Goal: Communication & Community: Connect with others

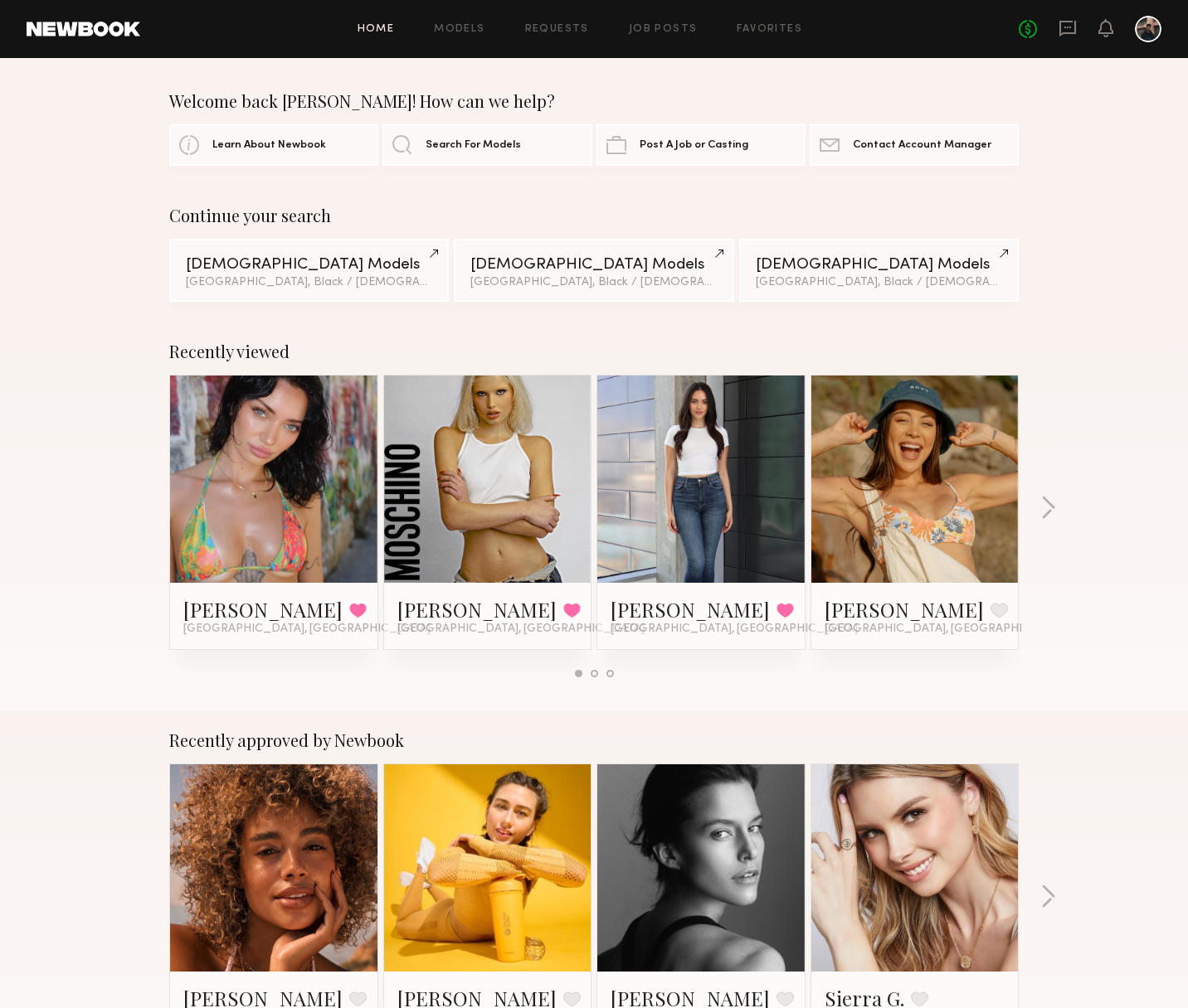
click at [1148, 123] on div "Welcome back [PERSON_NAME]! How can we help? Learn About Newbook Search For Mod…" at bounding box center [594, 128] width 1188 height 75
click at [646, 32] on link "Job Posts" at bounding box center [662, 29] width 69 height 11
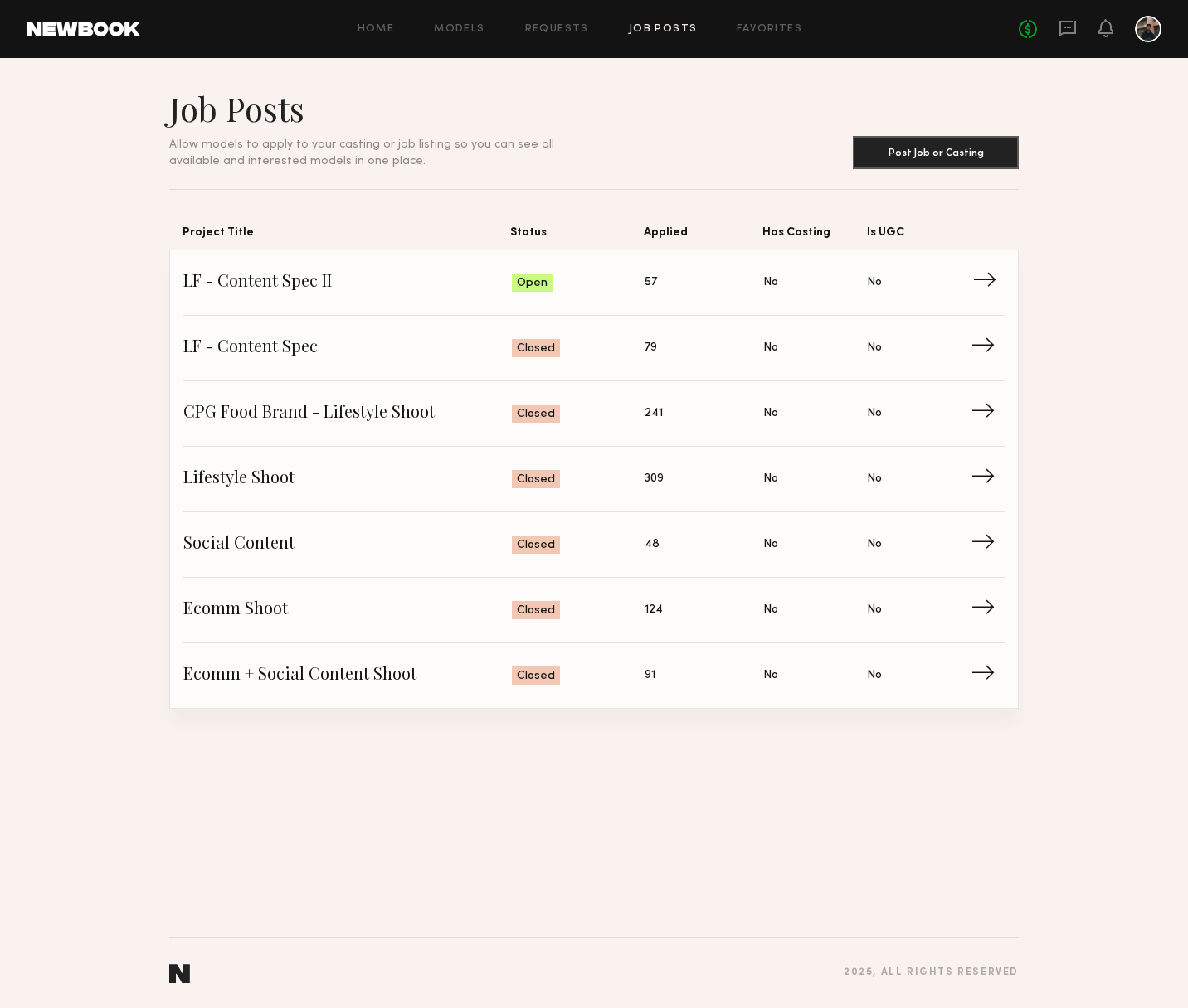
click at [313, 288] on span "LF - Content Spec II" at bounding box center [347, 282] width 328 height 25
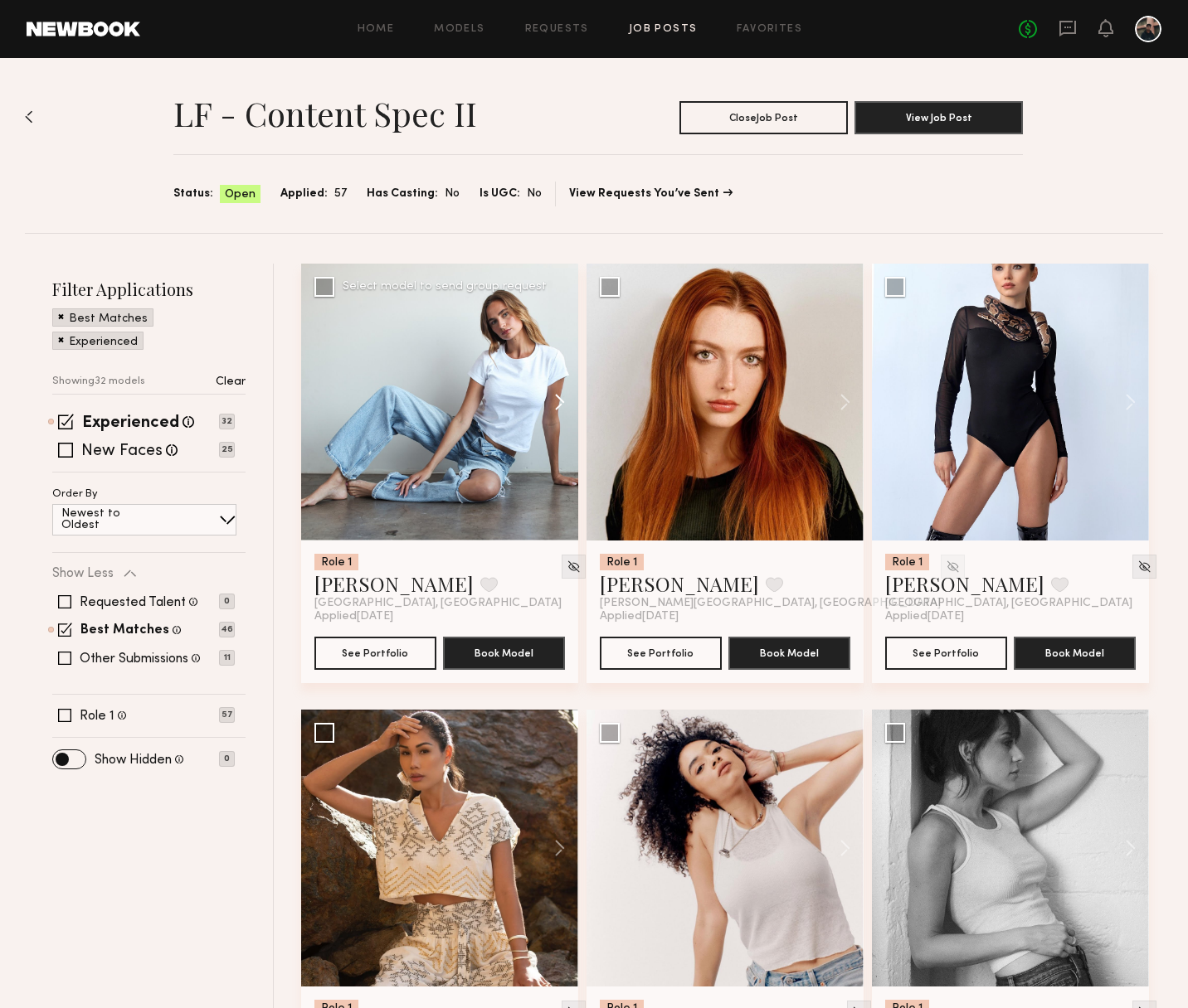
click at [549, 402] on button at bounding box center [551, 402] width 53 height 277
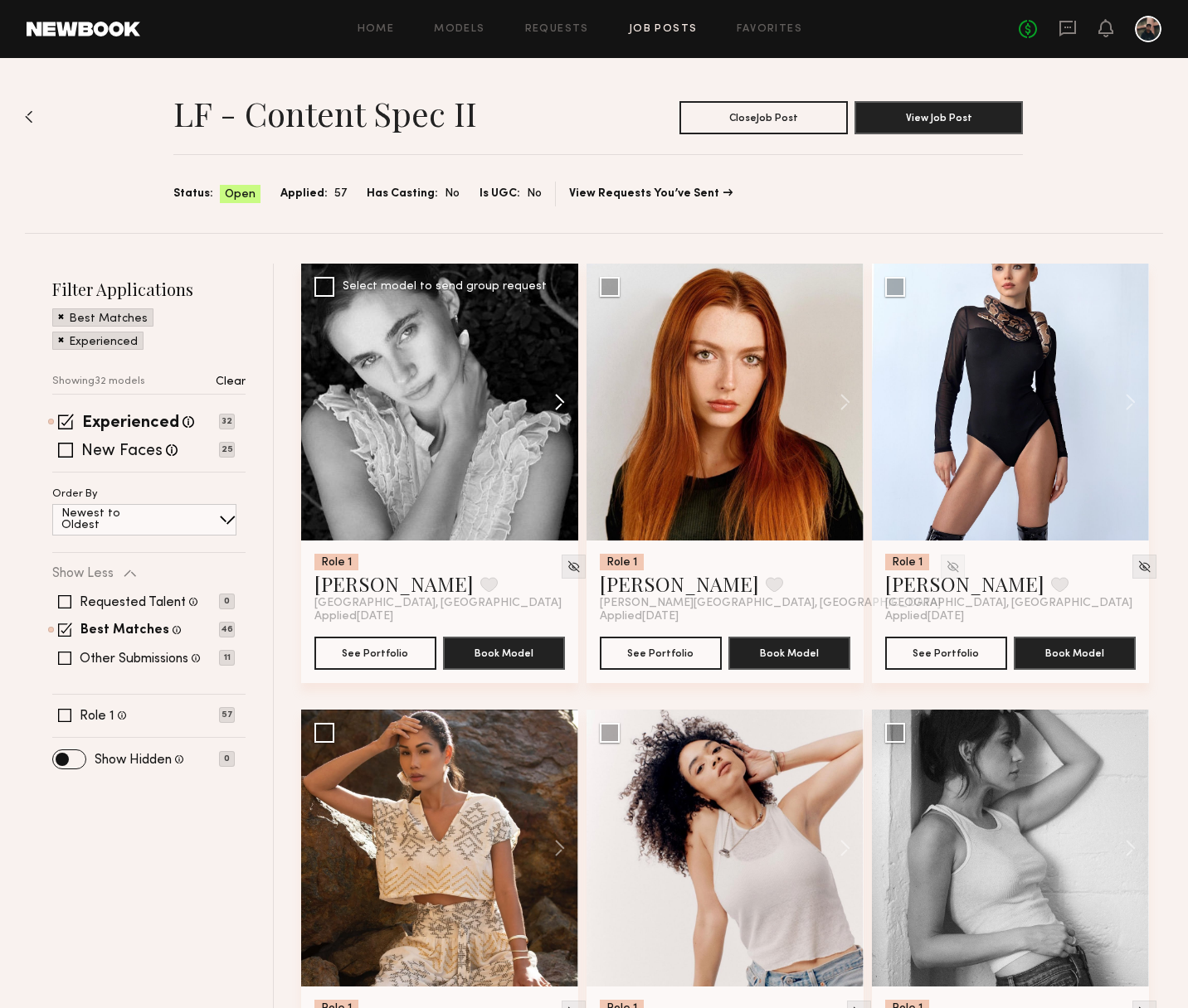
click at [557, 402] on button at bounding box center [551, 402] width 53 height 277
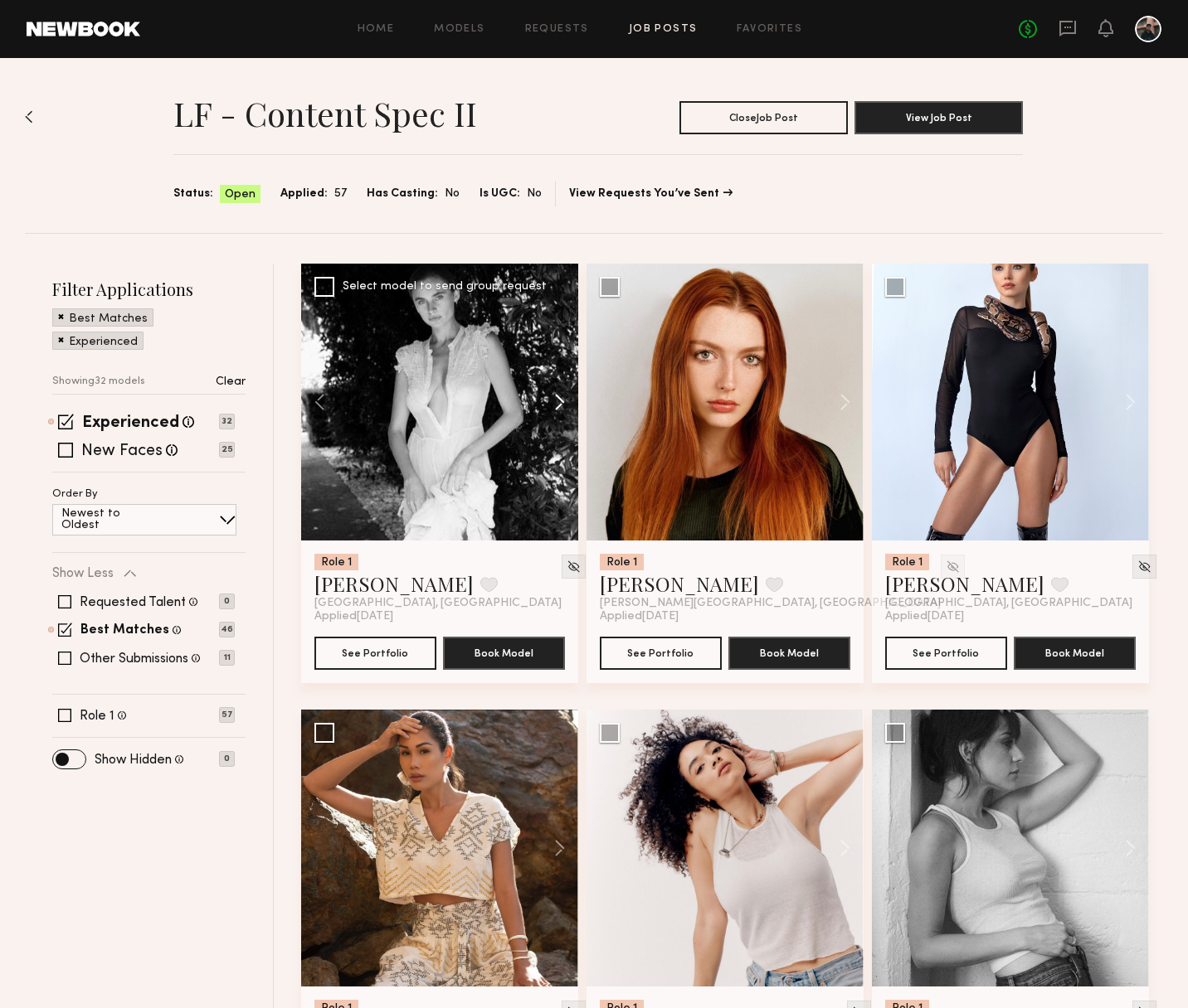
click at [557, 402] on button at bounding box center [551, 402] width 53 height 277
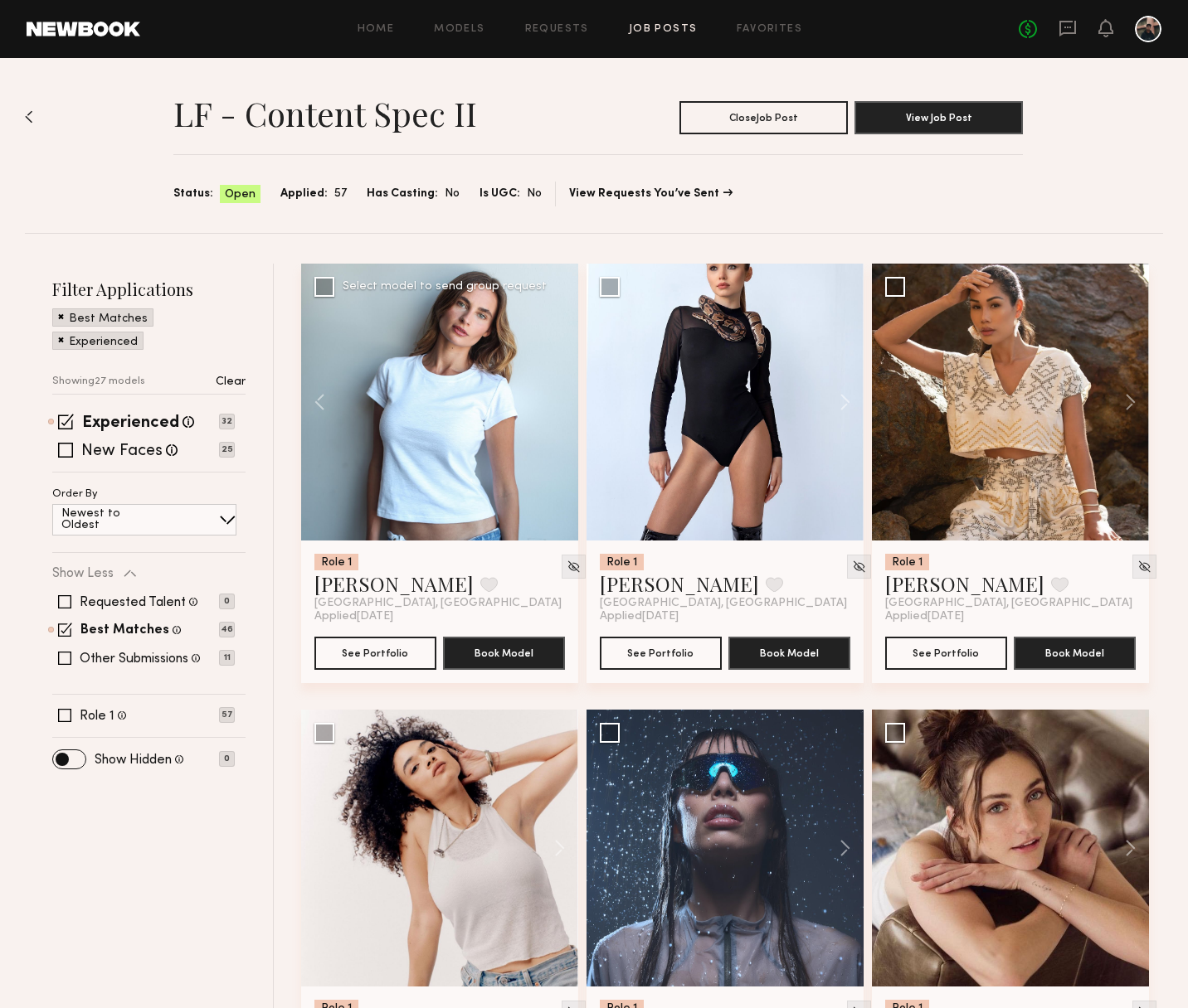
click at [560, 412] on div at bounding box center [440, 402] width 277 height 277
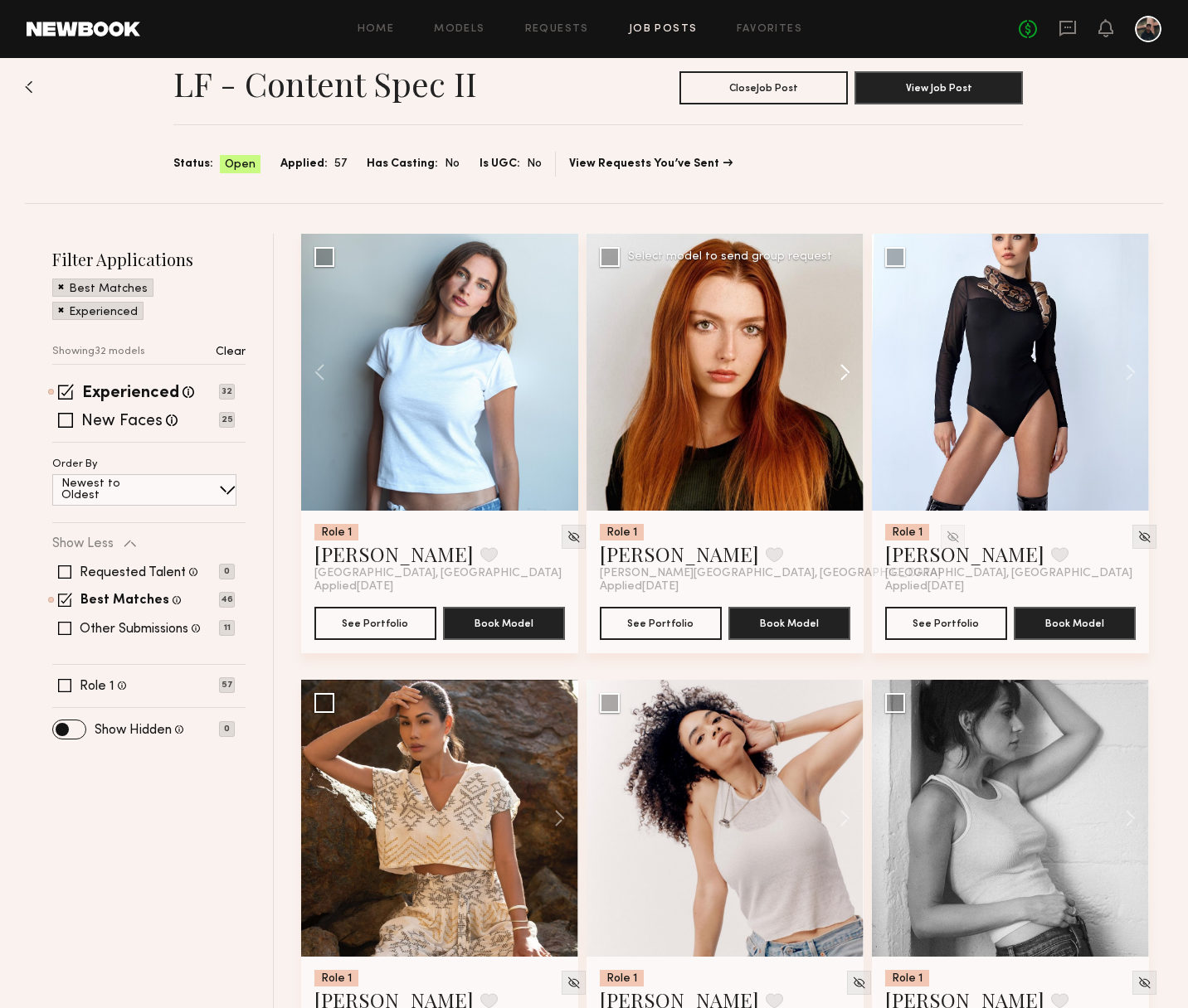
scroll to position [32, 0]
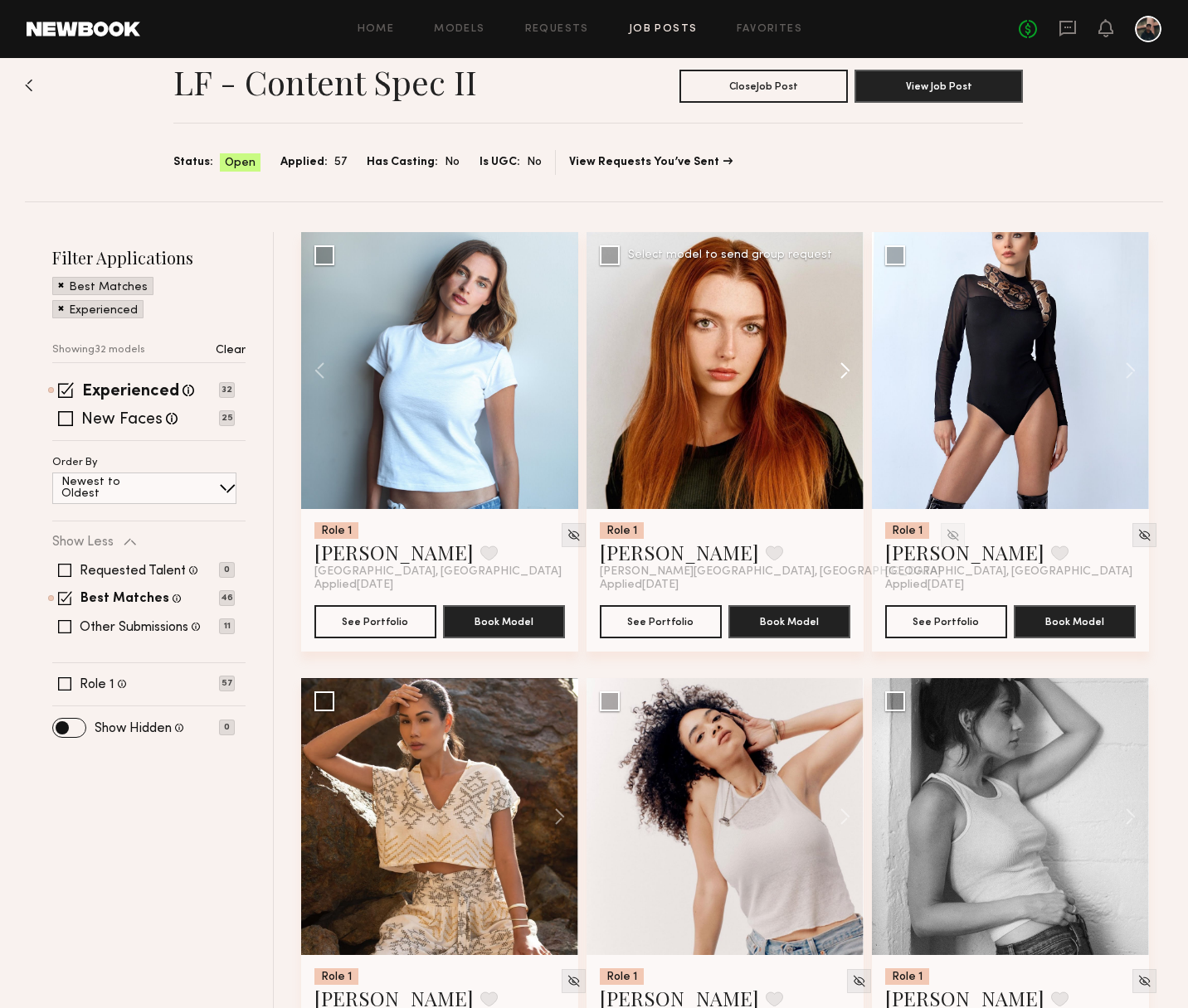
click at [855, 372] on button at bounding box center [837, 371] width 53 height 277
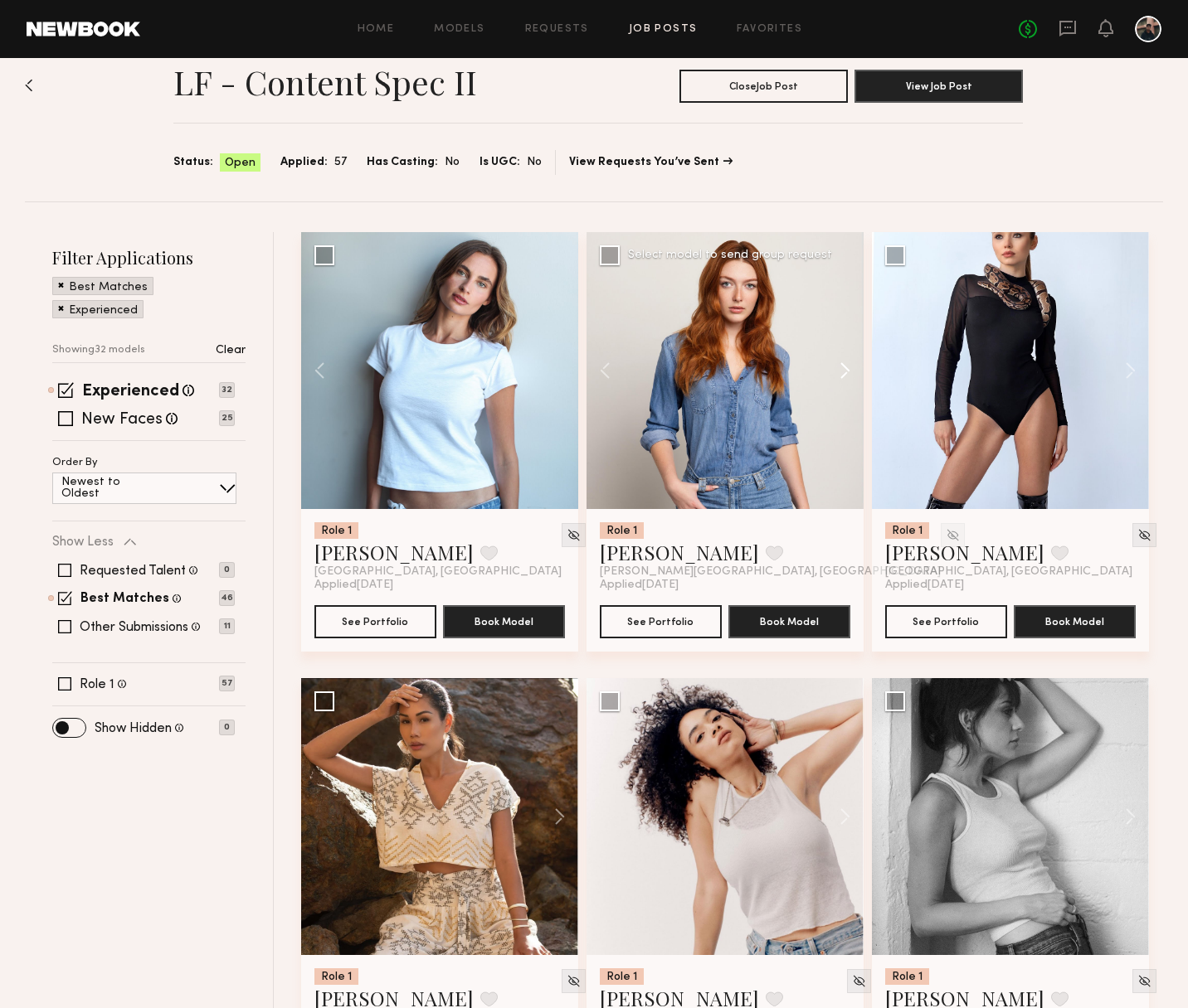
click at [855, 372] on button at bounding box center [837, 371] width 53 height 277
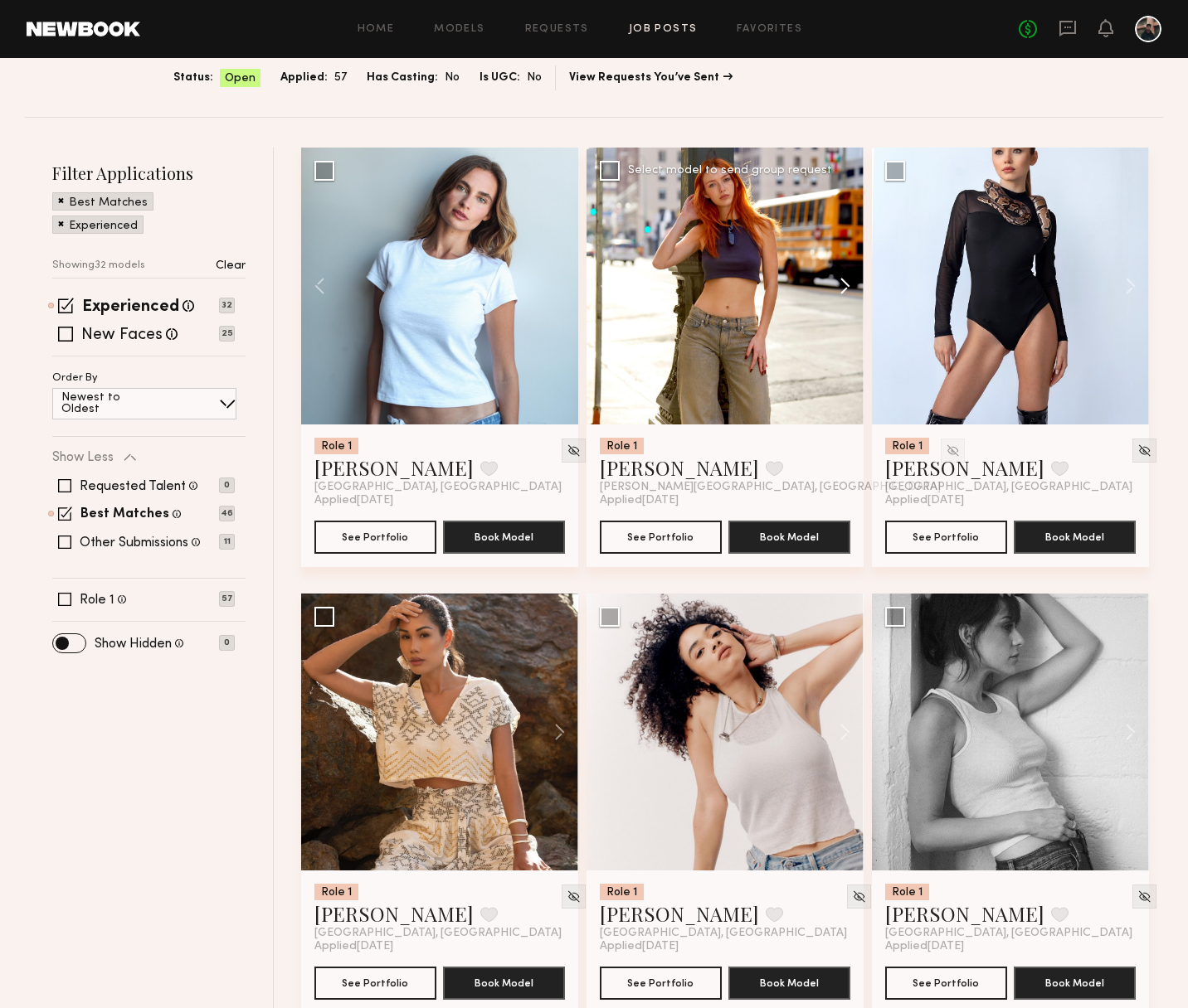
scroll to position [118, 0]
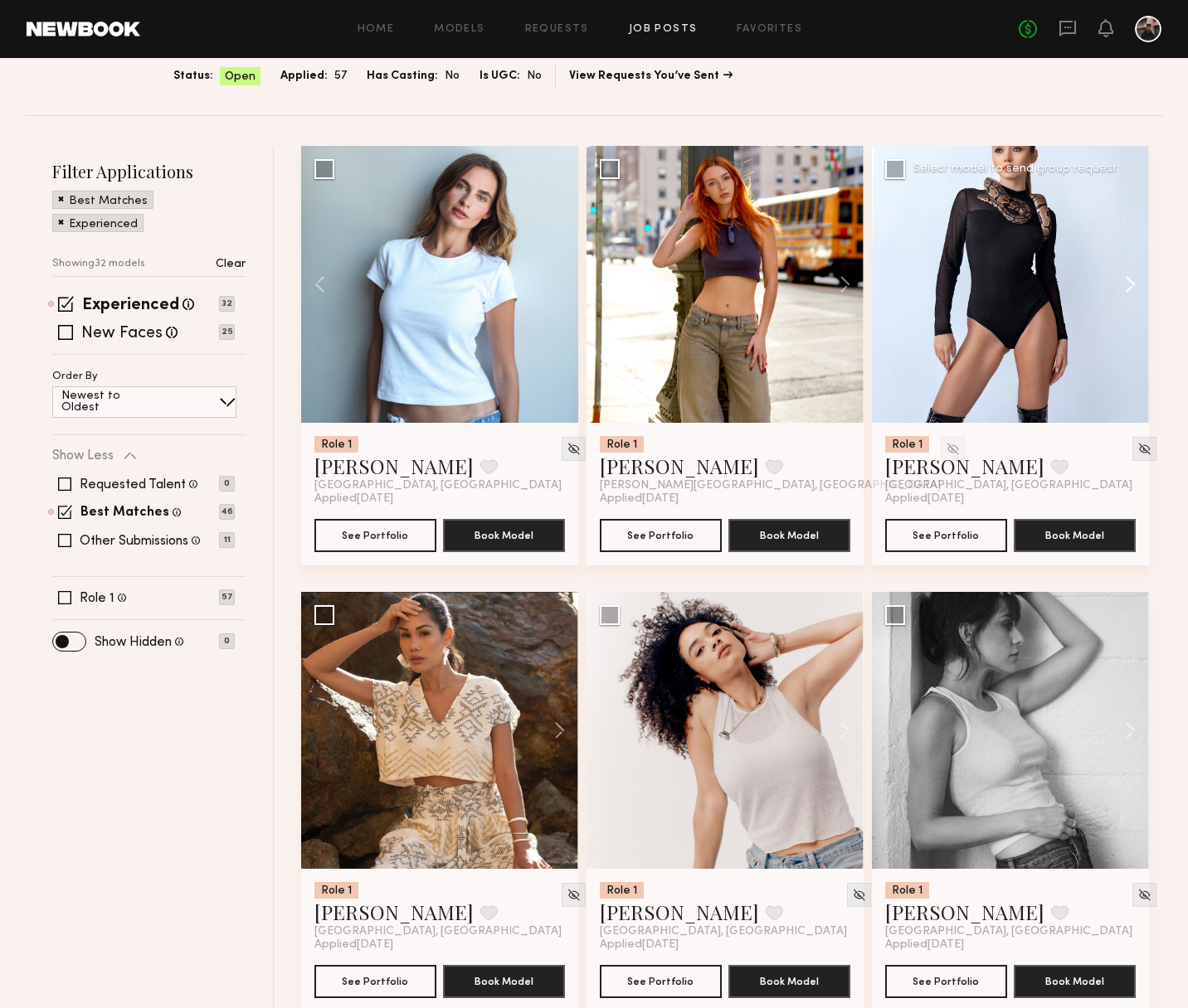
click at [1137, 280] on button at bounding box center [1122, 284] width 53 height 277
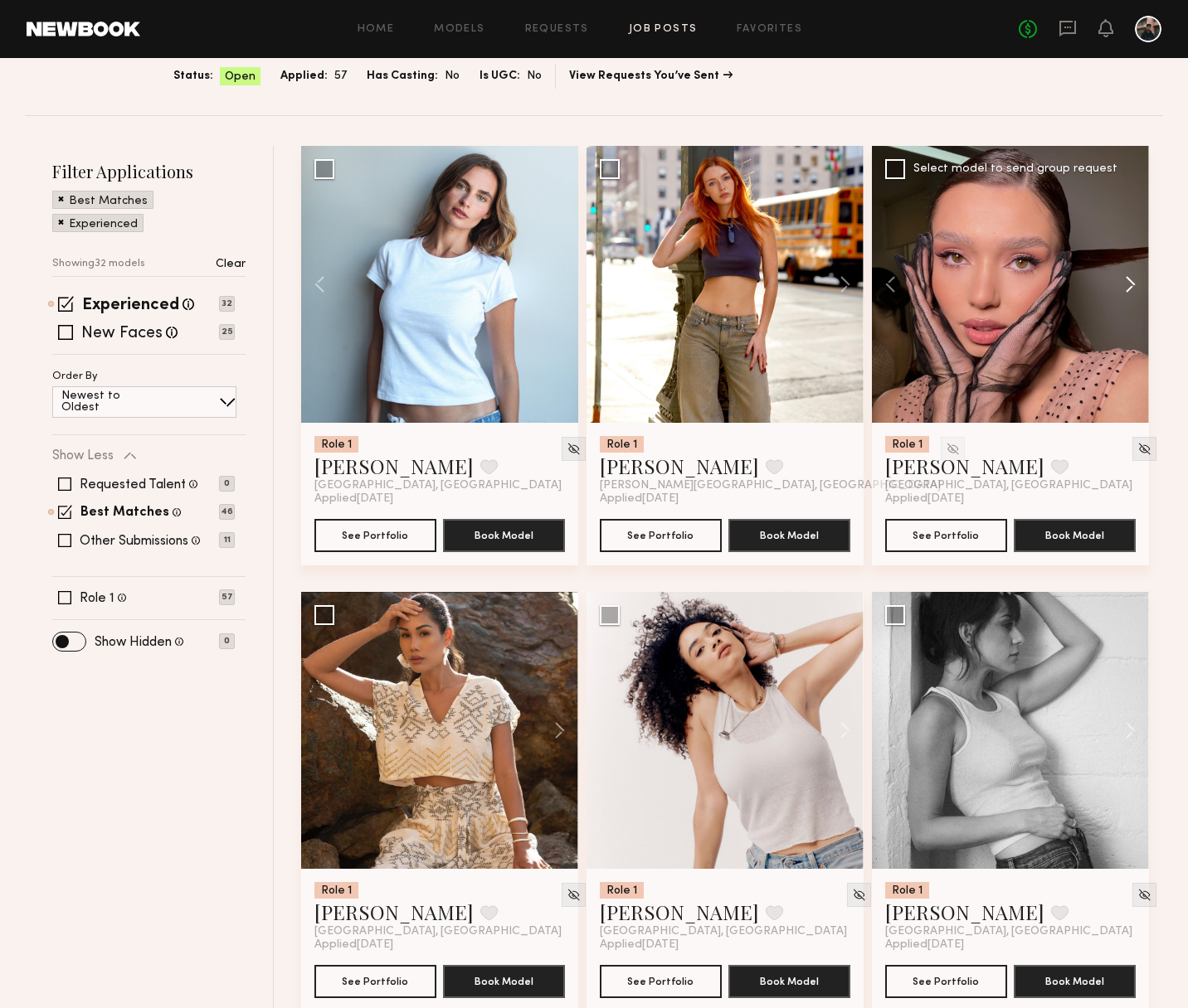
click at [1137, 280] on button at bounding box center [1122, 284] width 53 height 277
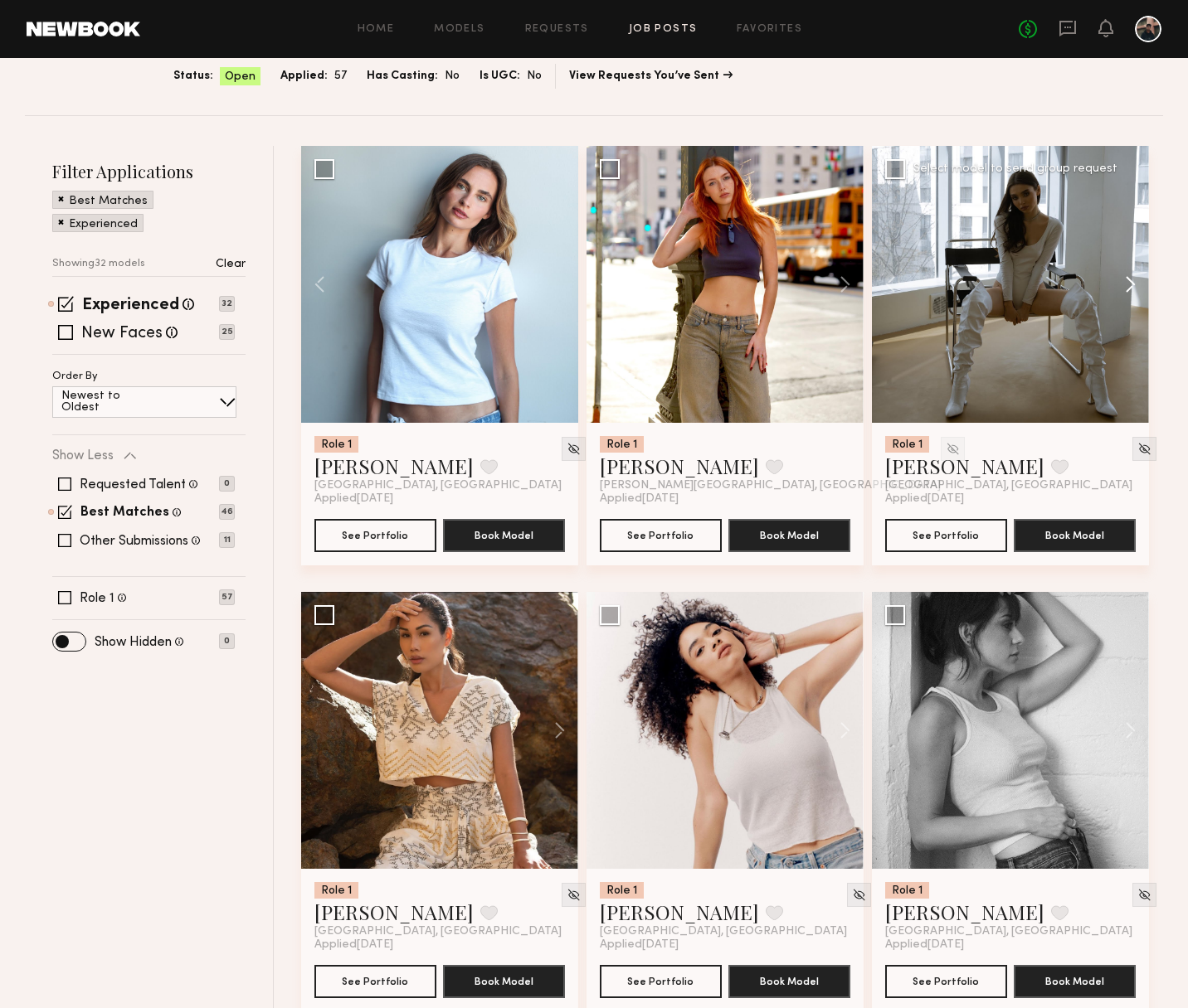
click at [1135, 288] on button at bounding box center [1122, 284] width 53 height 277
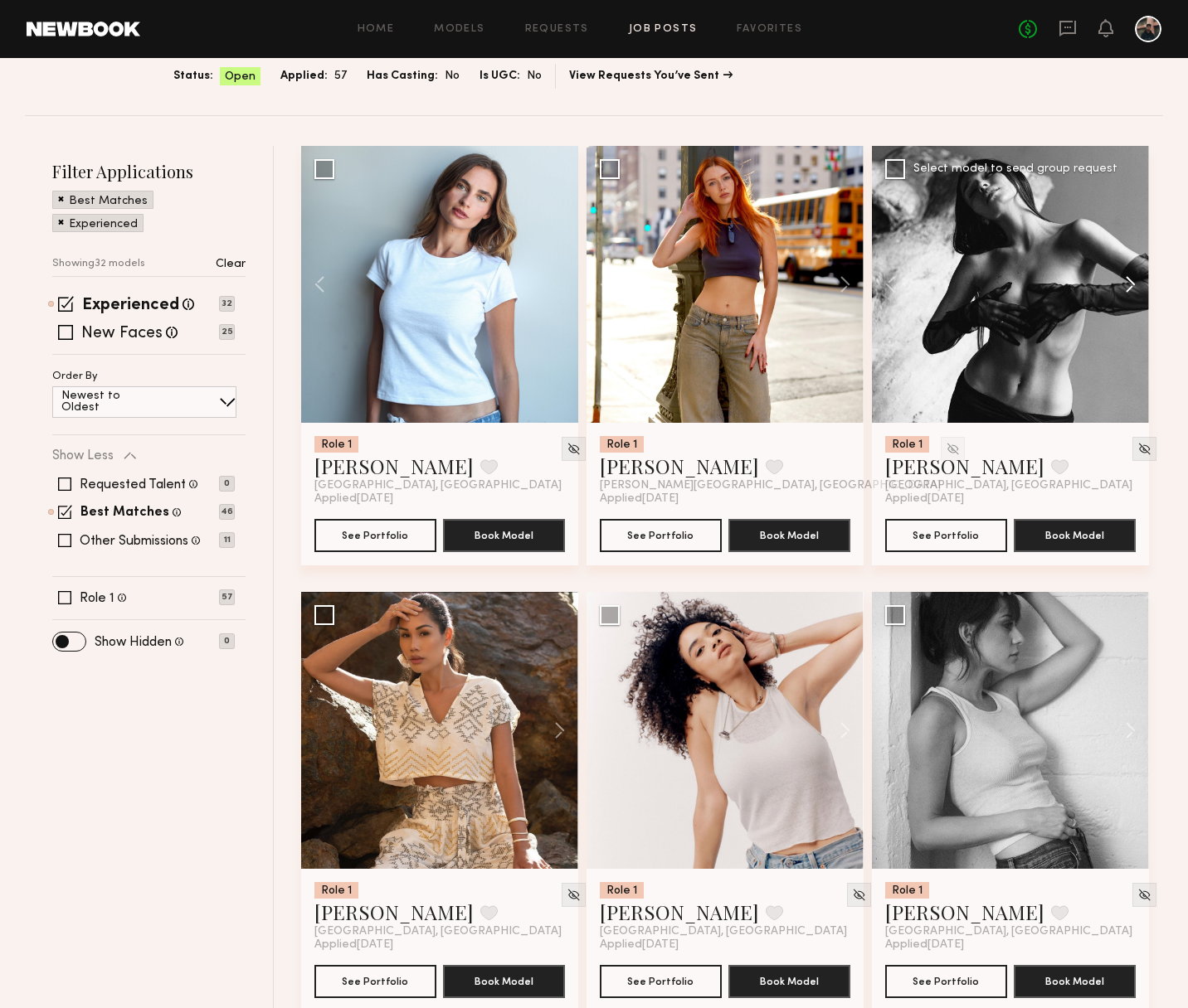
click at [1135, 288] on button at bounding box center [1122, 284] width 53 height 277
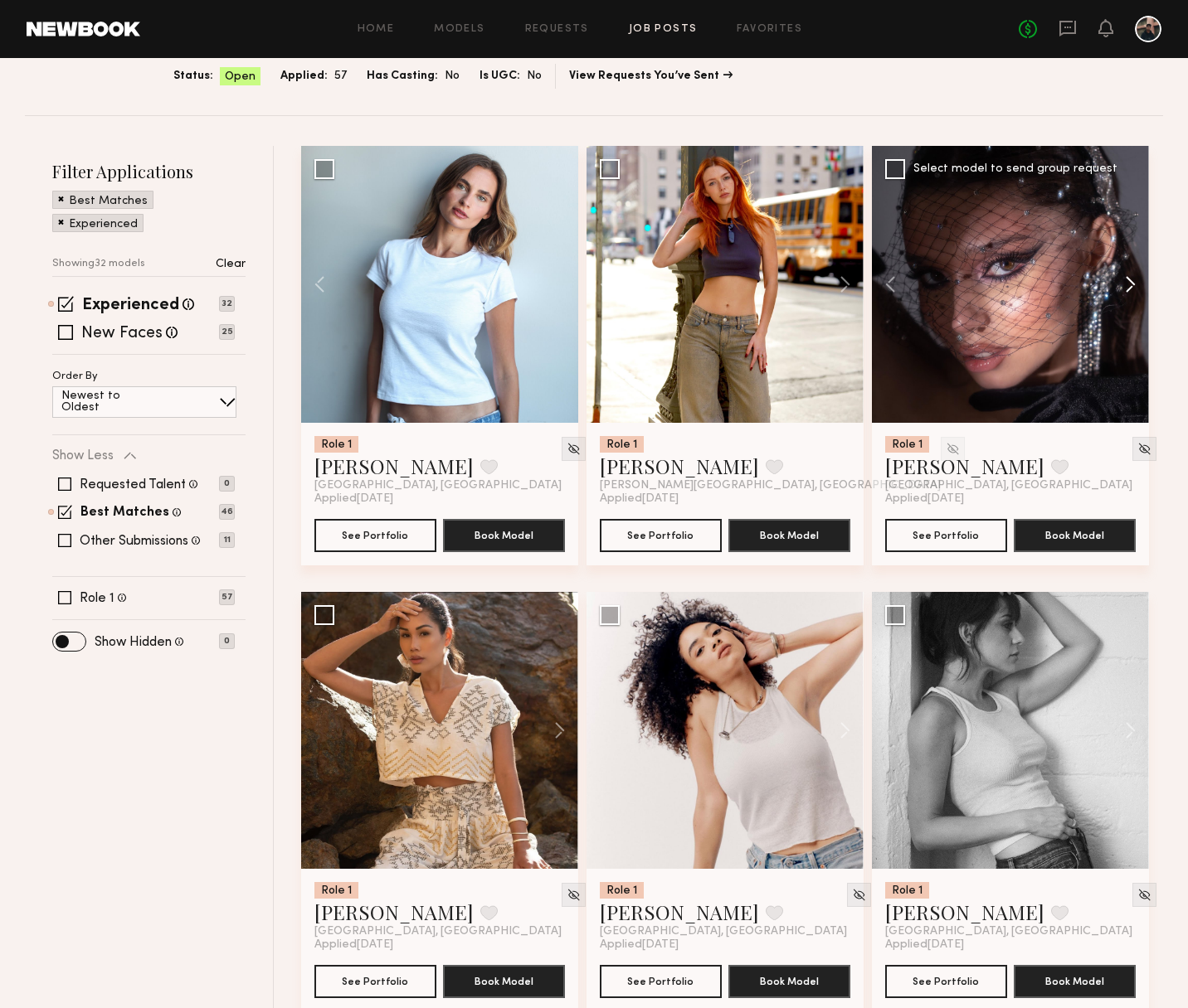
click at [1135, 288] on button at bounding box center [1122, 284] width 53 height 277
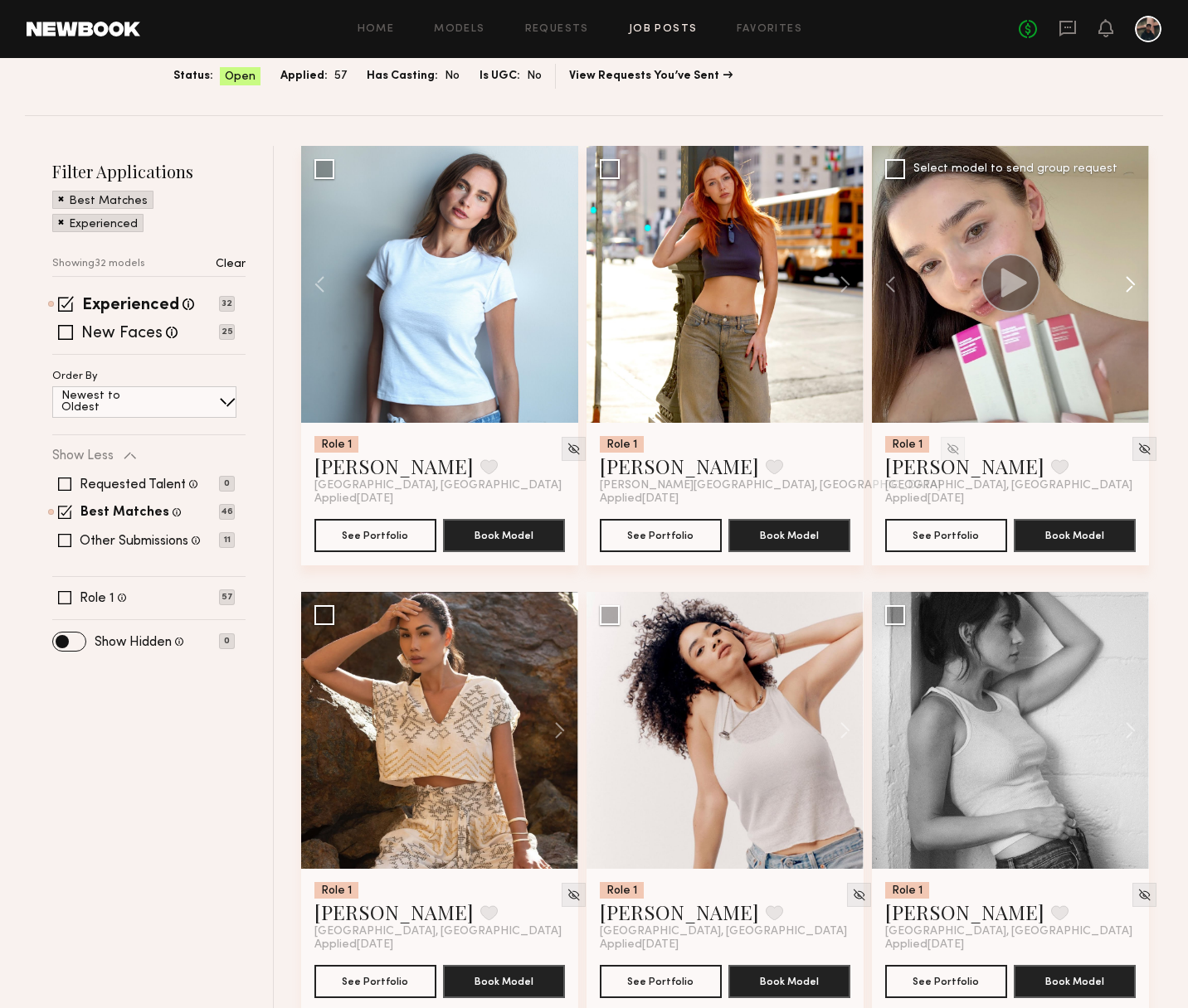
click at [1135, 288] on button at bounding box center [1122, 284] width 53 height 277
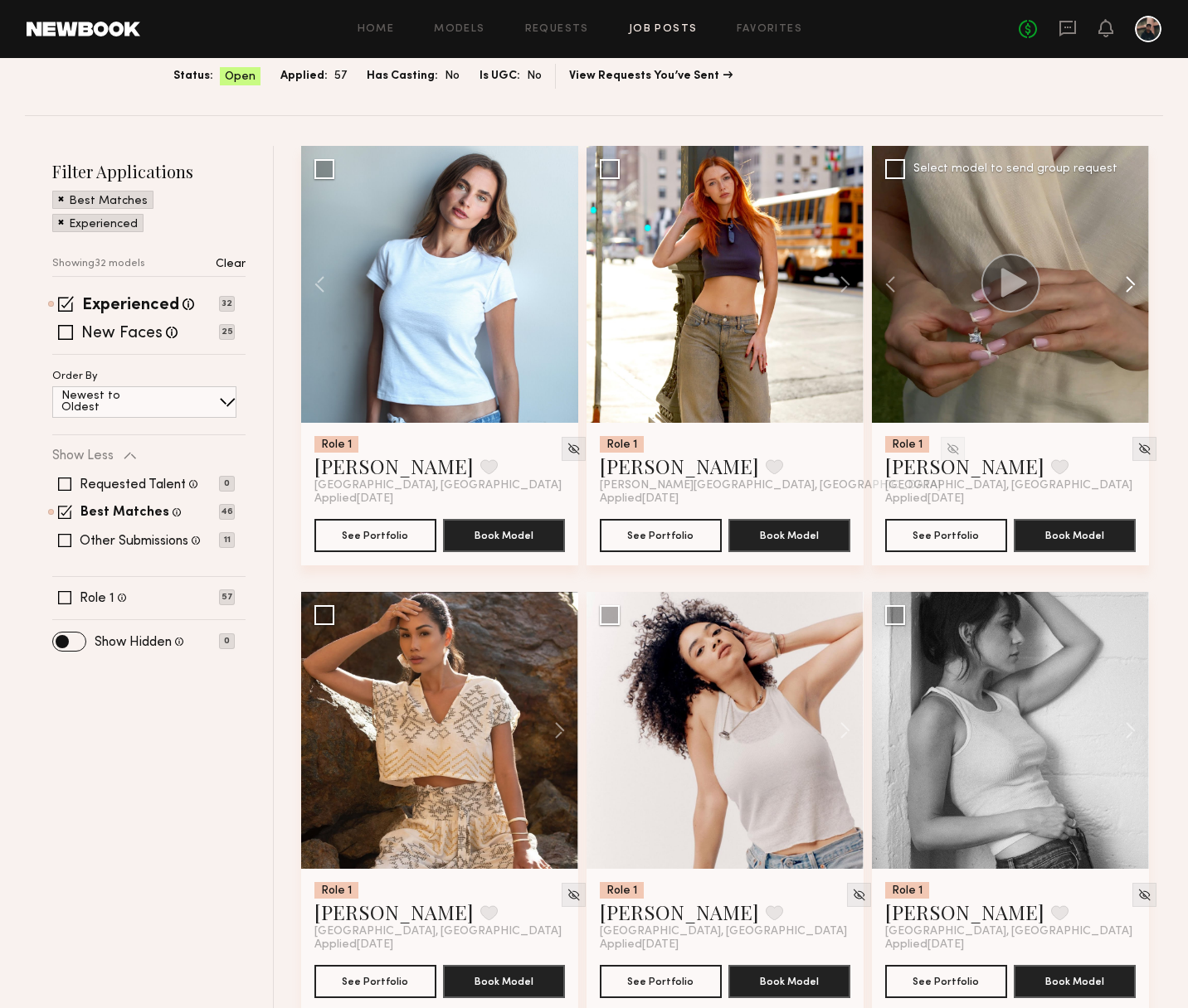
click at [1135, 288] on button at bounding box center [1122, 284] width 53 height 277
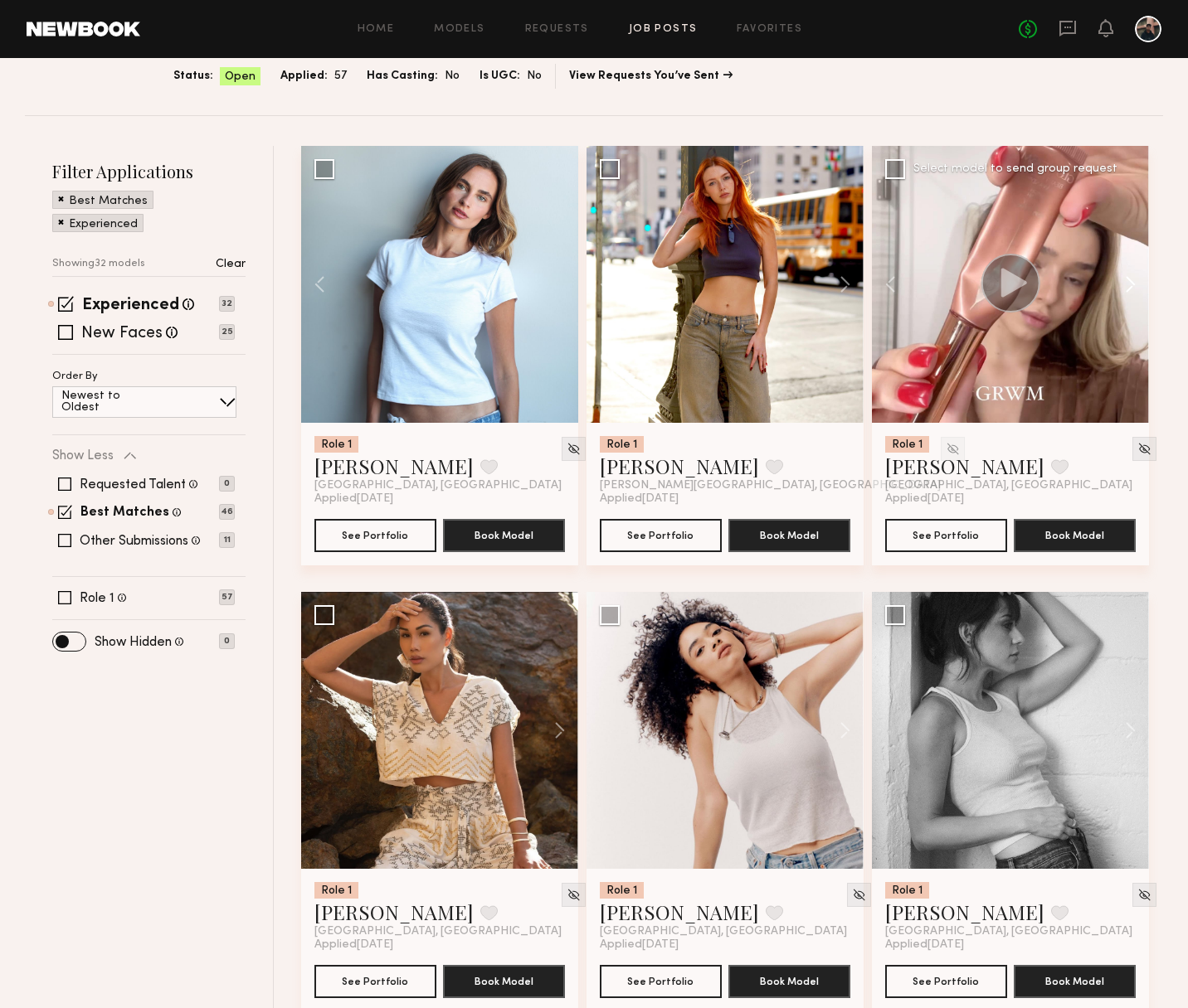
click at [1135, 288] on button at bounding box center [1122, 284] width 53 height 277
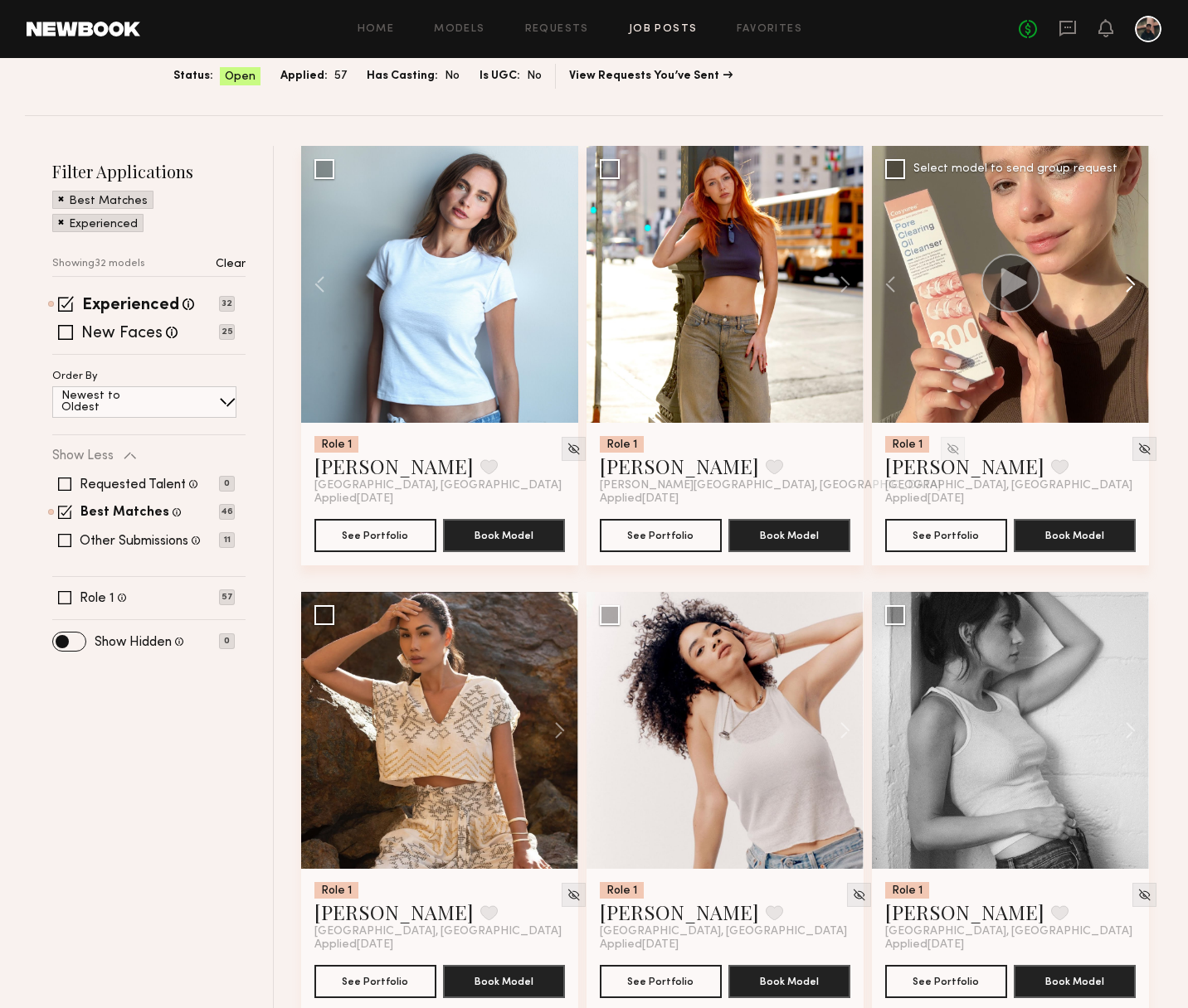
click at [1135, 288] on button at bounding box center [1122, 284] width 53 height 277
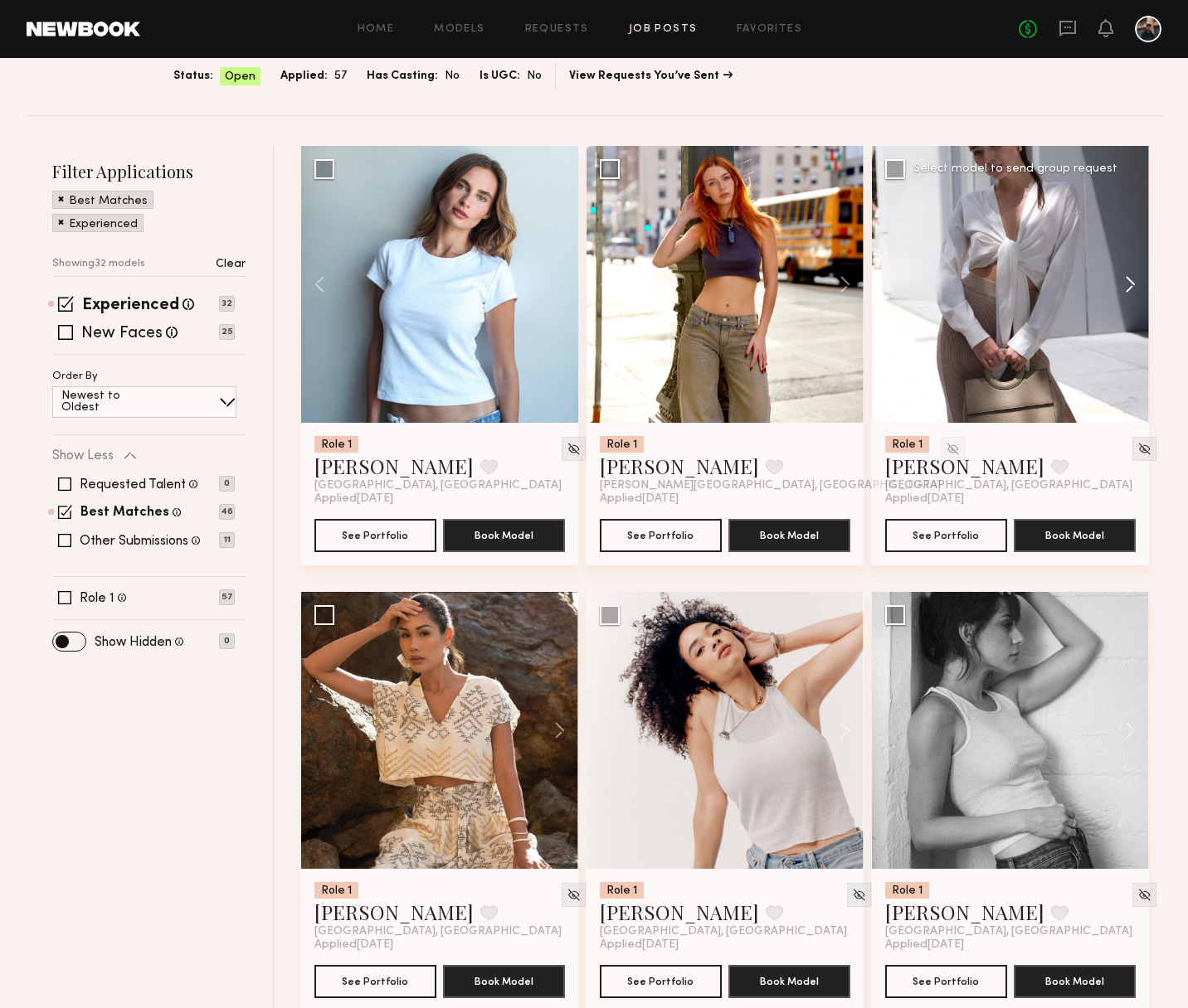
click at [1135, 288] on button at bounding box center [1122, 284] width 53 height 277
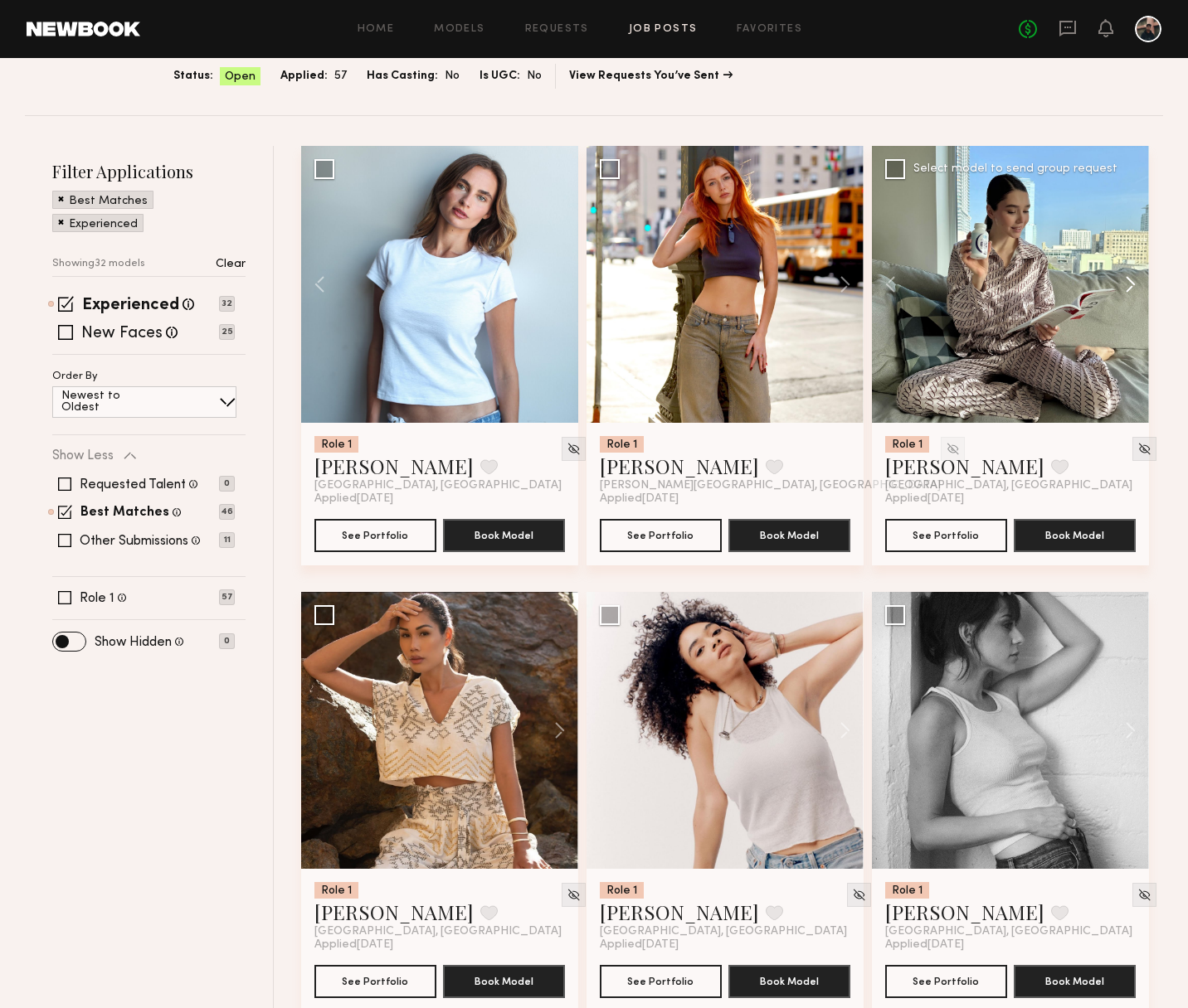
click at [1135, 288] on button at bounding box center [1122, 284] width 53 height 277
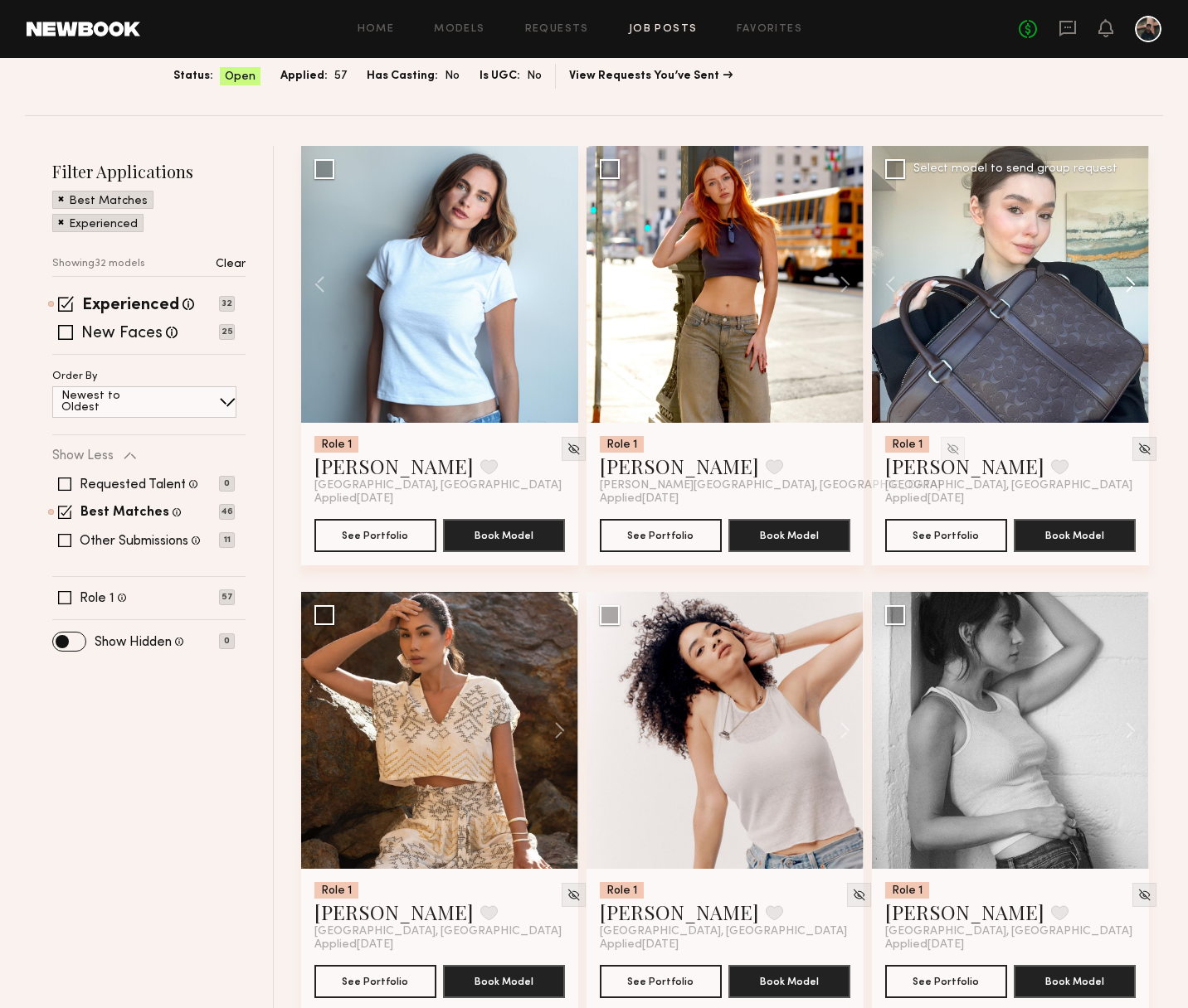
click at [1135, 288] on button at bounding box center [1122, 284] width 53 height 277
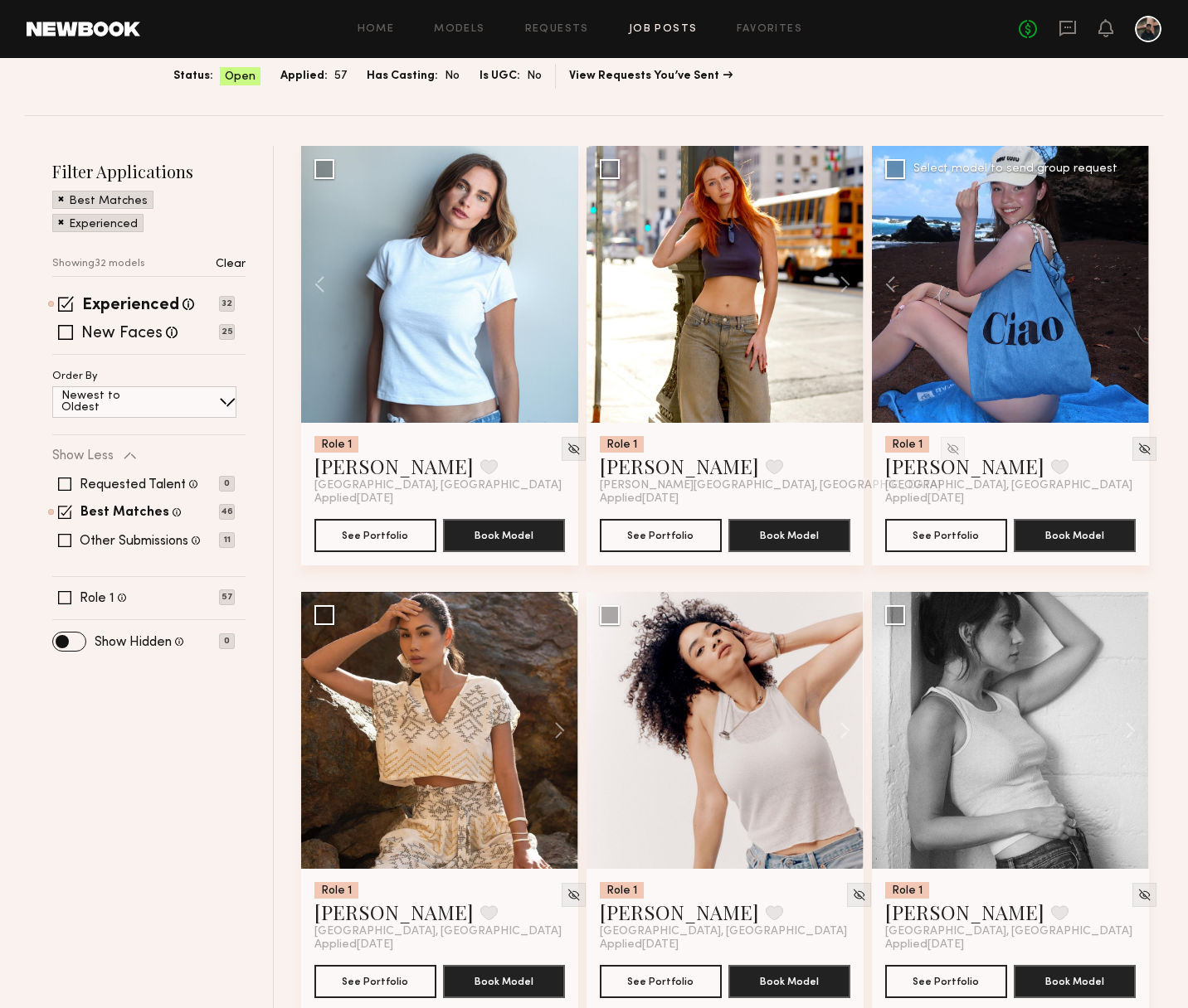
click at [1135, 288] on div at bounding box center [1010, 284] width 277 height 277
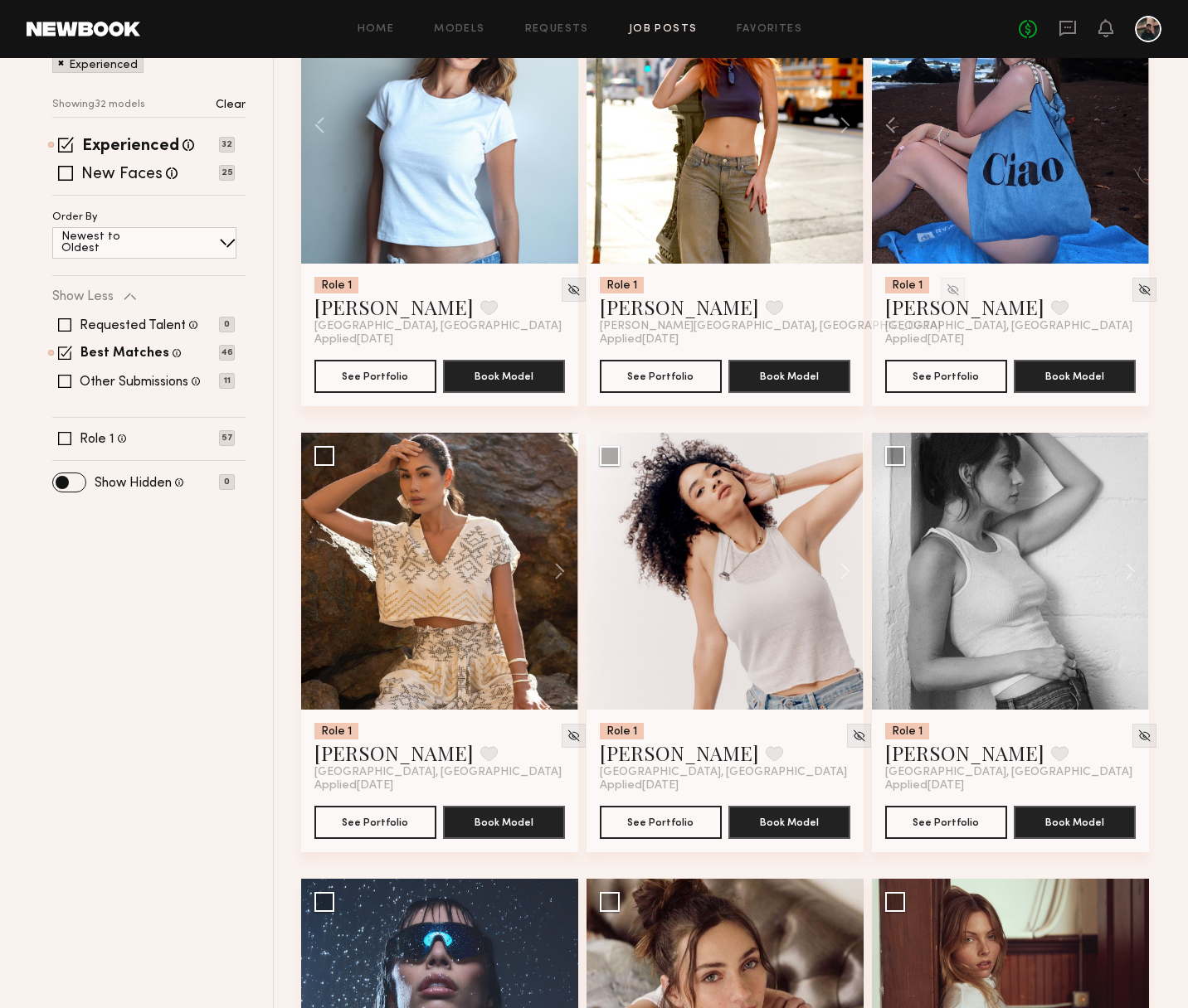
scroll to position [126, 0]
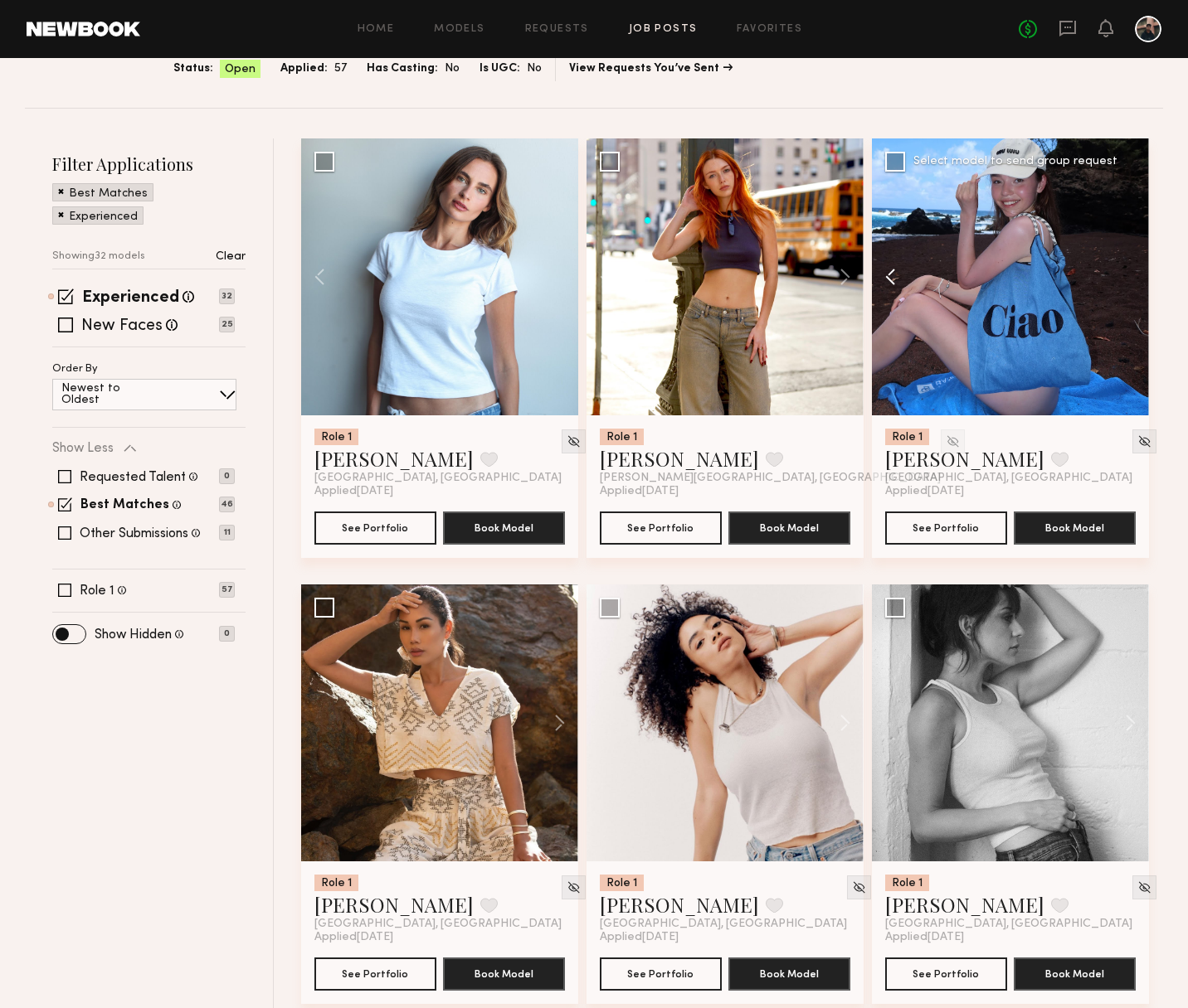
click at [890, 274] on button at bounding box center [898, 277] width 53 height 277
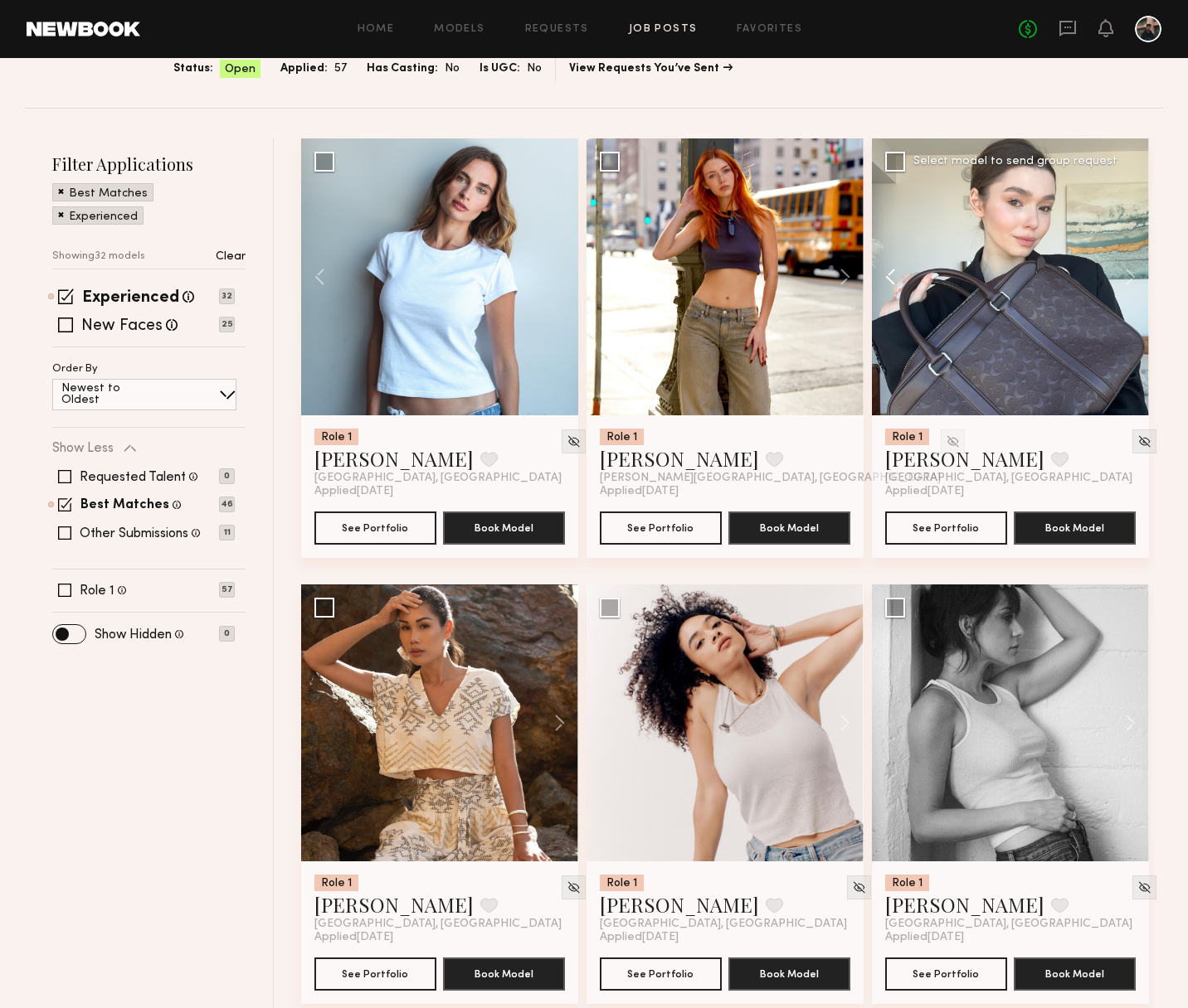
click at [890, 274] on button at bounding box center [898, 277] width 53 height 277
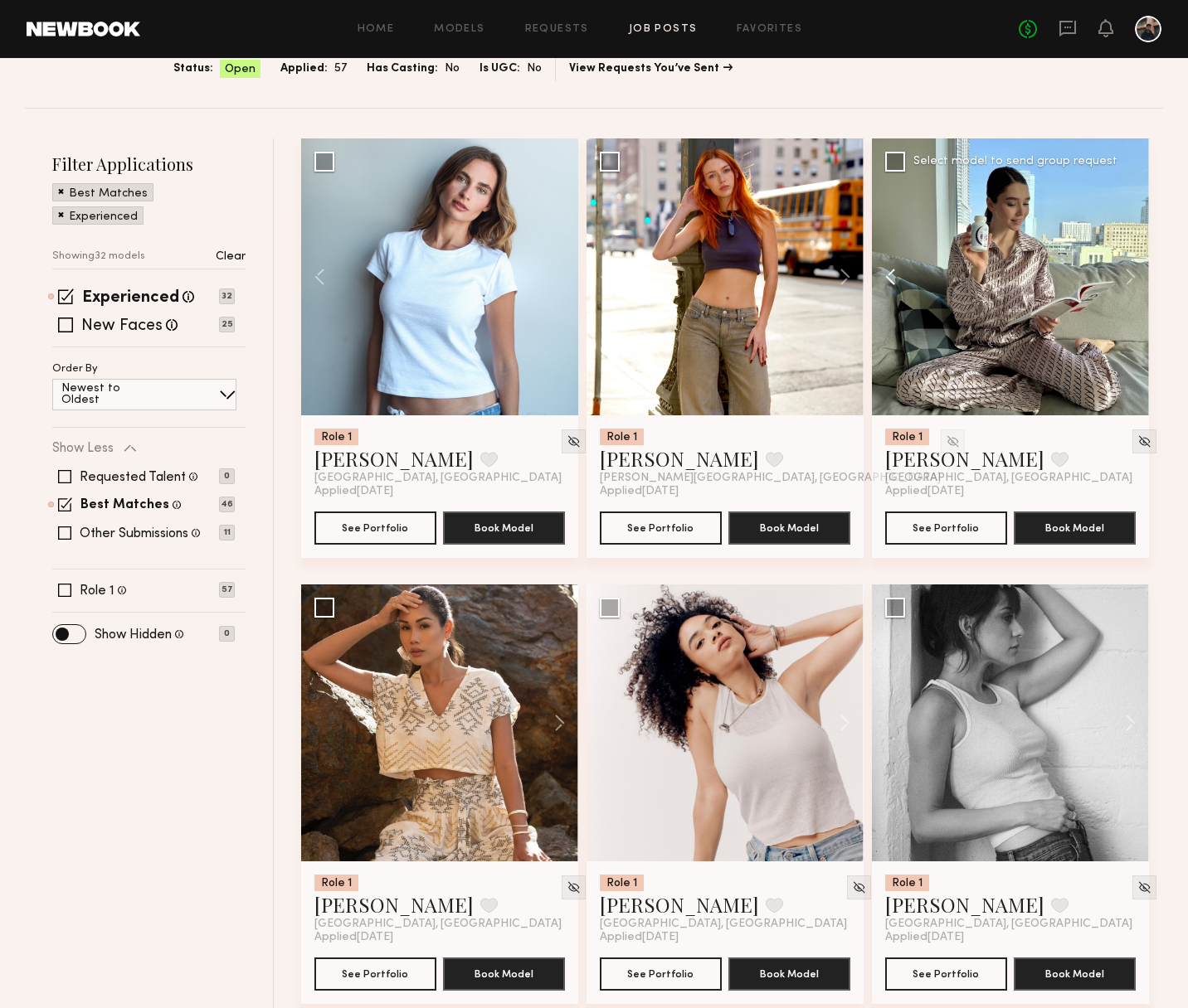
click at [890, 274] on button at bounding box center [898, 277] width 53 height 277
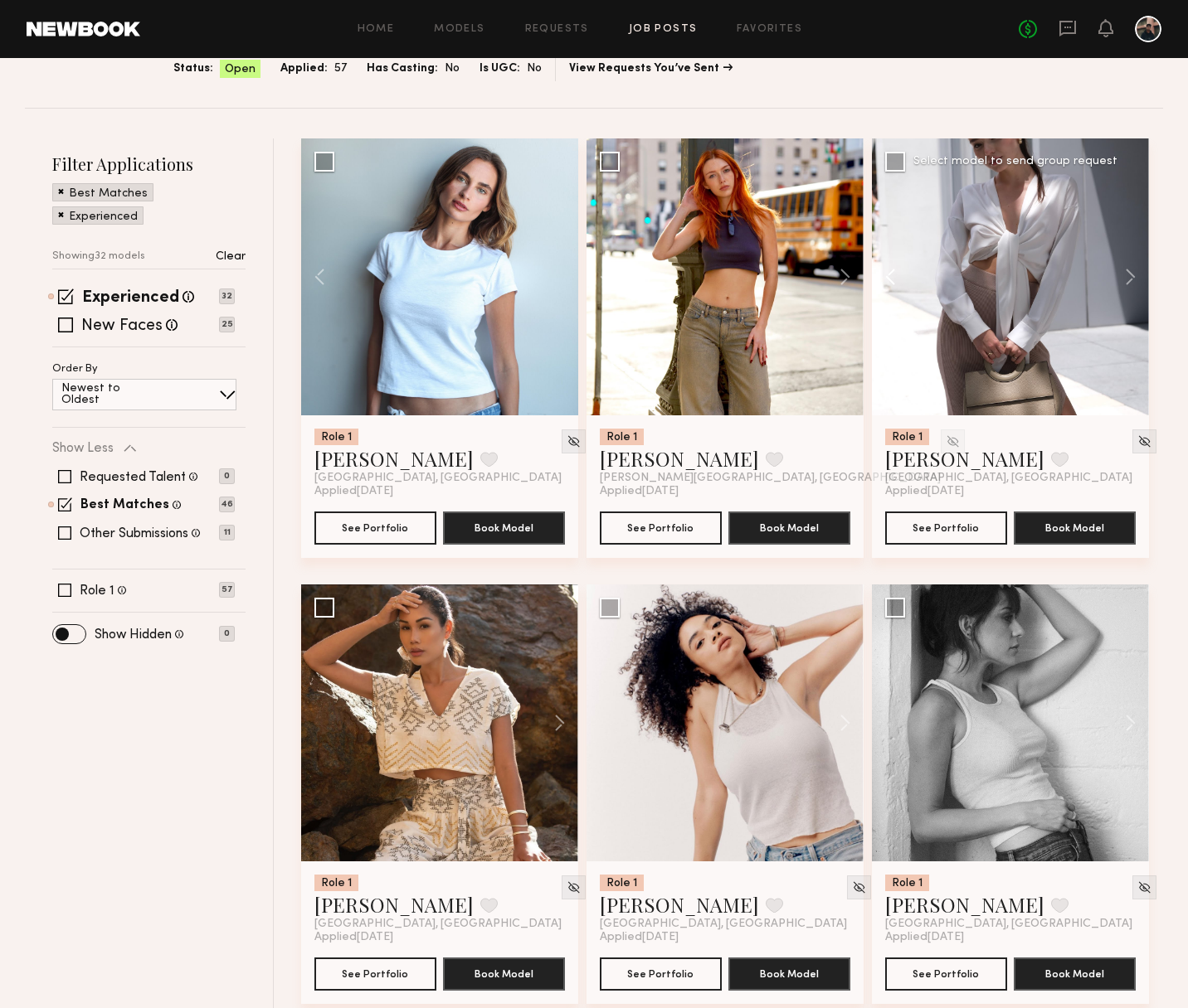
click at [890, 274] on button at bounding box center [898, 277] width 53 height 277
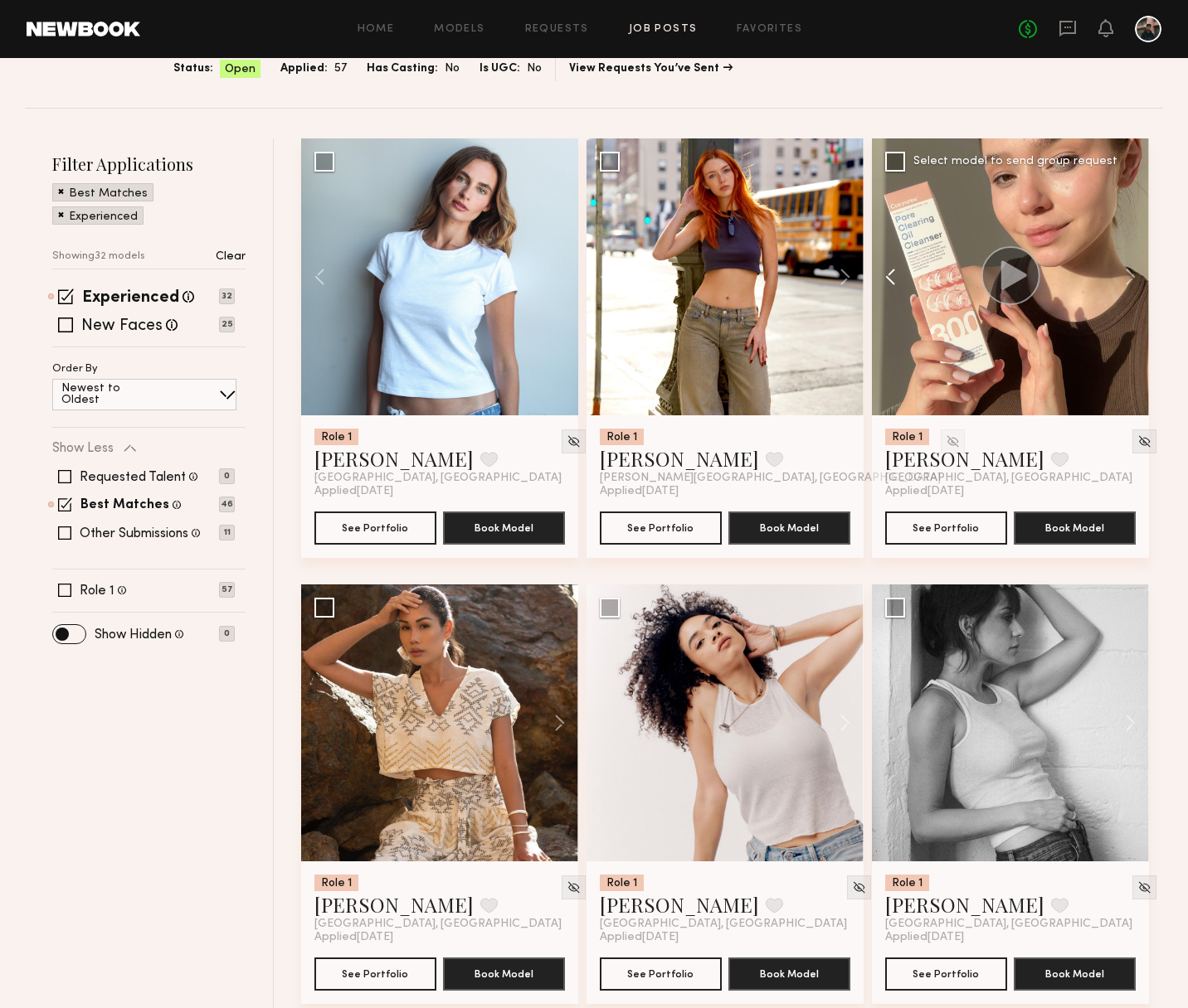
click at [890, 274] on button at bounding box center [898, 277] width 53 height 277
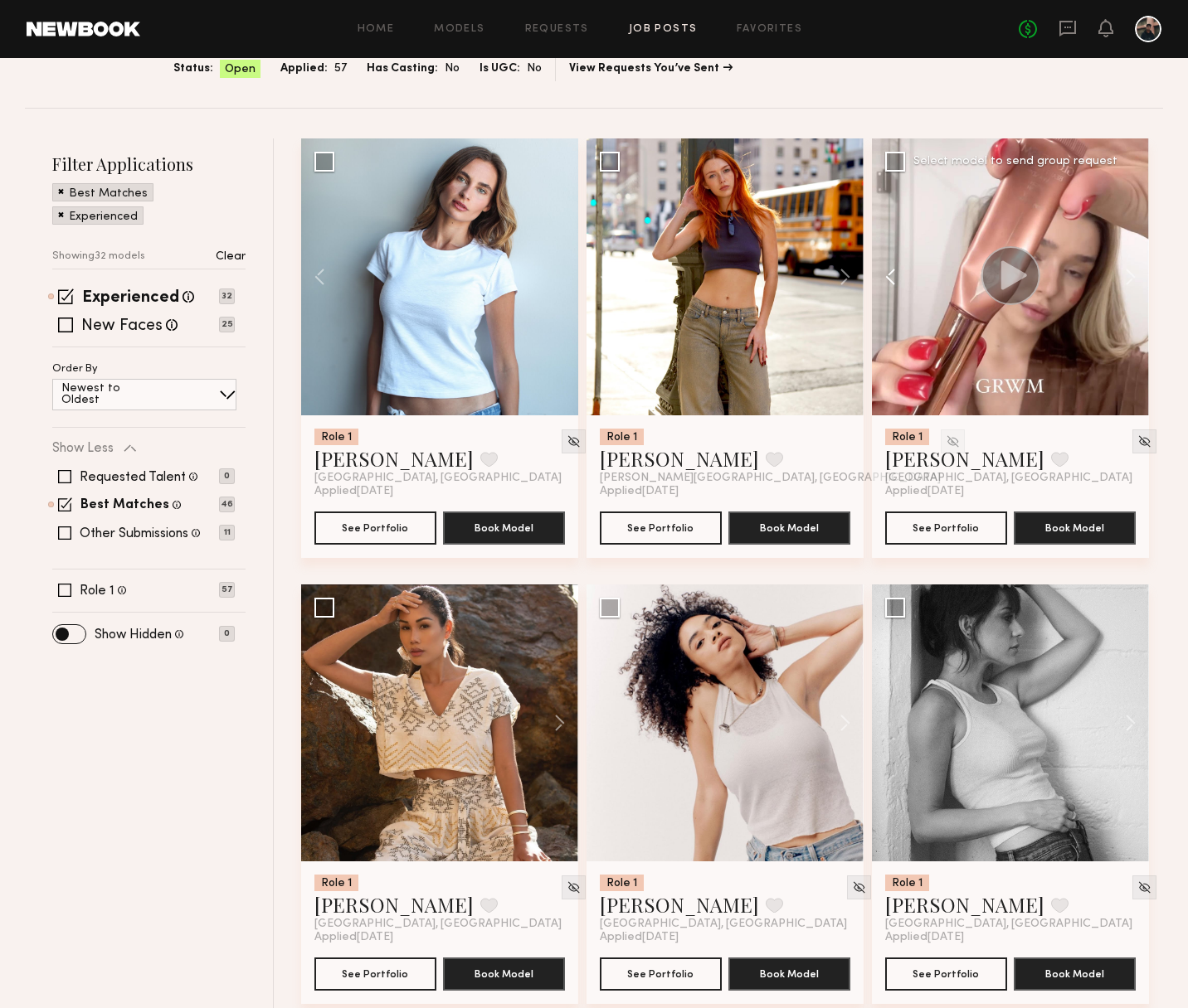
click at [890, 274] on button at bounding box center [898, 277] width 53 height 277
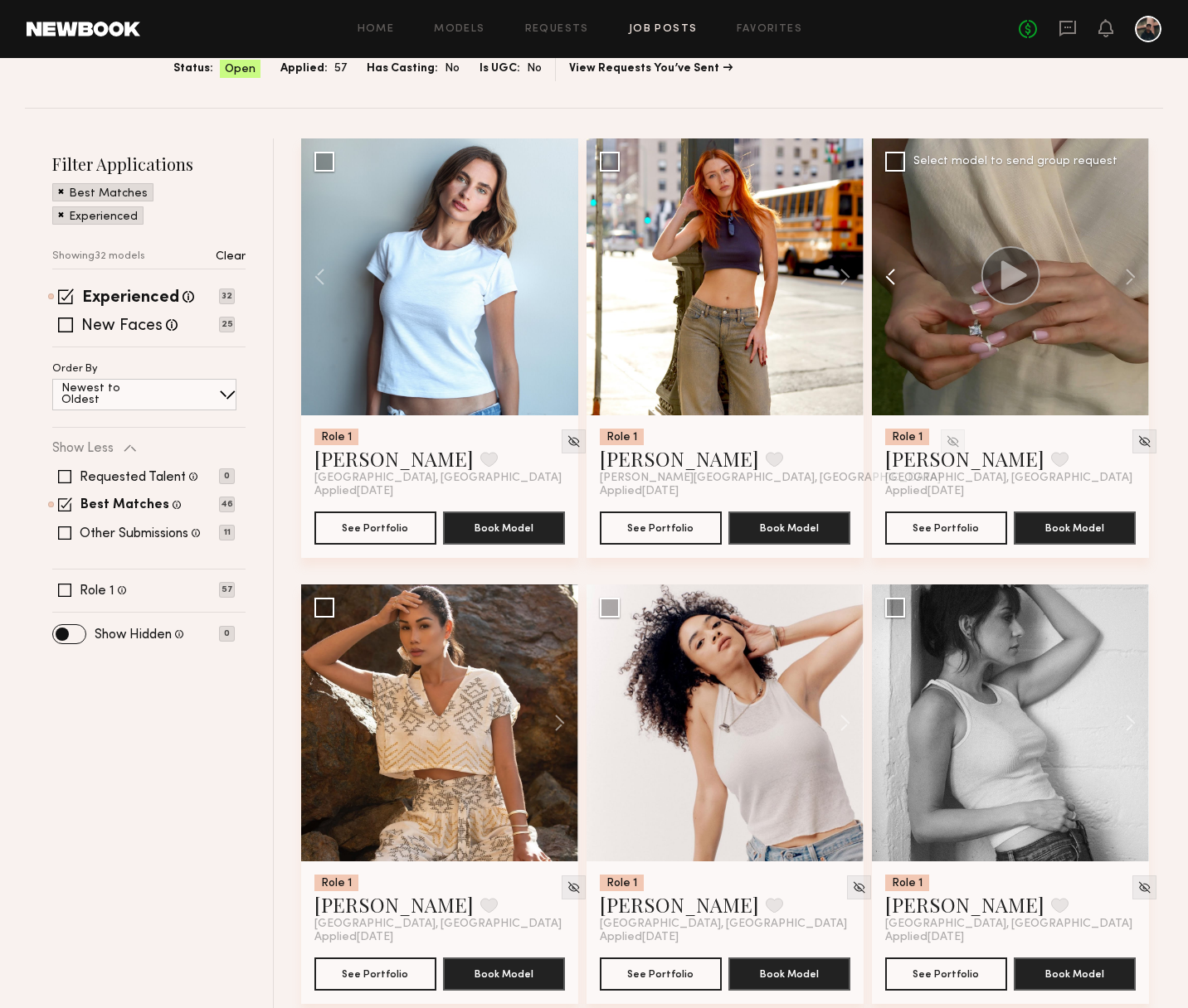
click at [890, 274] on button at bounding box center [898, 277] width 53 height 277
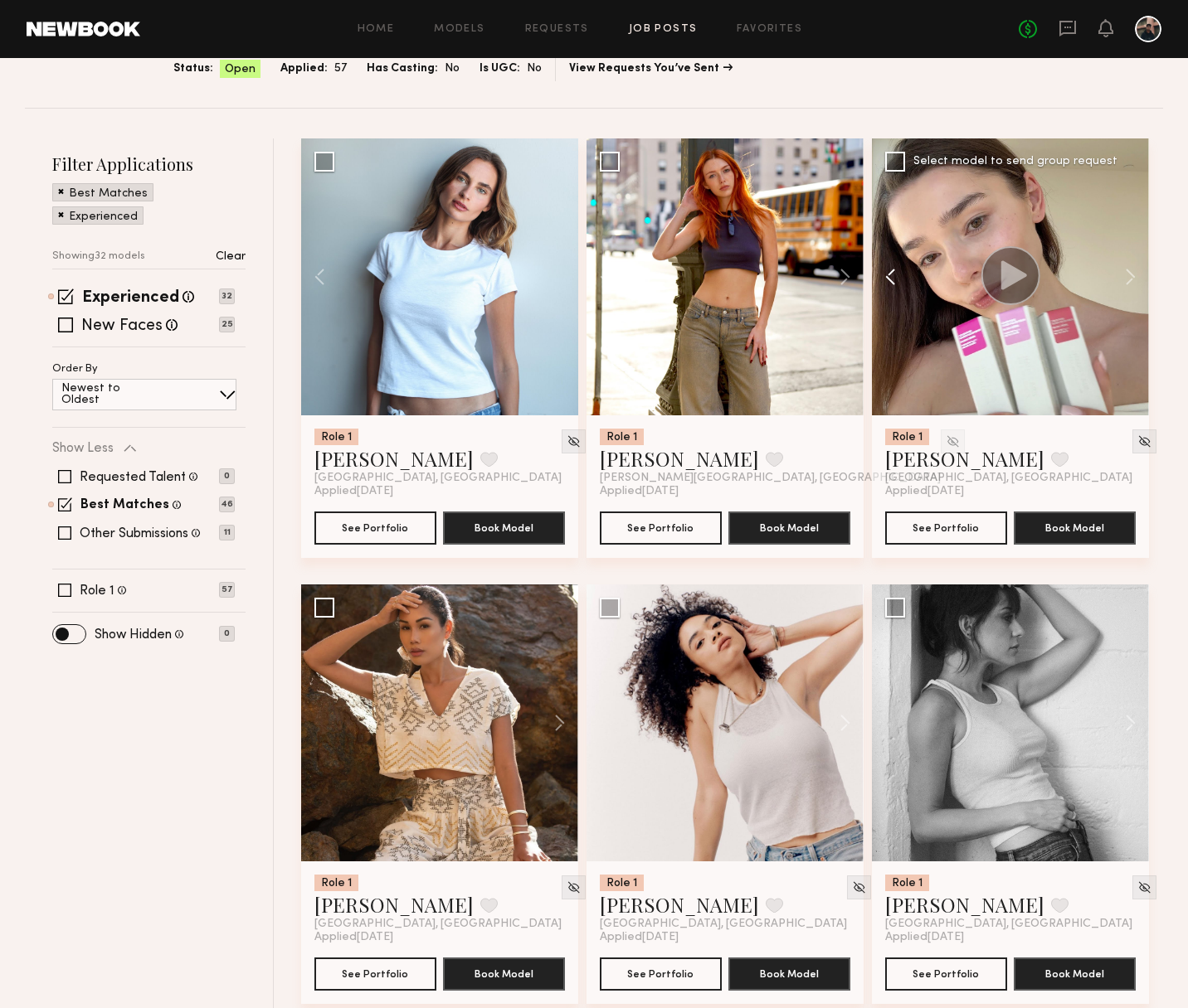
click at [890, 274] on button at bounding box center [898, 277] width 53 height 277
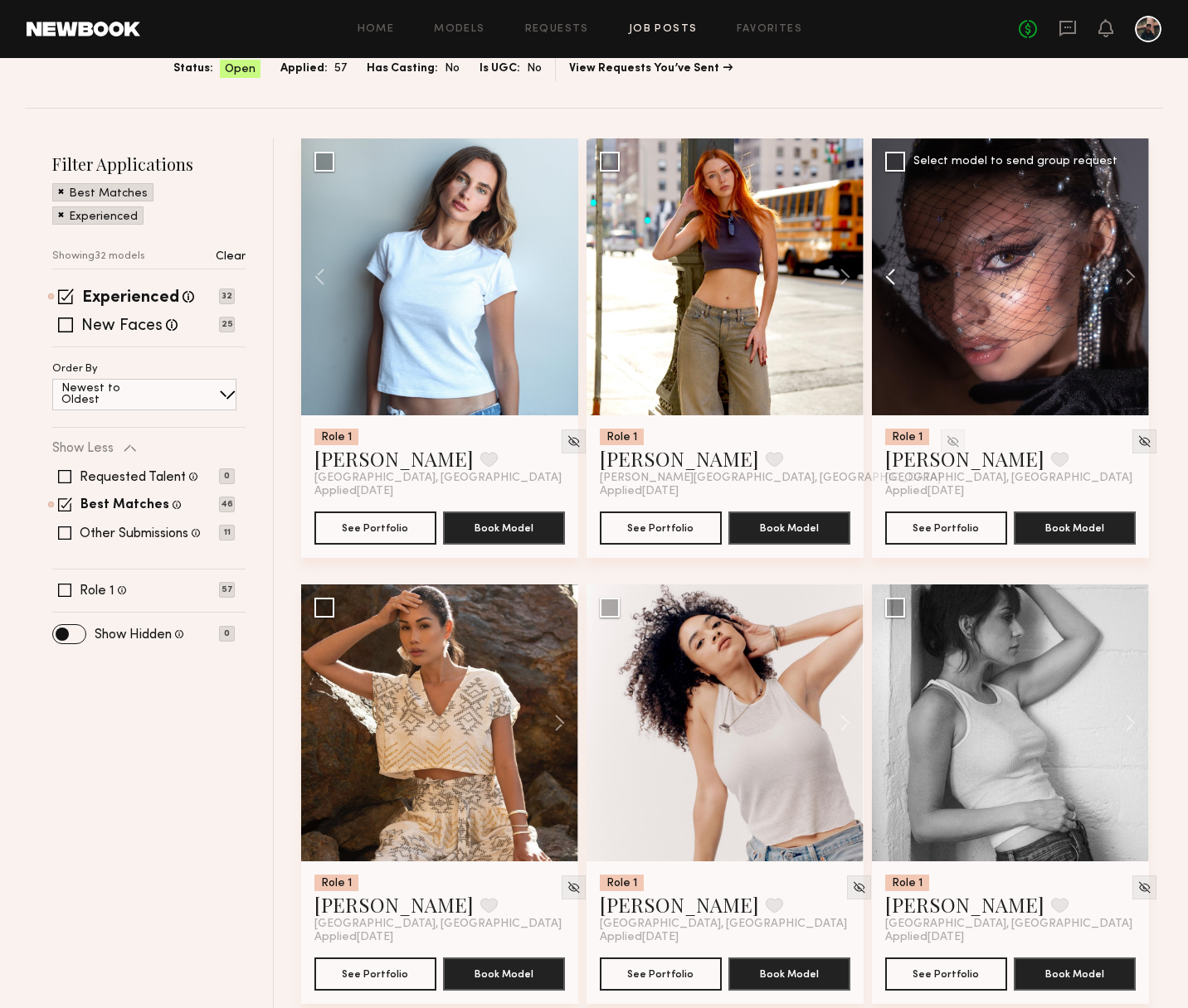
click at [890, 274] on button at bounding box center [898, 277] width 53 height 277
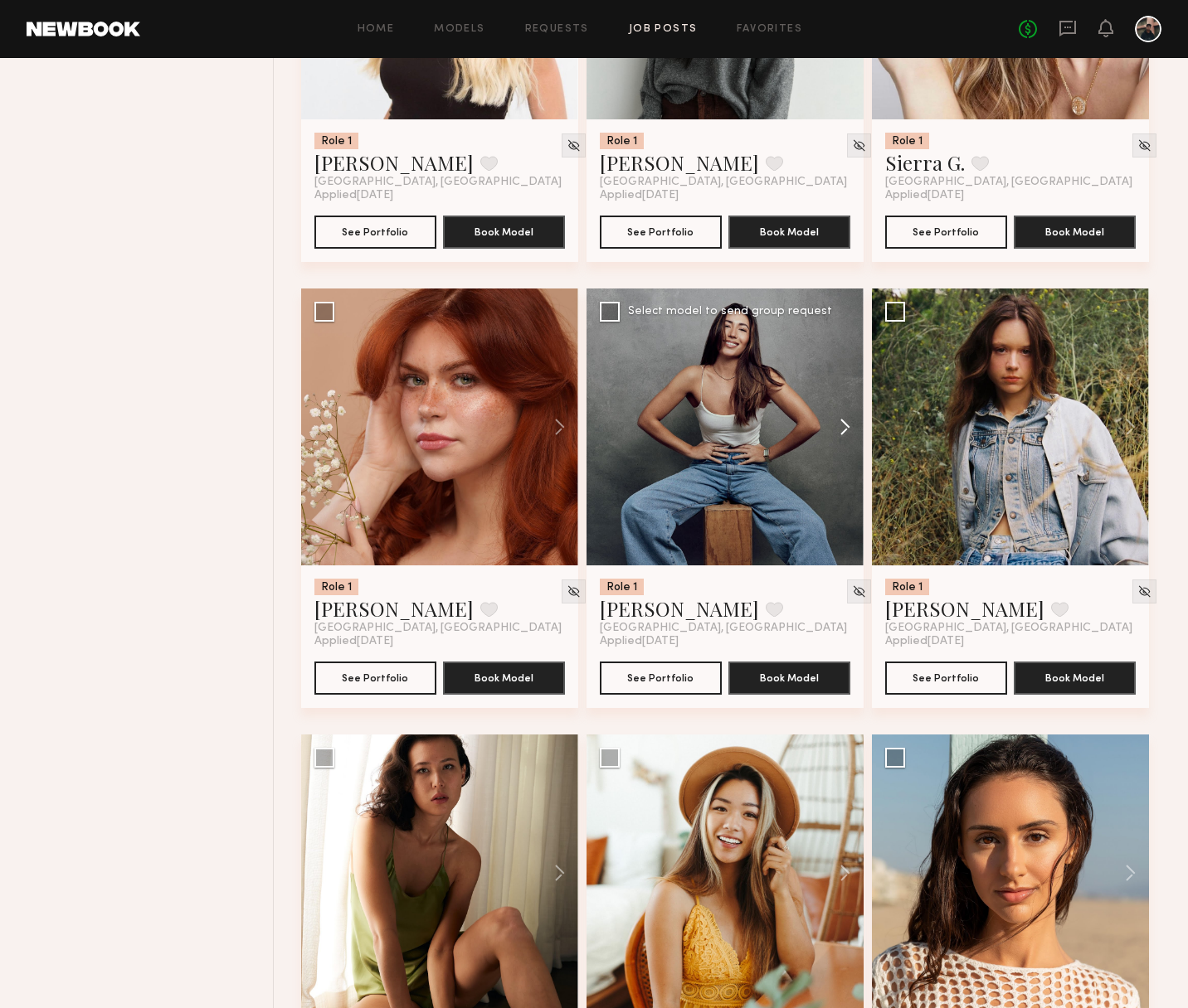
scroll to position [2225, 0]
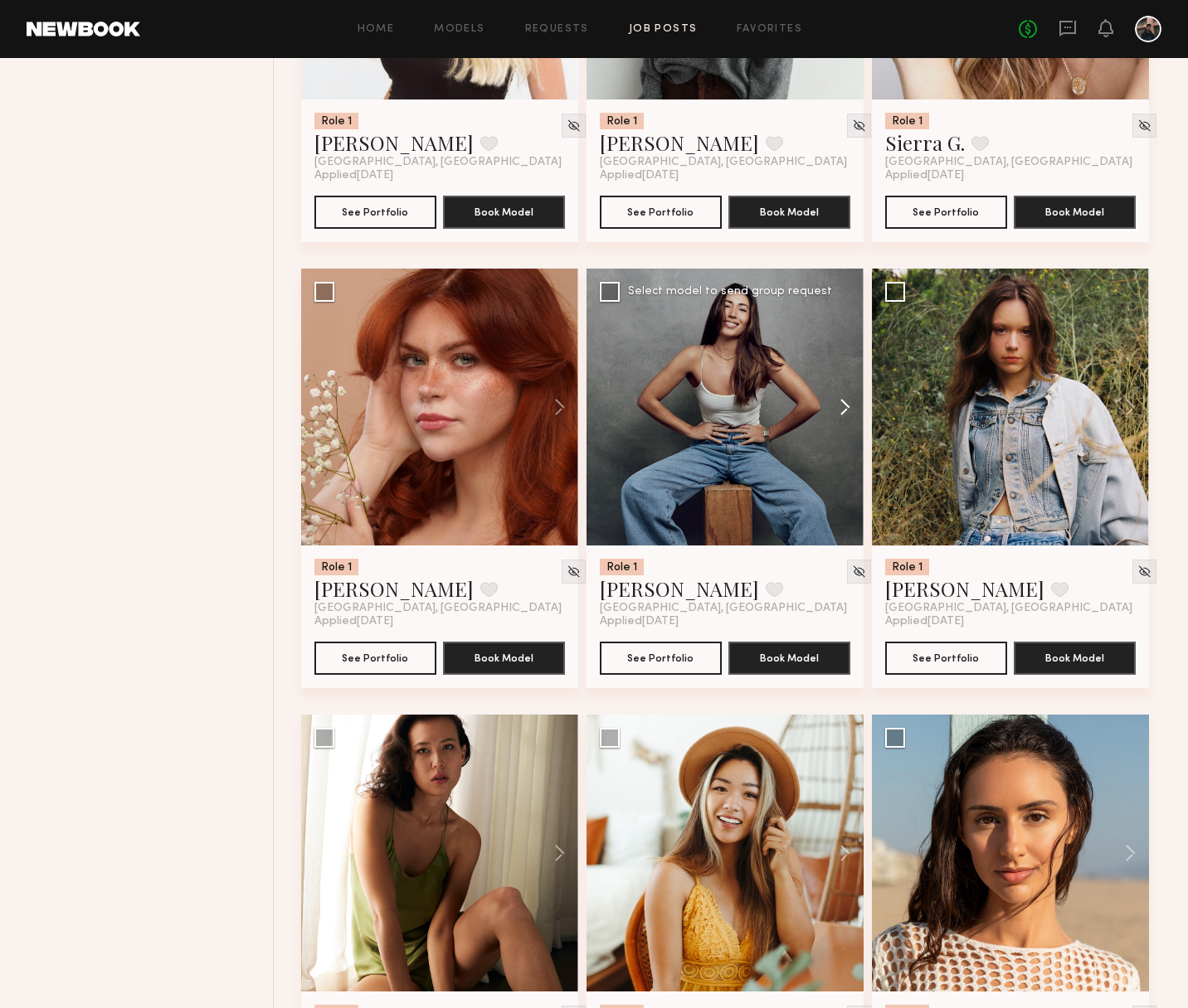
click at [847, 410] on button at bounding box center [837, 407] width 53 height 277
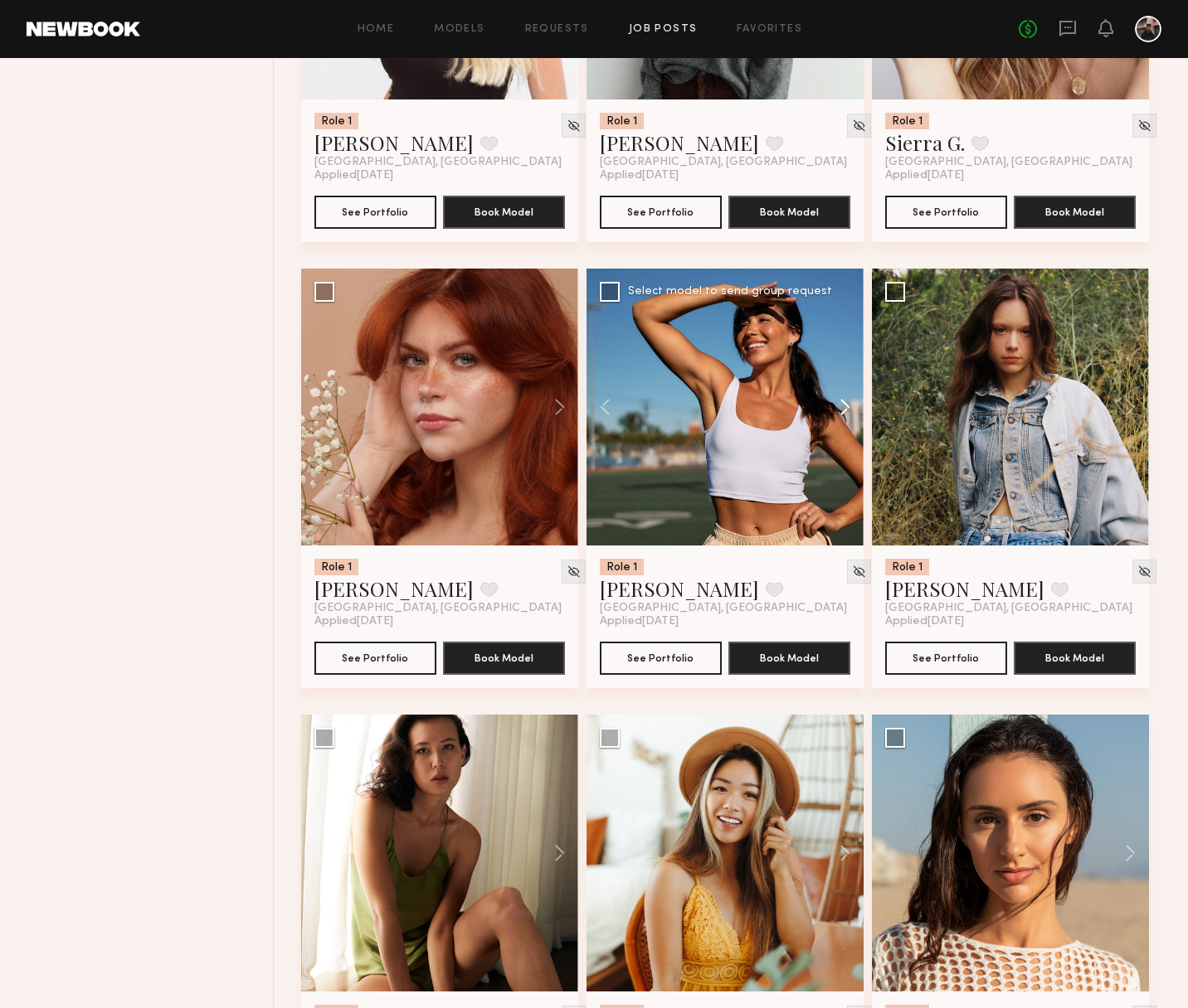
click at [847, 410] on button at bounding box center [837, 407] width 53 height 277
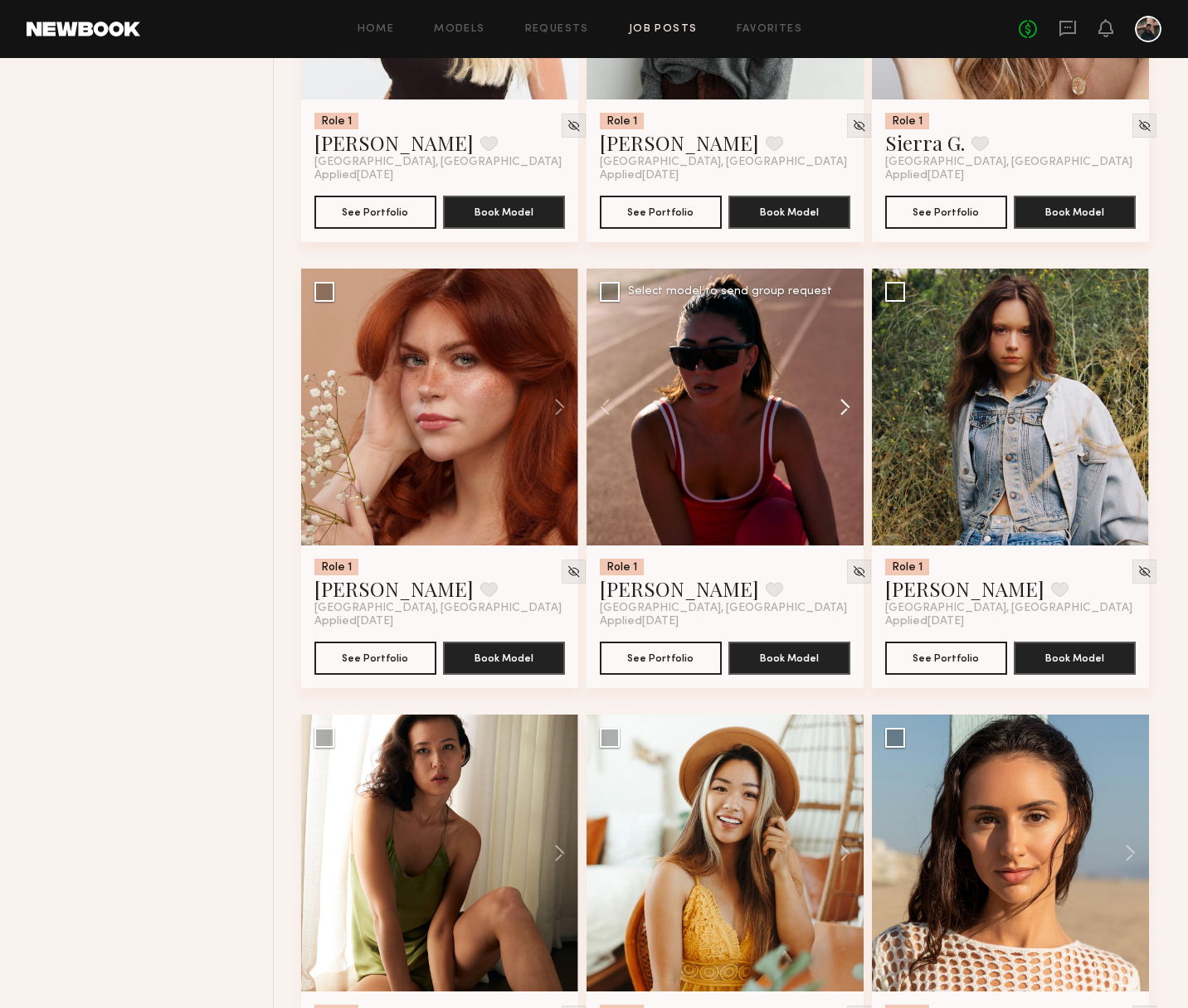
click at [847, 410] on button at bounding box center [837, 407] width 53 height 277
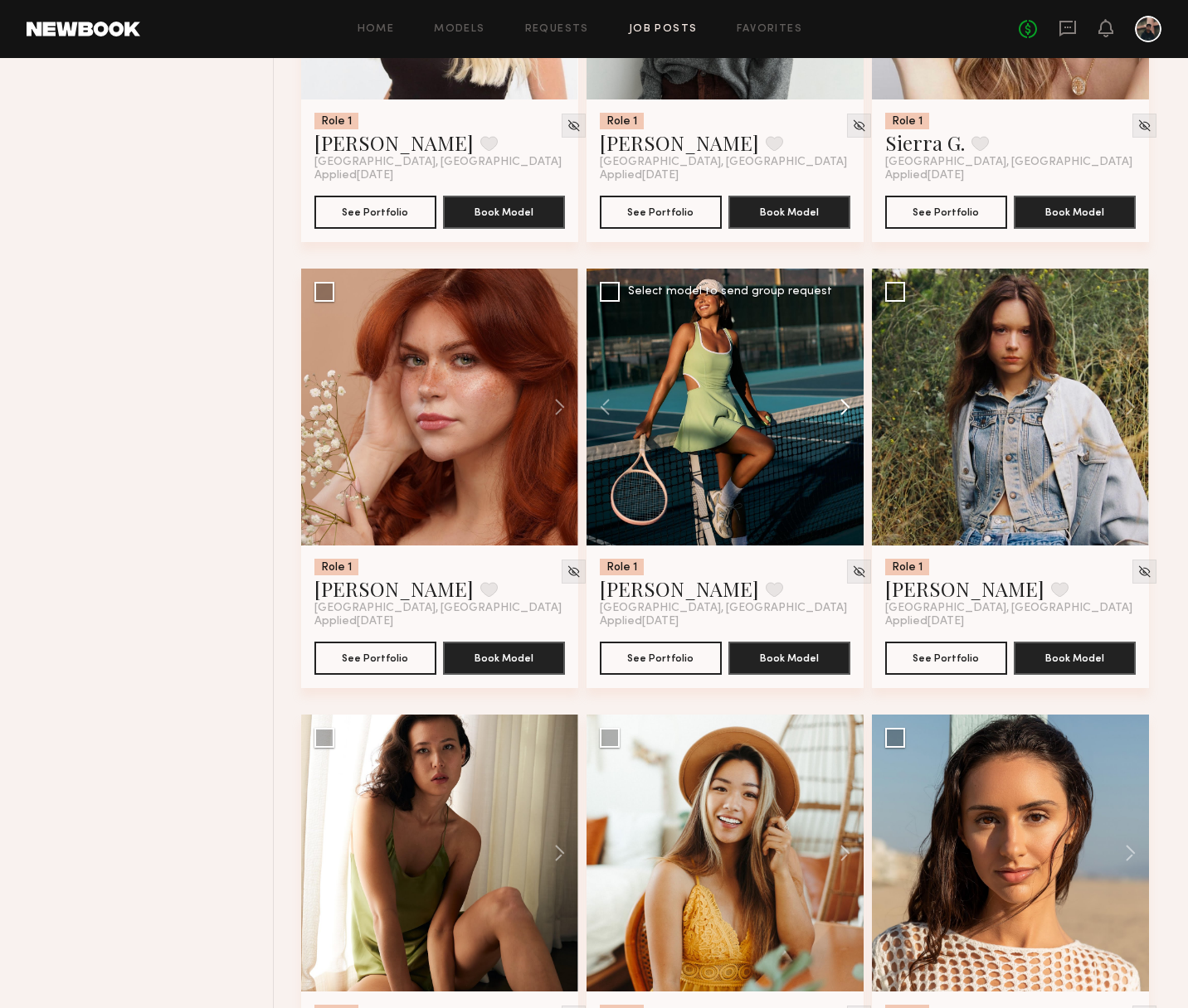
click at [847, 410] on button at bounding box center [837, 407] width 53 height 277
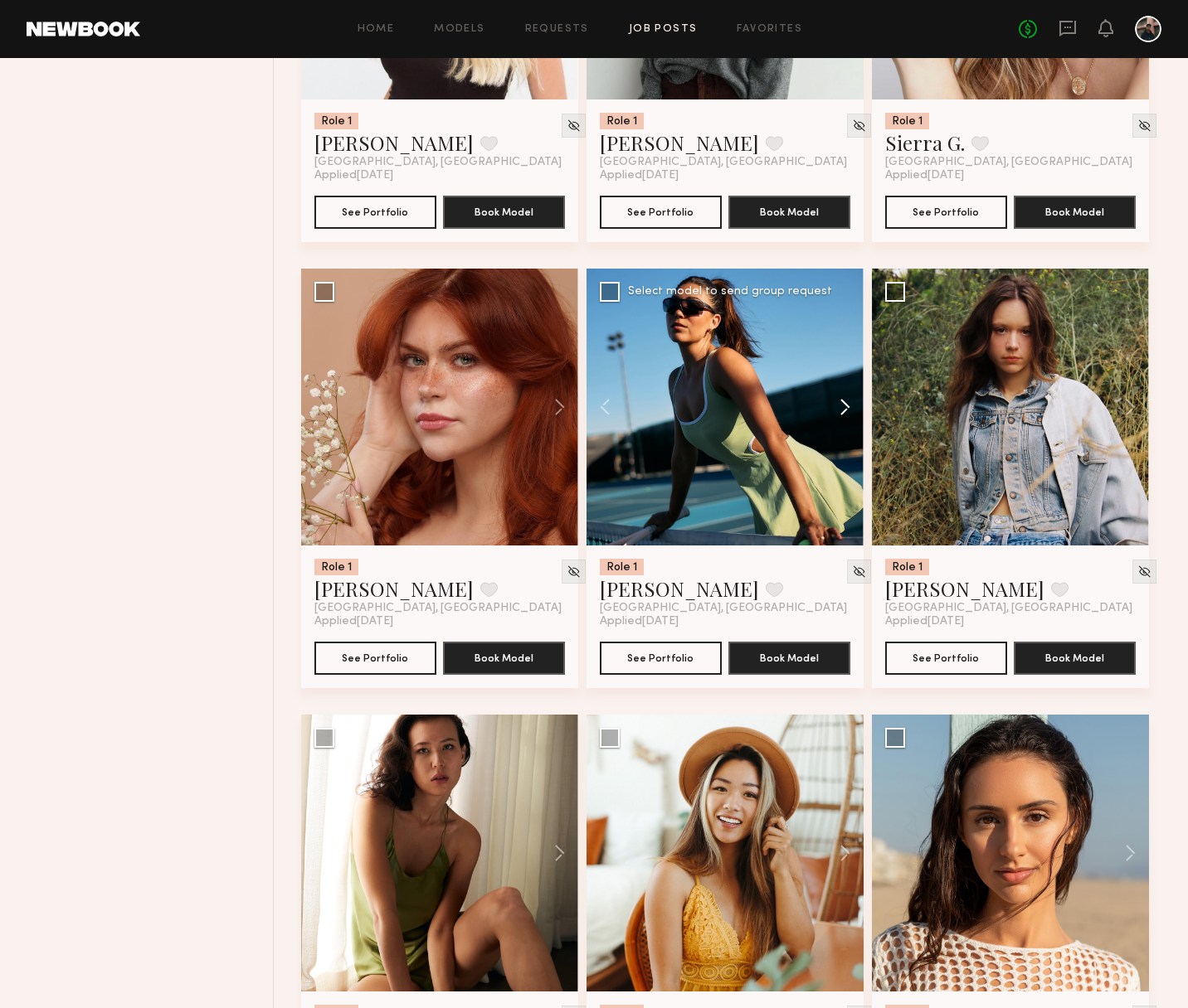
click at [847, 410] on button at bounding box center [837, 407] width 53 height 277
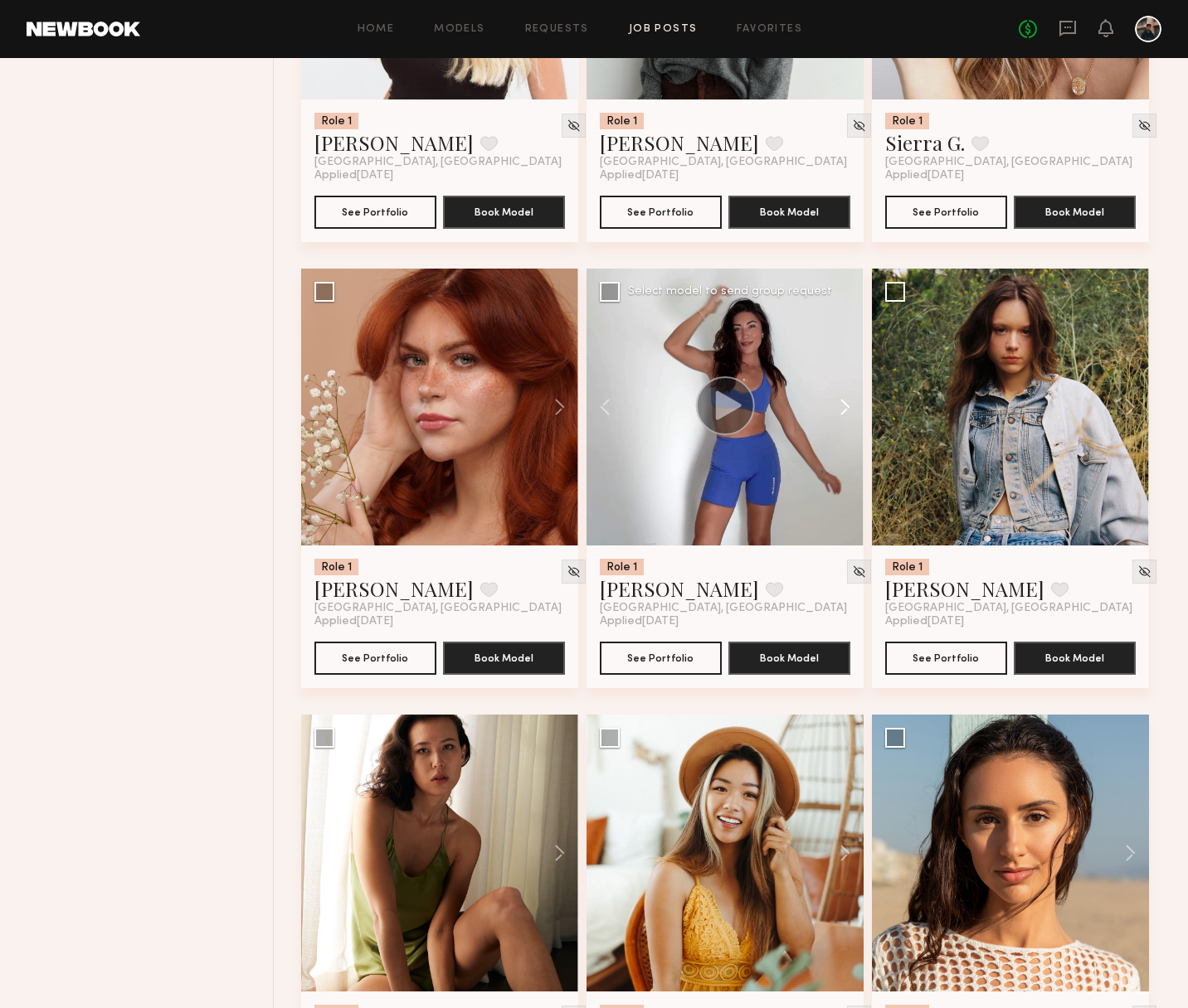
click at [847, 410] on button at bounding box center [837, 407] width 53 height 277
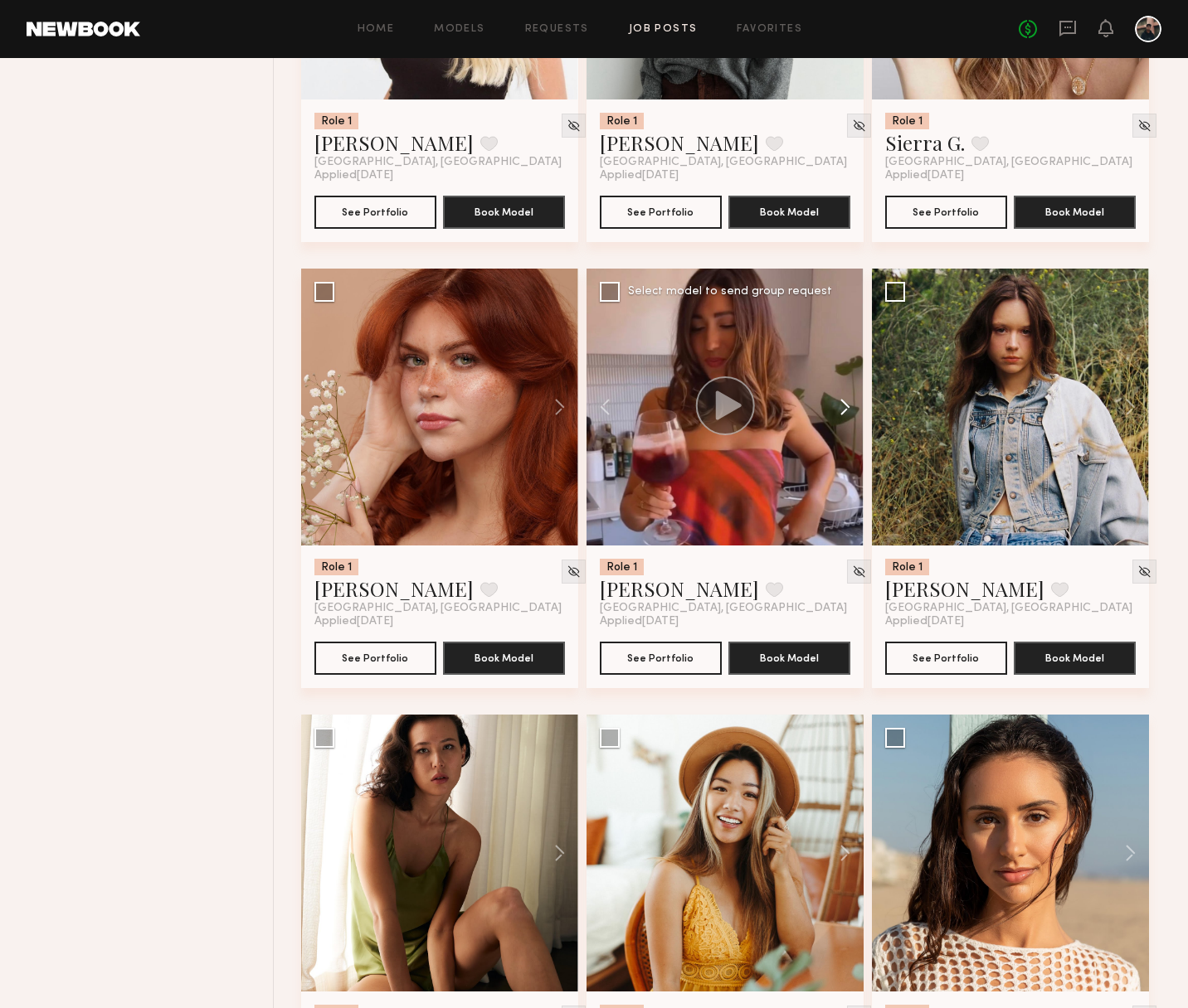
click at [847, 410] on button at bounding box center [837, 407] width 53 height 277
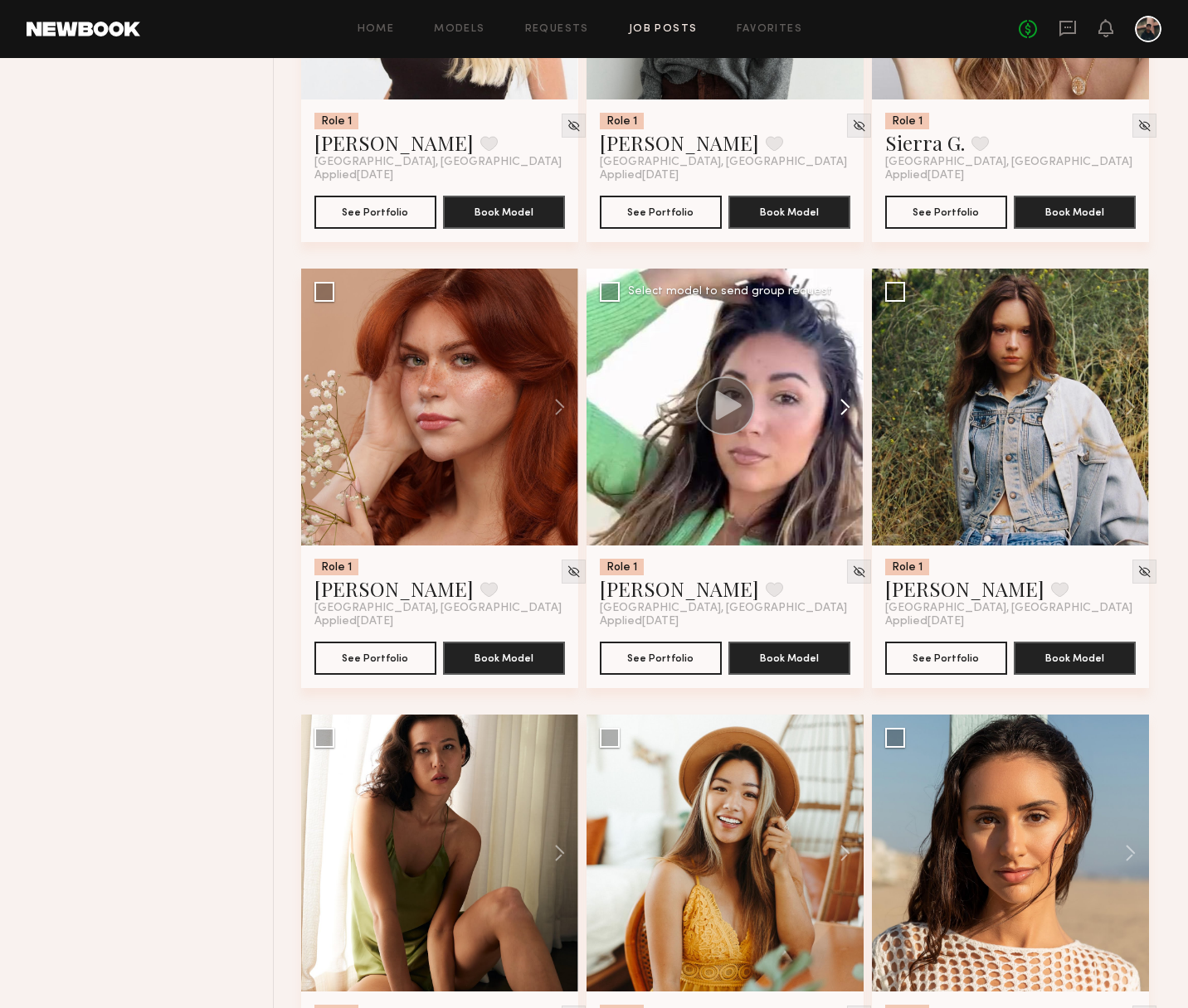
click at [847, 410] on button at bounding box center [837, 407] width 53 height 277
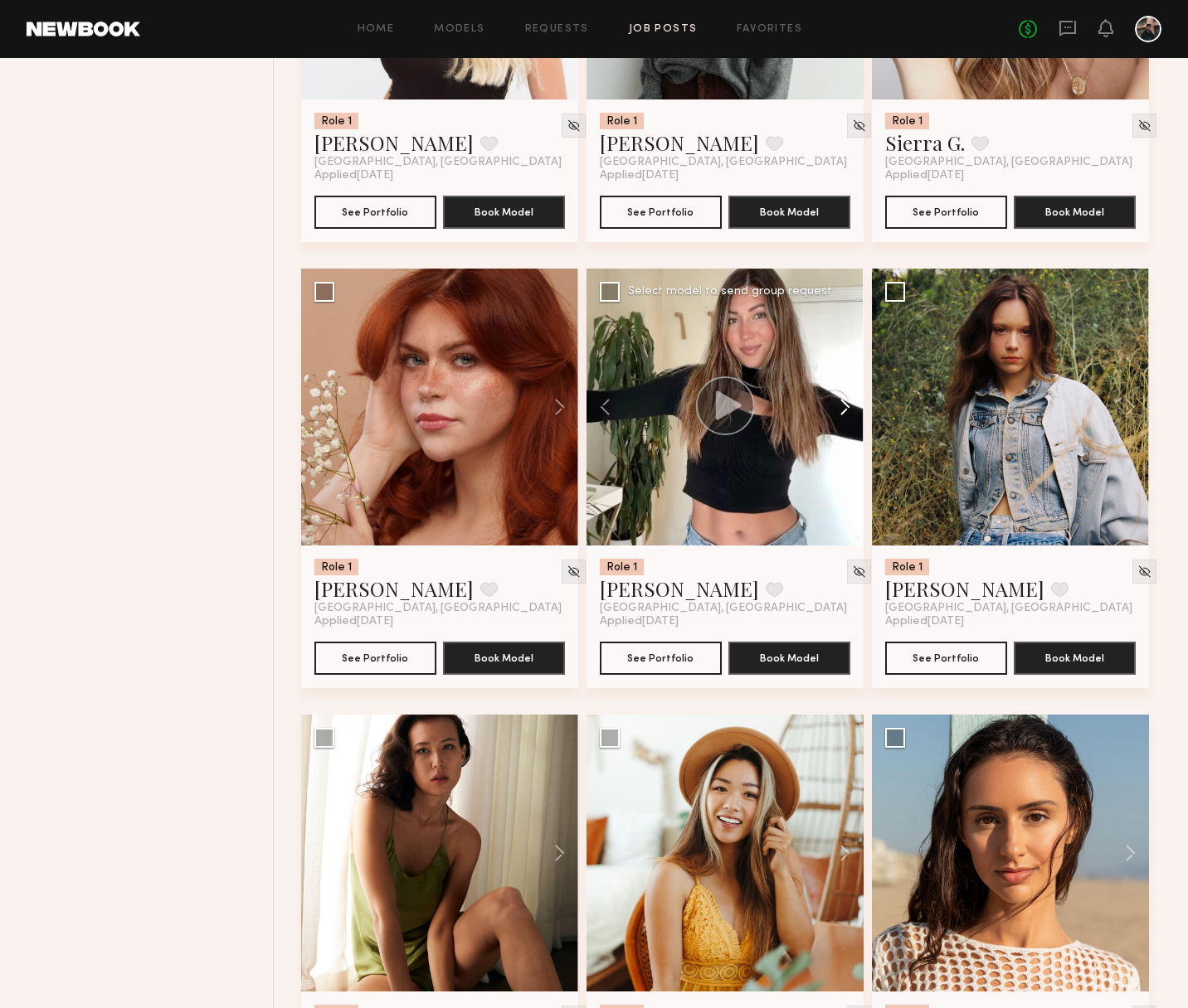
click at [847, 410] on button at bounding box center [837, 407] width 53 height 277
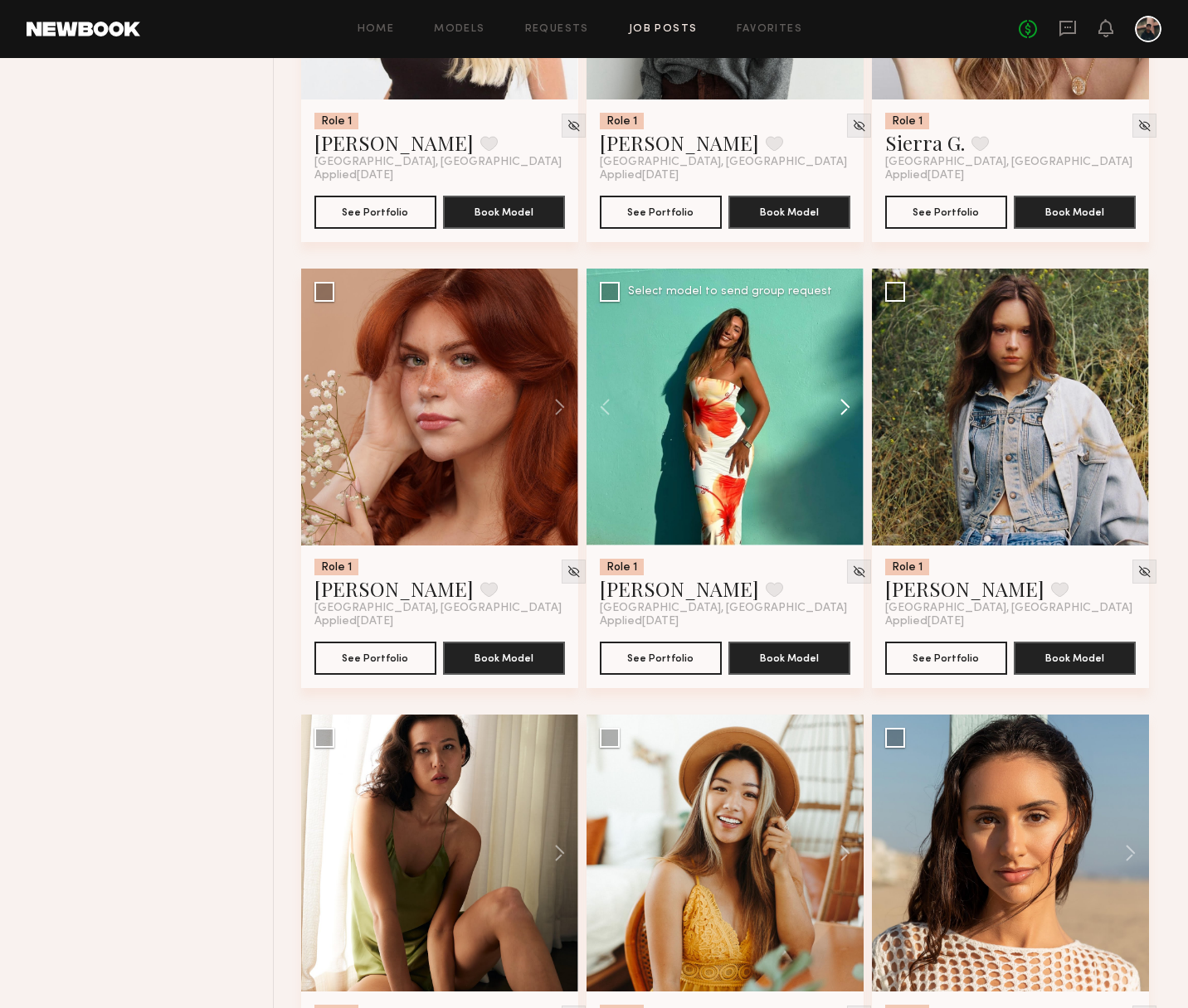
click at [847, 410] on button at bounding box center [837, 407] width 53 height 277
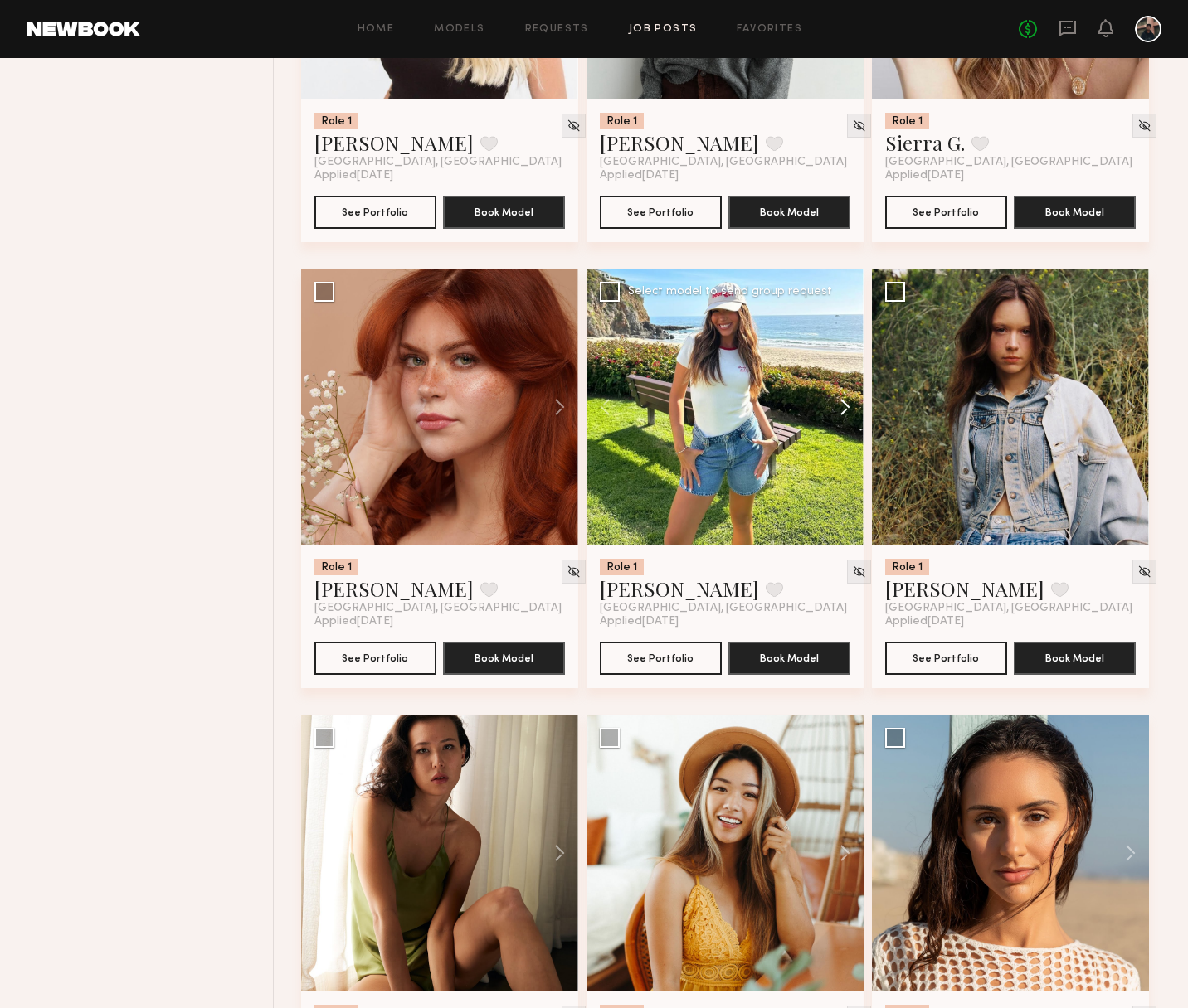
click at [846, 410] on button at bounding box center [837, 407] width 53 height 277
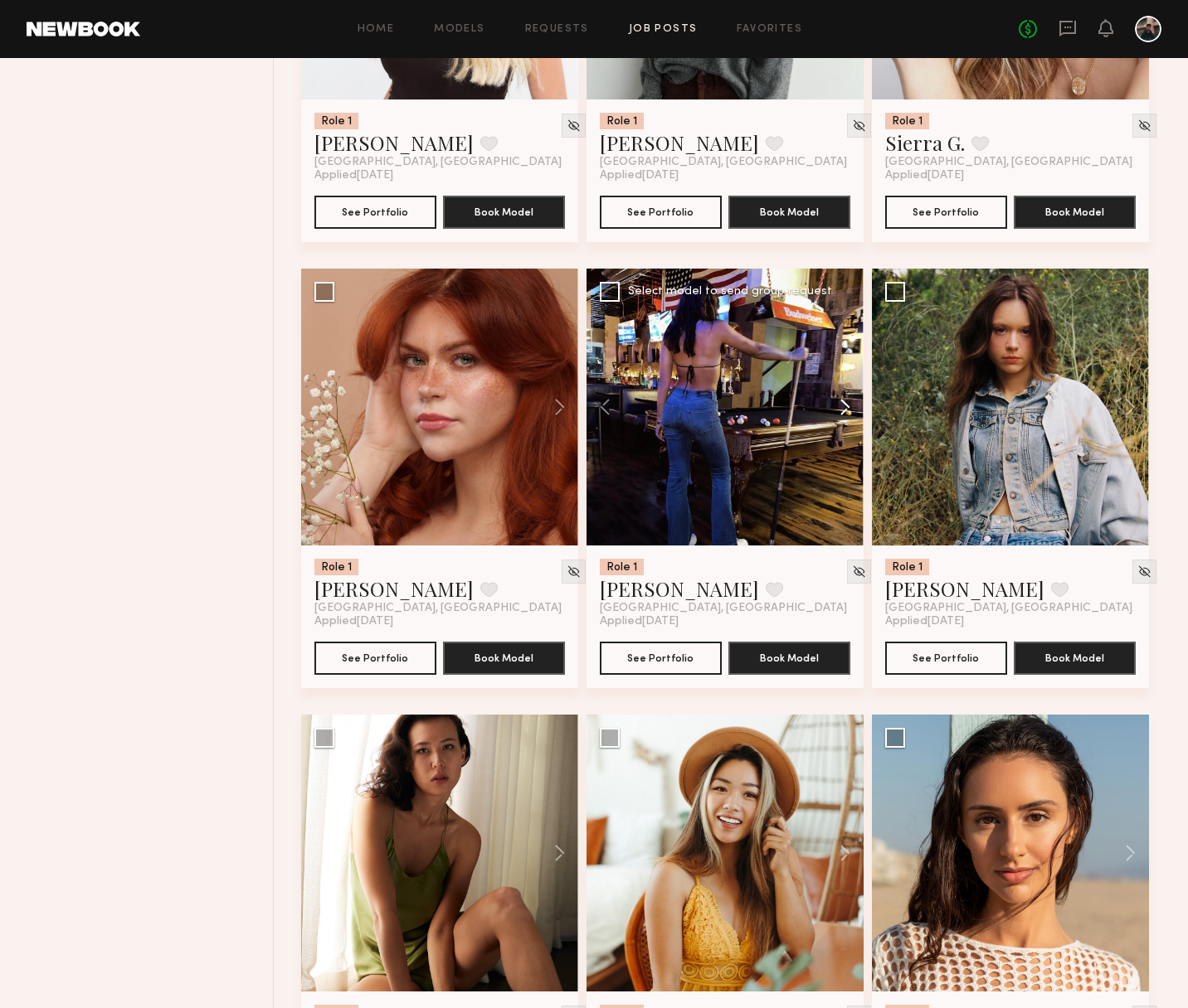
click at [846, 410] on button at bounding box center [837, 407] width 53 height 277
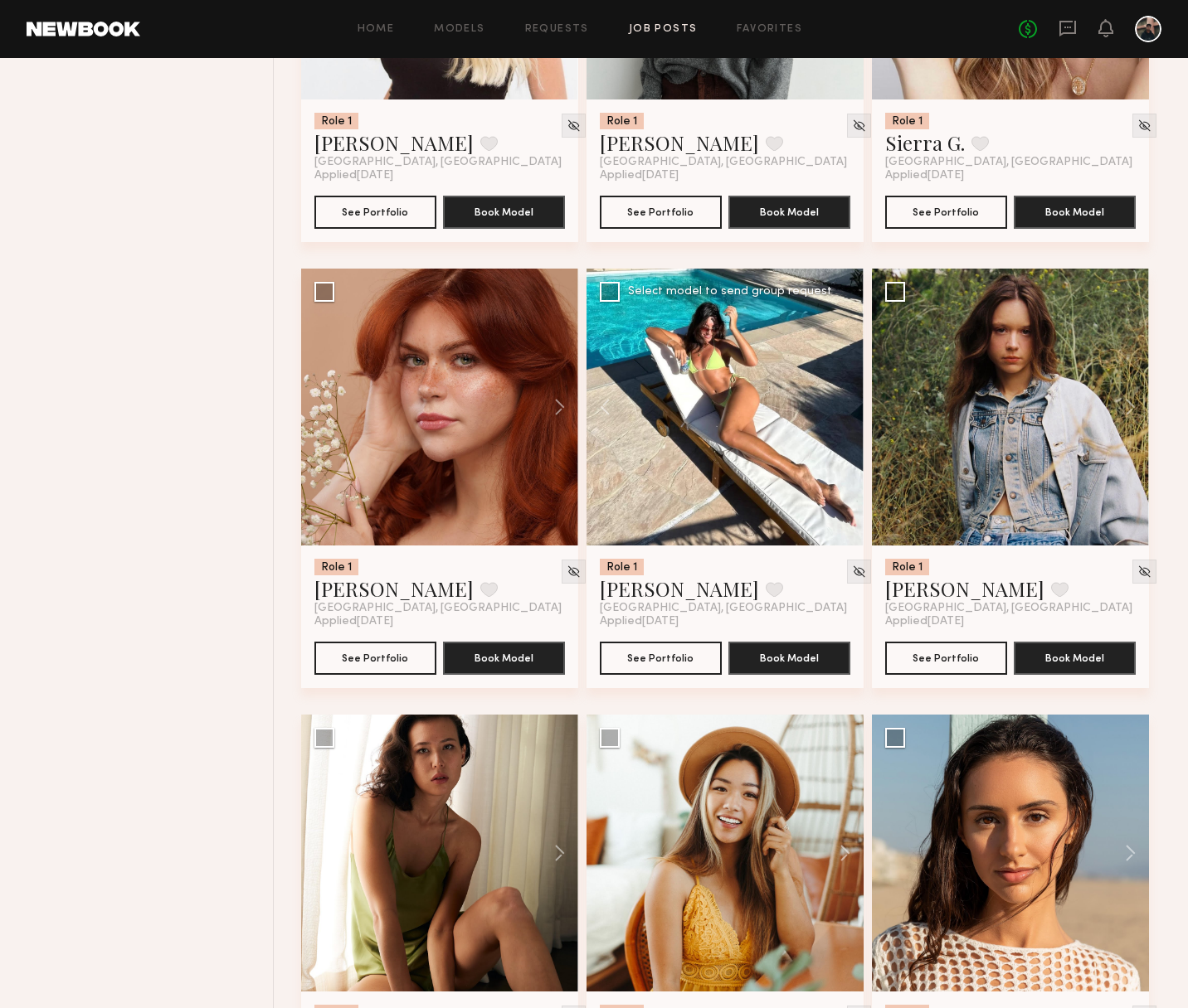
click at [846, 410] on div at bounding box center [725, 407] width 277 height 277
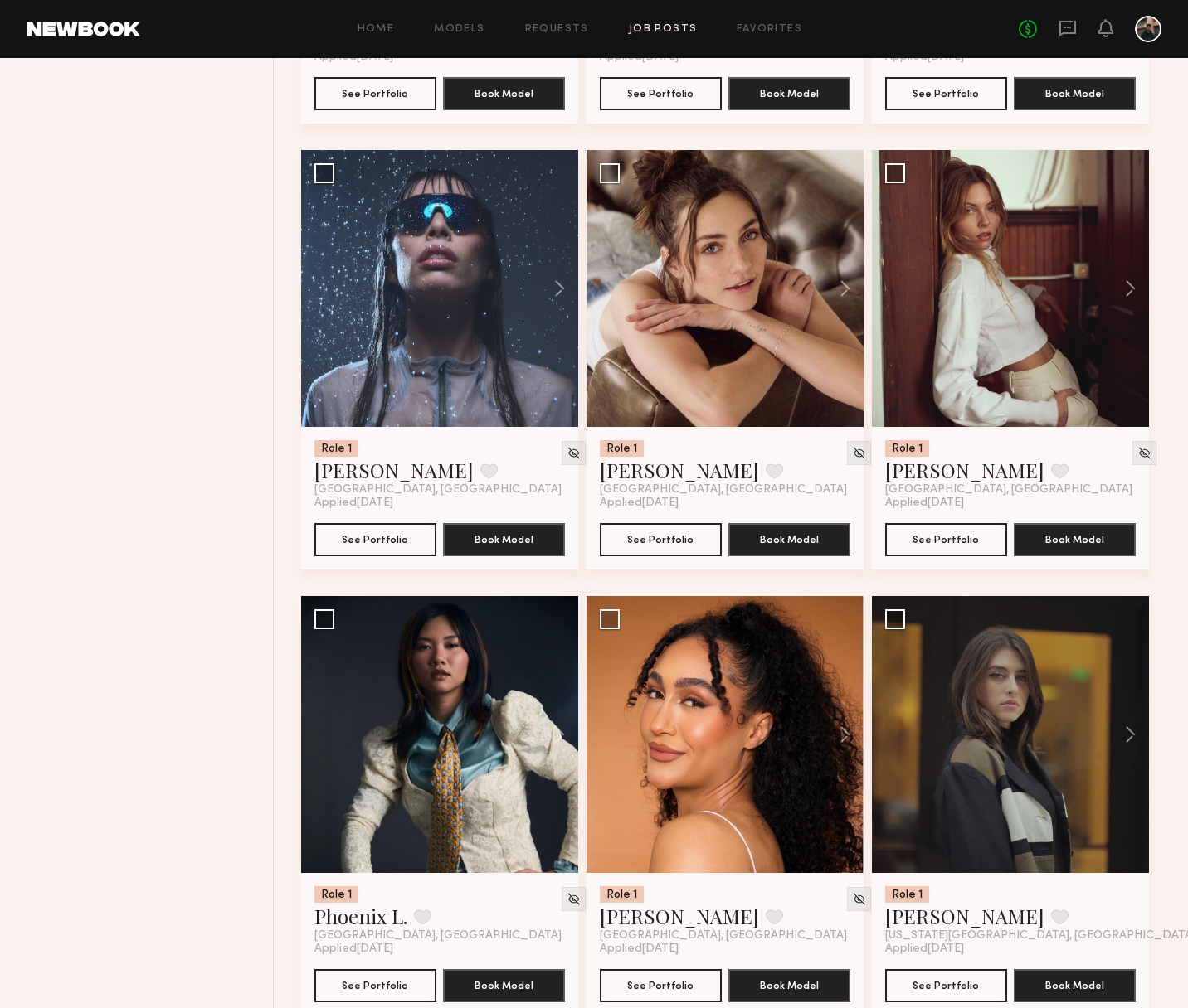
scroll to position [735, 0]
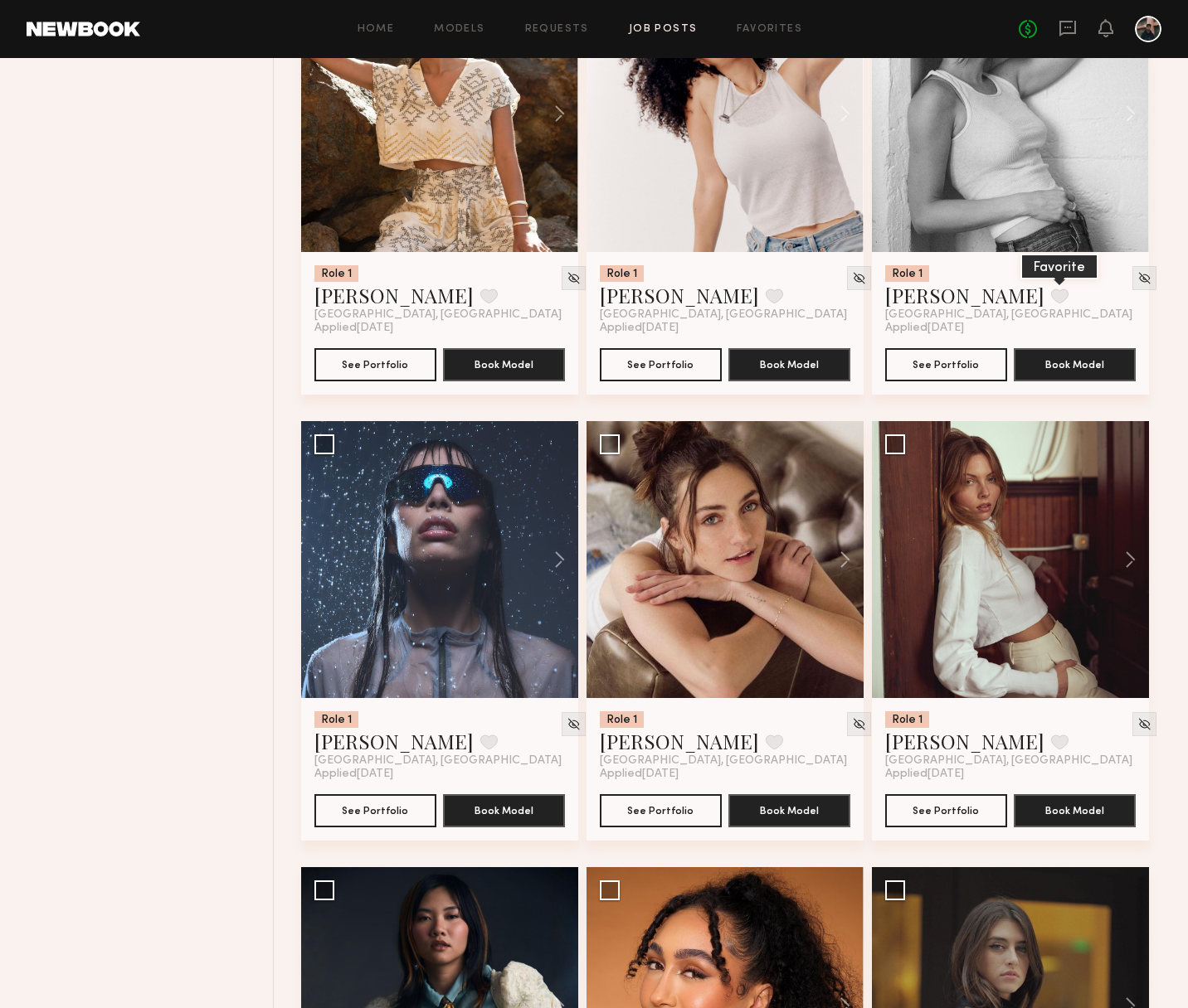
click at [1051, 297] on button at bounding box center [1059, 295] width 17 height 15
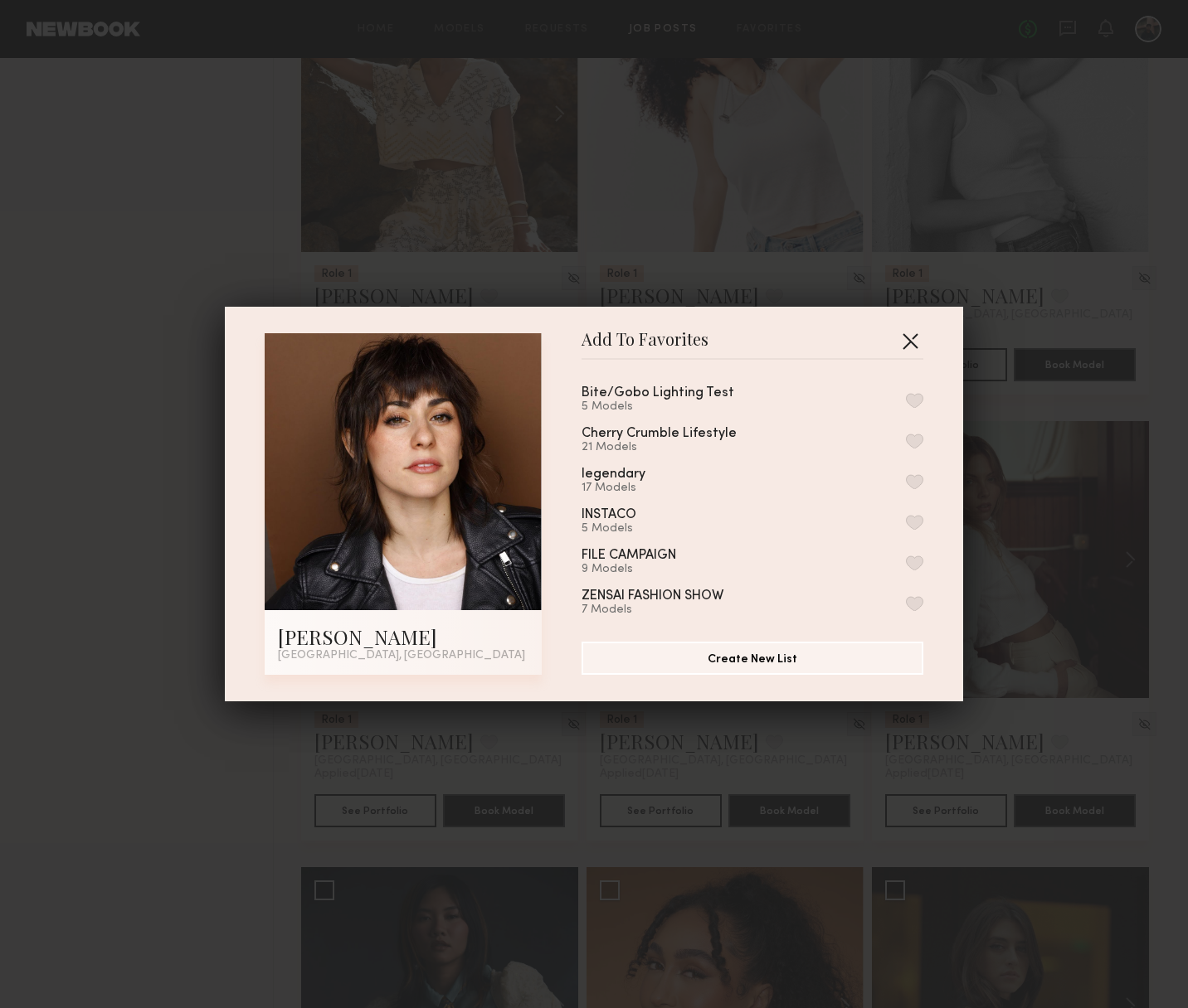
click at [909, 340] on button "button" at bounding box center [910, 341] width 27 height 27
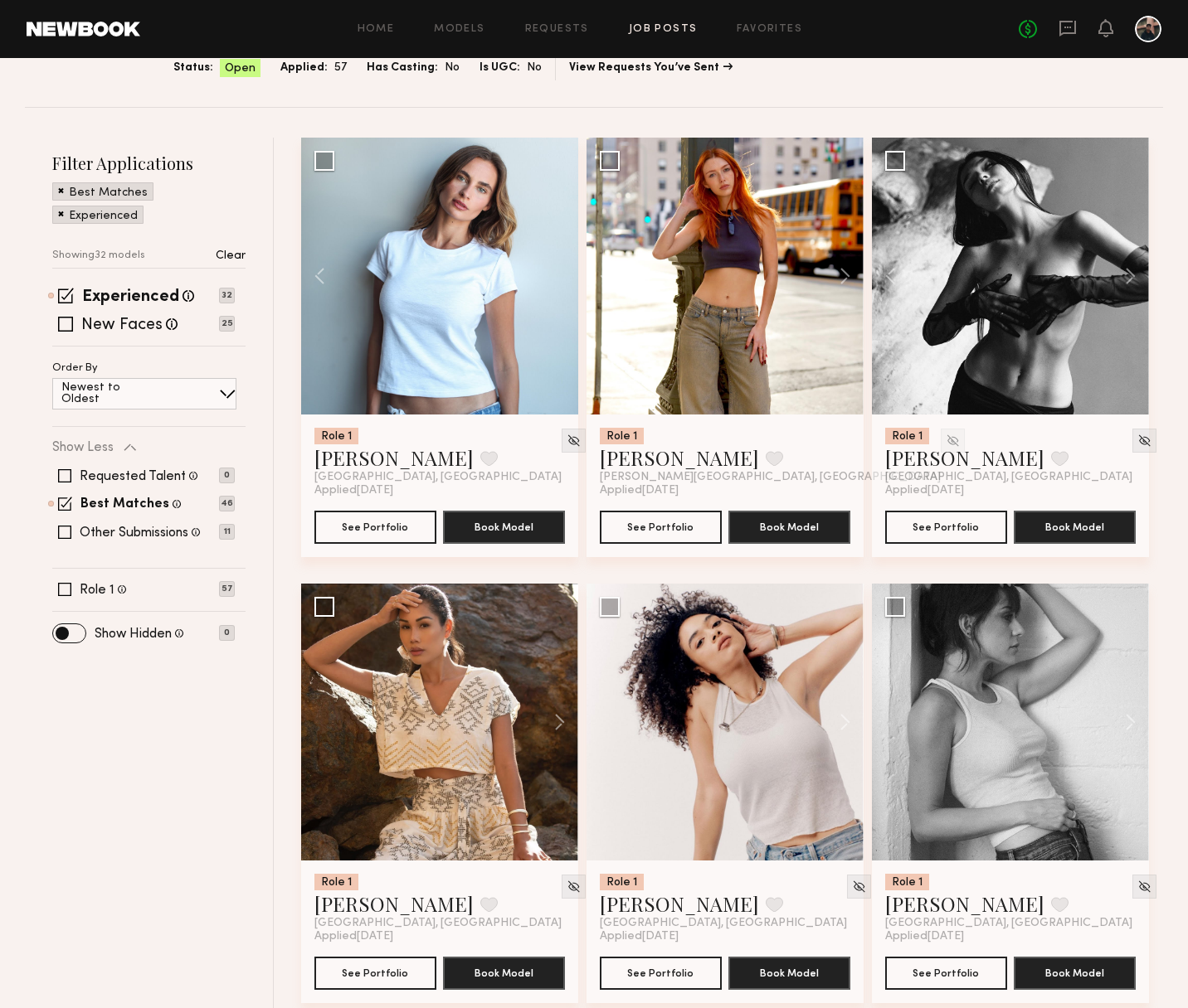
scroll to position [117, 0]
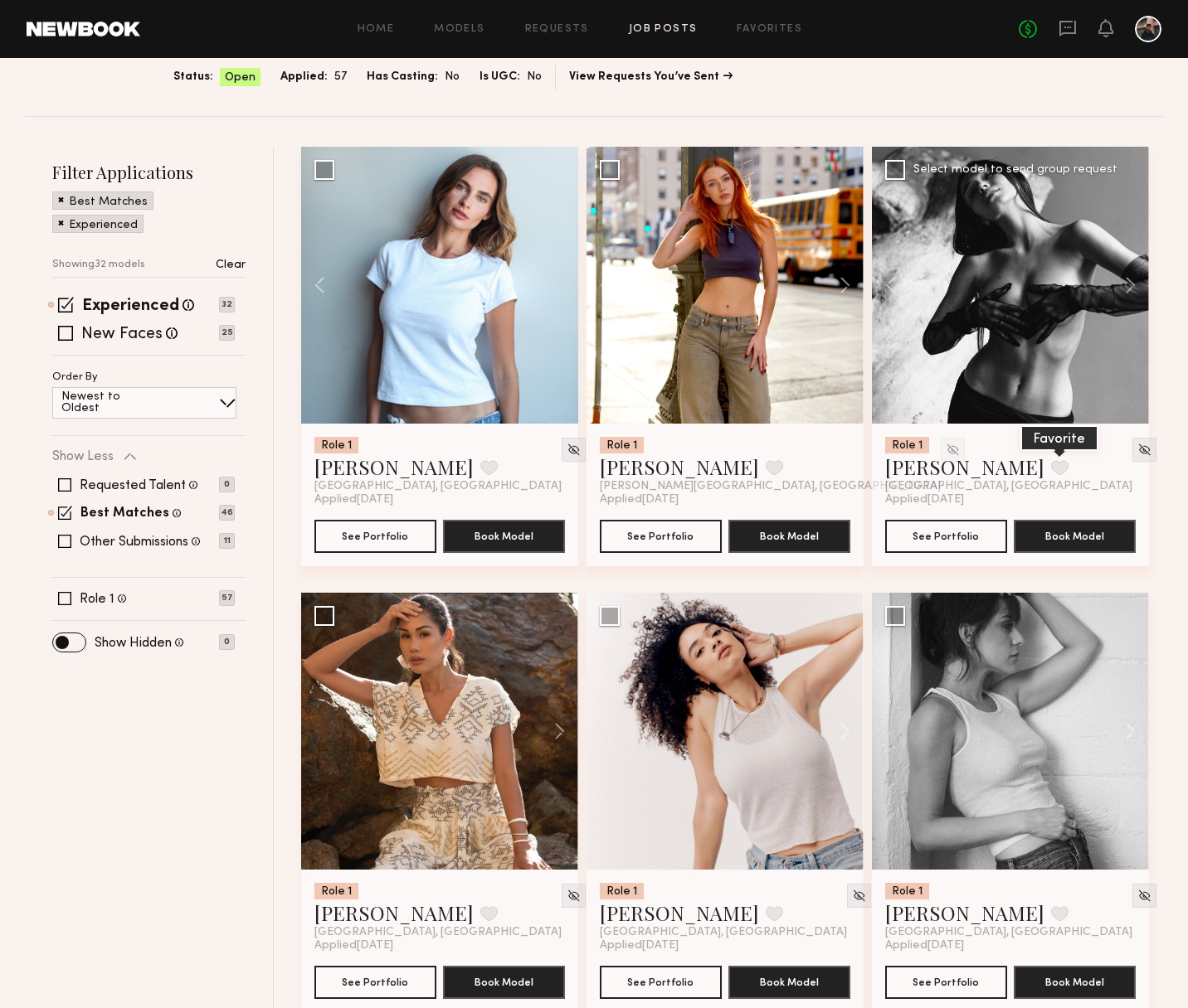
click at [1051, 471] on button at bounding box center [1059, 468] width 17 height 15
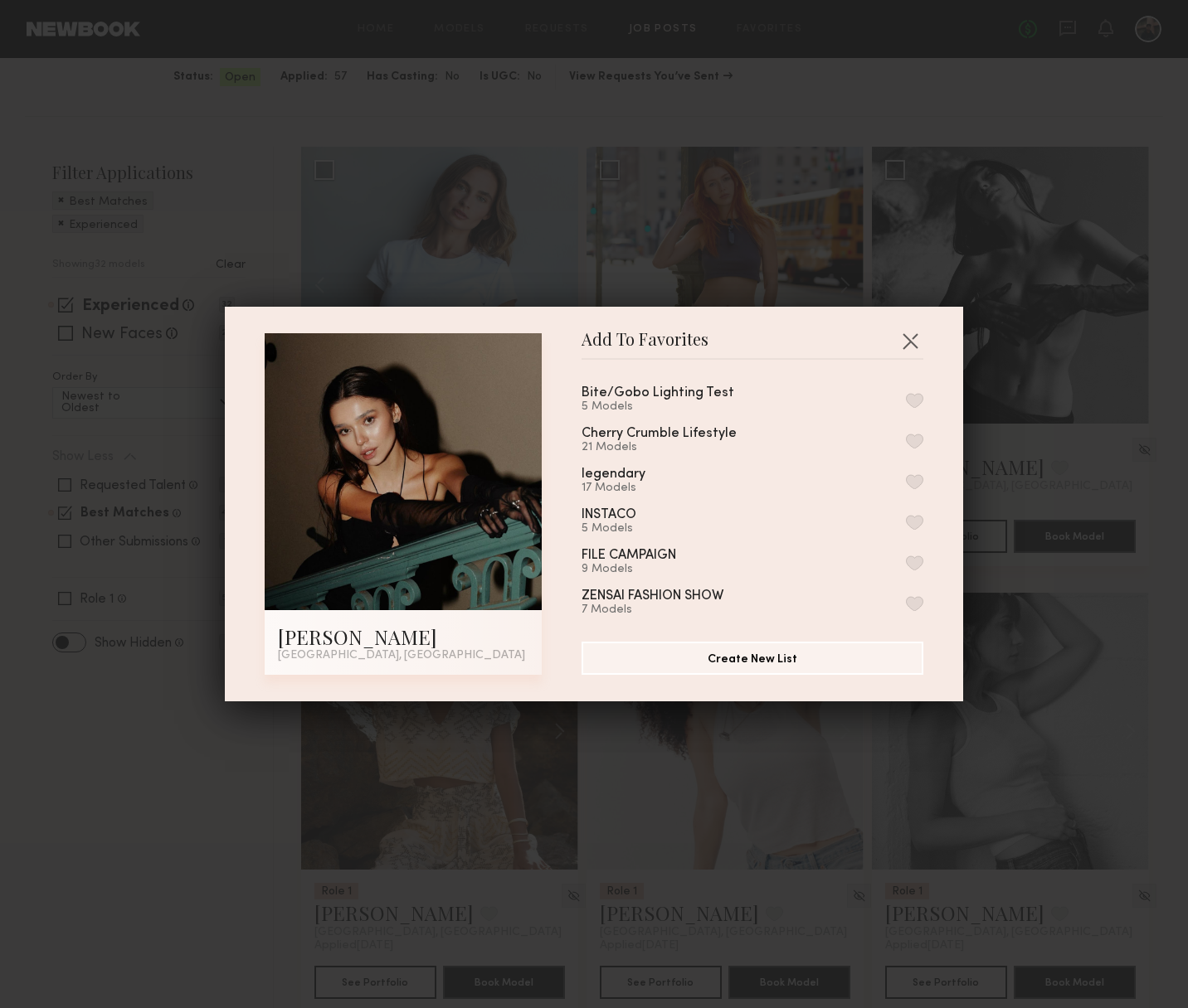
click at [919, 397] on button "button" at bounding box center [914, 400] width 17 height 15
click at [914, 342] on button "button" at bounding box center [910, 341] width 27 height 27
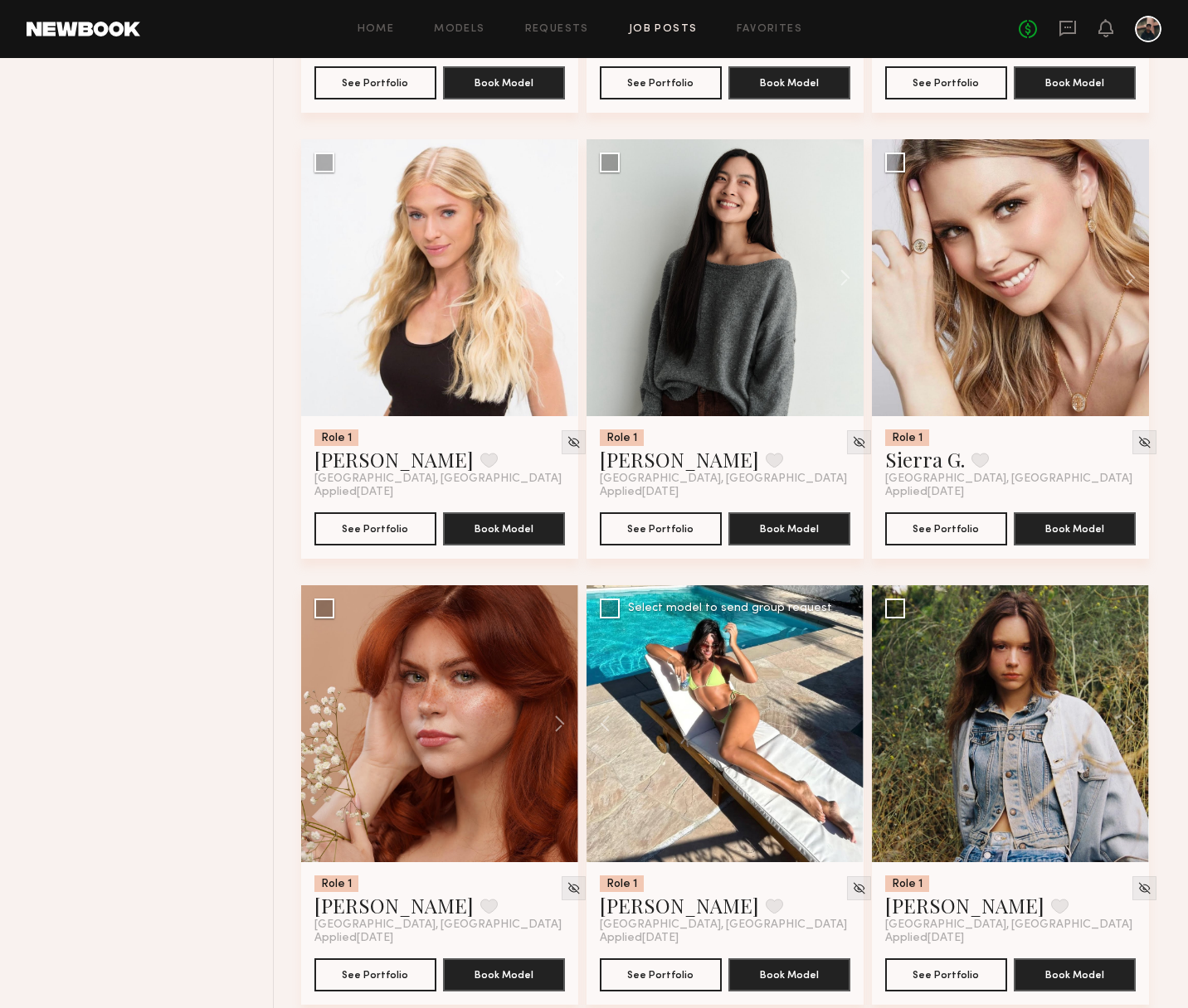
scroll to position [2034, 0]
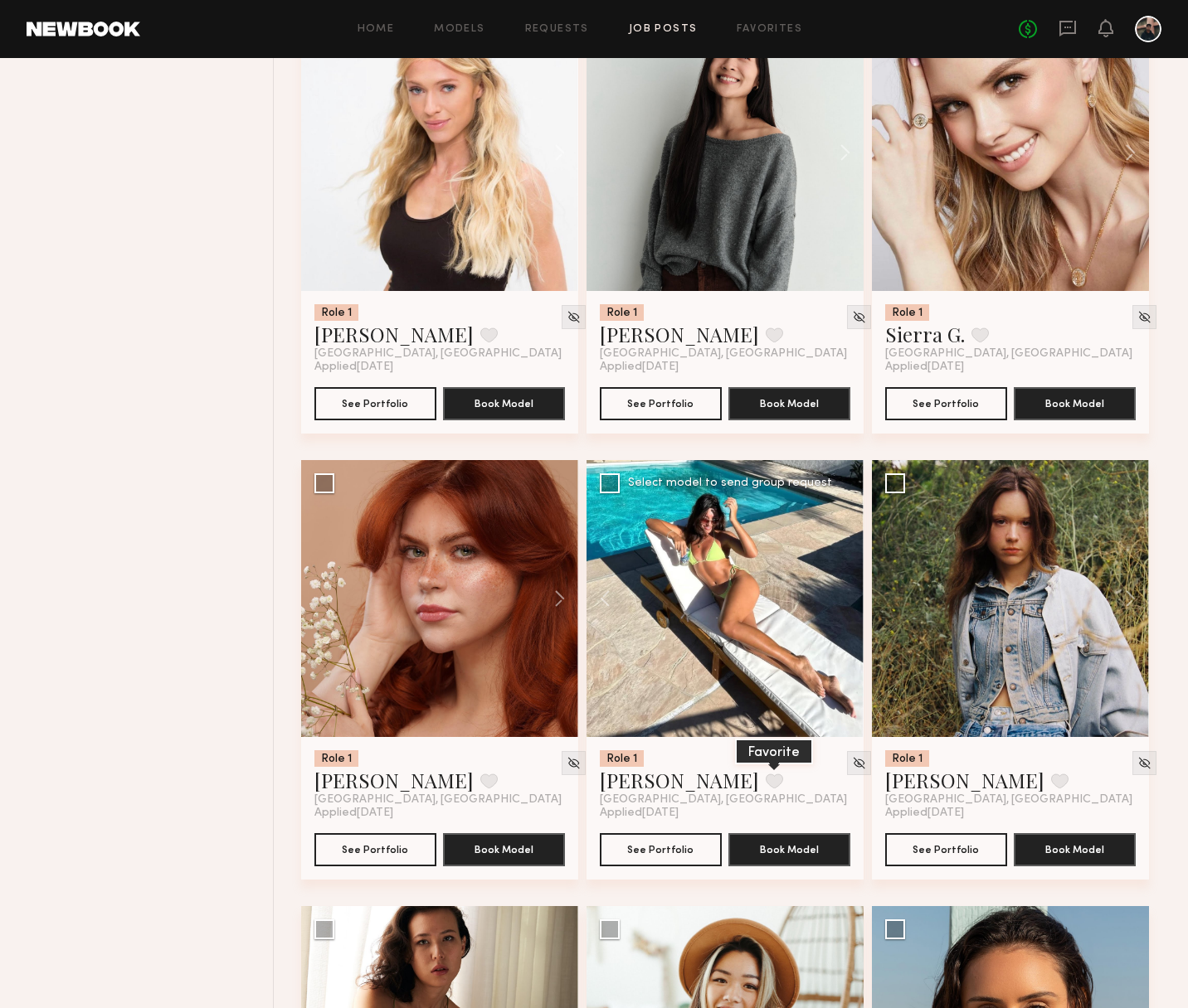
click at [766, 783] on button at bounding box center [774, 781] width 17 height 15
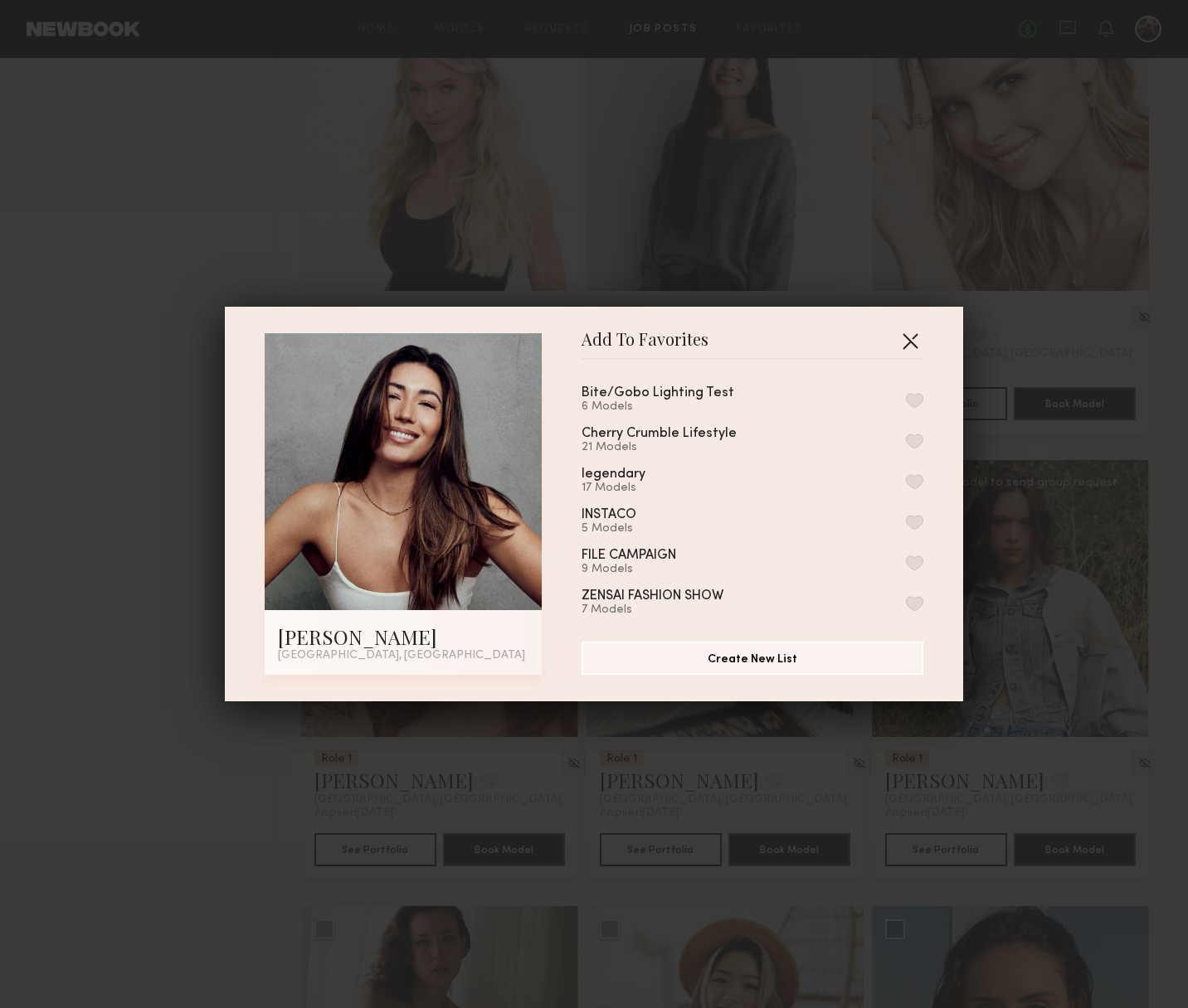
drag, startPoint x: 918, startPoint y: 345, endPoint x: 875, endPoint y: 505, distance: 165.7
click at [918, 345] on button "button" at bounding box center [910, 341] width 27 height 27
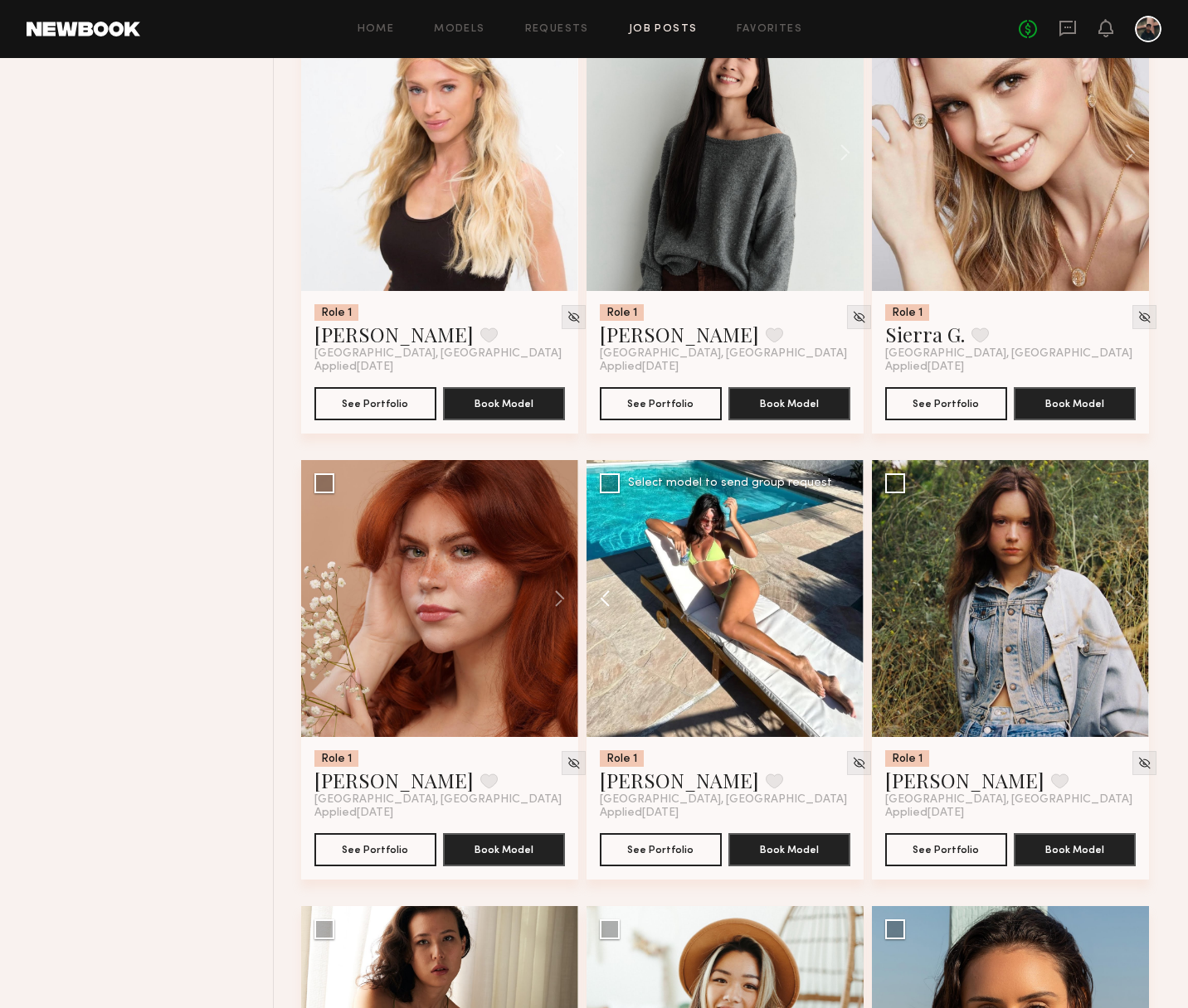
click at [603, 600] on button at bounding box center [612, 599] width 53 height 277
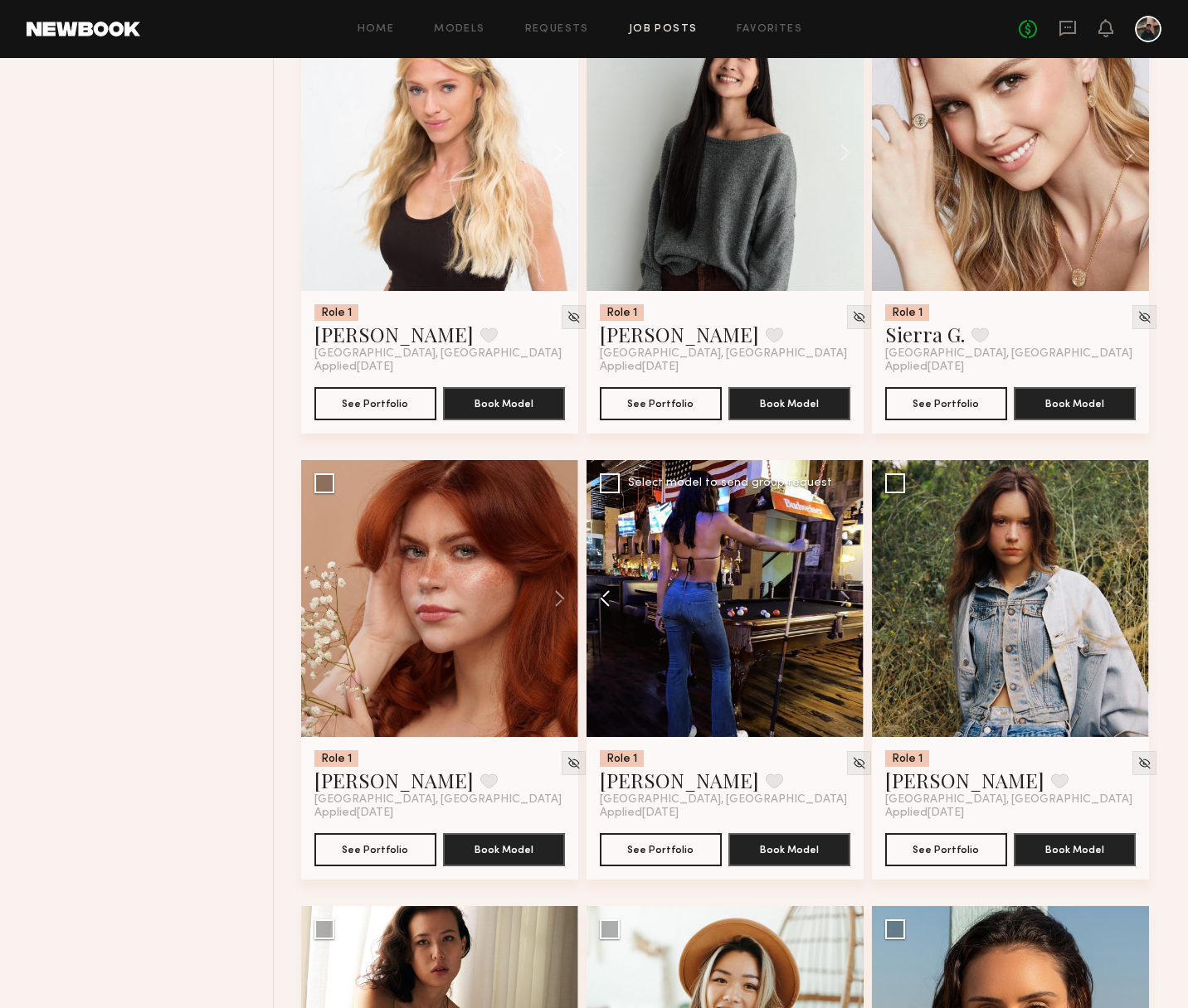
click at [603, 600] on button at bounding box center [612, 599] width 53 height 277
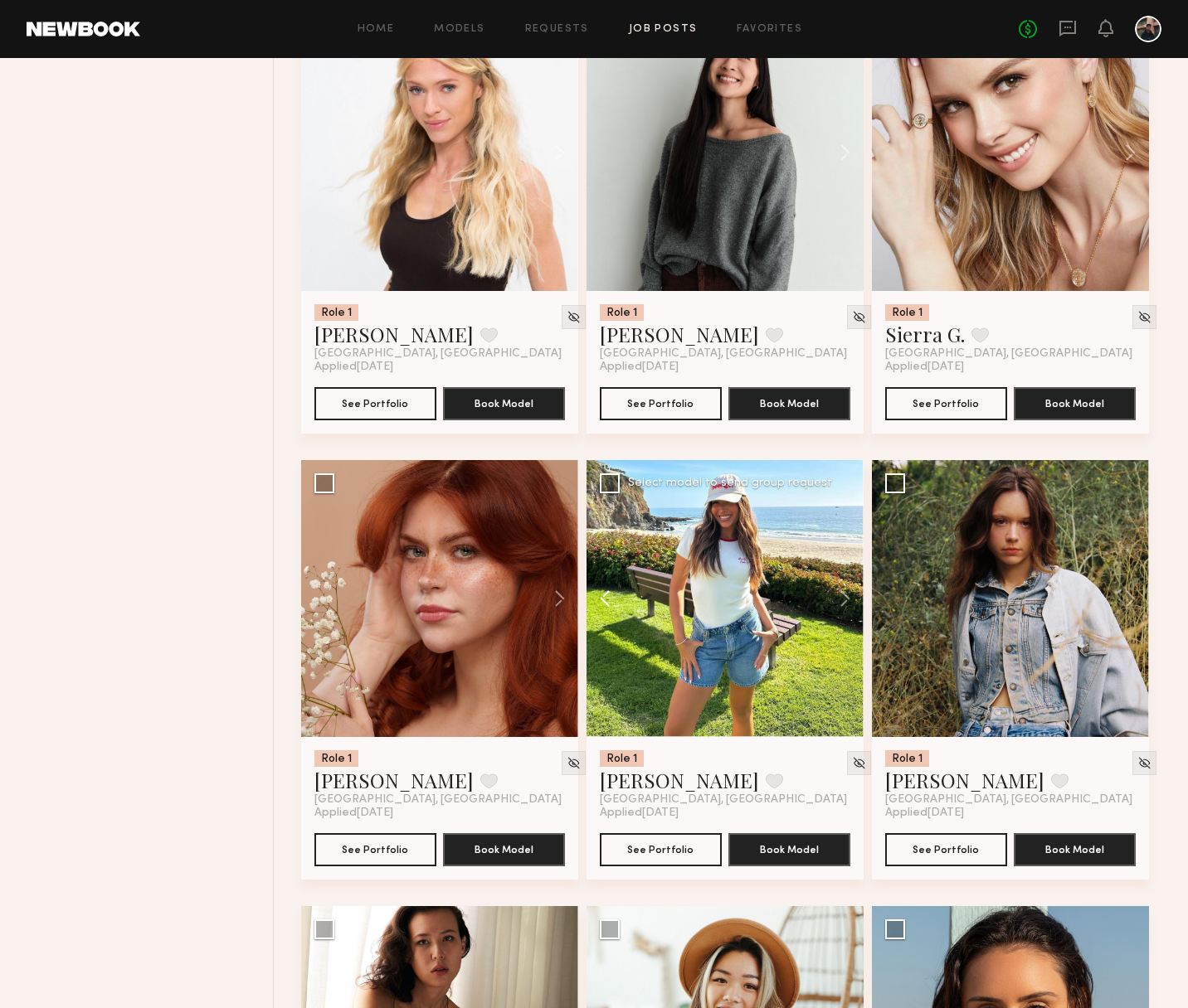
click at [603, 600] on button at bounding box center [612, 599] width 53 height 277
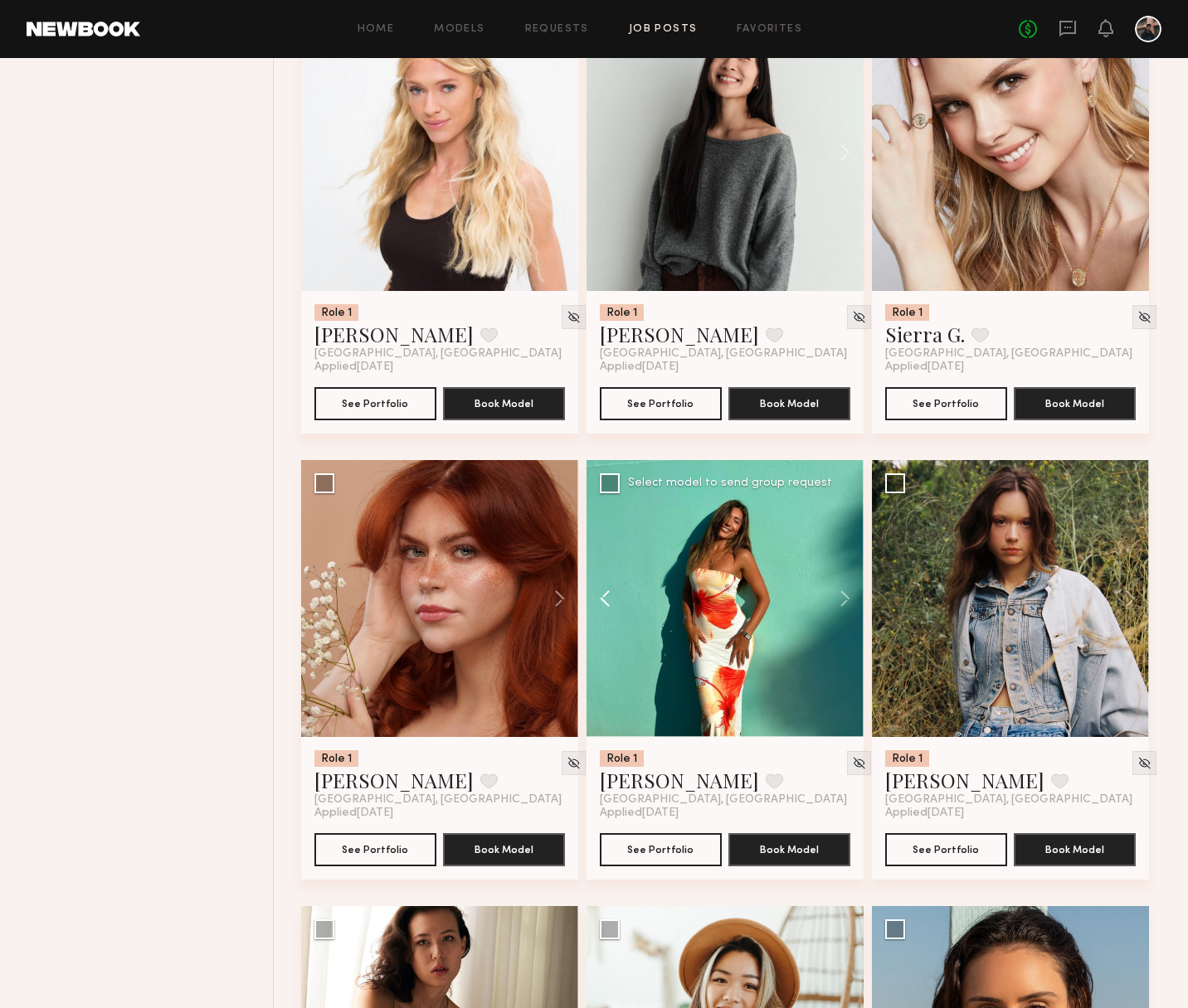
click at [603, 600] on button at bounding box center [612, 599] width 53 height 277
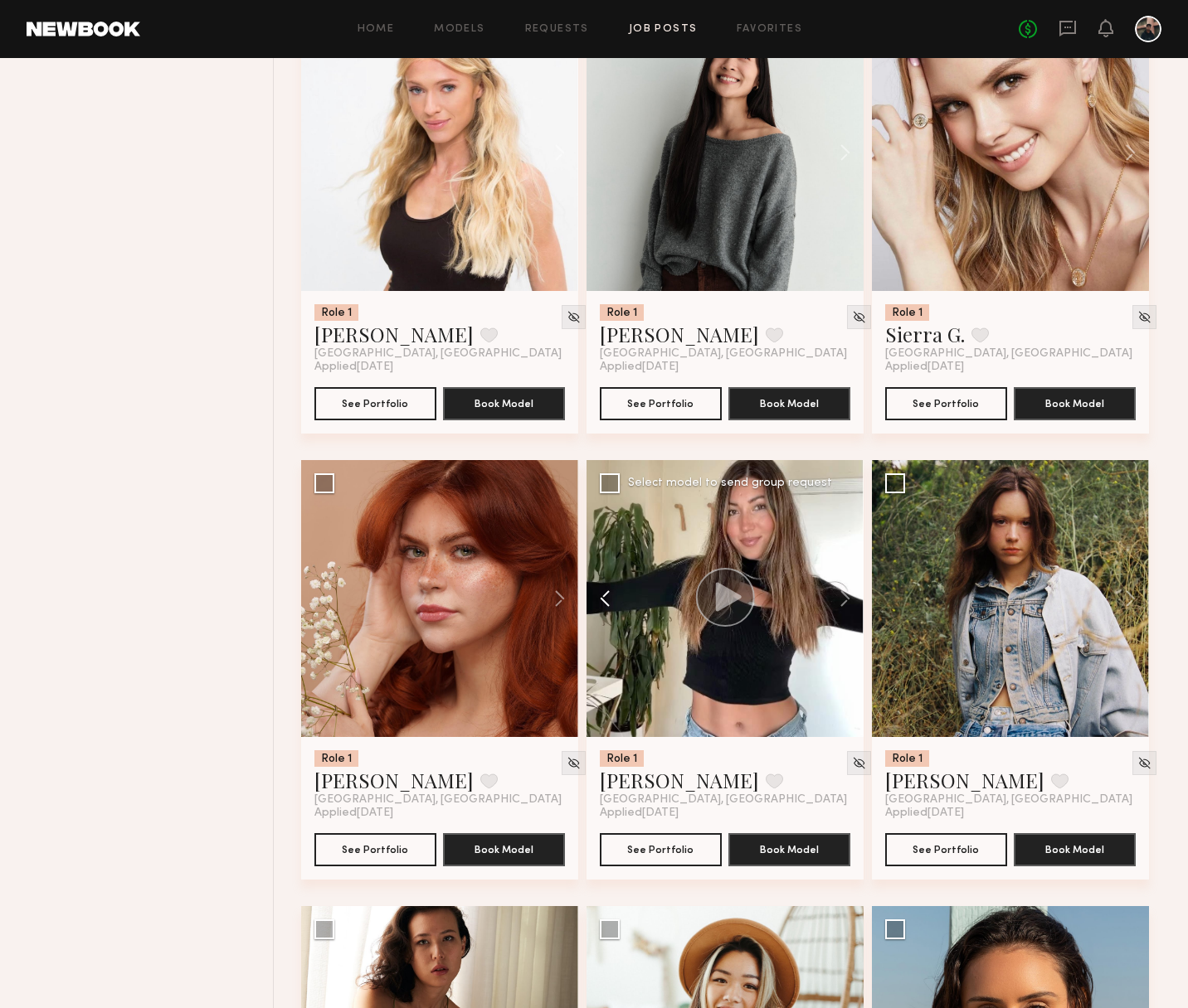
click at [603, 600] on button at bounding box center [612, 599] width 53 height 277
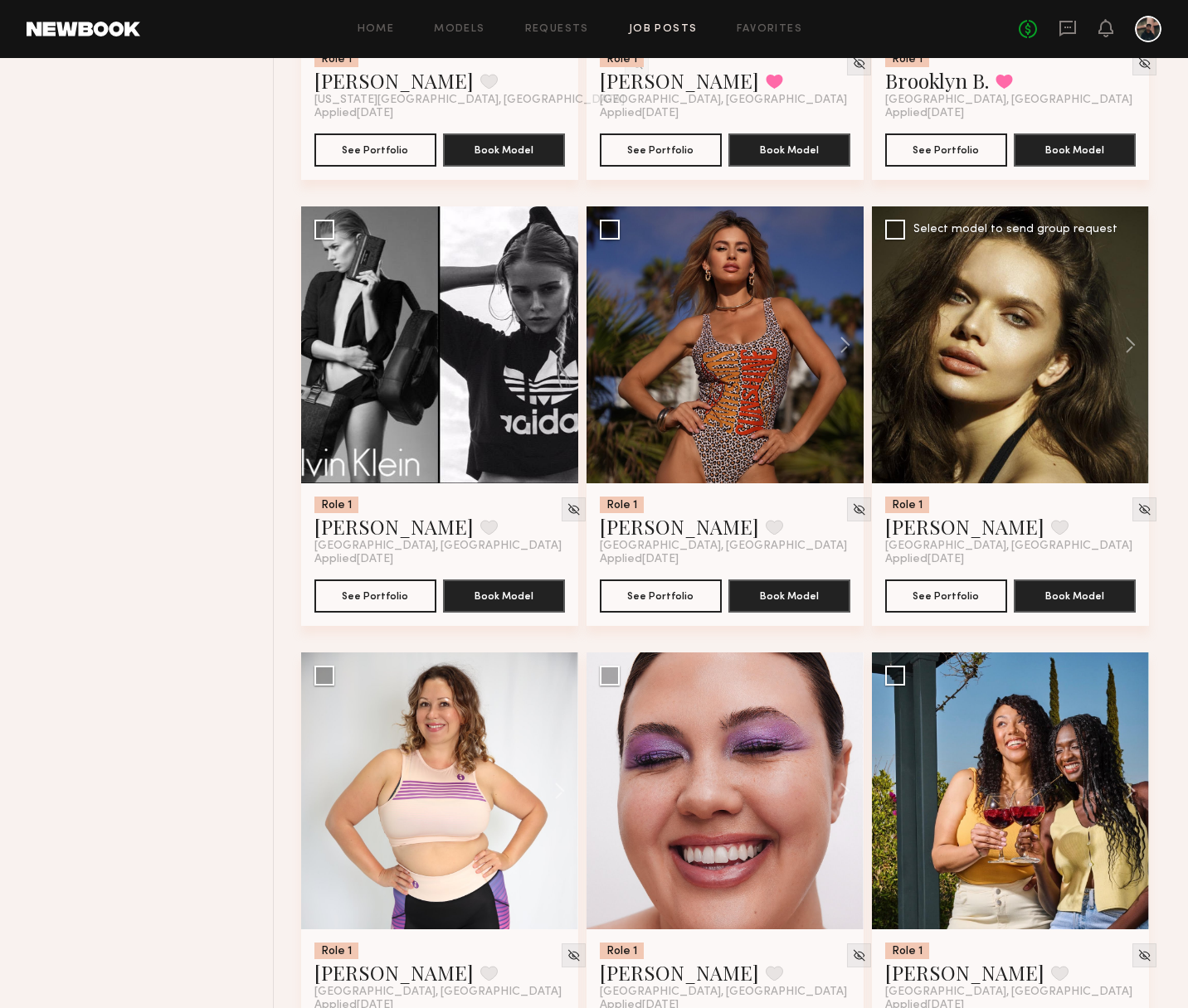
scroll to position [3631, 0]
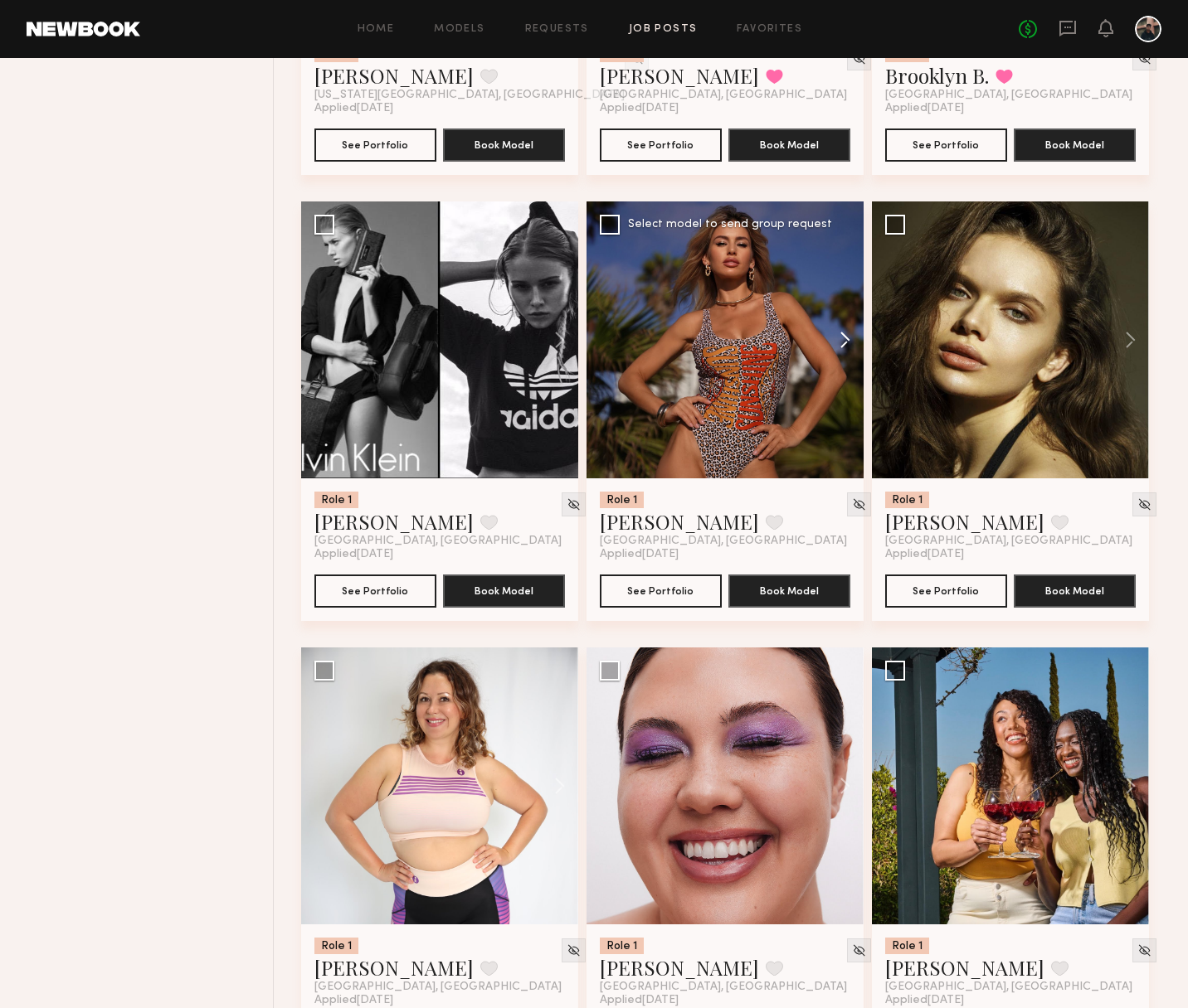
click at [845, 345] on button at bounding box center [837, 340] width 53 height 277
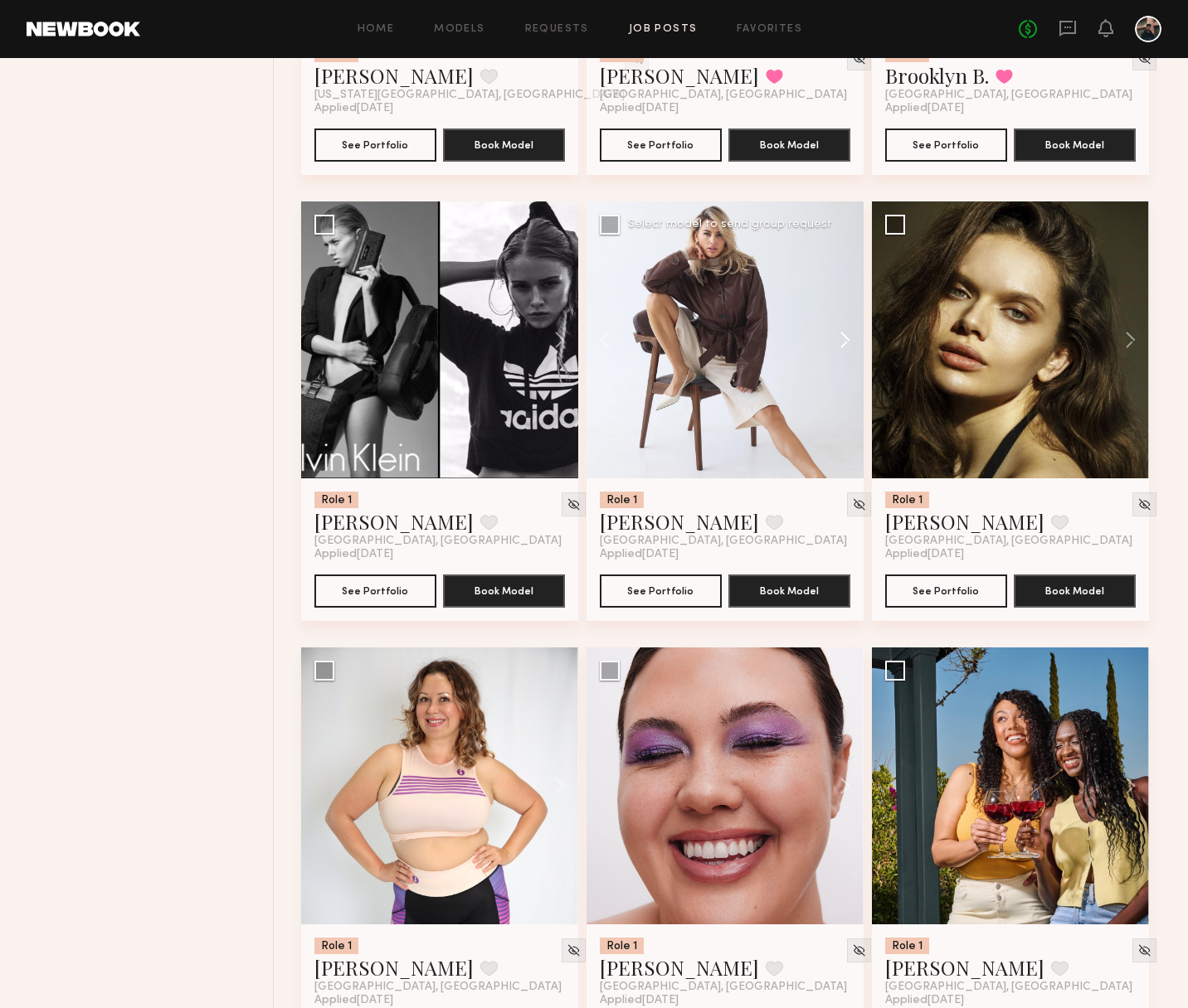
click at [845, 345] on button at bounding box center [837, 340] width 53 height 277
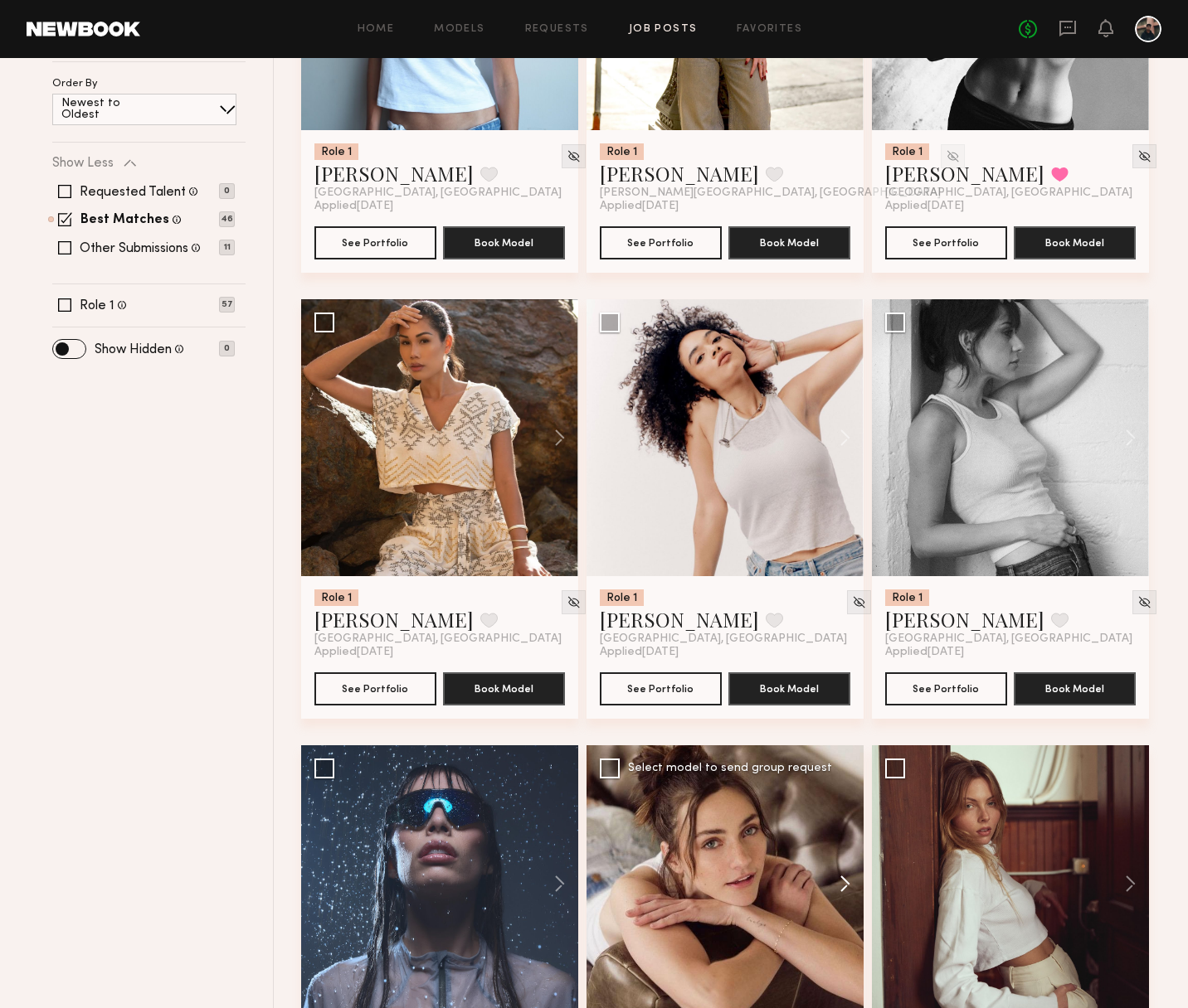
scroll to position [0, 0]
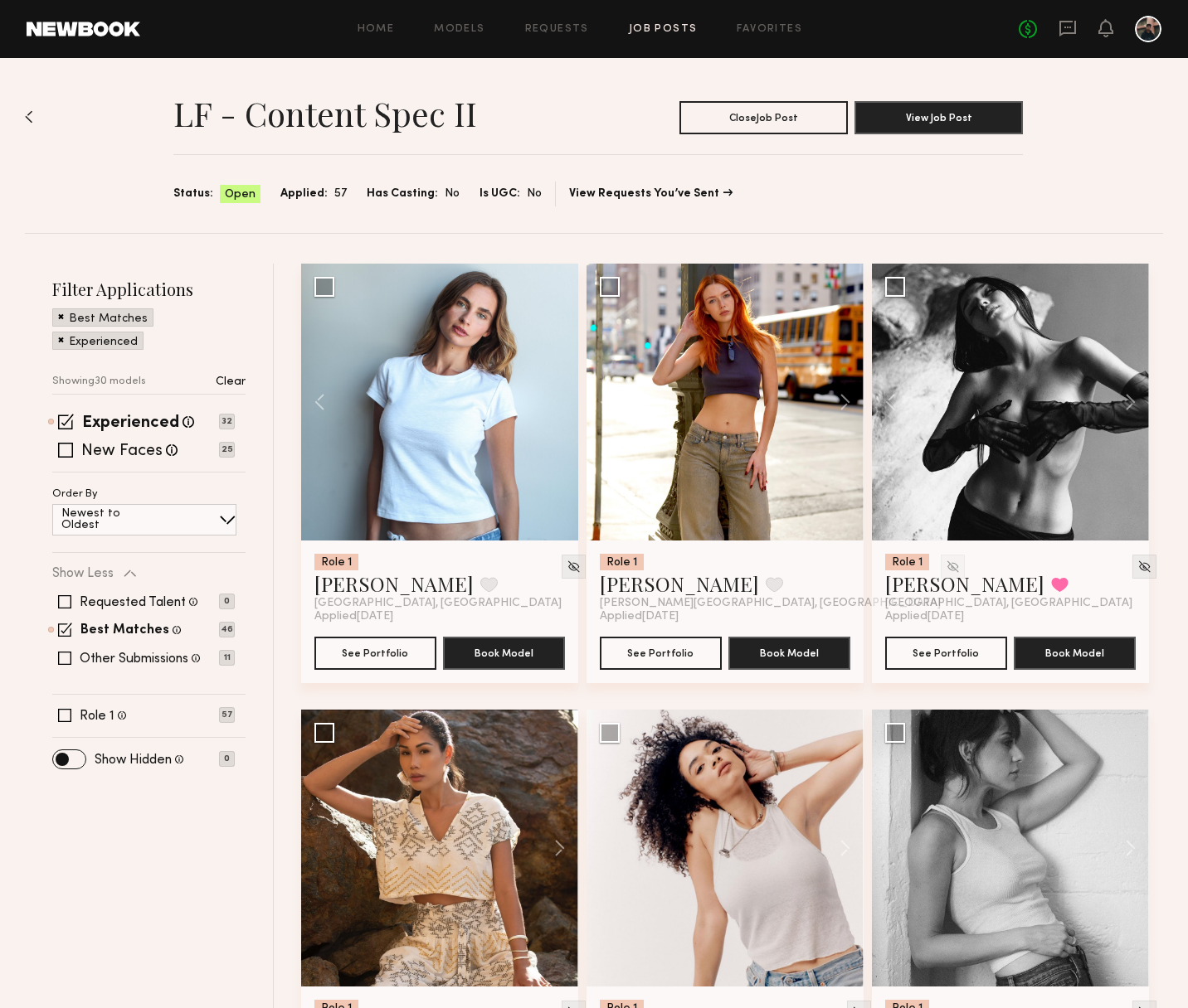
click at [127, 462] on div "Experienced Talent we've deemed to have ample paid, professional modeling exper…" at bounding box center [149, 444] width 194 height 57
click at [101, 453] on label "New Faces" at bounding box center [123, 452] width 82 height 17
drag, startPoint x: 124, startPoint y: 416, endPoint x: 116, endPoint y: 436, distance: 21.5
click at [124, 416] on label "Experienced" at bounding box center [130, 424] width 97 height 17
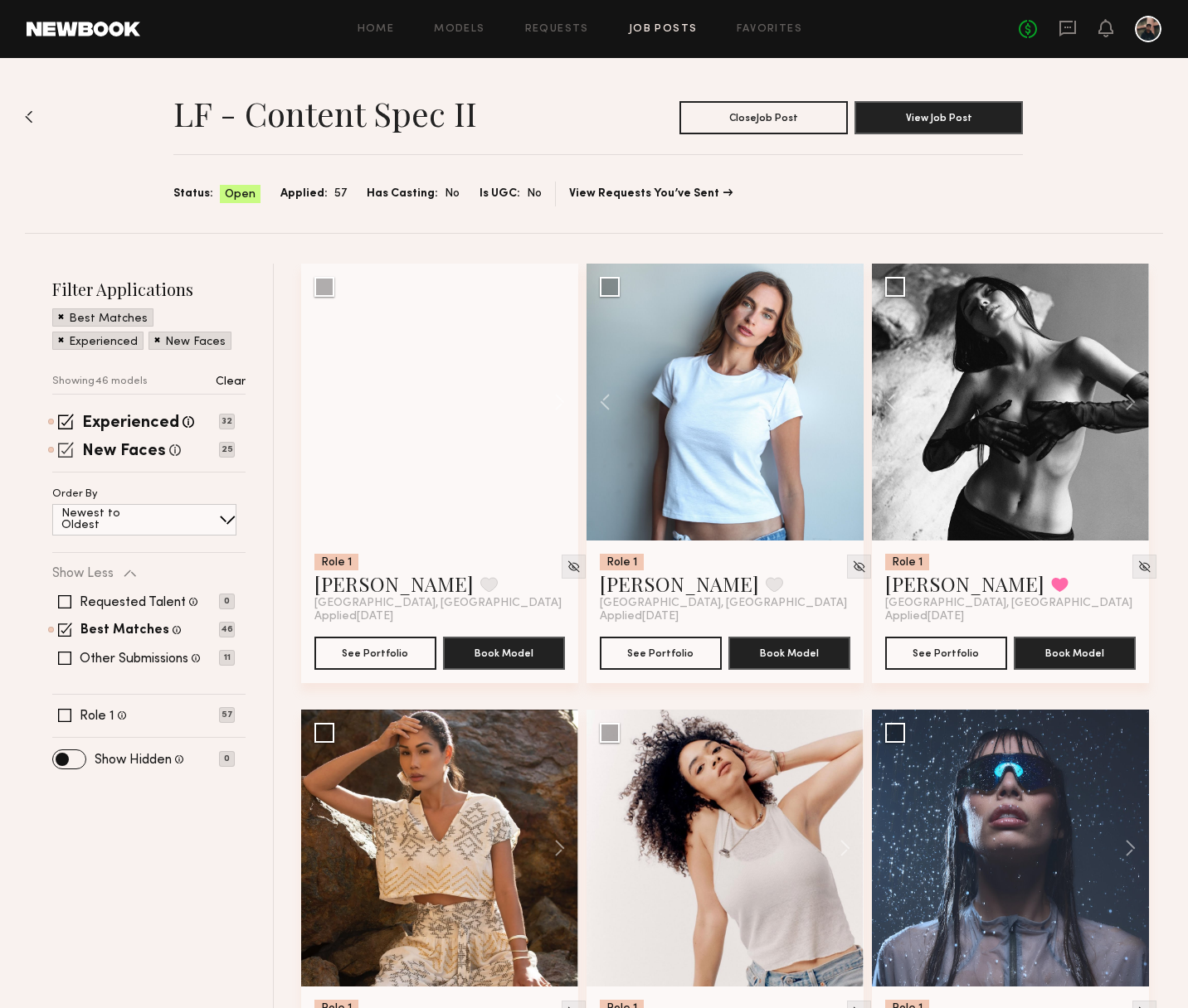
click at [65, 421] on span at bounding box center [66, 422] width 16 height 16
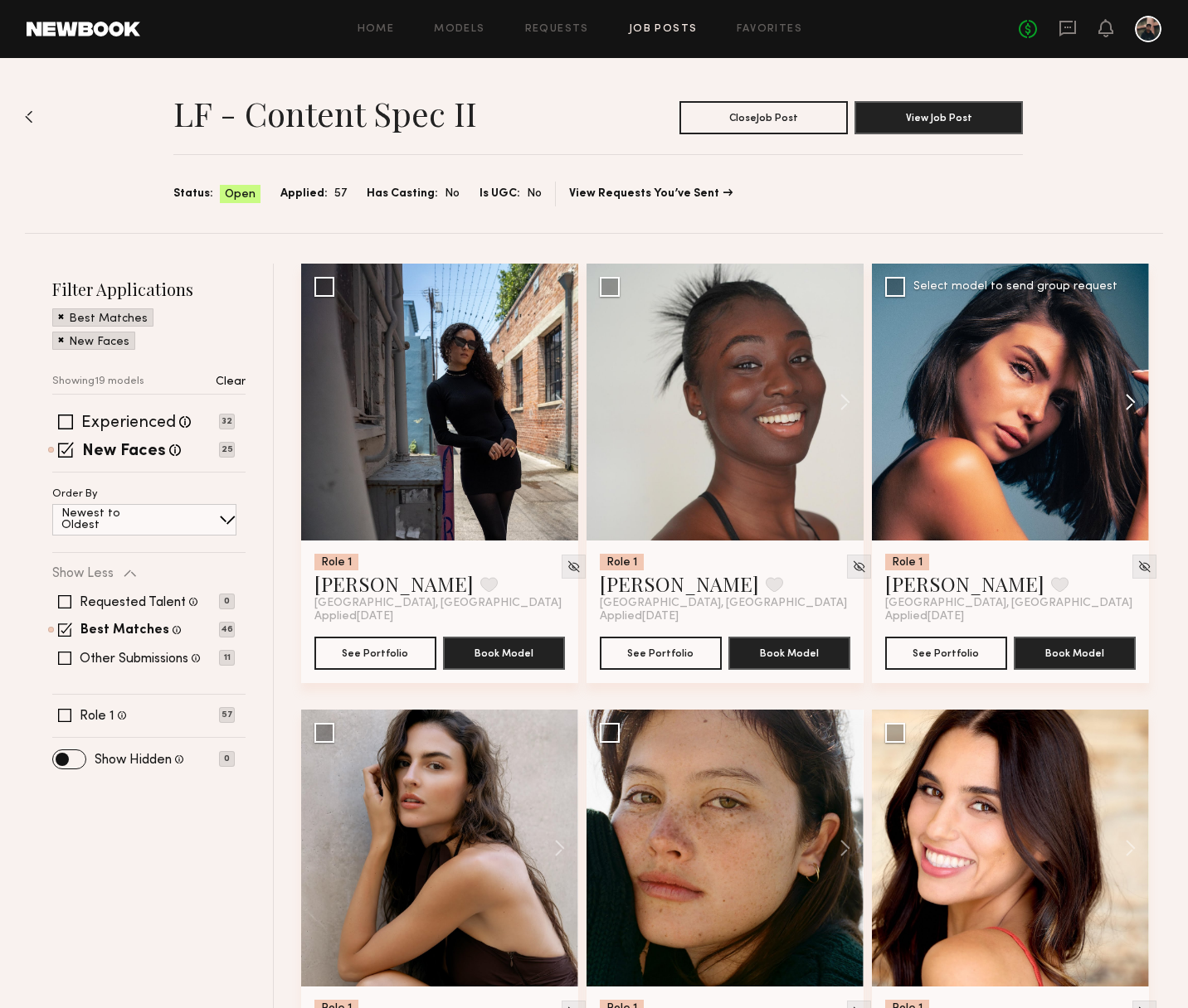
click at [1123, 407] on button at bounding box center [1122, 402] width 53 height 277
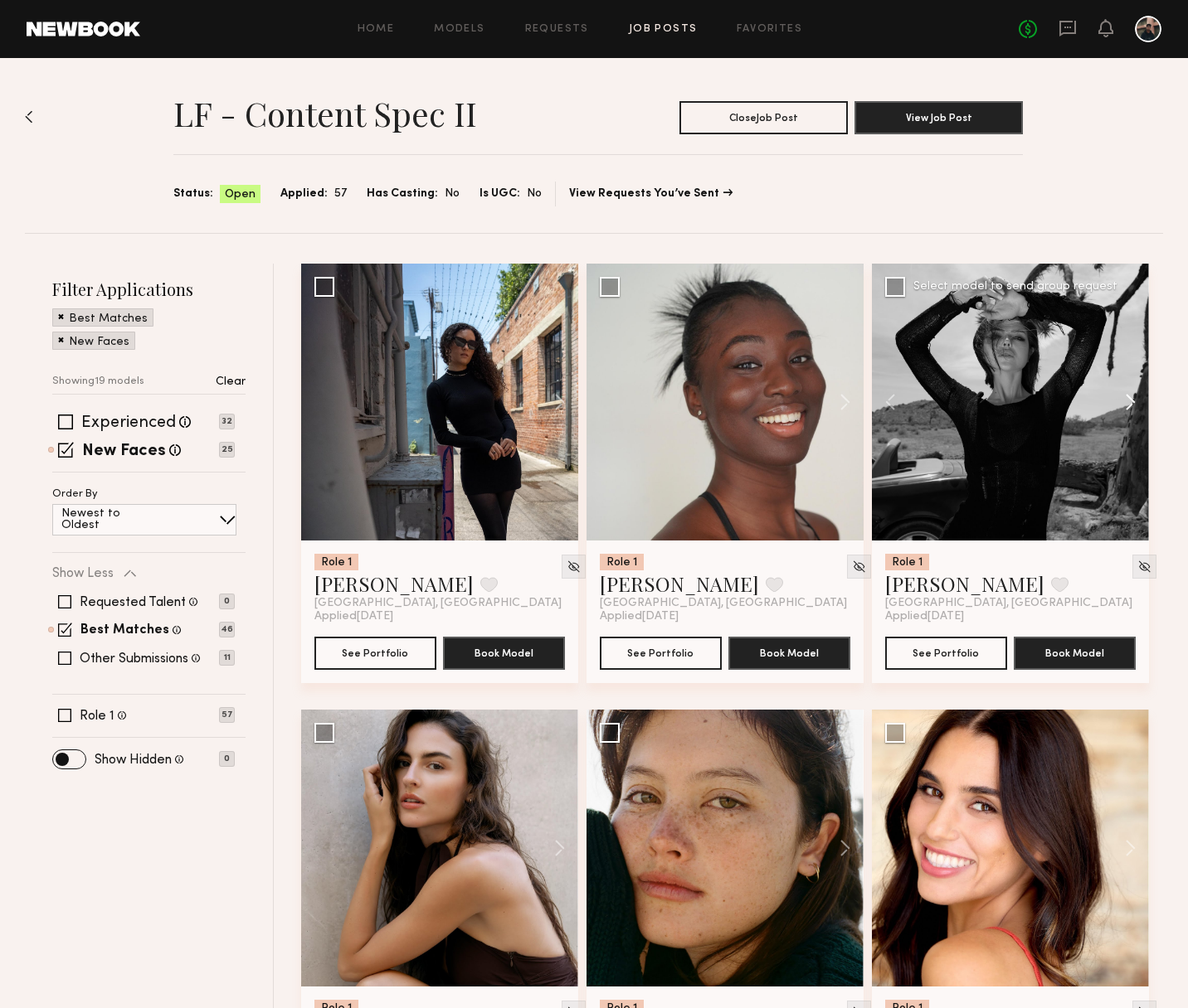
click at [1125, 407] on button at bounding box center [1122, 402] width 53 height 277
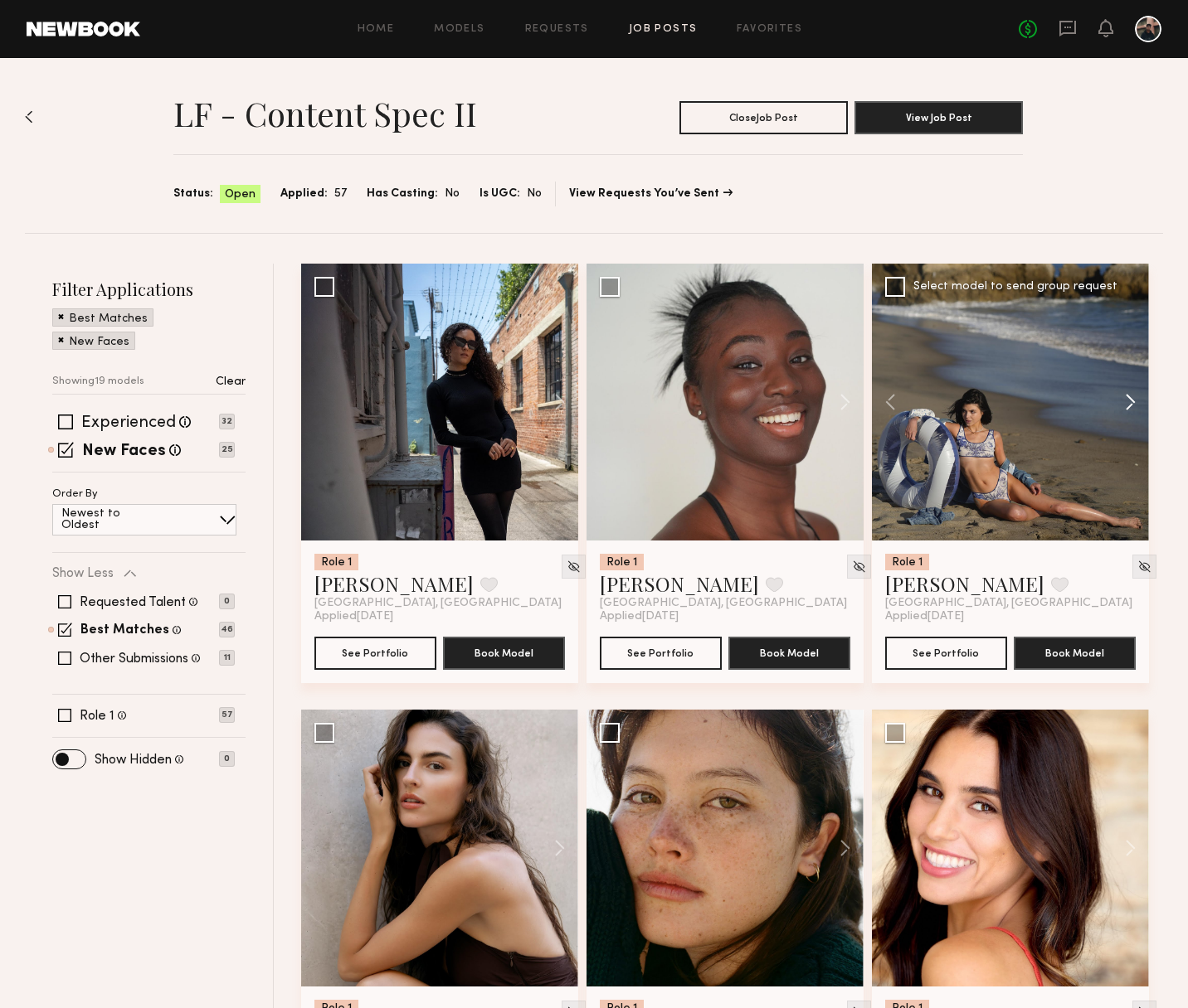
click at [1125, 407] on button at bounding box center [1122, 402] width 53 height 277
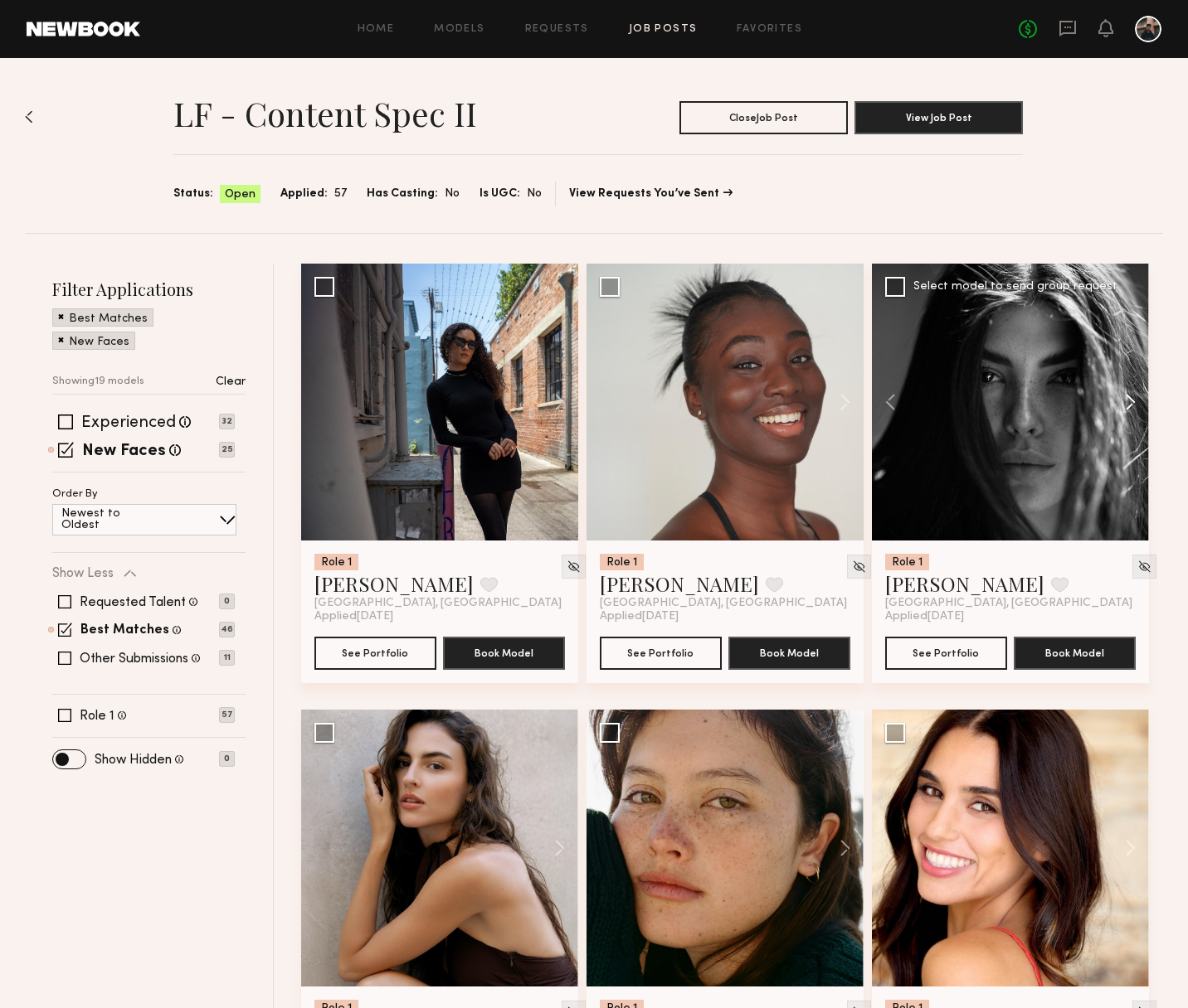
click at [1125, 407] on button at bounding box center [1122, 402] width 53 height 277
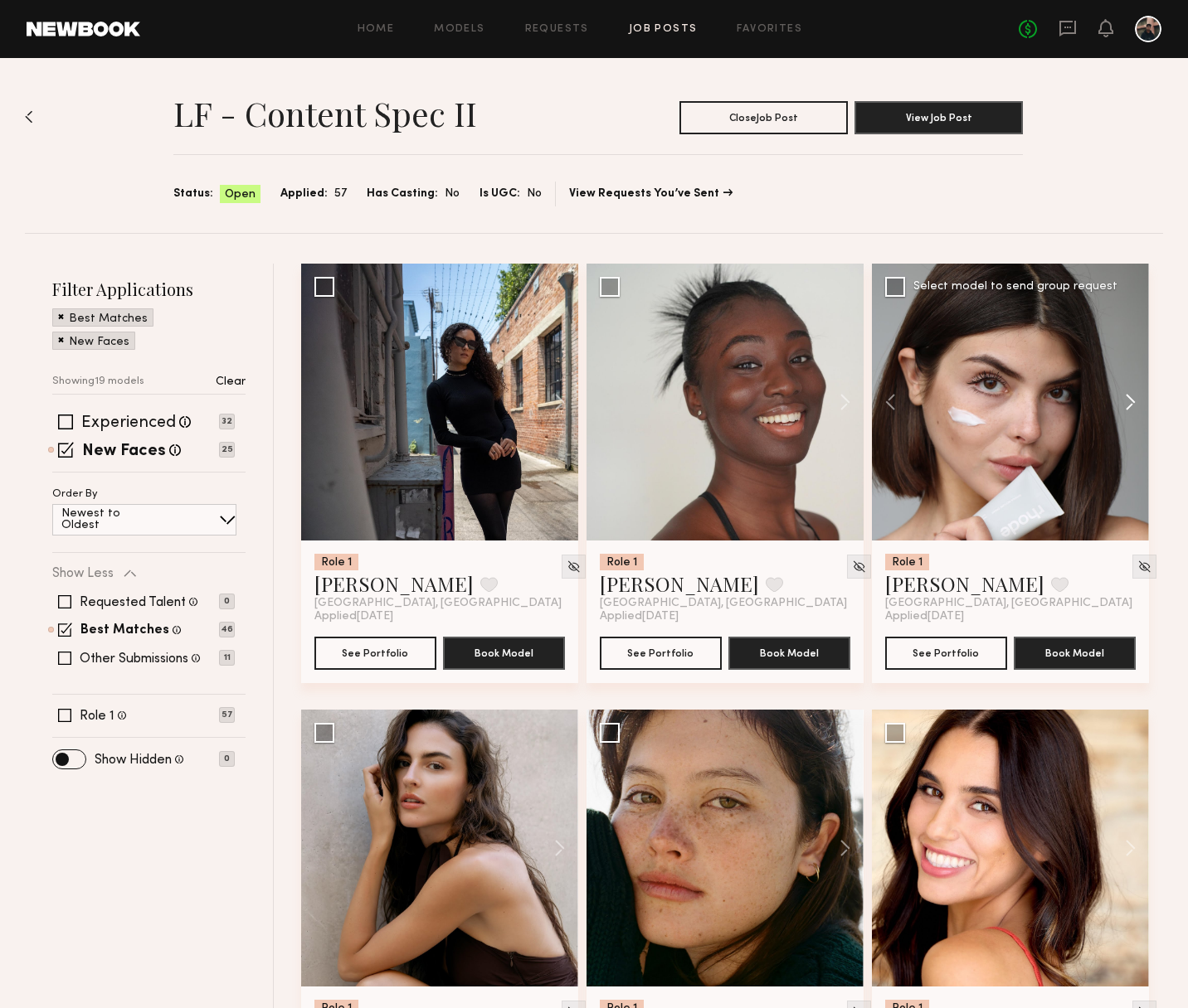
click at [1125, 407] on button at bounding box center [1122, 402] width 53 height 277
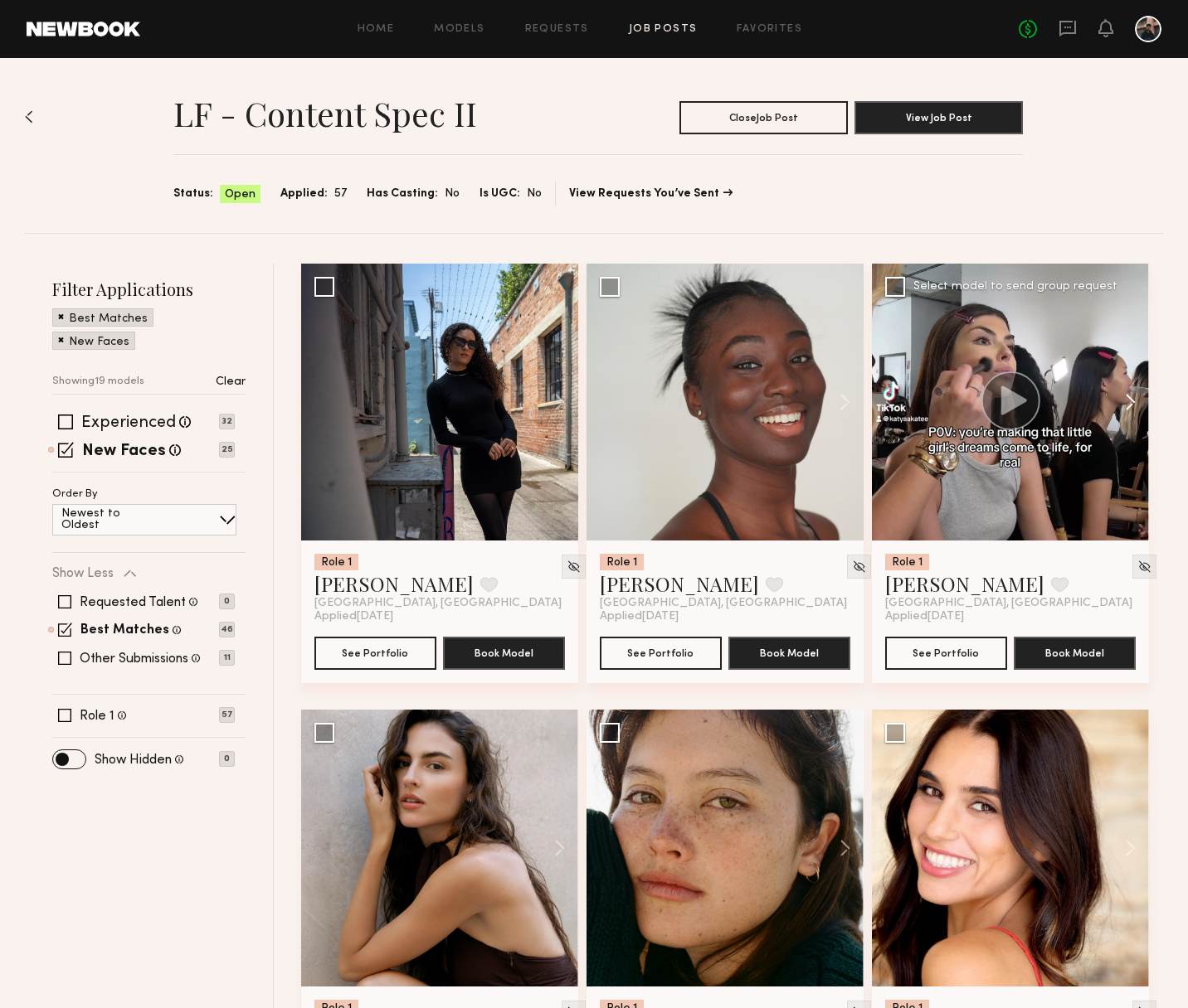
click at [1125, 407] on button at bounding box center [1122, 402] width 53 height 277
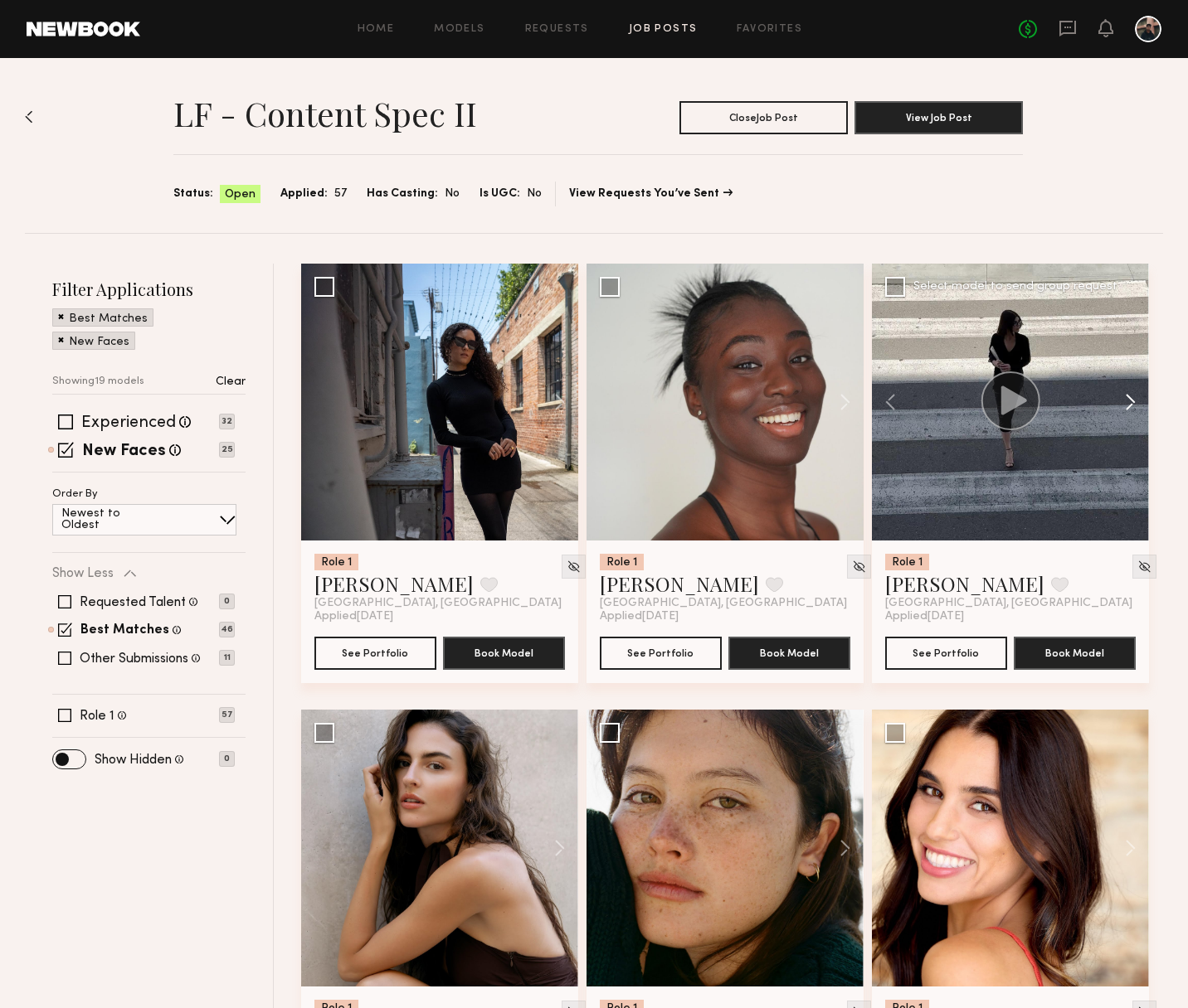
click at [1125, 407] on button at bounding box center [1122, 402] width 53 height 277
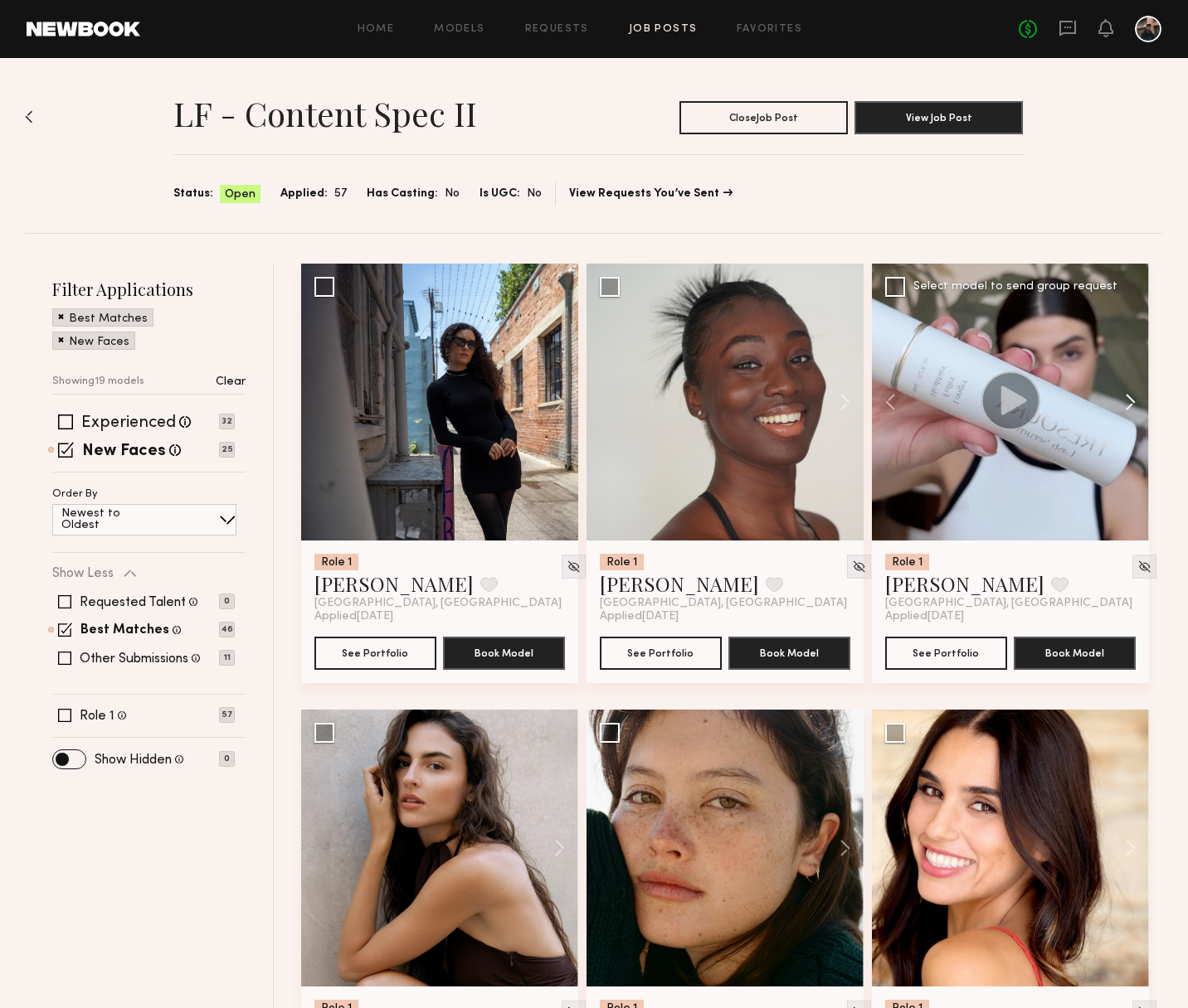
click at [1125, 407] on button at bounding box center [1122, 402] width 53 height 277
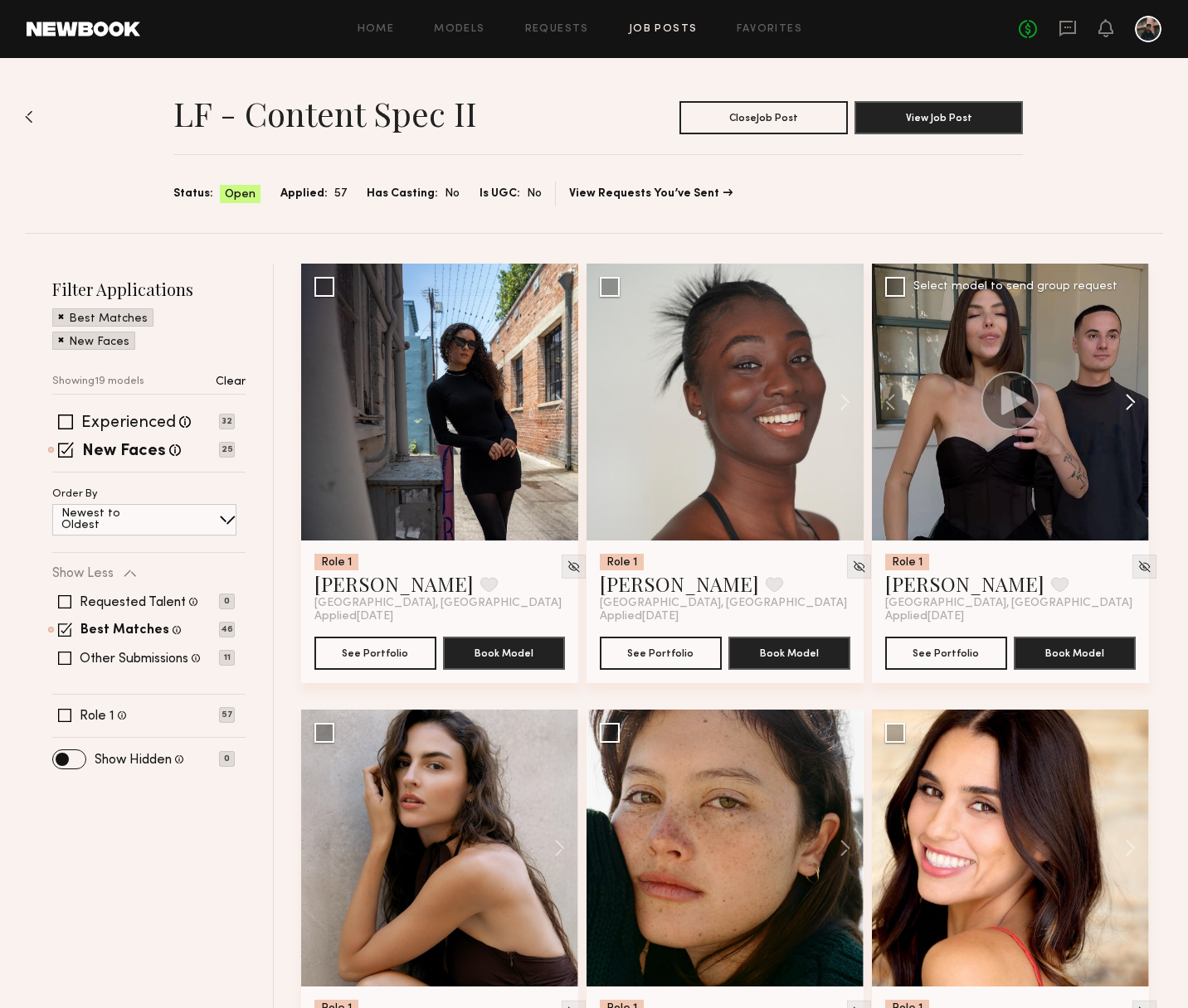
click at [1125, 407] on button at bounding box center [1122, 402] width 53 height 277
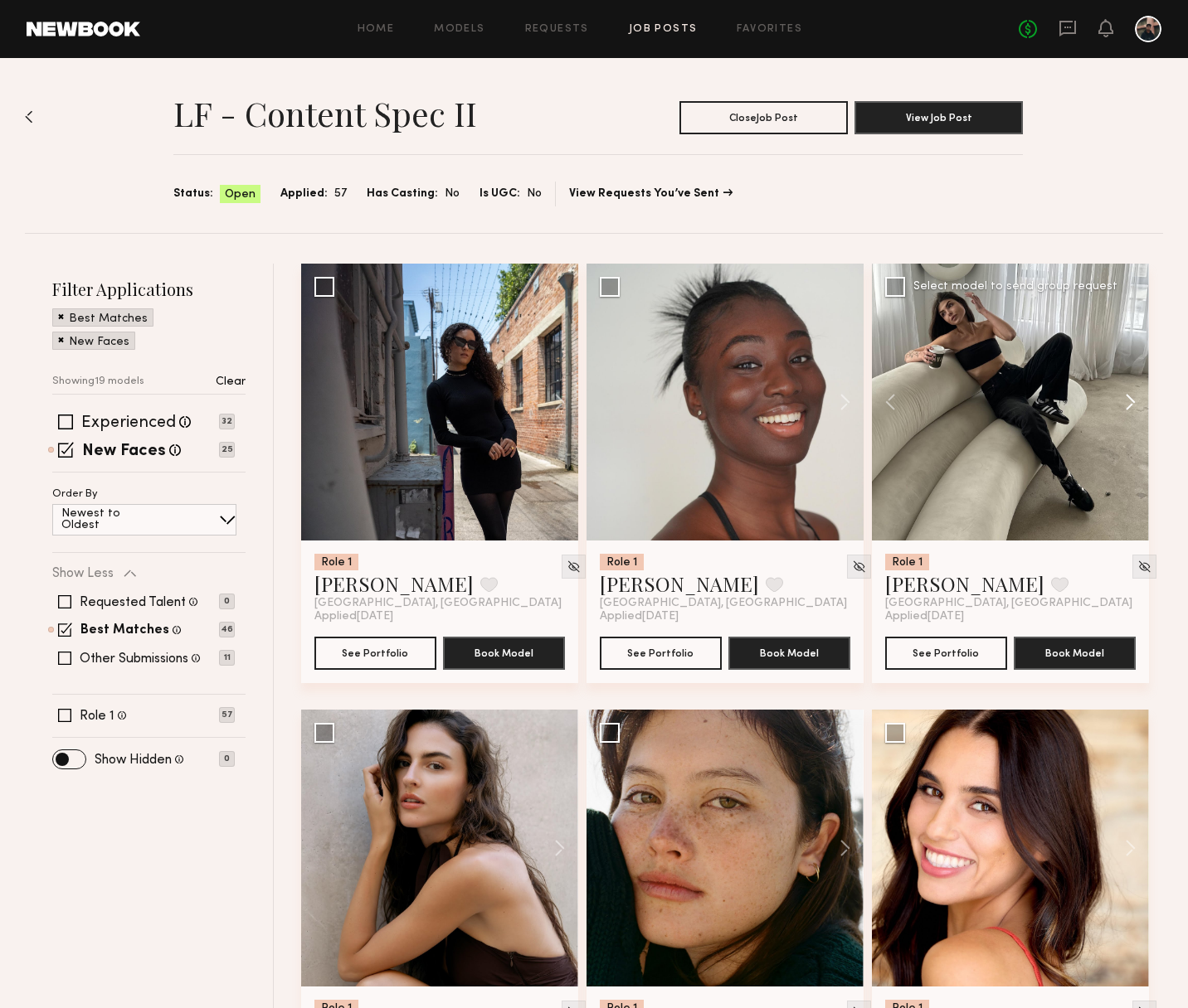
click at [1125, 407] on button at bounding box center [1122, 402] width 53 height 277
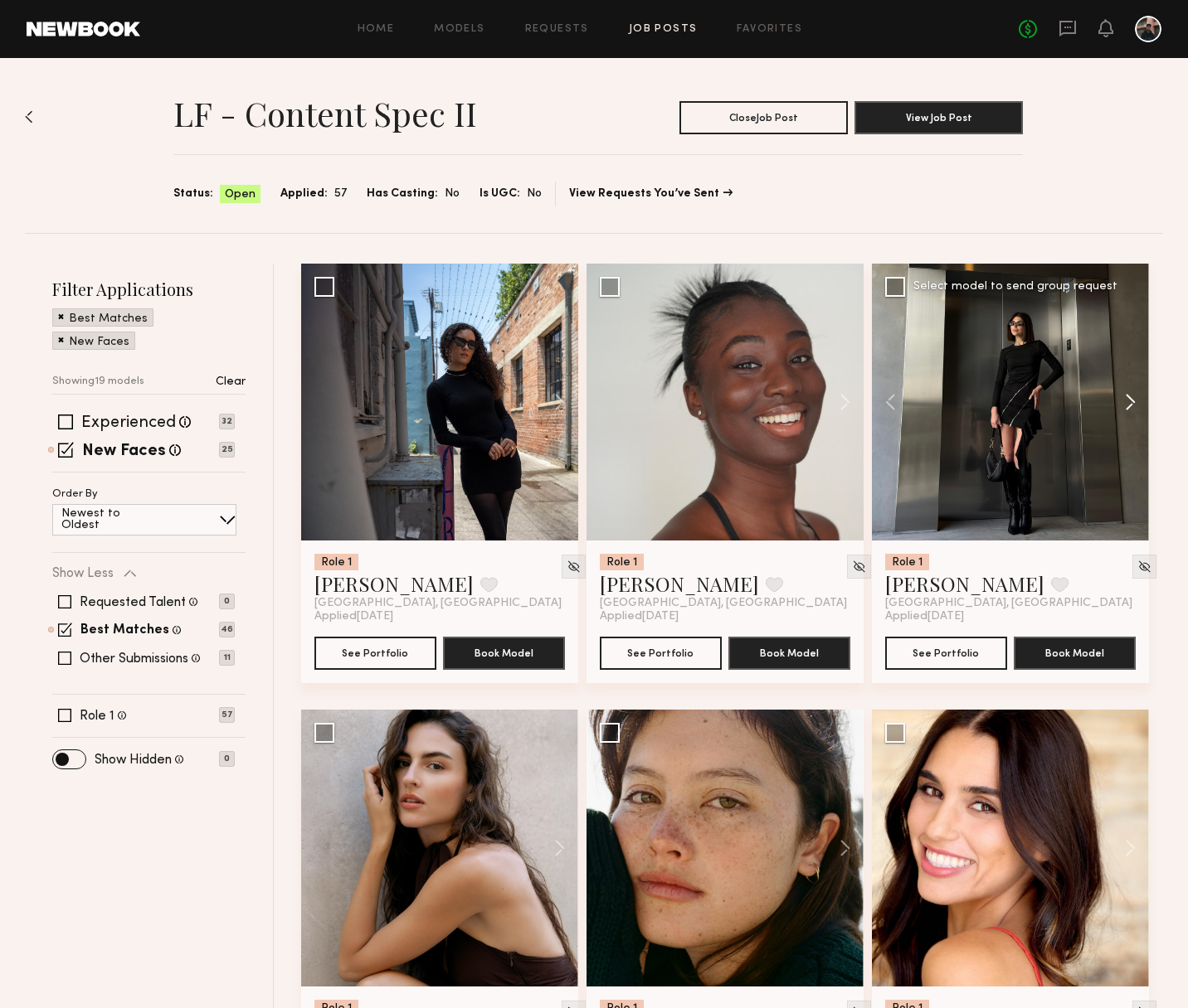
click at [1125, 407] on button at bounding box center [1122, 402] width 53 height 277
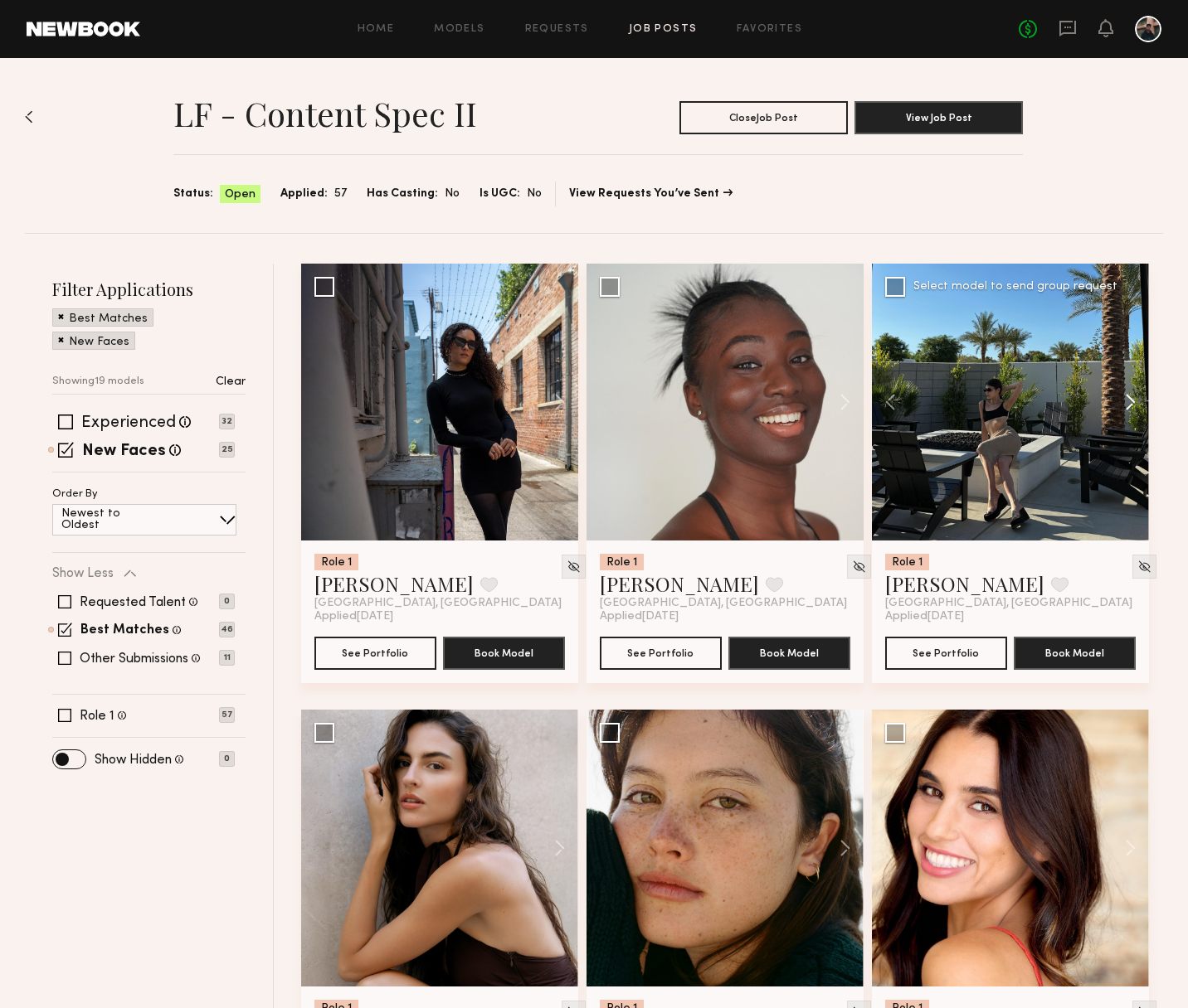
click at [1125, 407] on button at bounding box center [1122, 402] width 53 height 277
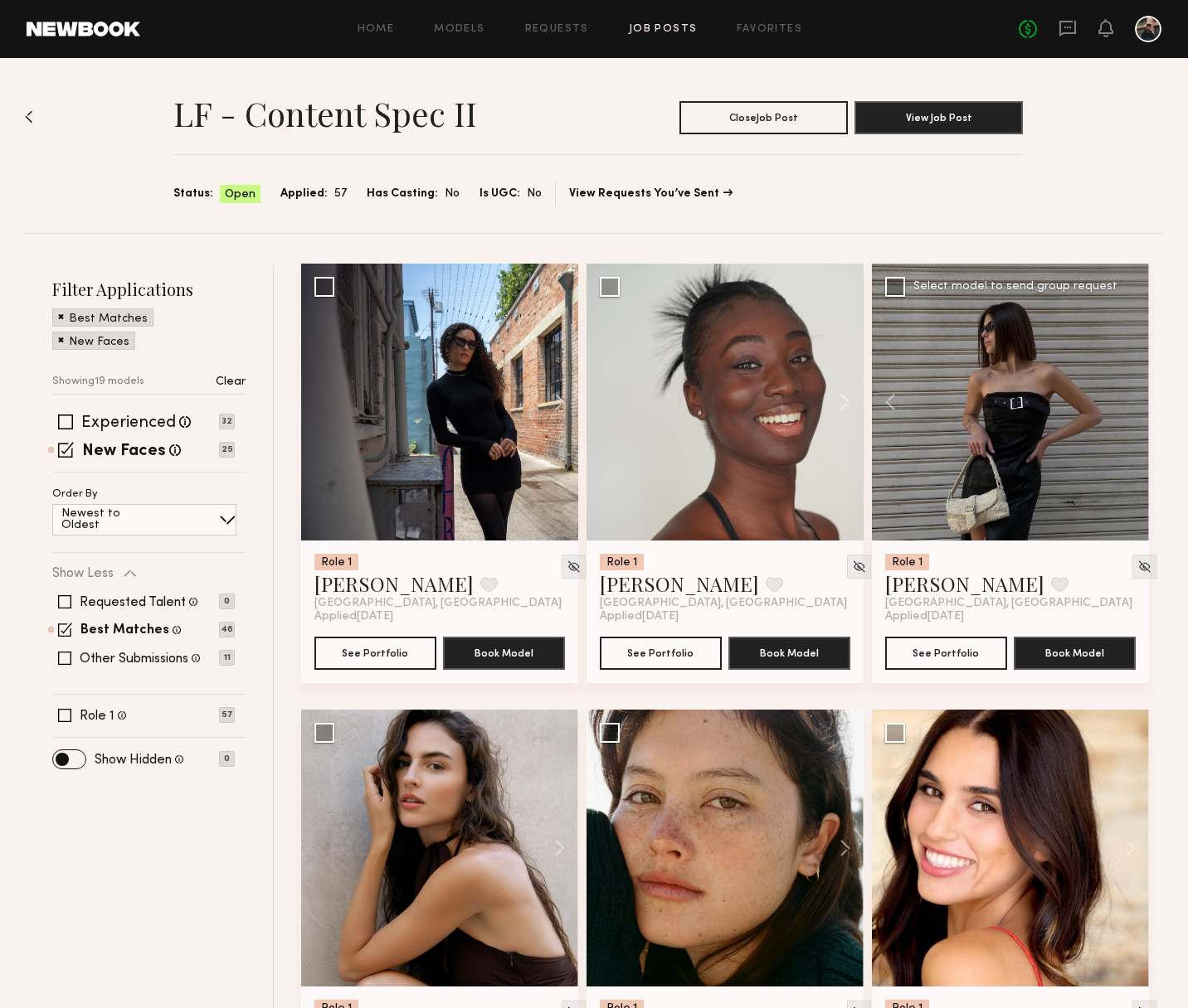
click at [1125, 407] on div at bounding box center [1010, 402] width 277 height 277
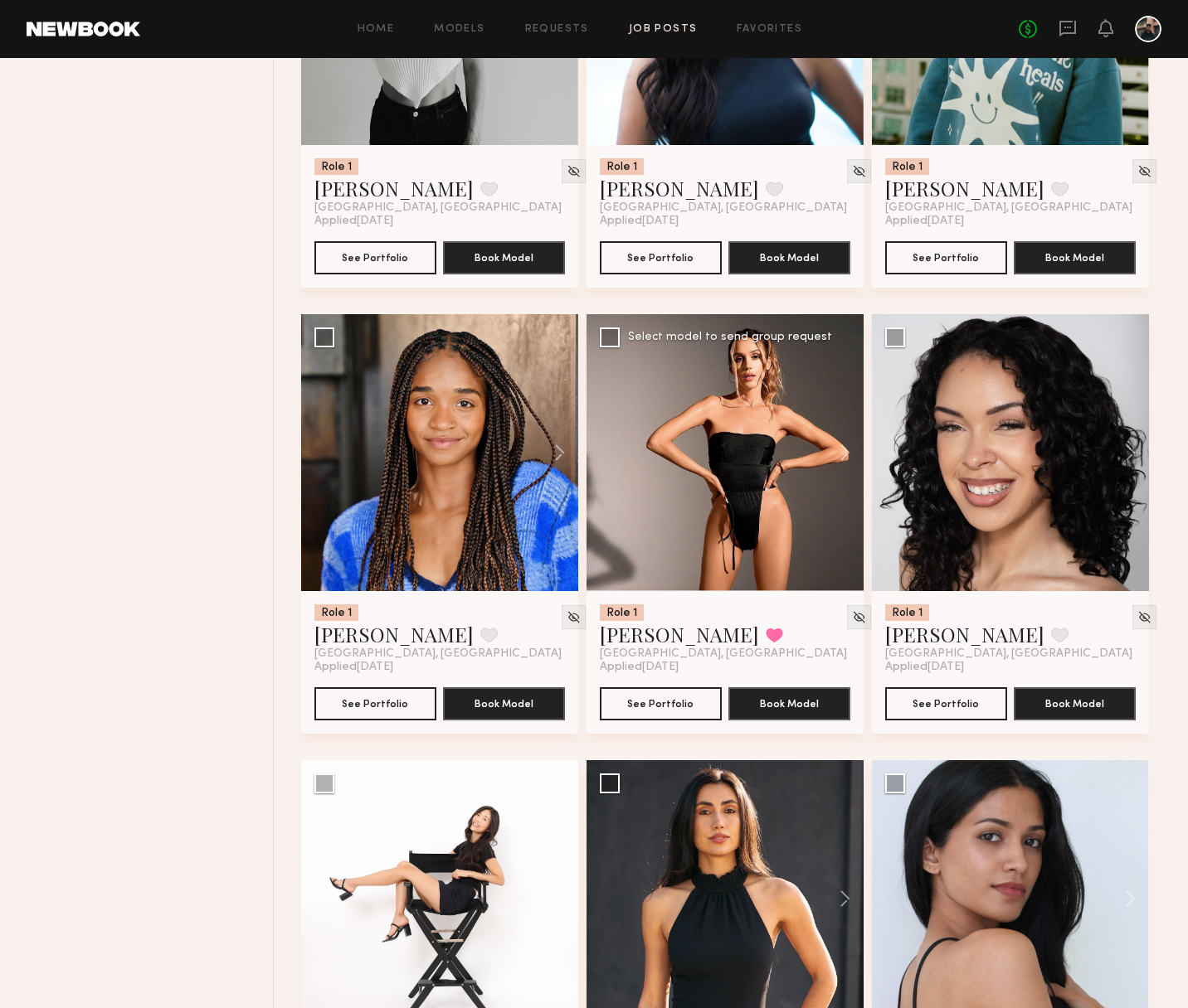
scroll to position [1727, 0]
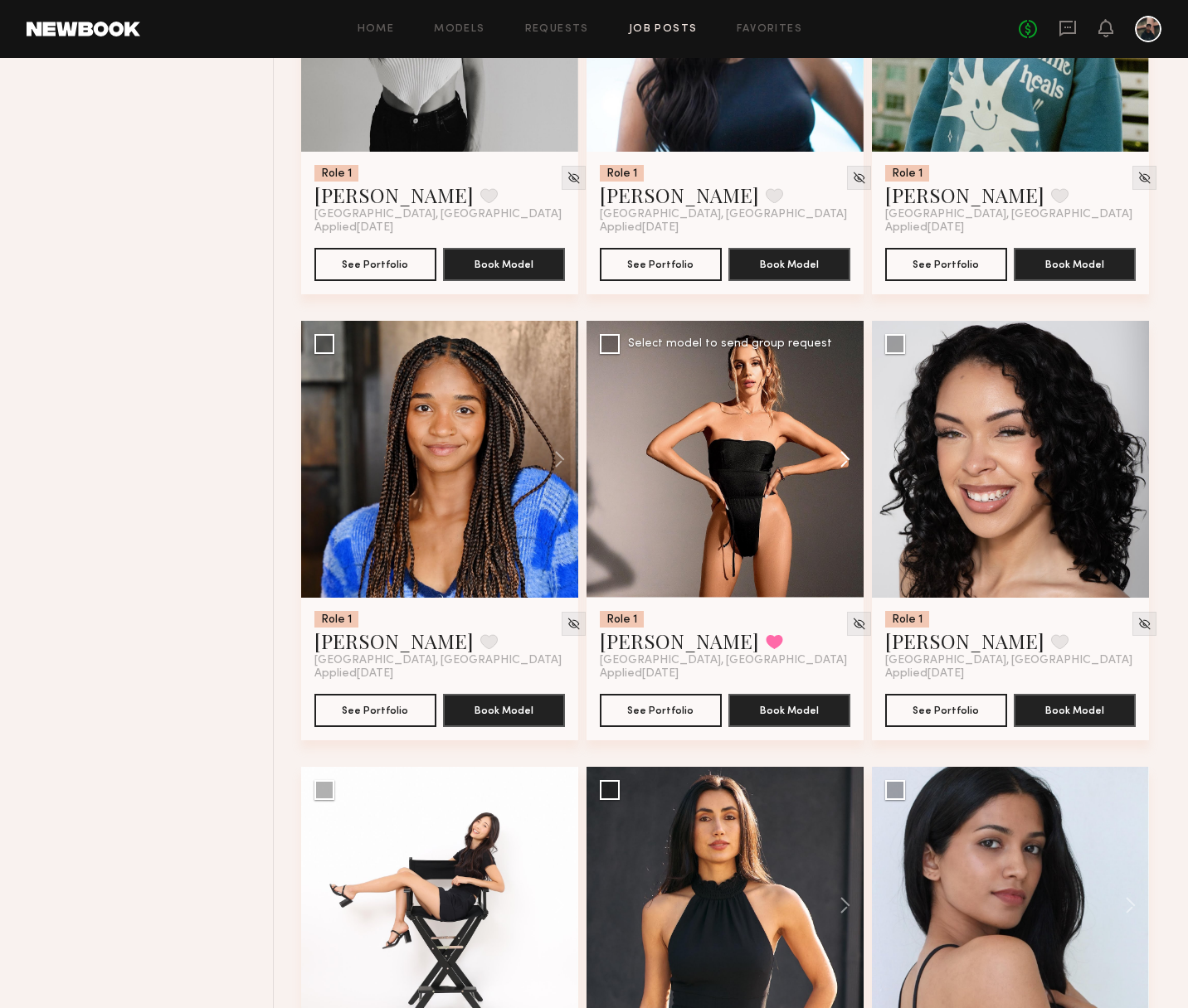
click at [842, 464] on button at bounding box center [837, 460] width 53 height 277
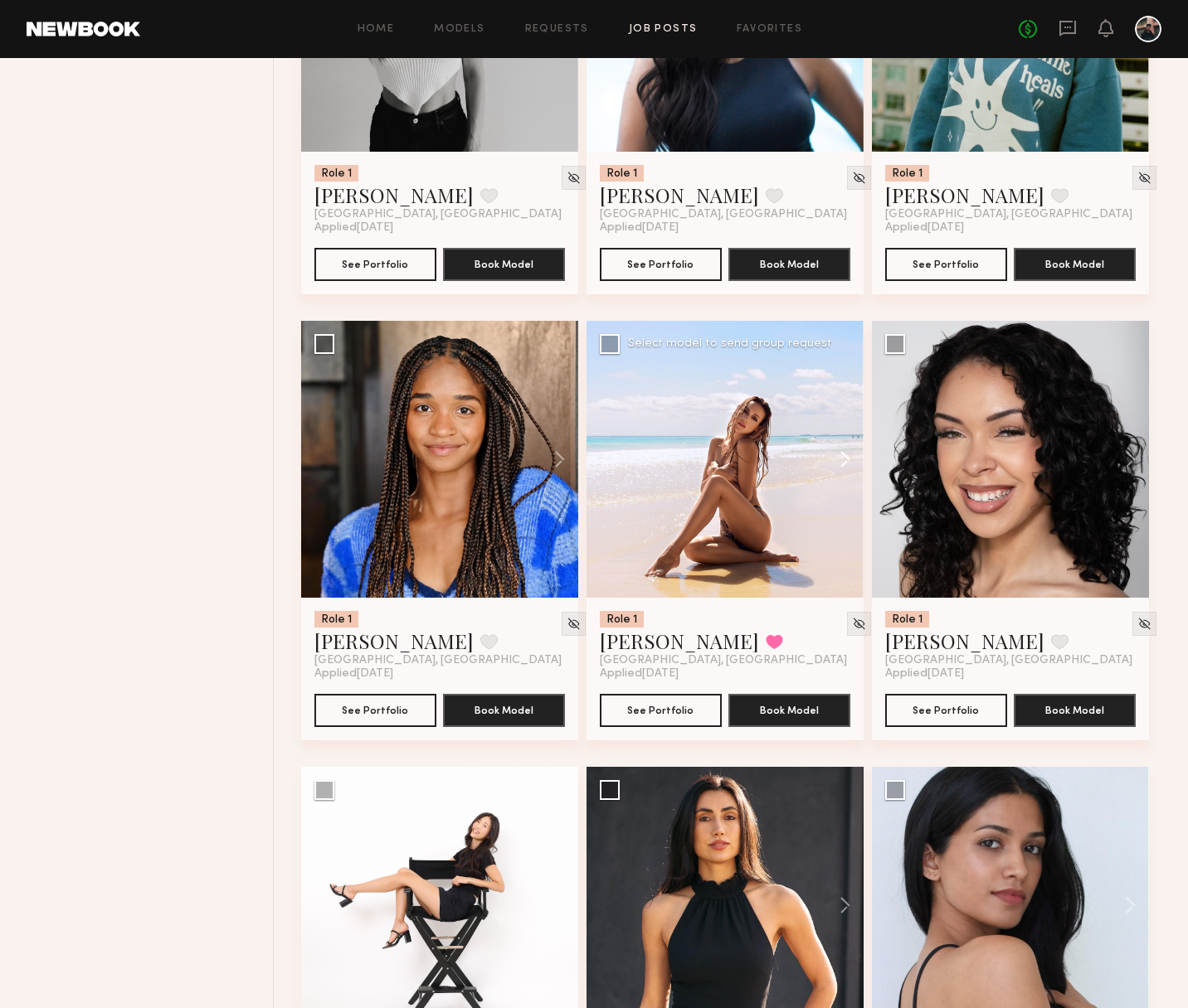
click at [842, 464] on button at bounding box center [837, 460] width 53 height 277
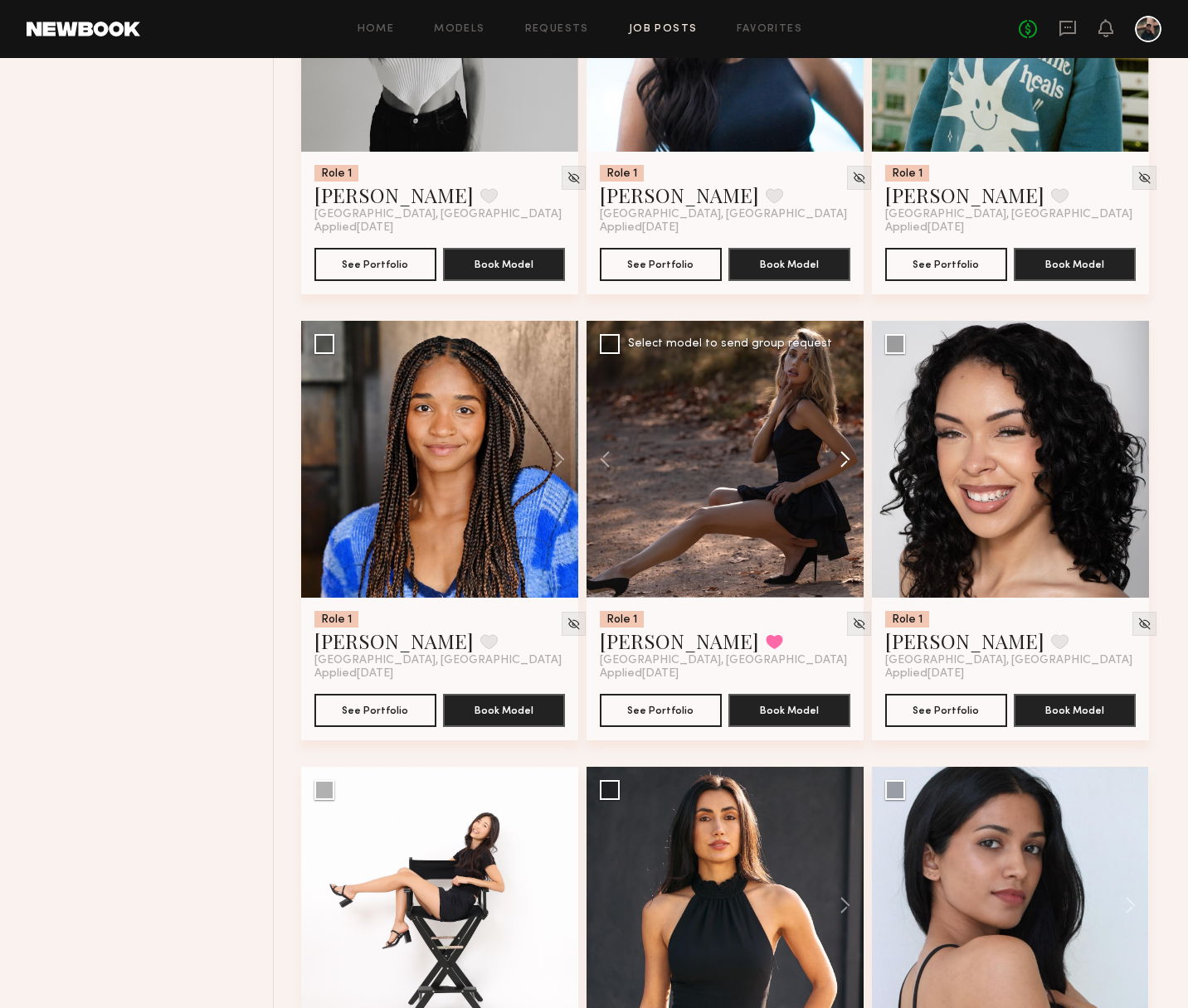
click at [842, 464] on button at bounding box center [837, 460] width 53 height 277
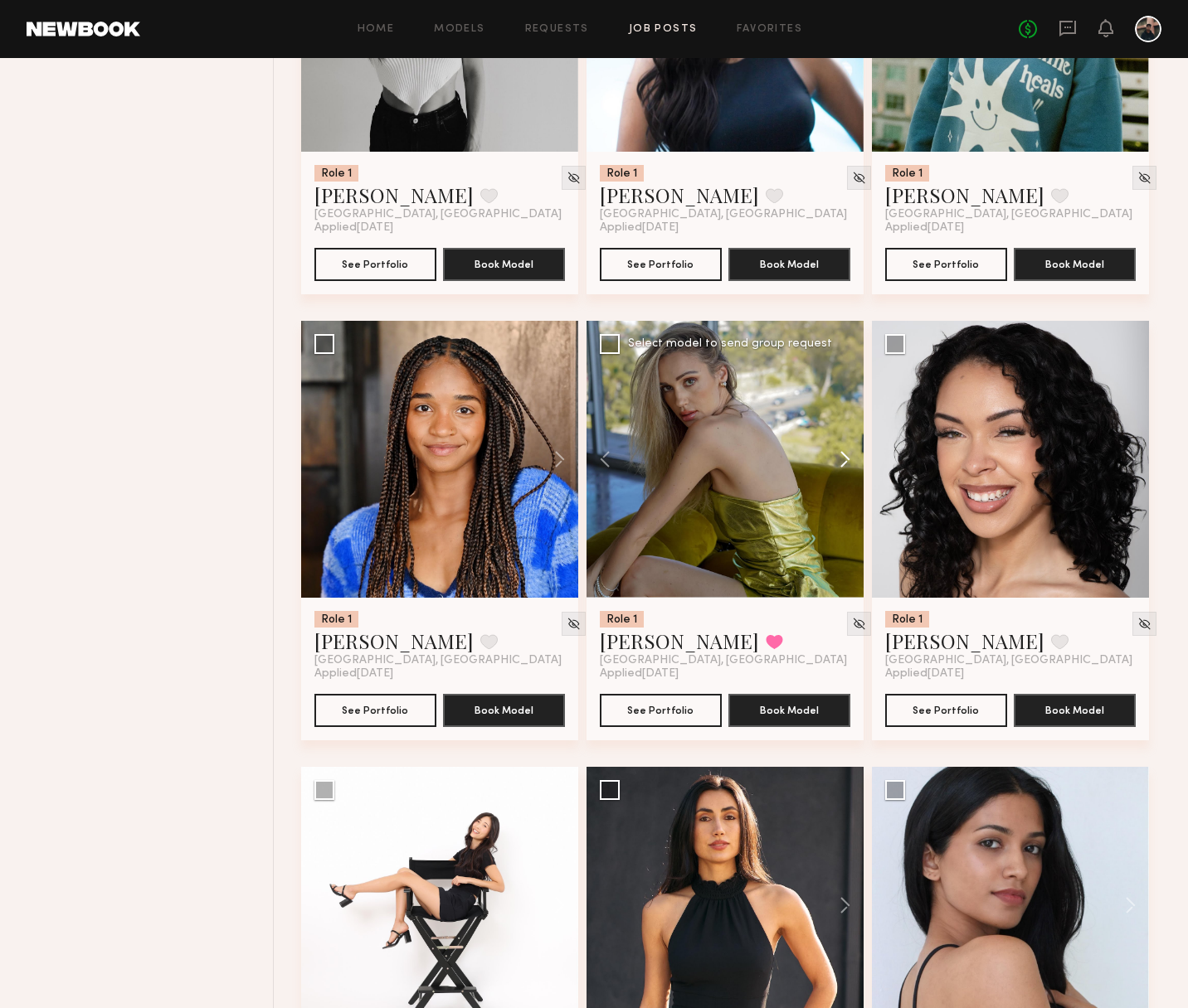
click at [842, 464] on button at bounding box center [837, 460] width 53 height 277
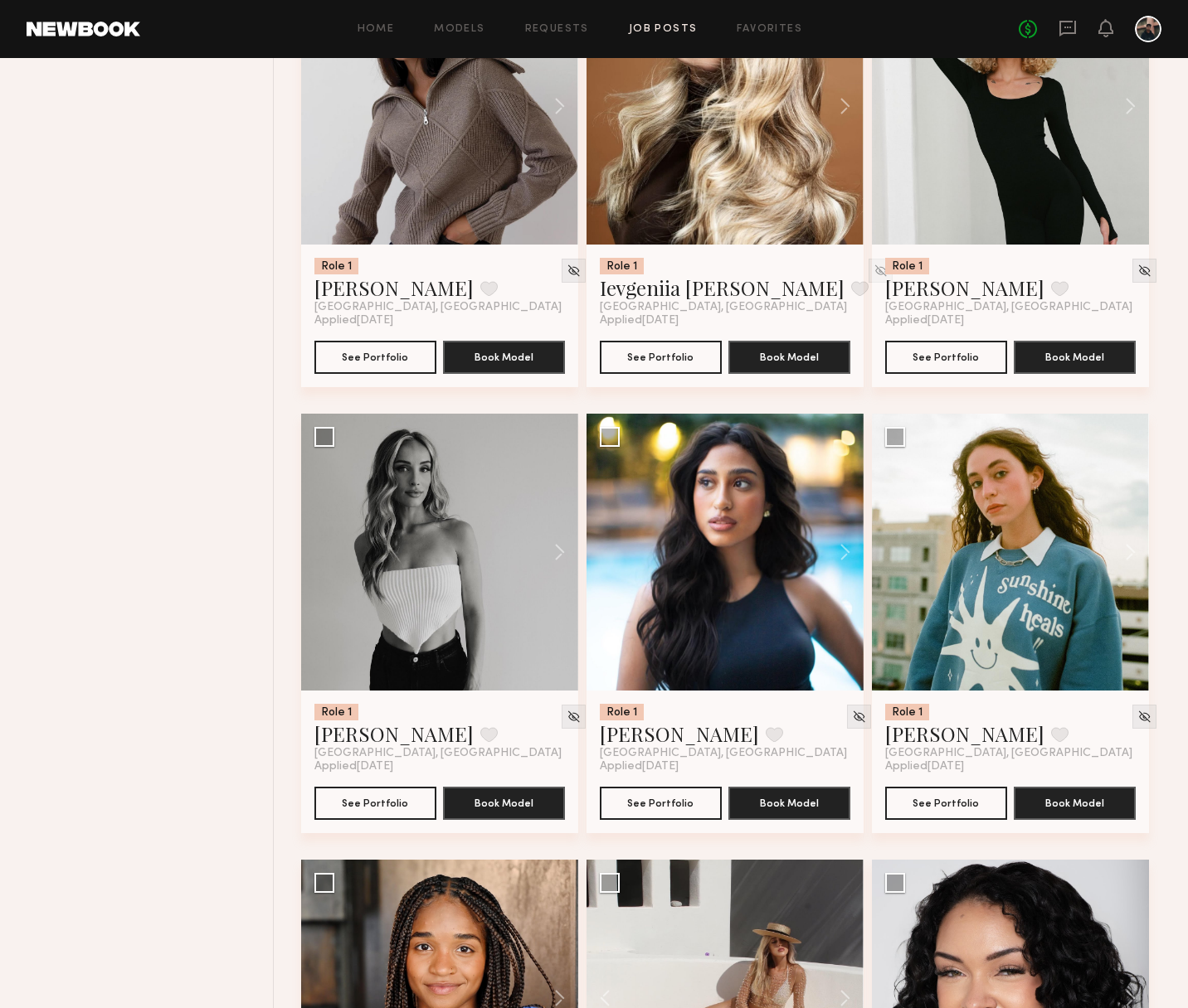
scroll to position [956, 0]
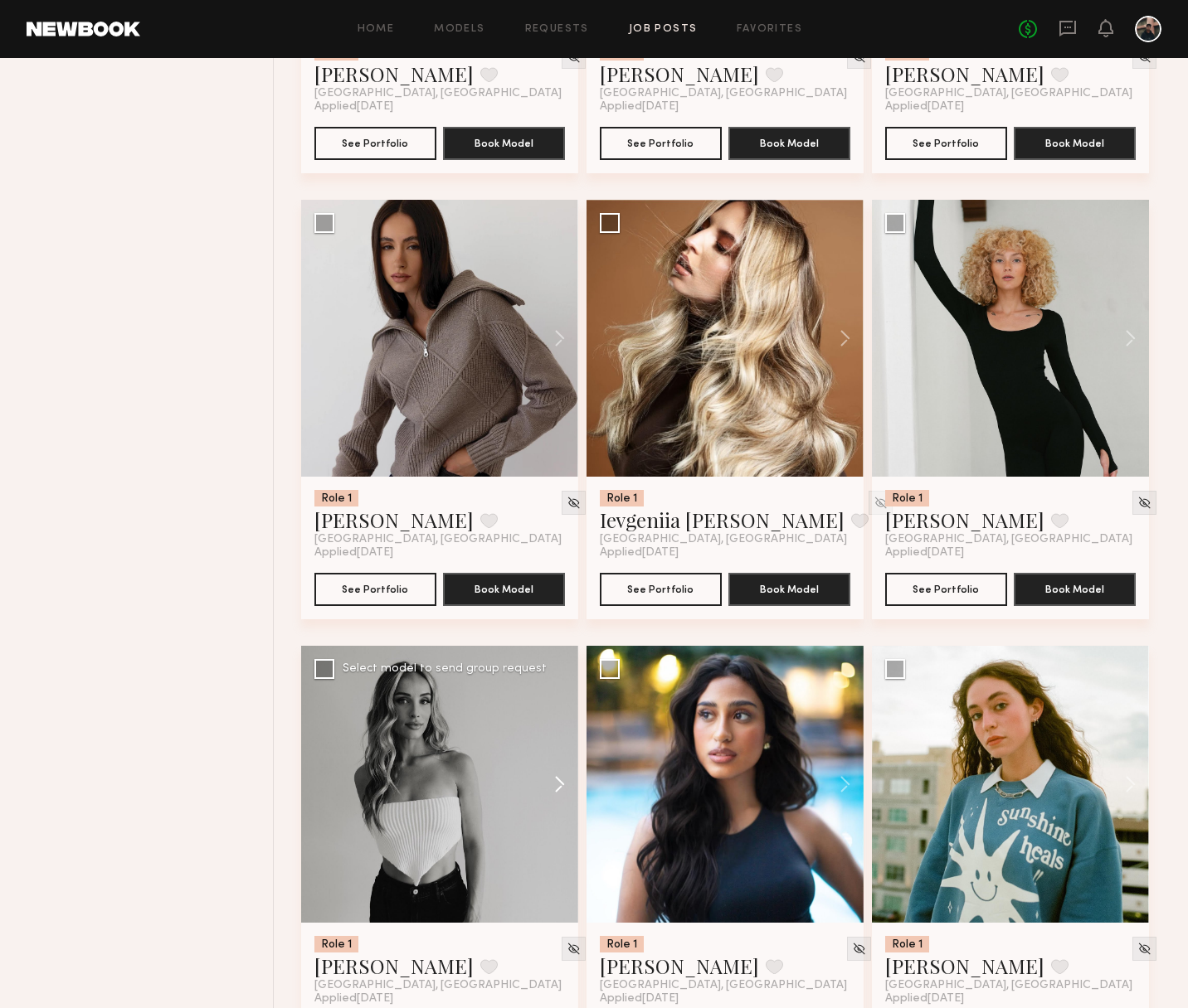
click at [557, 781] on button at bounding box center [551, 785] width 53 height 277
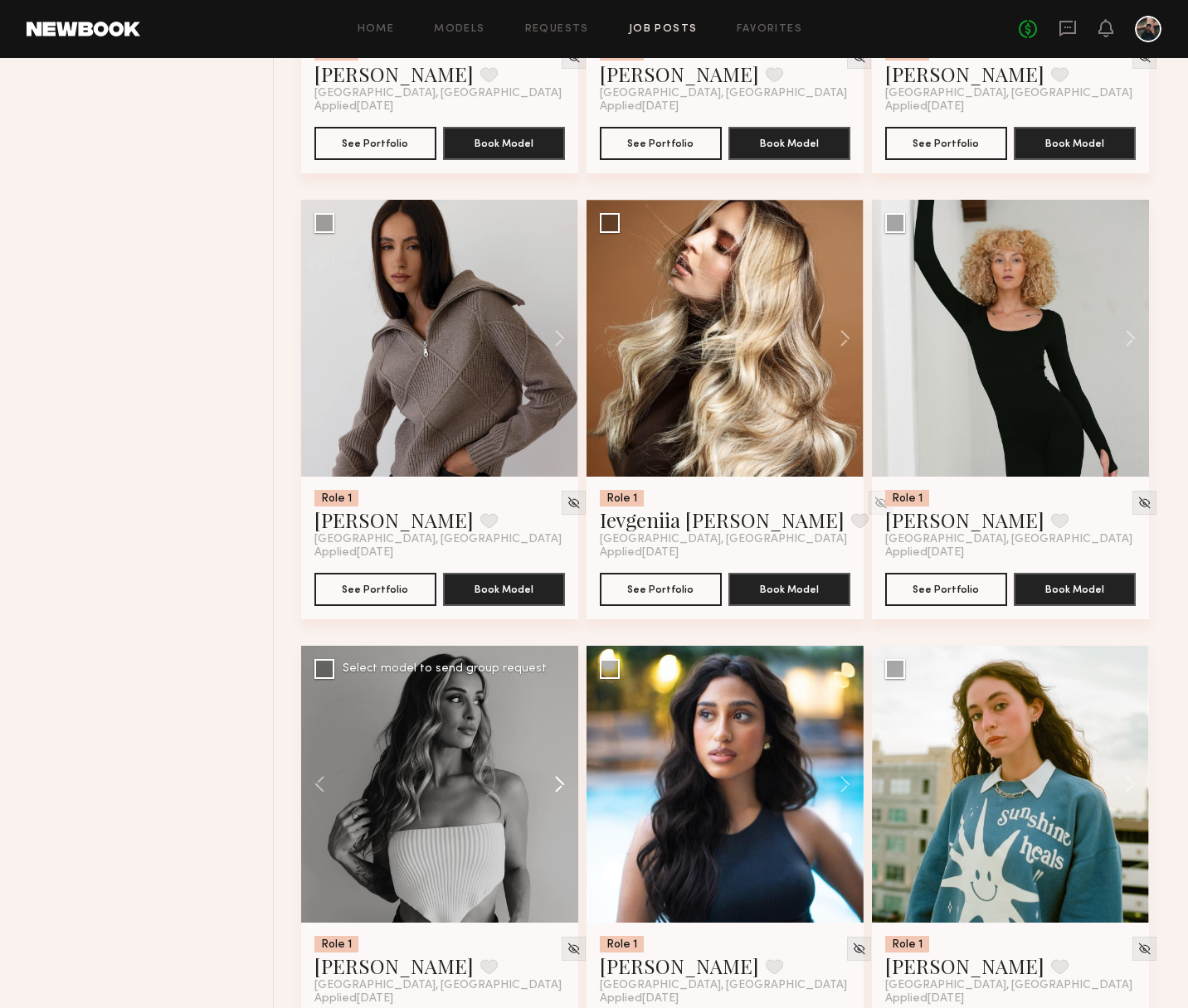
click at [557, 781] on button at bounding box center [551, 785] width 53 height 277
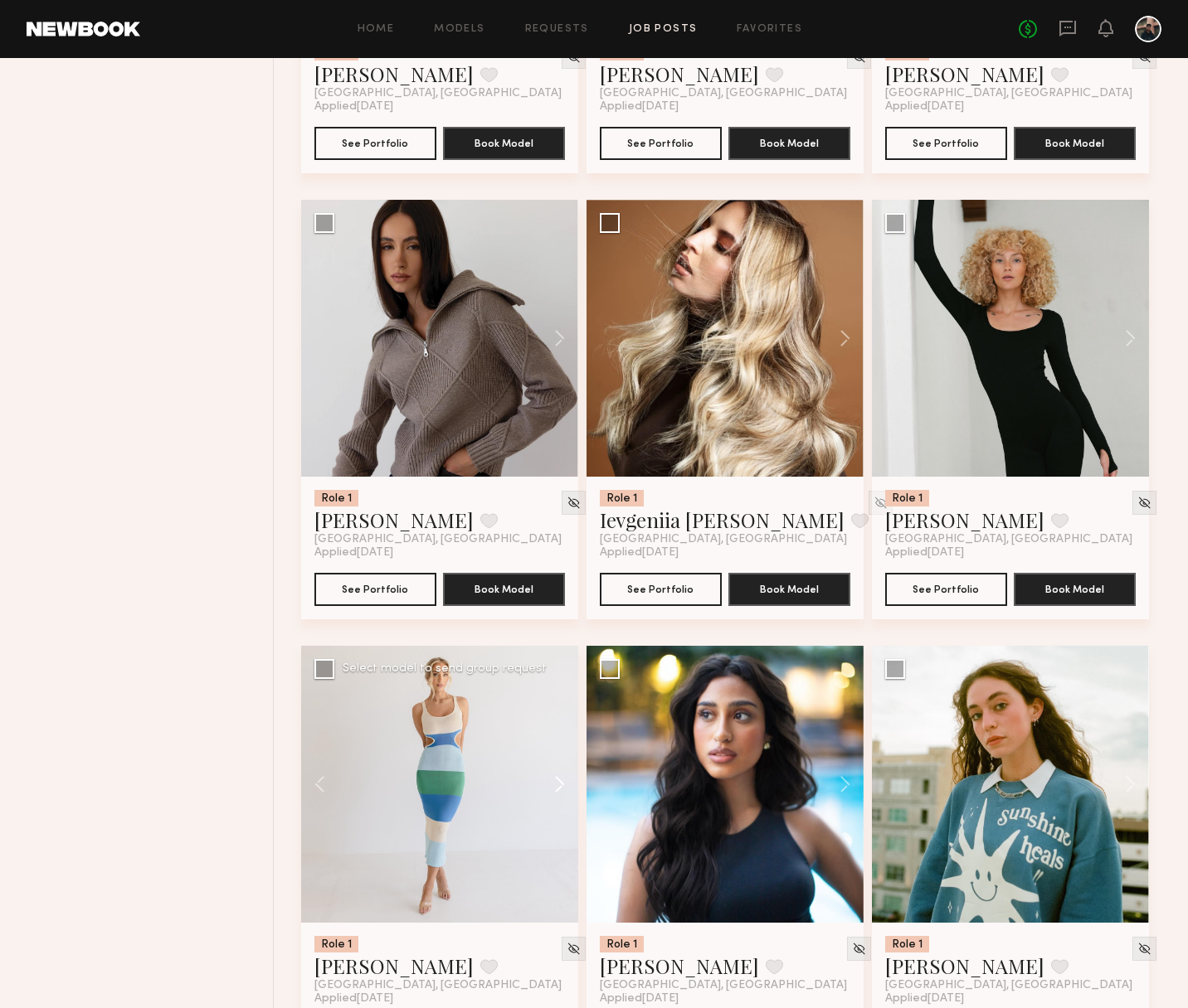
click at [557, 781] on button at bounding box center [551, 785] width 53 height 277
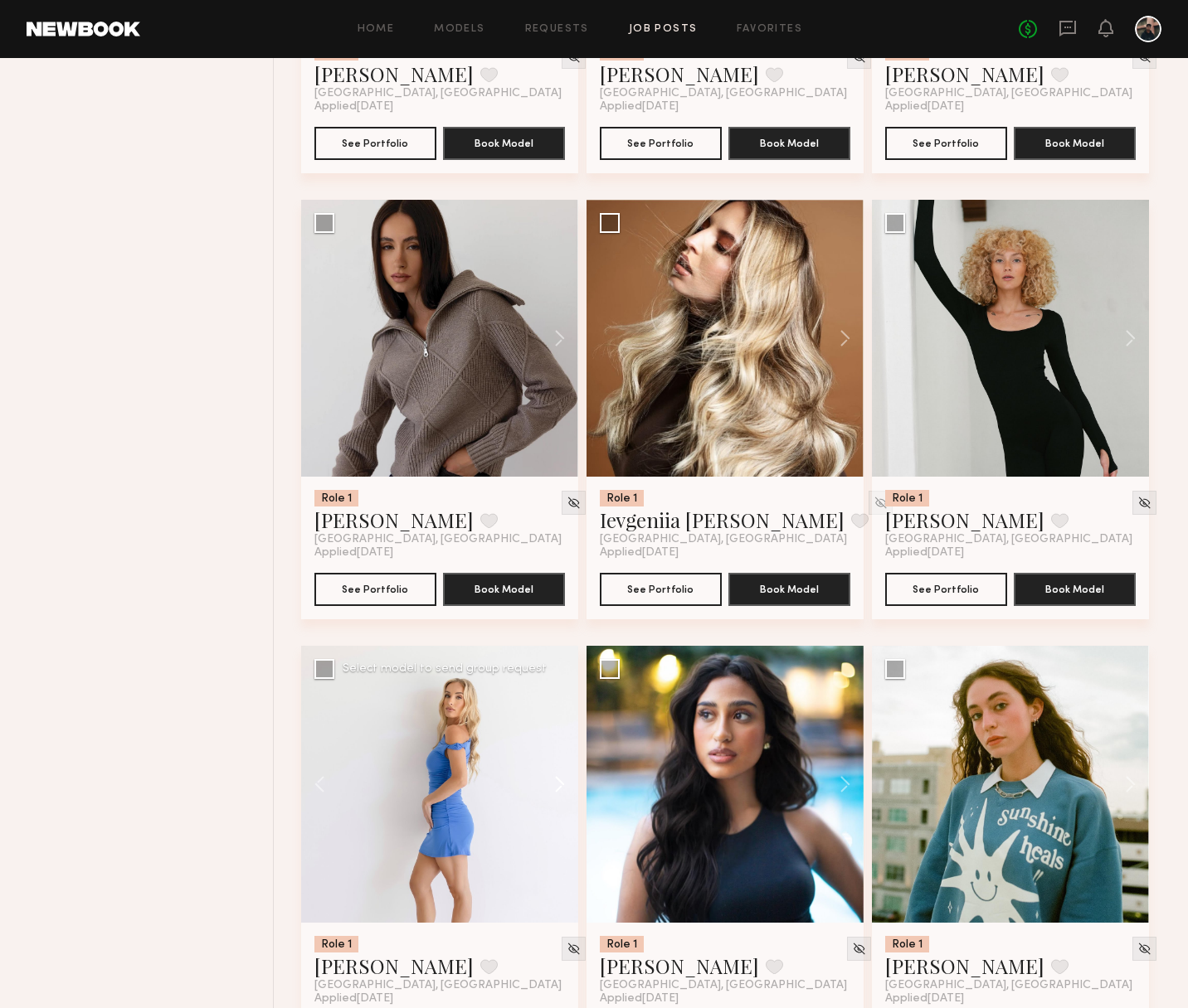
click at [557, 781] on button at bounding box center [551, 785] width 53 height 277
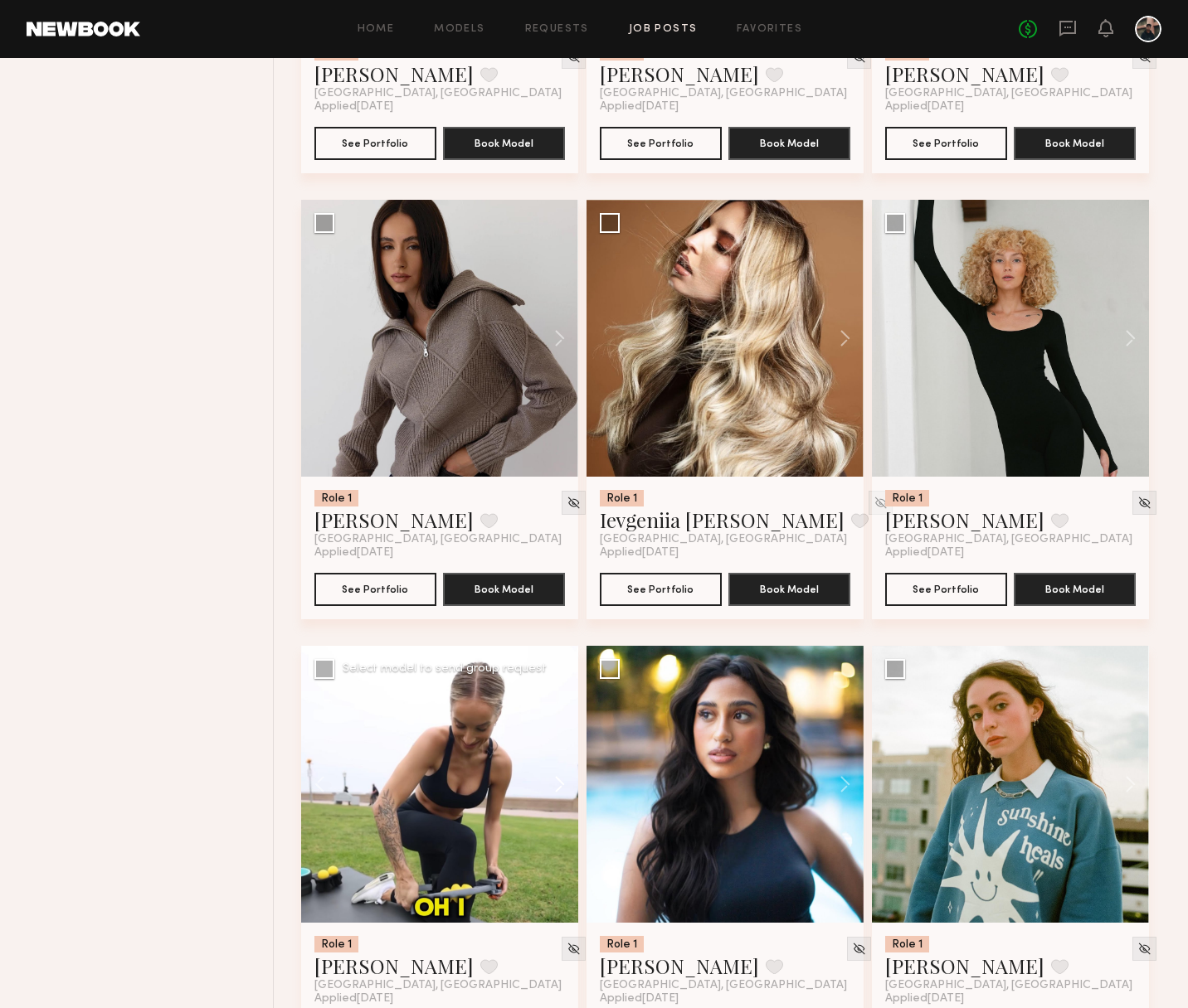
click at [557, 781] on button at bounding box center [551, 785] width 53 height 277
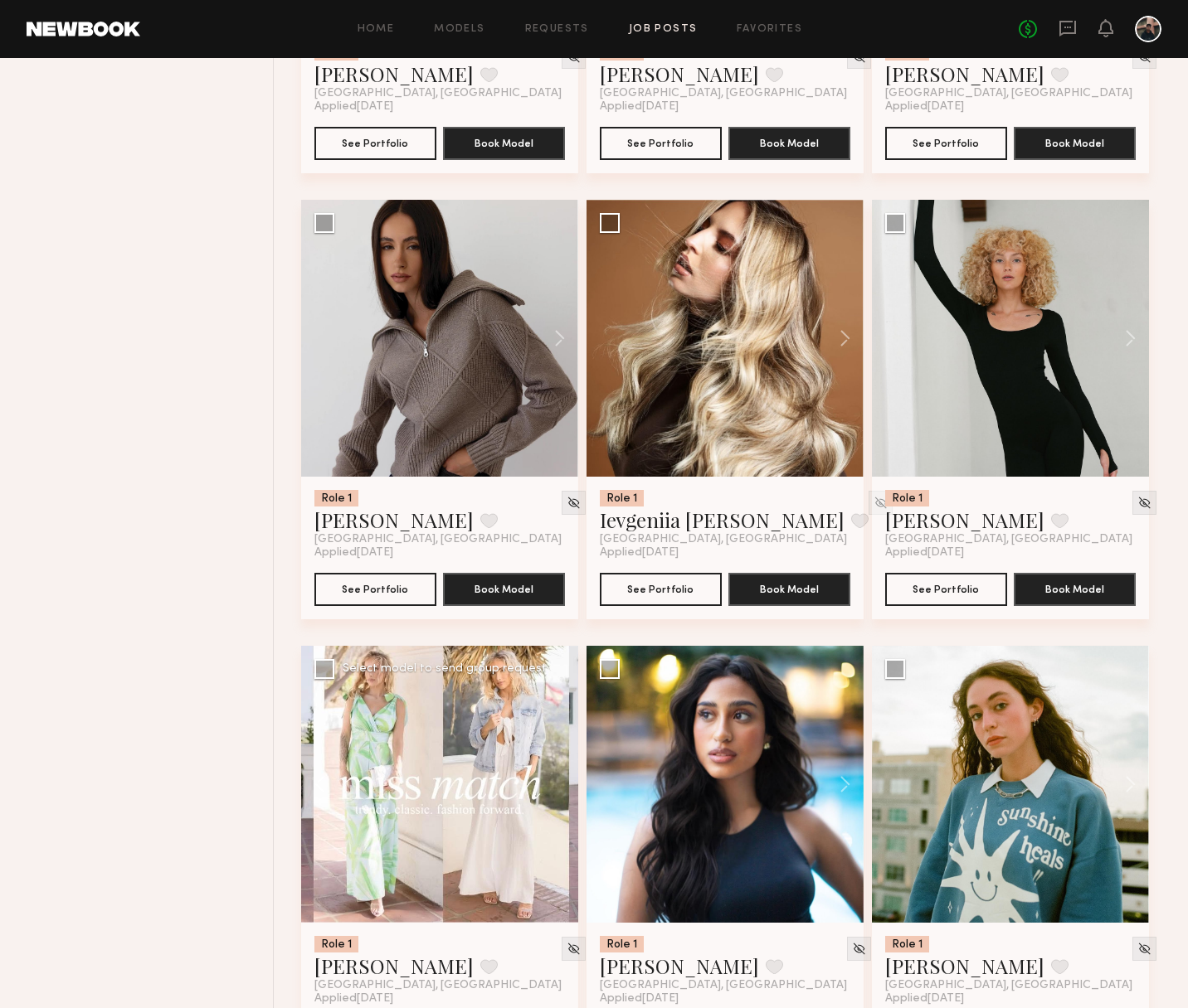
click at [318, 787] on button at bounding box center [327, 785] width 53 height 277
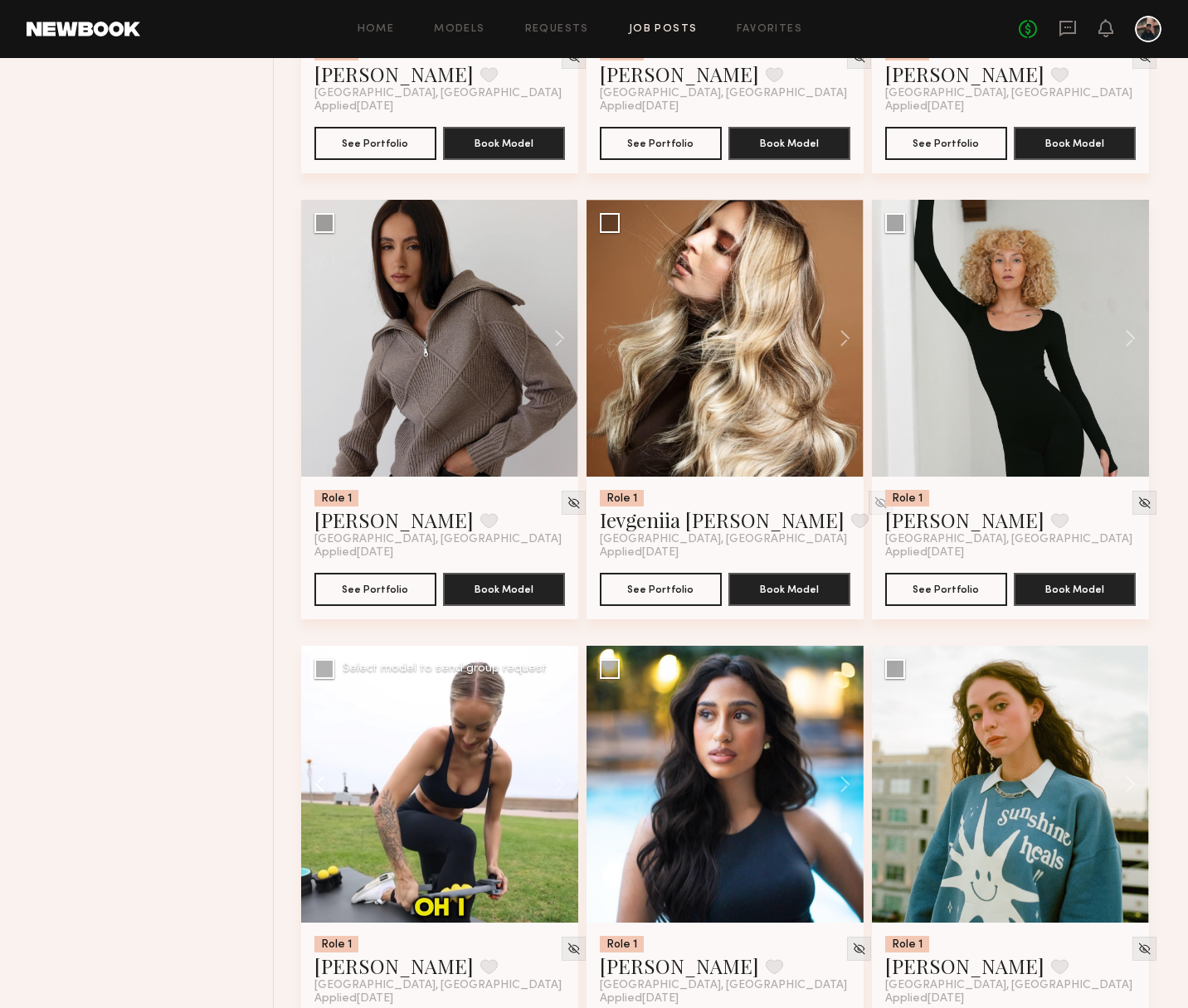
scroll to position [1050, 0]
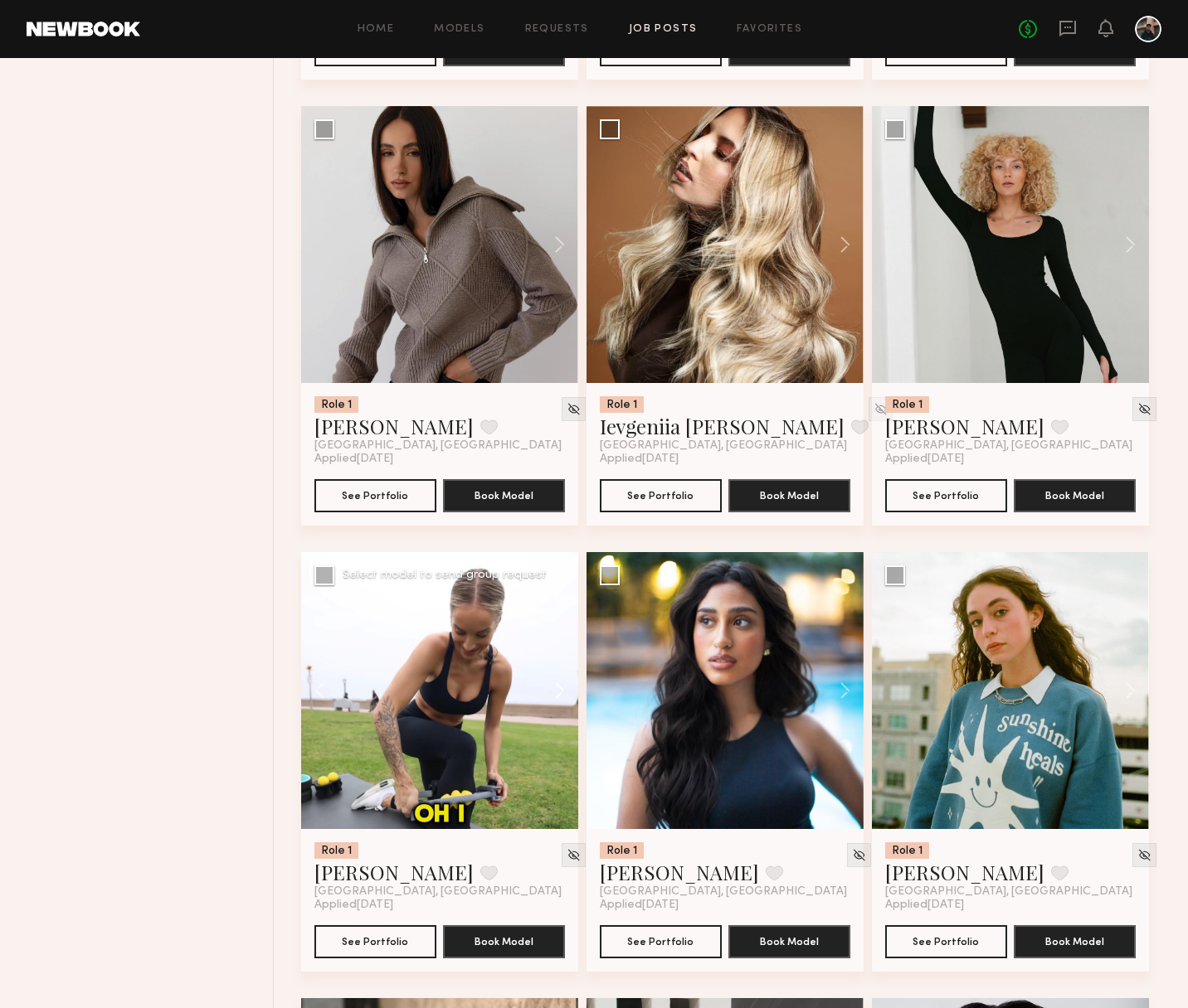
click at [563, 691] on button at bounding box center [551, 691] width 53 height 277
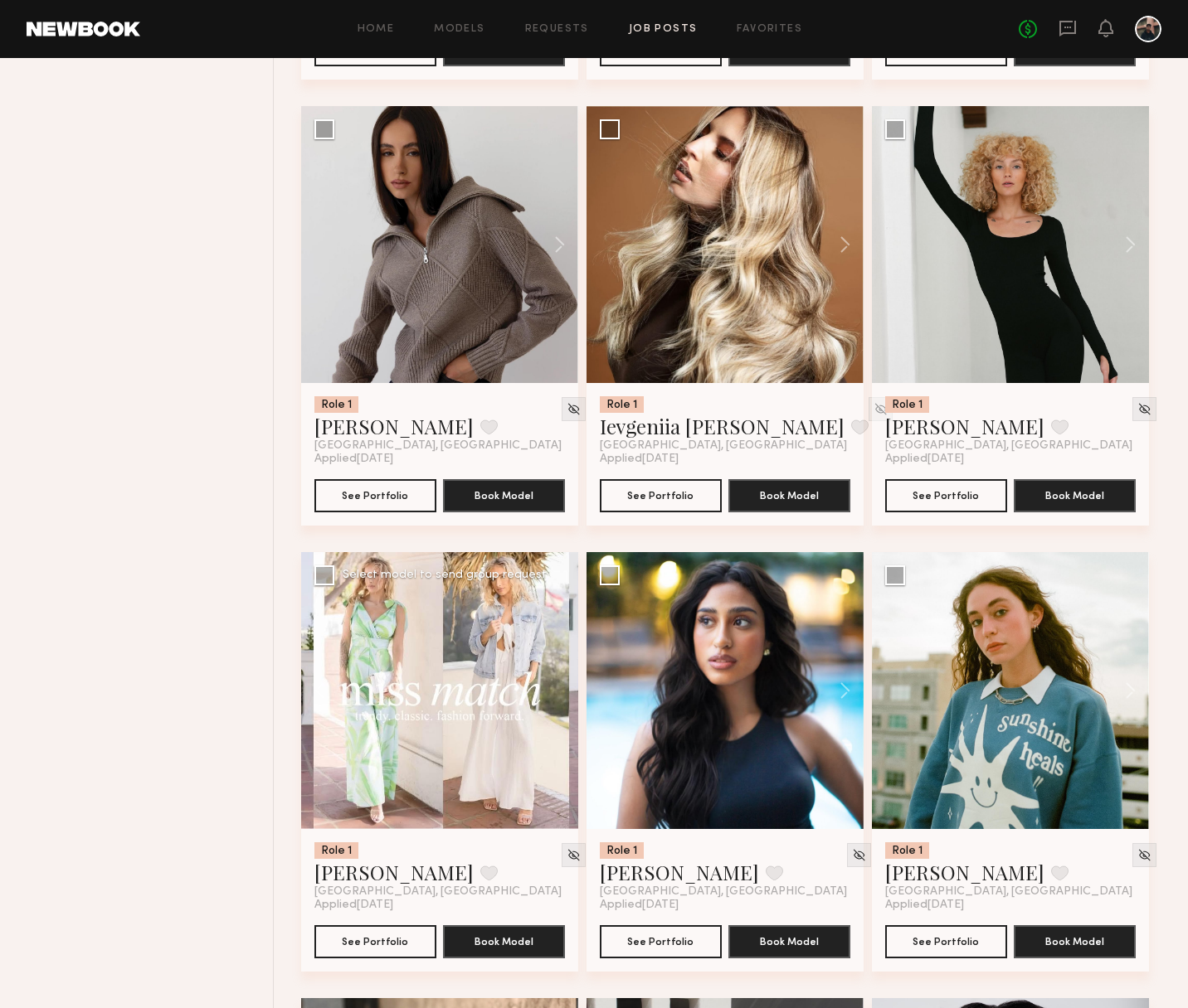
click at [563, 691] on div at bounding box center [440, 691] width 277 height 277
click at [316, 694] on button at bounding box center [327, 691] width 53 height 277
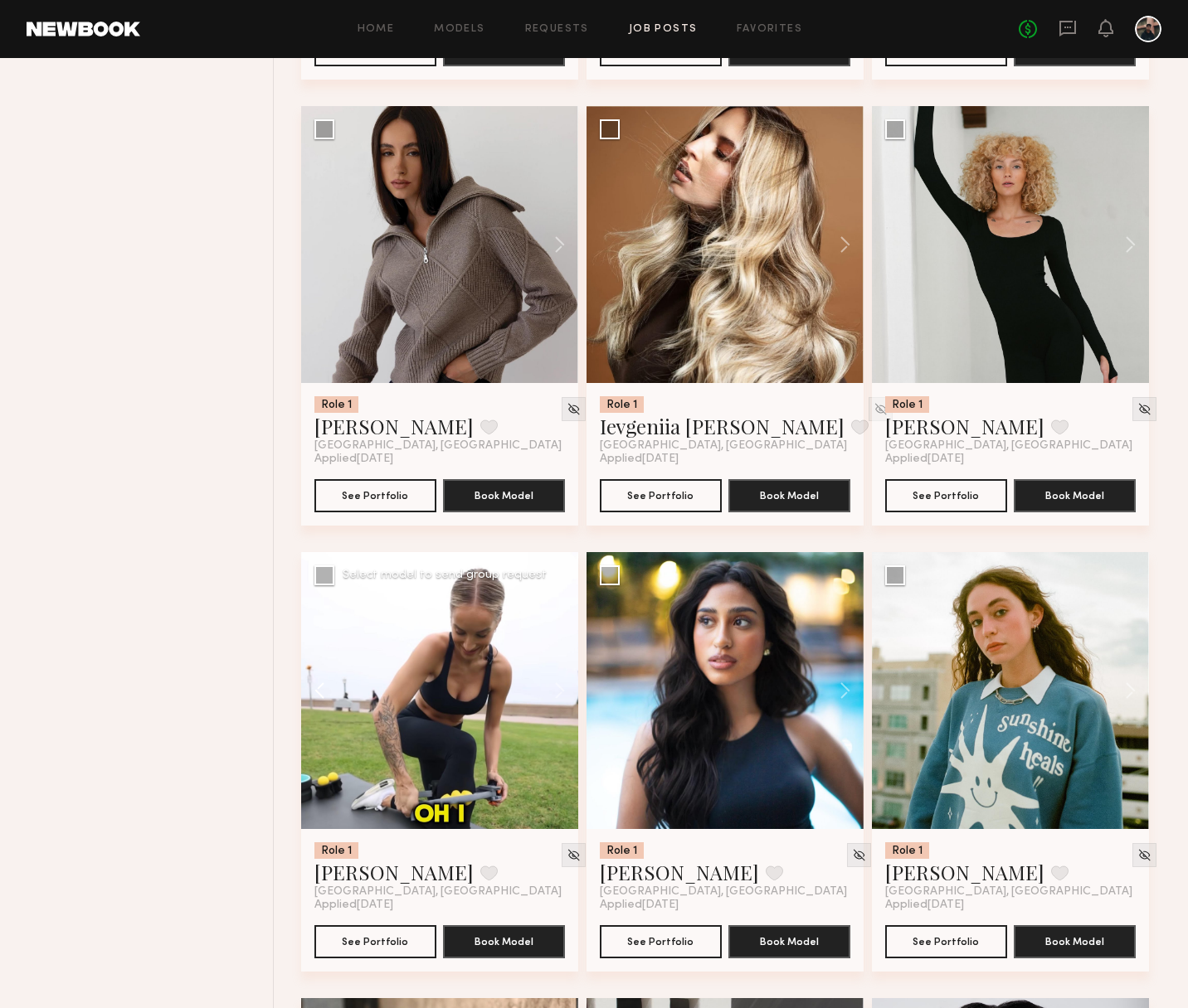
click at [316, 693] on button at bounding box center [327, 691] width 53 height 277
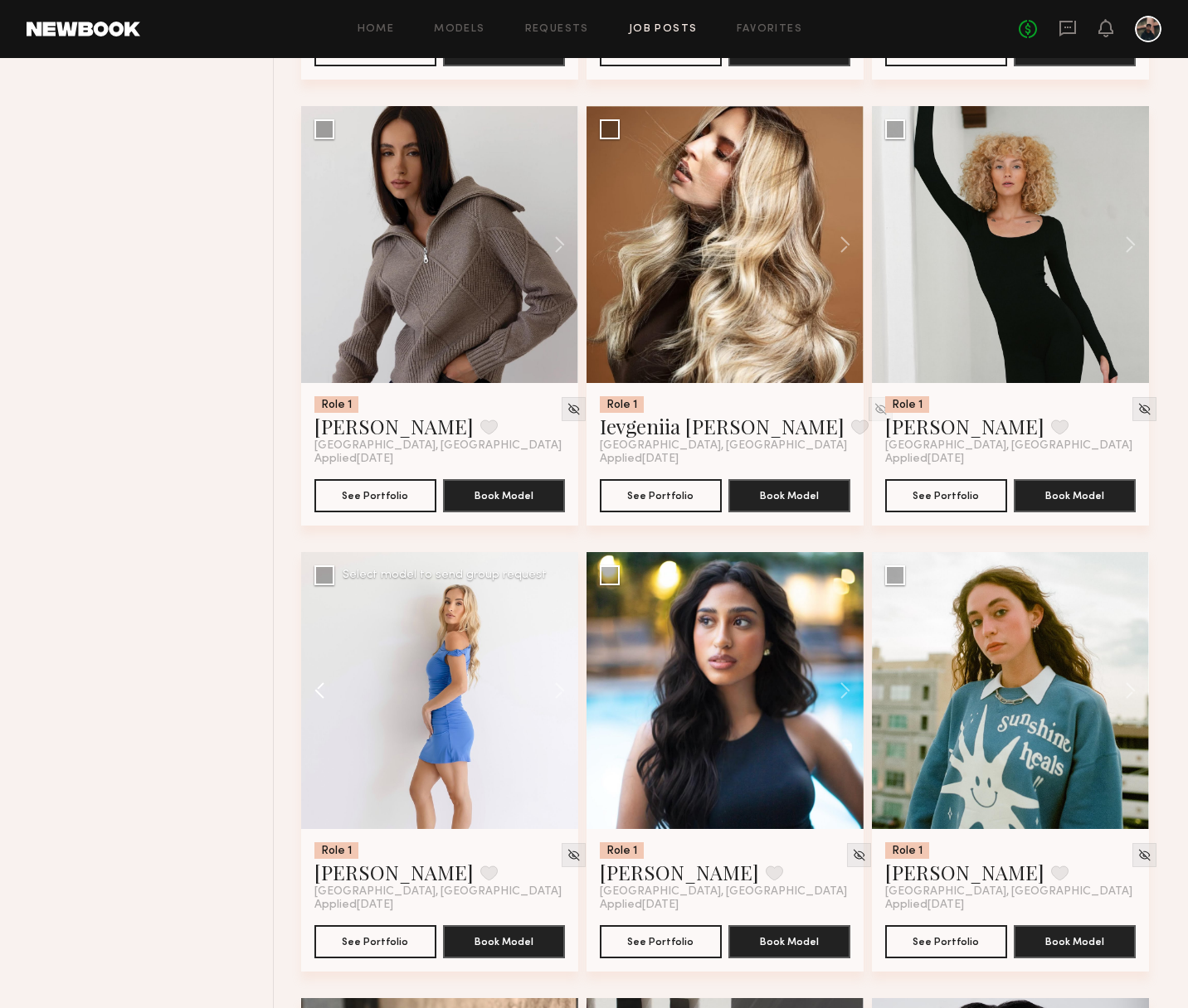
click at [317, 693] on button at bounding box center [327, 691] width 53 height 277
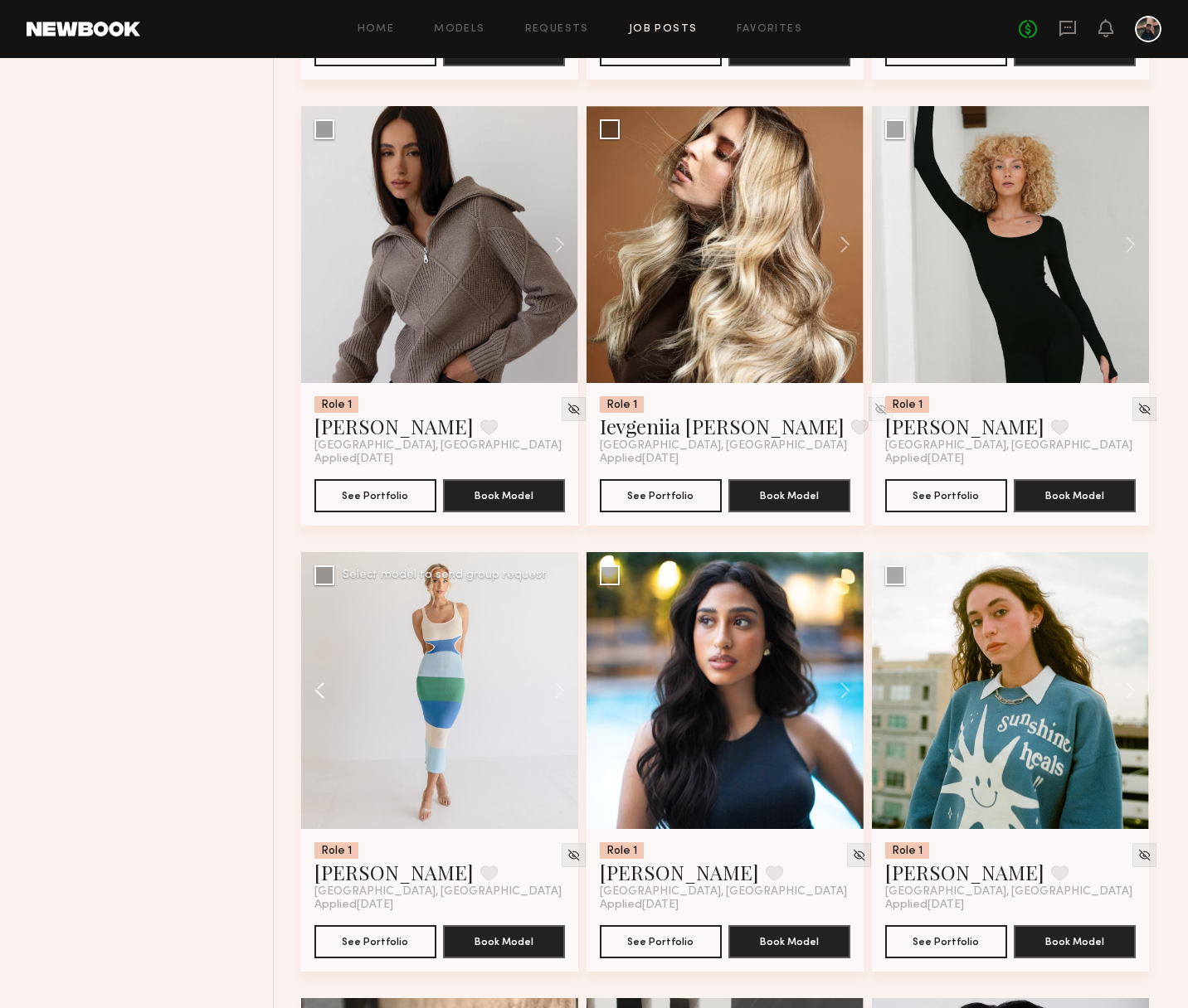
click at [315, 693] on button at bounding box center [327, 691] width 53 height 277
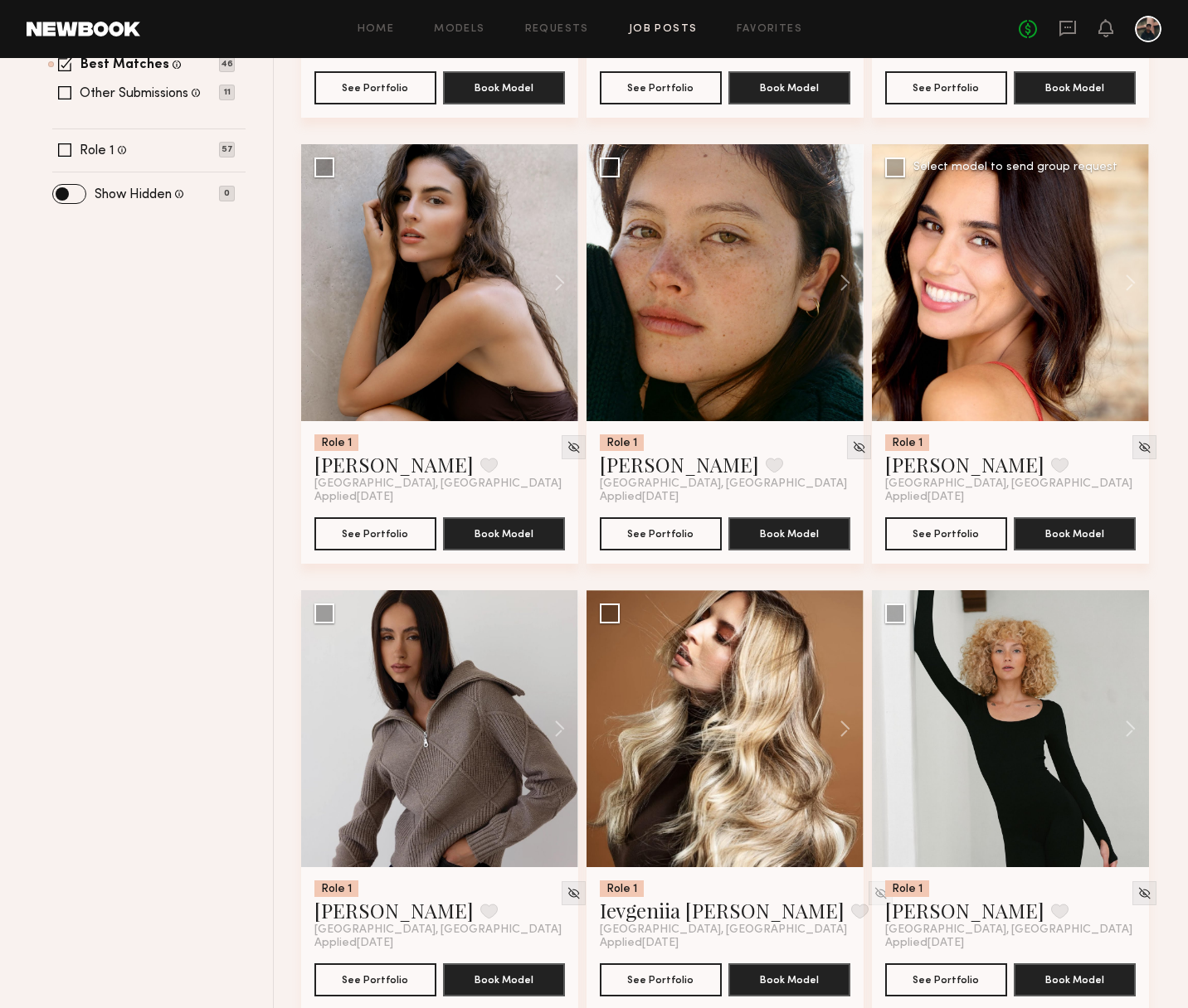
scroll to position [544, 0]
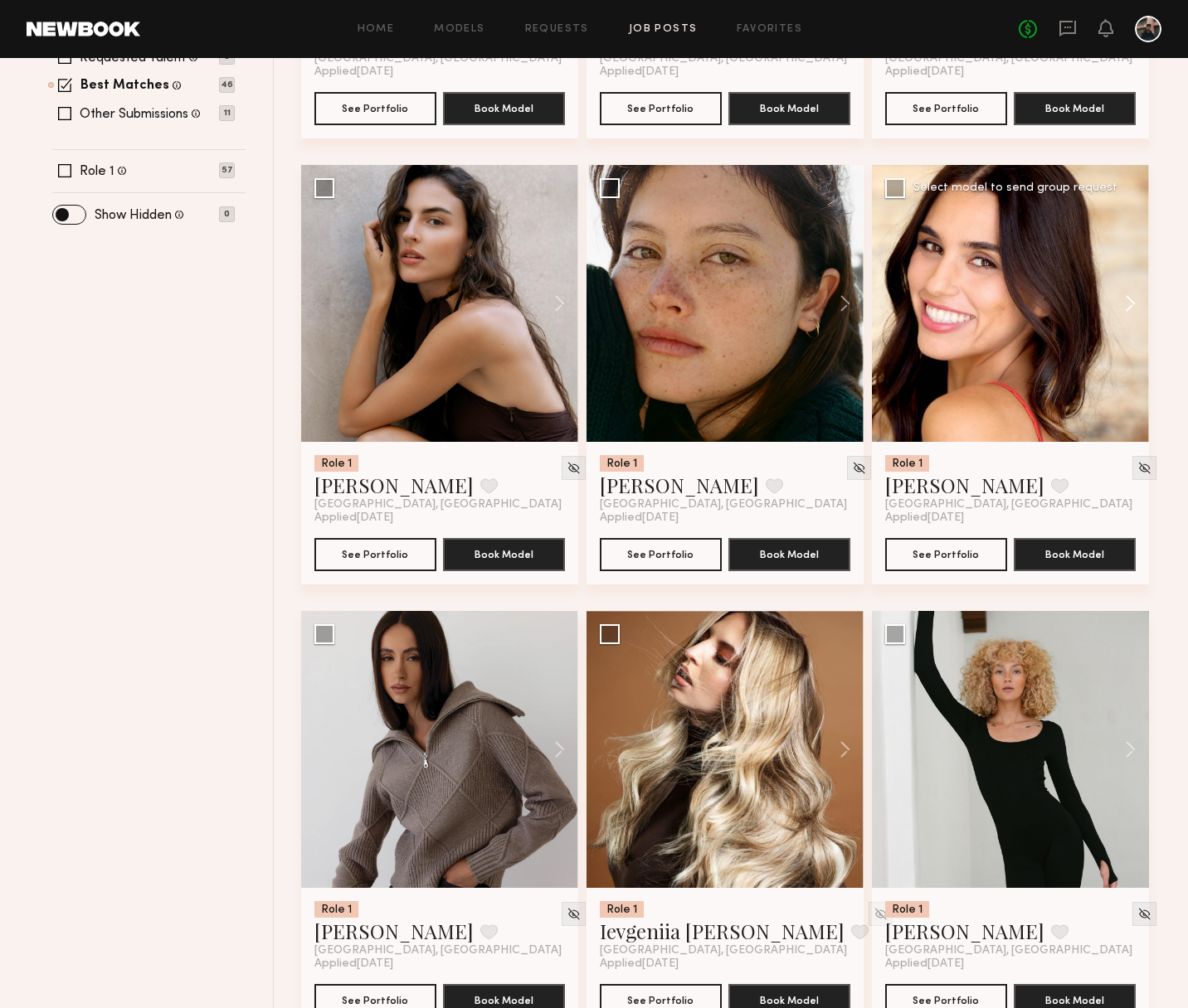
click at [1128, 302] on button at bounding box center [1122, 304] width 53 height 277
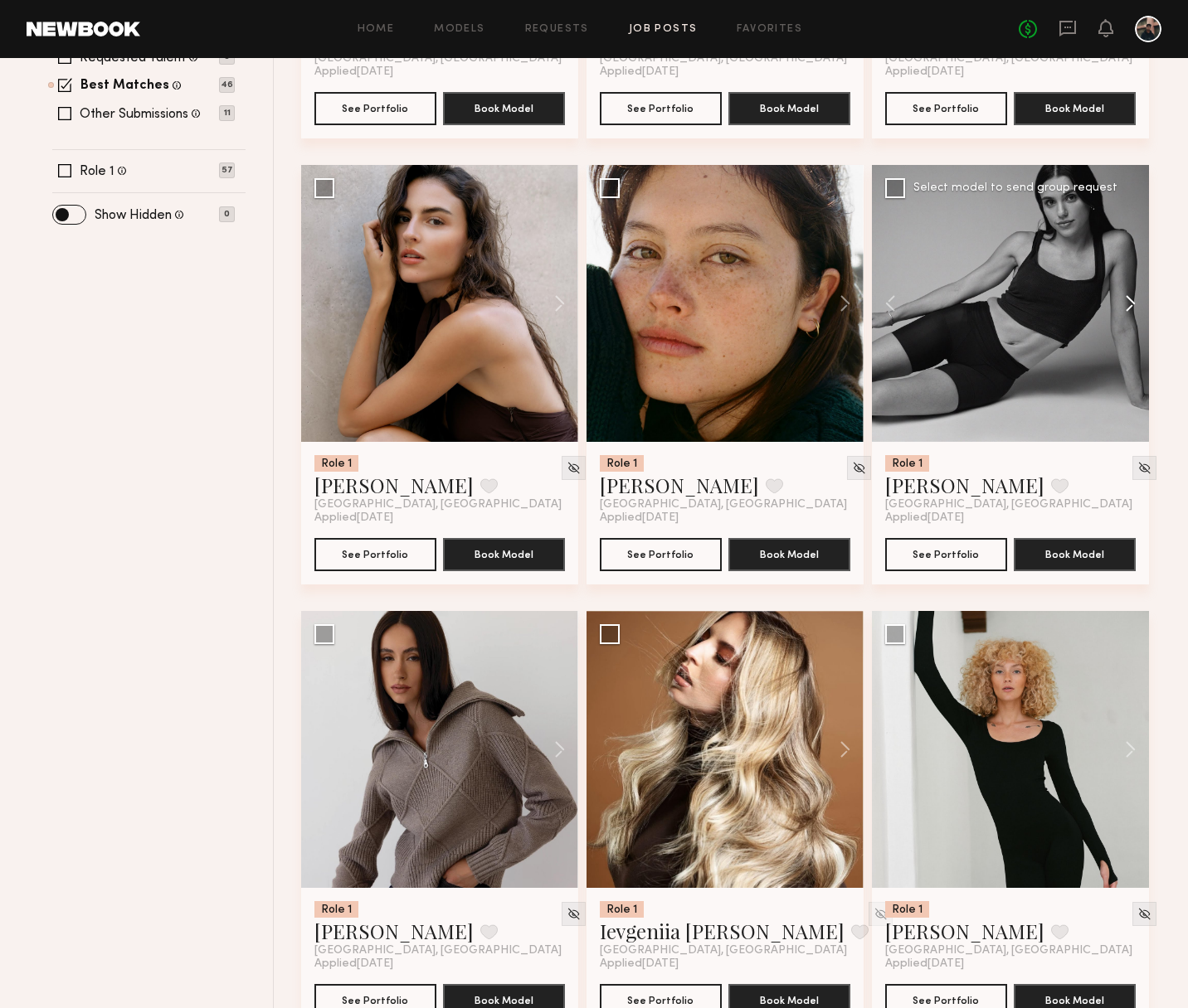
click at [1128, 302] on button at bounding box center [1122, 304] width 53 height 277
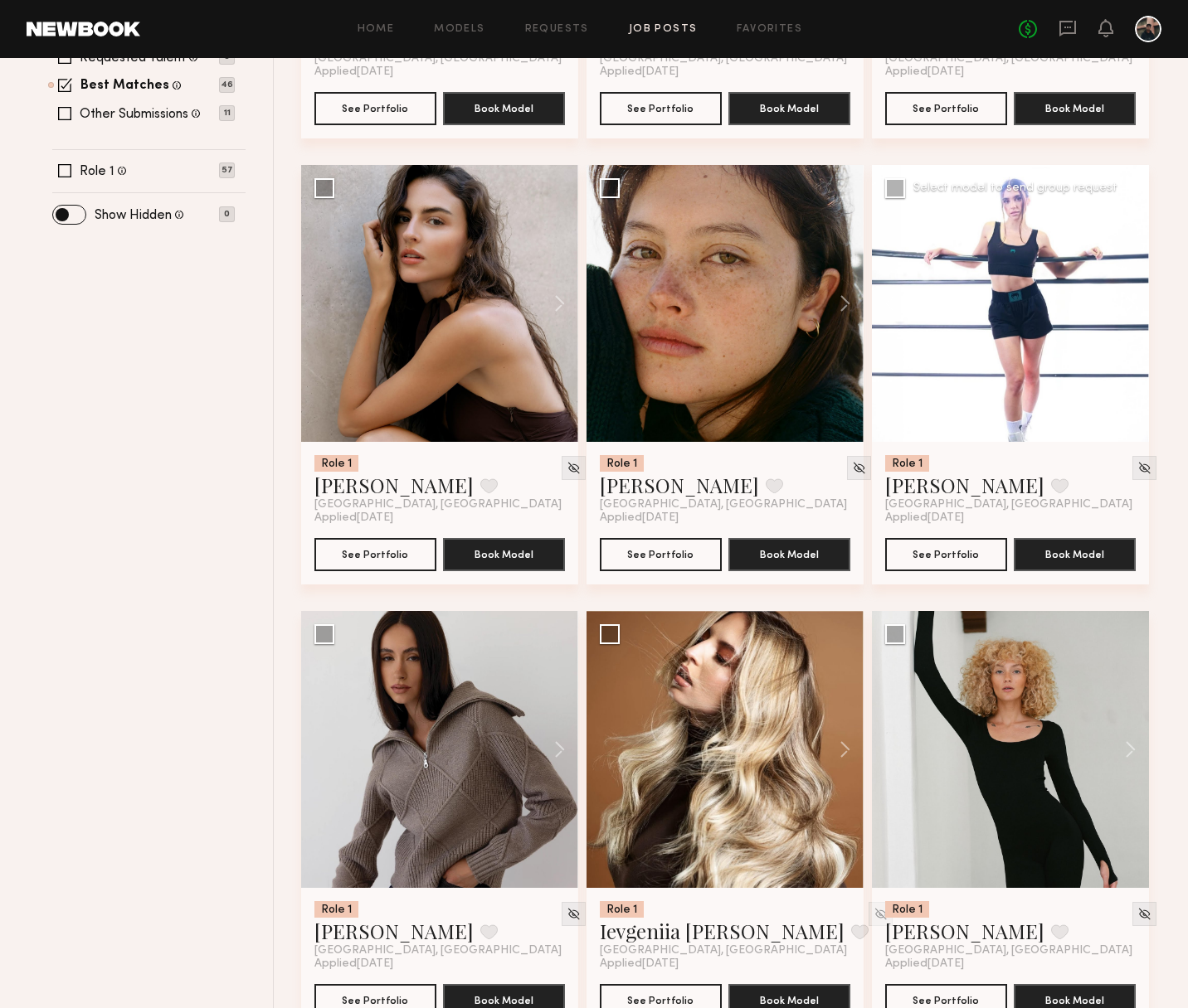
click at [1128, 302] on button at bounding box center [1122, 304] width 53 height 277
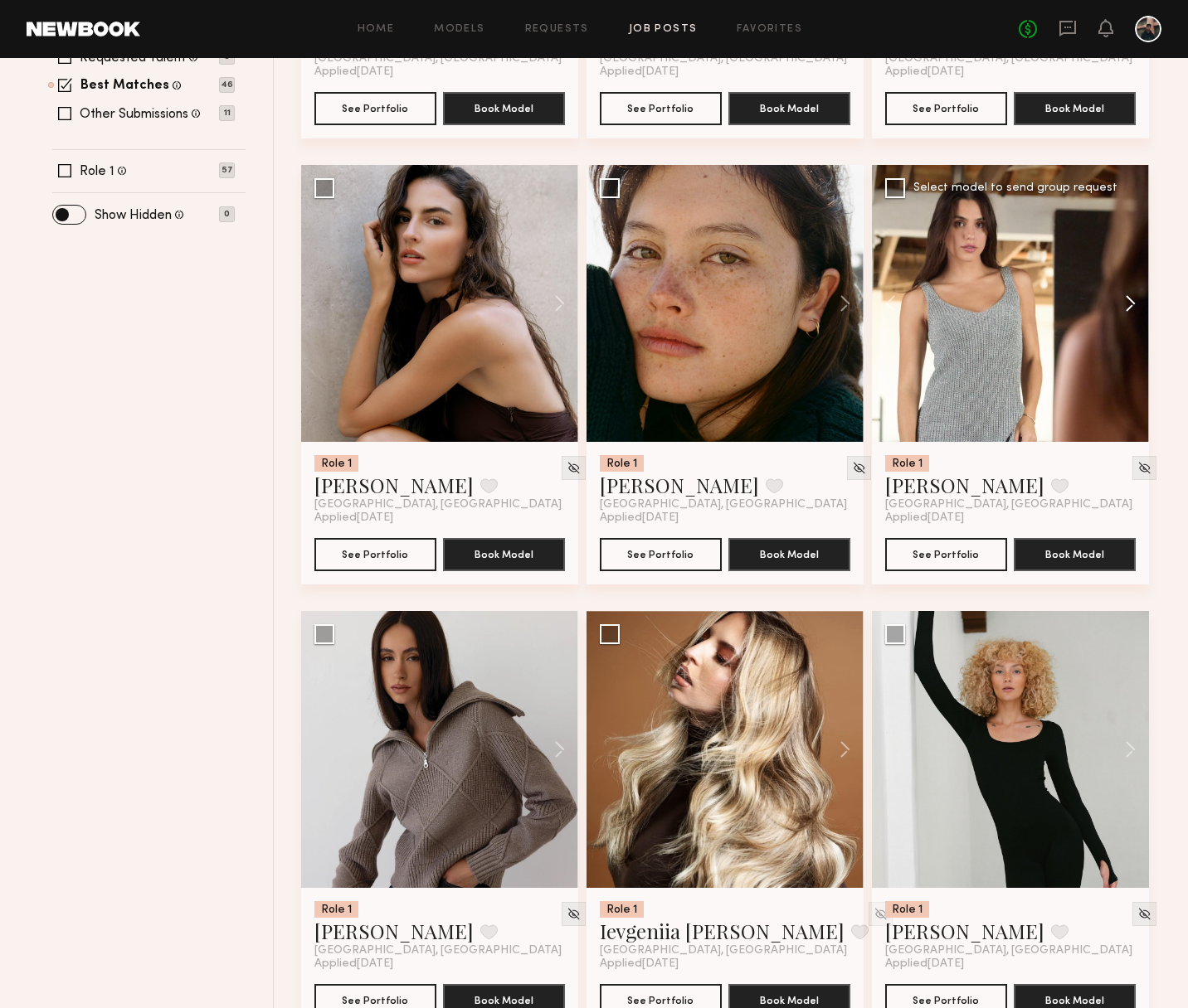
click at [1128, 302] on button at bounding box center [1122, 304] width 53 height 277
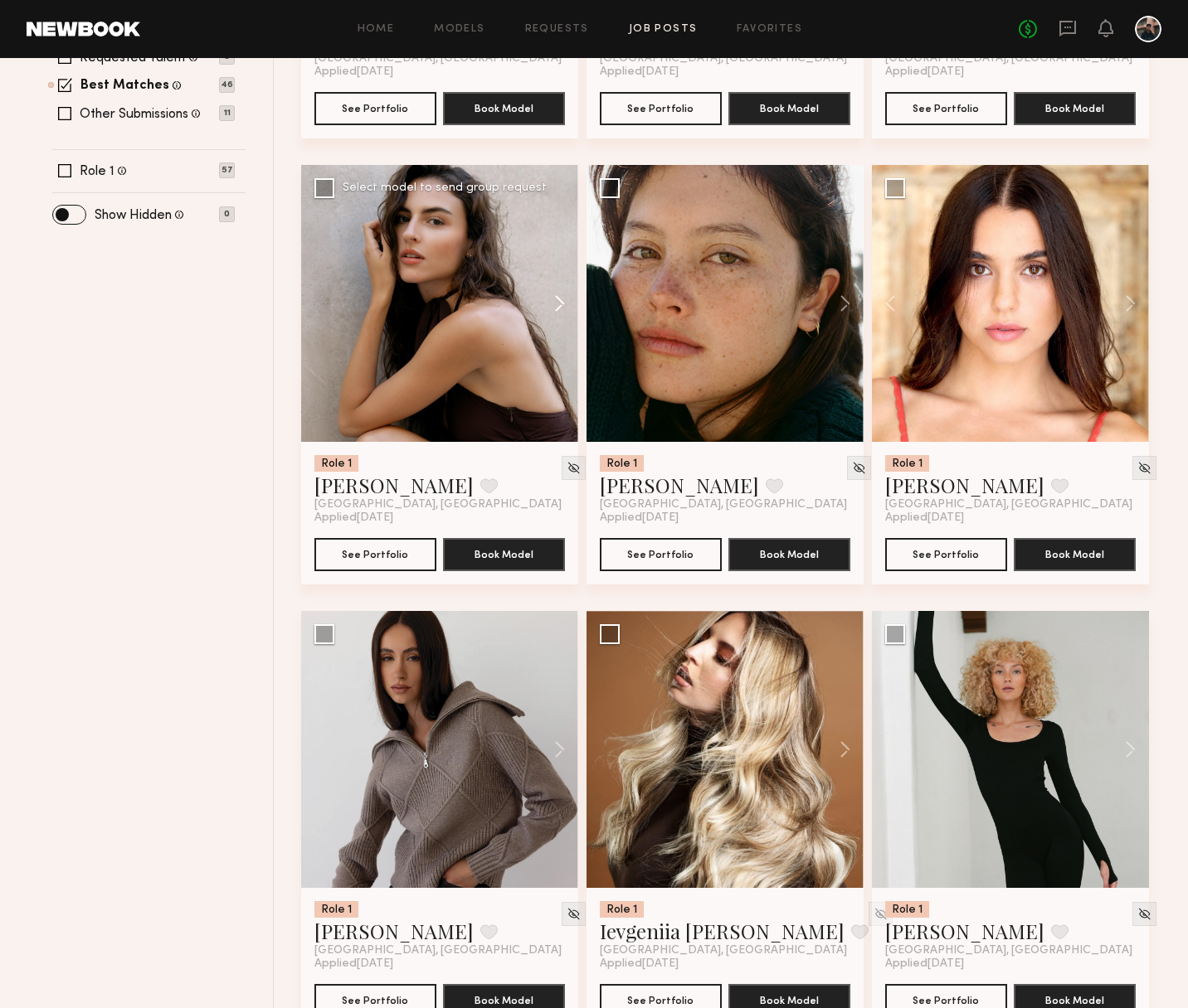
click at [565, 304] on button at bounding box center [551, 304] width 53 height 277
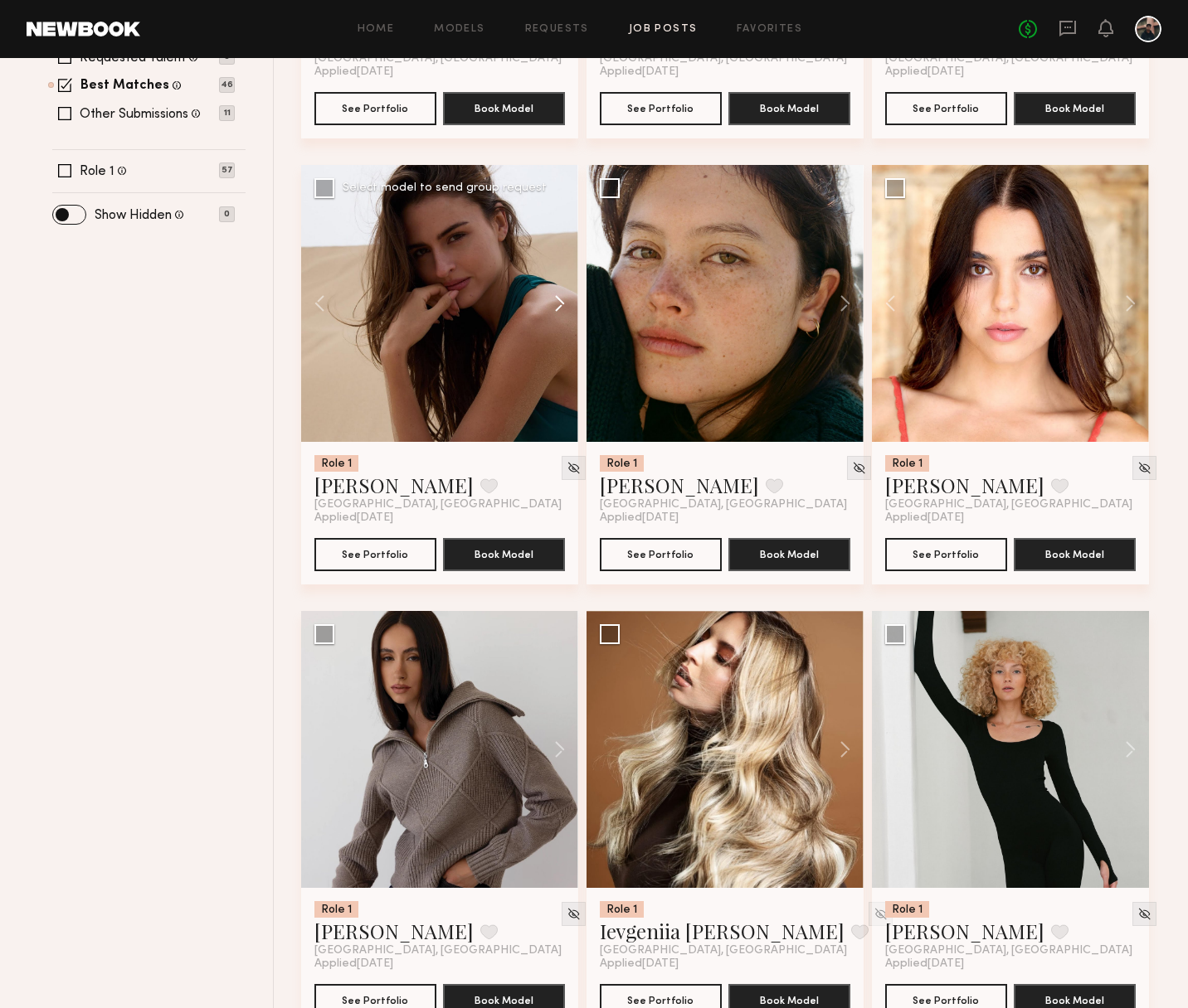
click at [565, 304] on button at bounding box center [551, 304] width 53 height 277
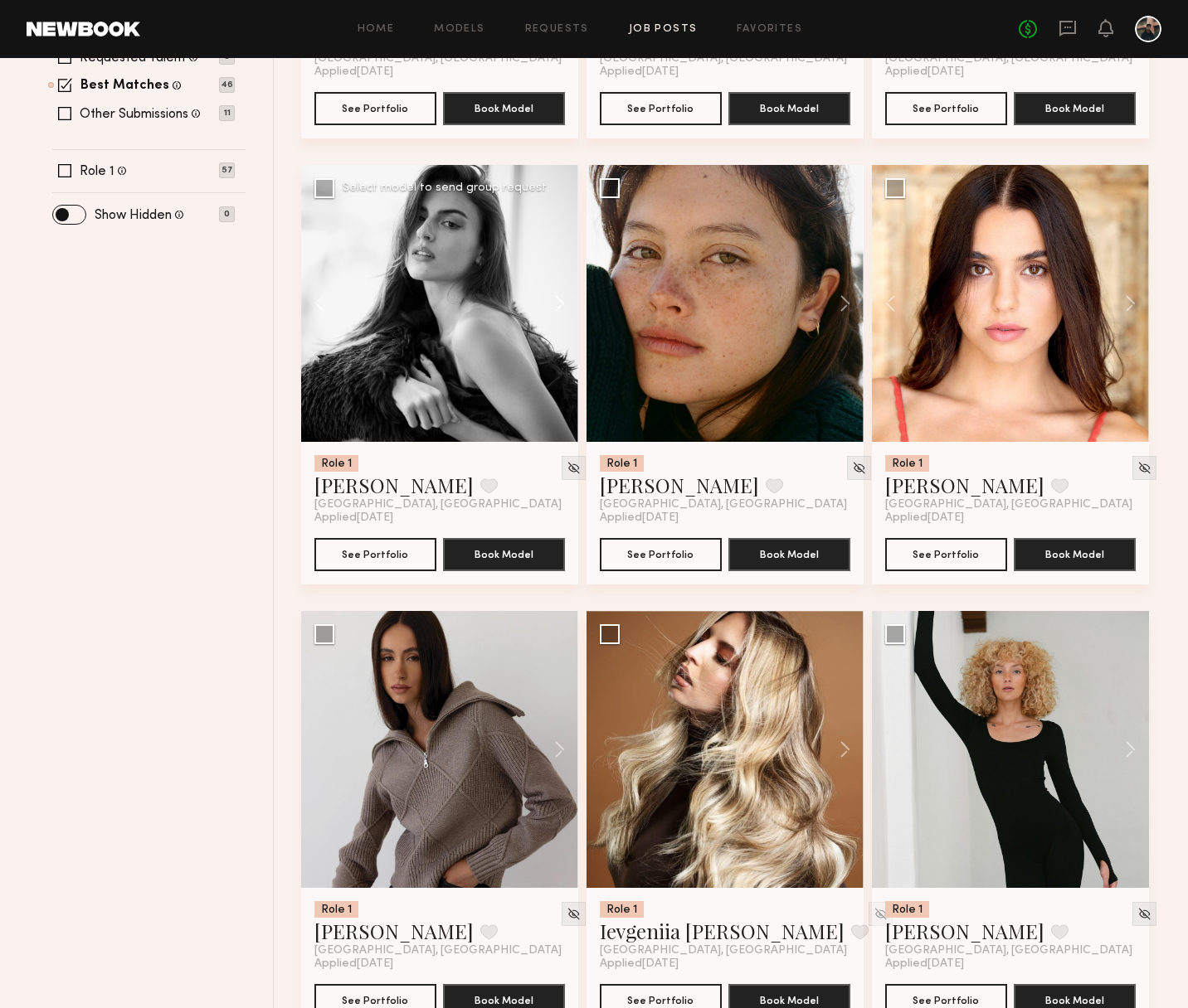
click at [563, 304] on button at bounding box center [551, 304] width 53 height 277
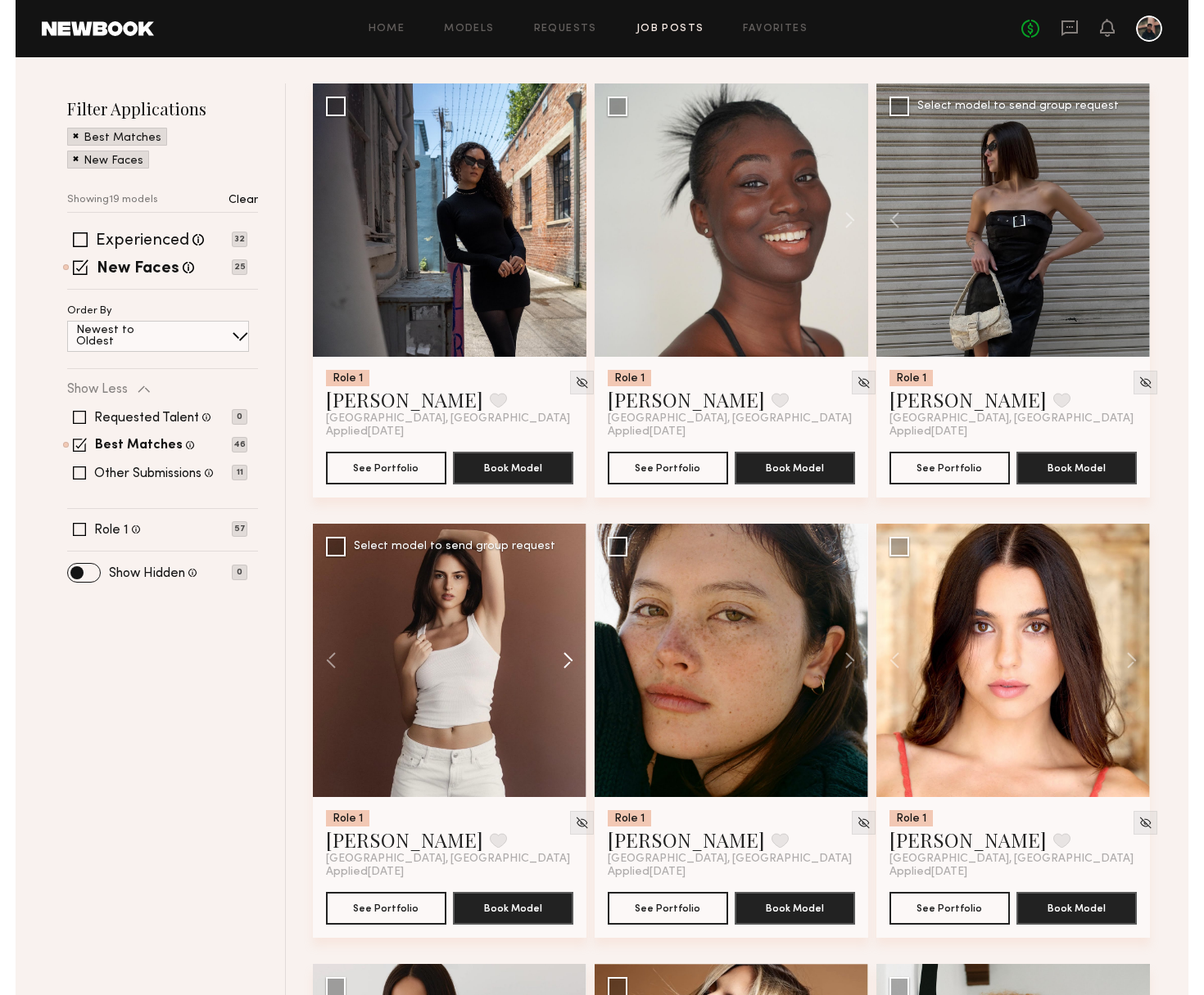
scroll to position [119, 0]
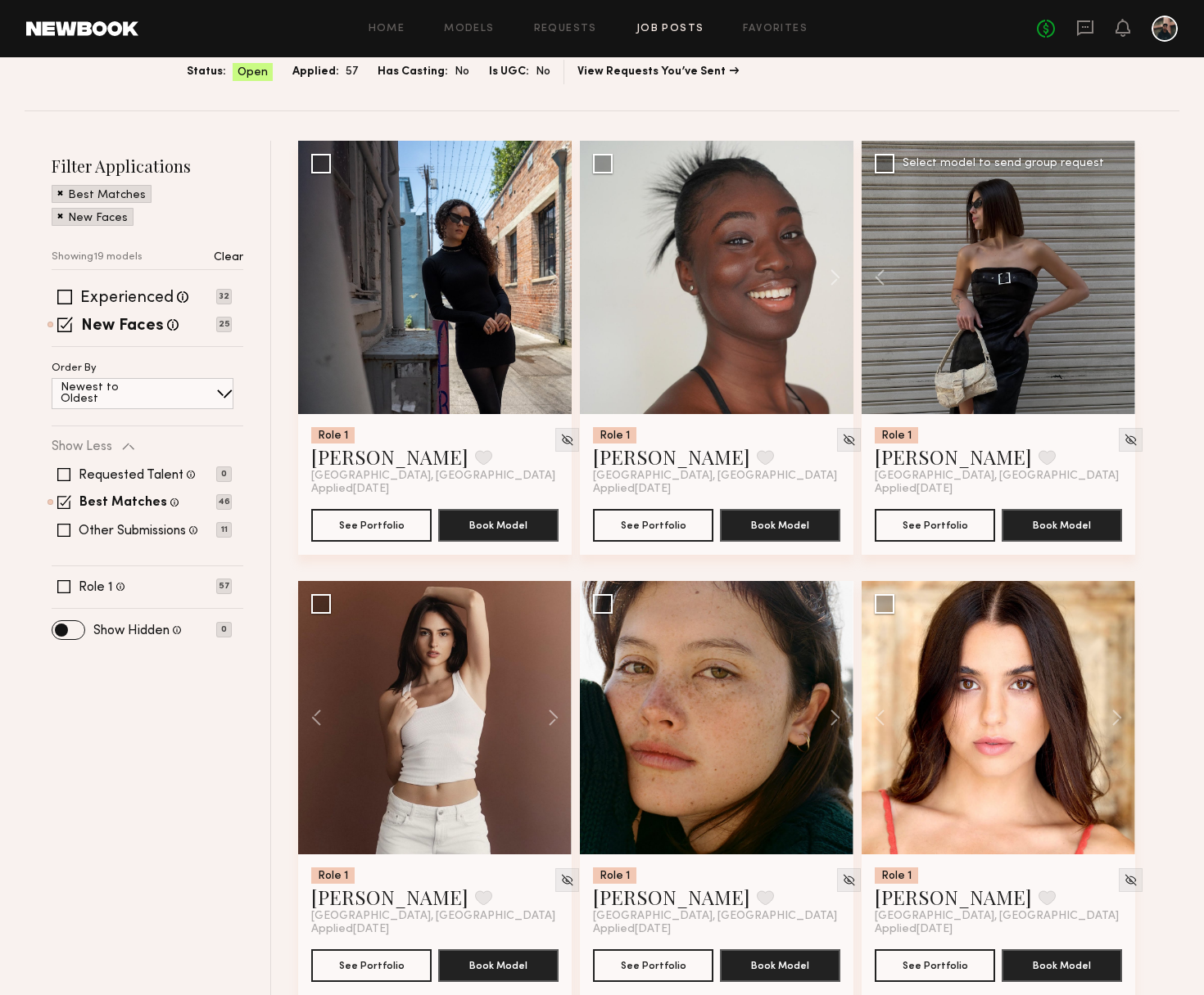
click at [1052, 293] on div at bounding box center [998, 278] width 274 height 274
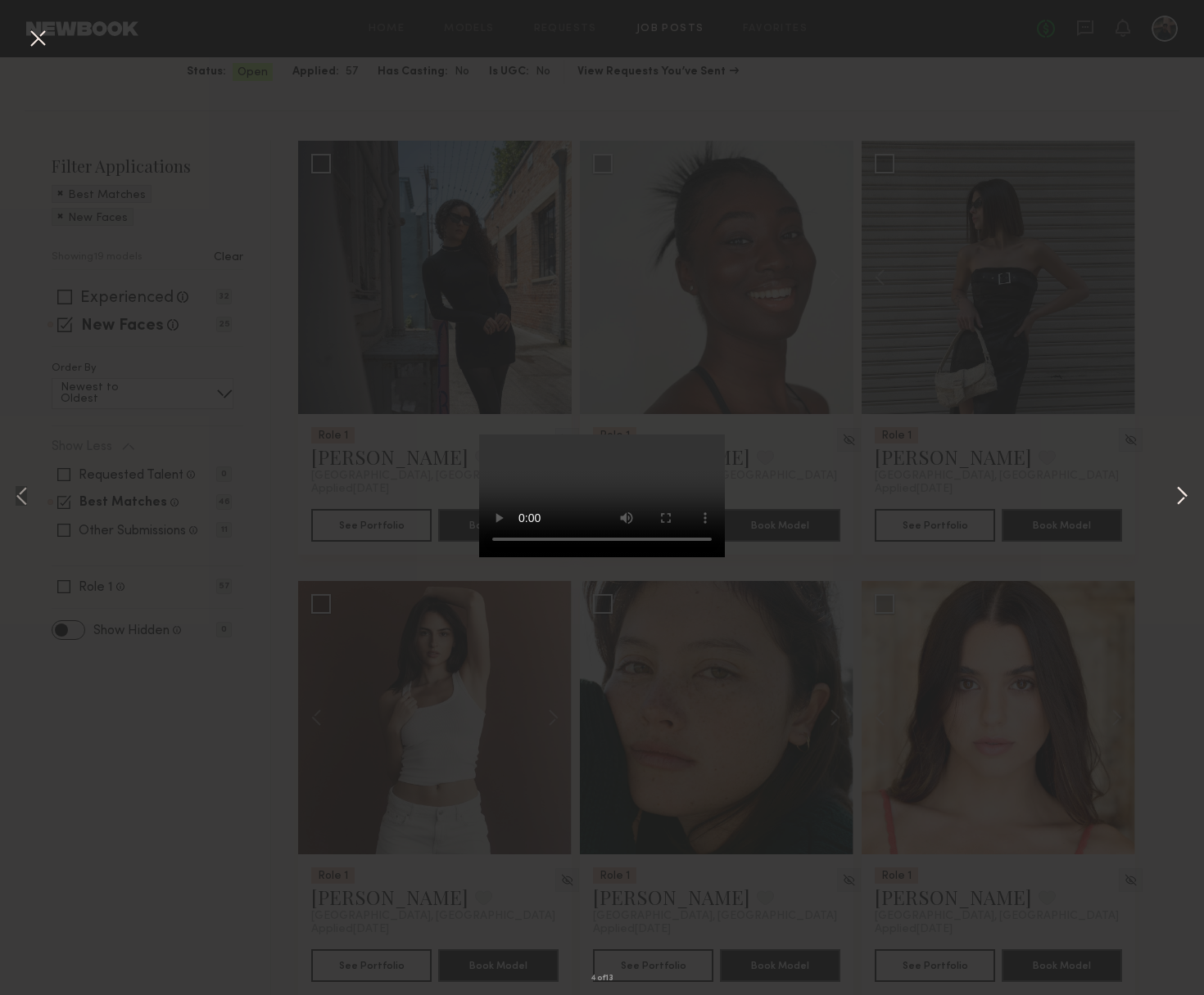
click at [1172, 499] on button at bounding box center [1181, 497] width 20 height 796
click at [1172, 498] on button at bounding box center [1181, 497] width 20 height 796
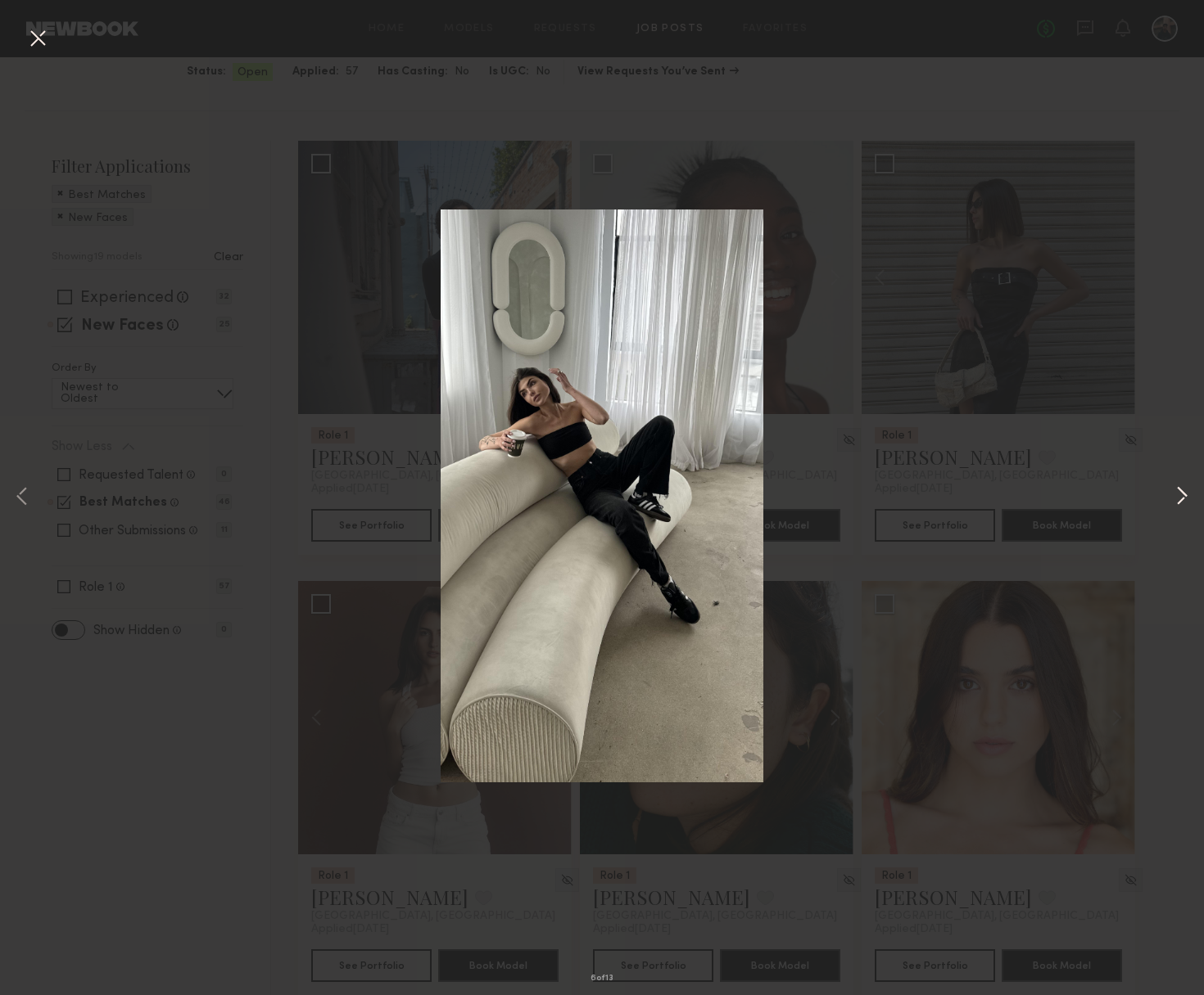
click at [1172, 498] on button at bounding box center [1181, 497] width 20 height 796
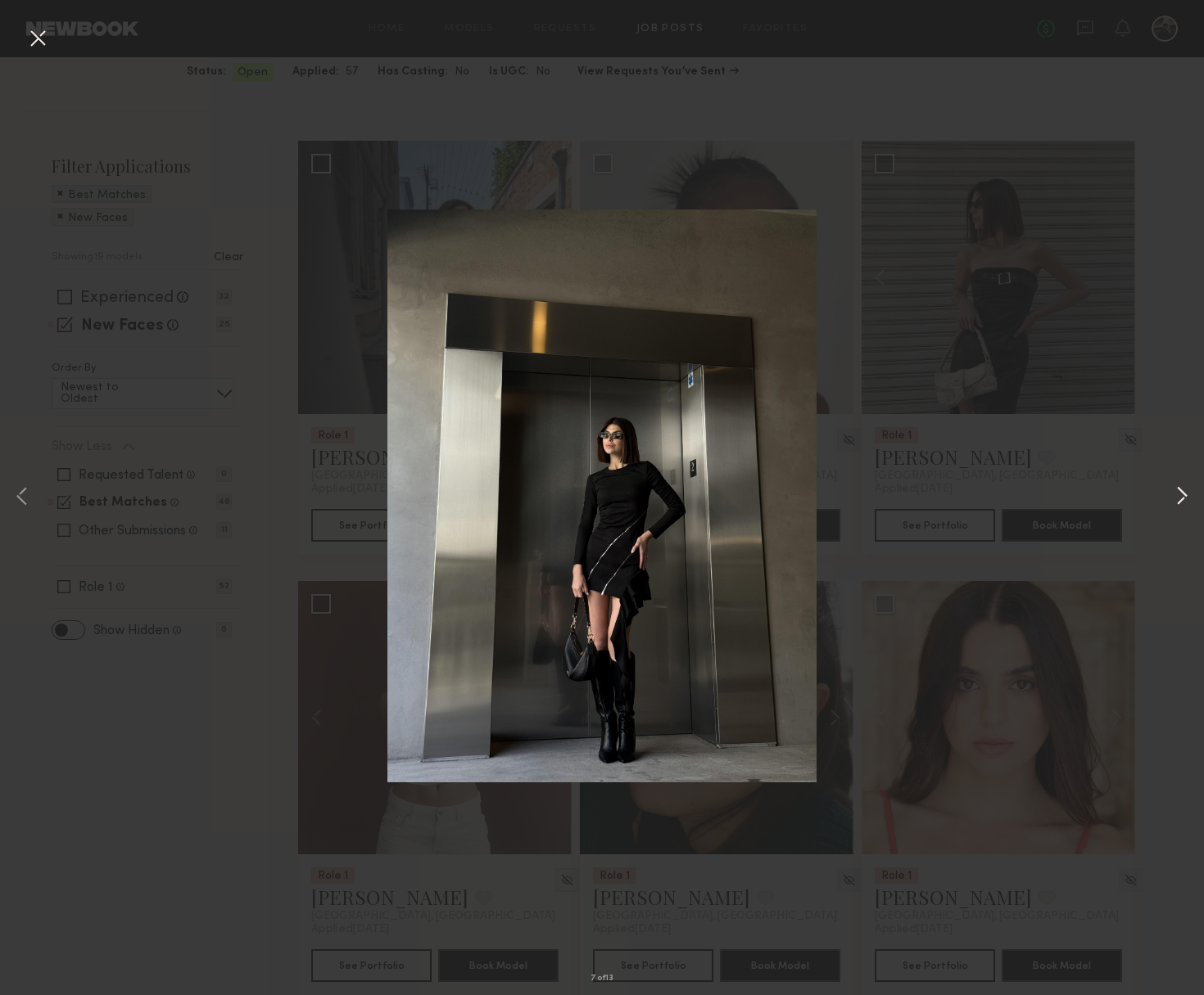
click at [1172, 498] on button at bounding box center [1181, 497] width 20 height 796
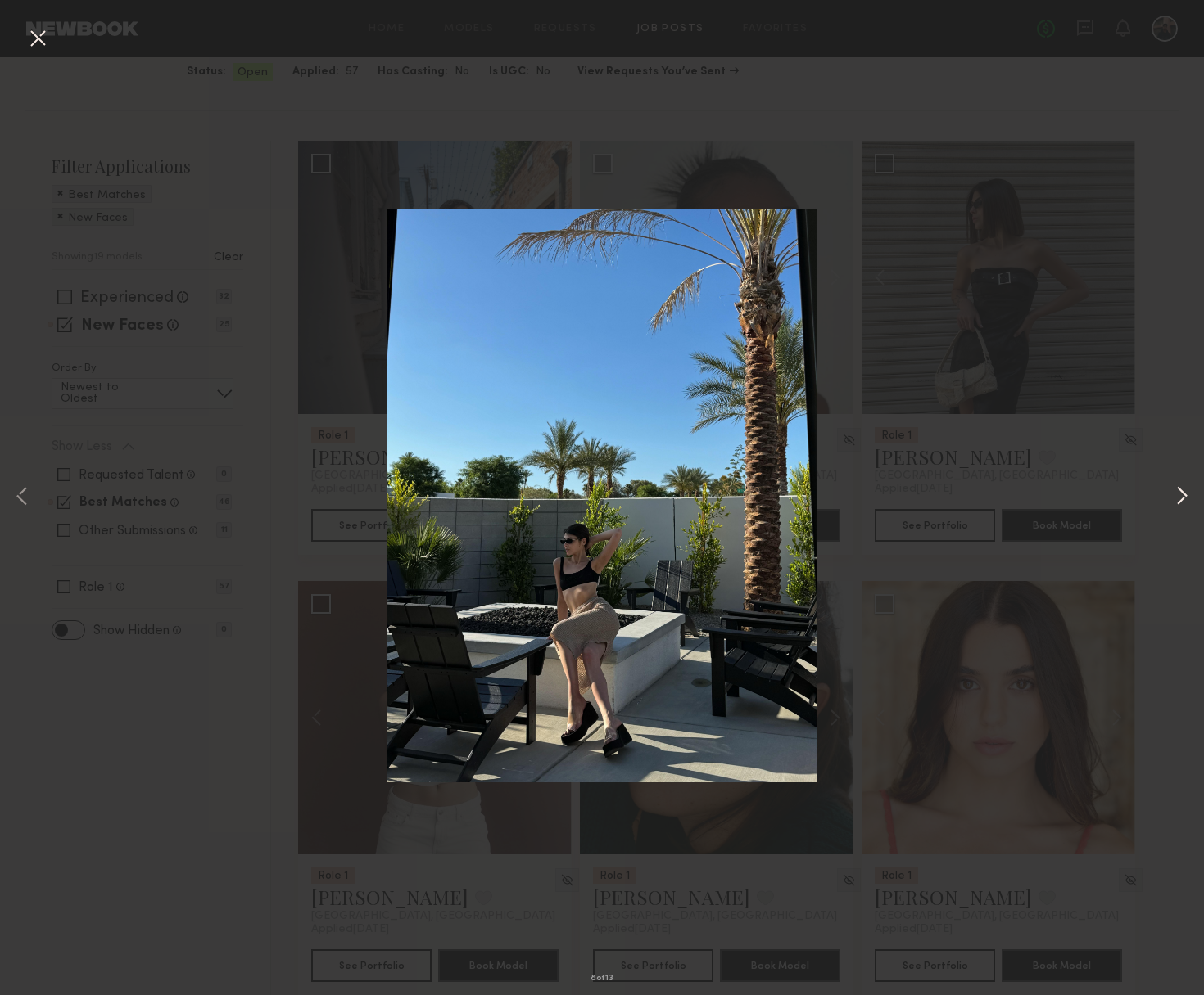
click at [1172, 498] on button at bounding box center [1181, 497] width 20 height 796
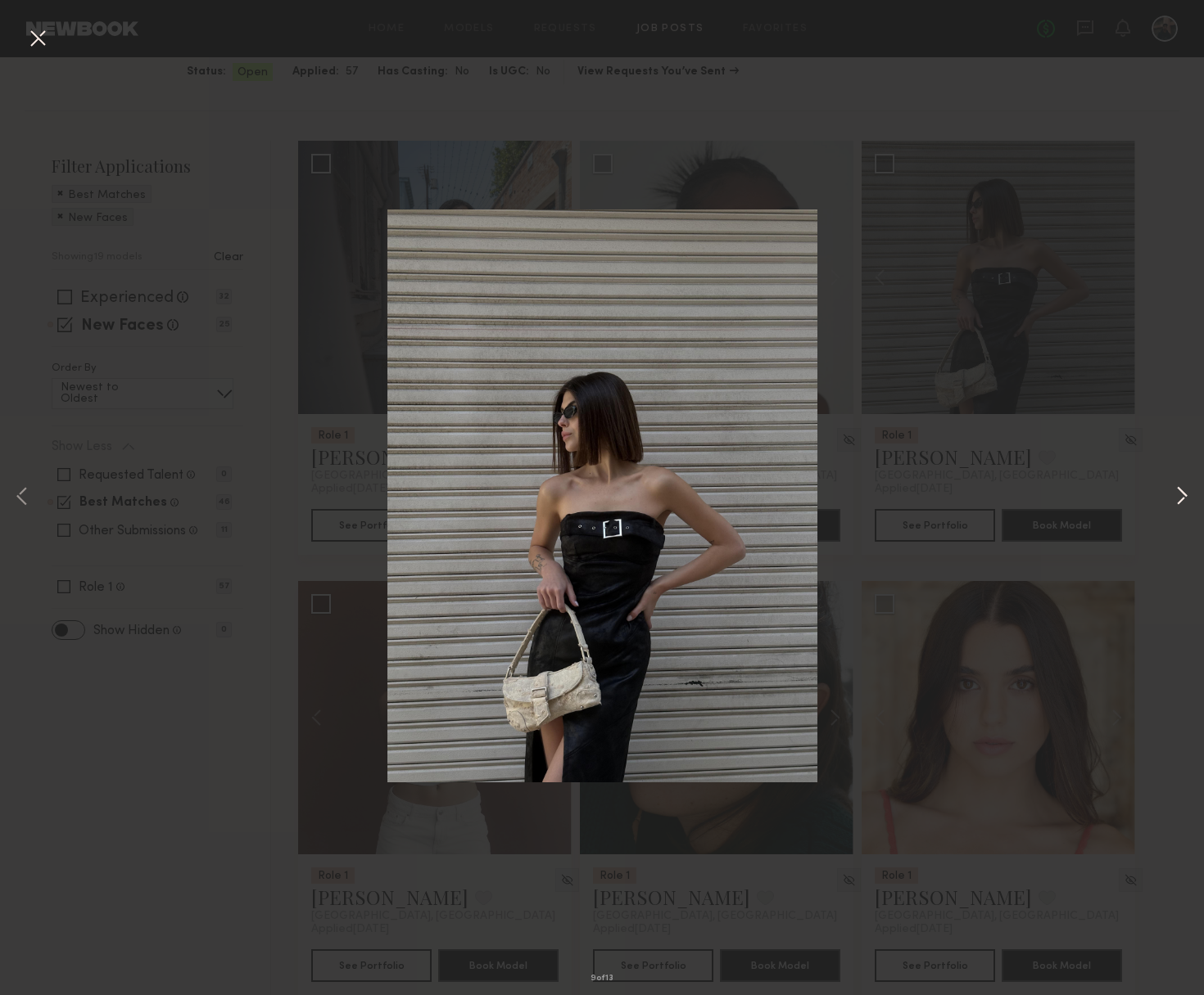
click at [1172, 498] on button at bounding box center [1181, 497] width 20 height 796
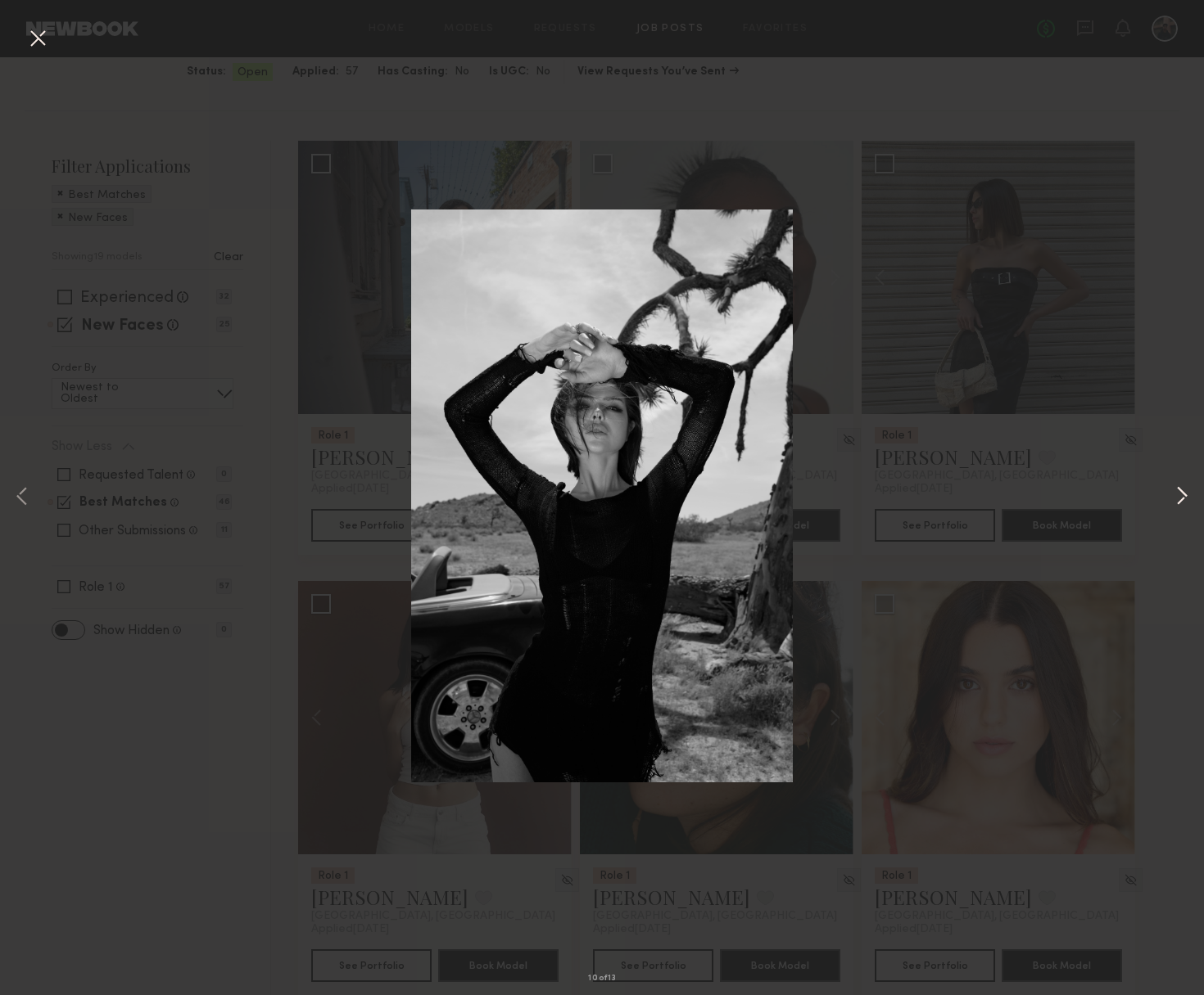
click at [1172, 498] on button at bounding box center [1181, 497] width 20 height 796
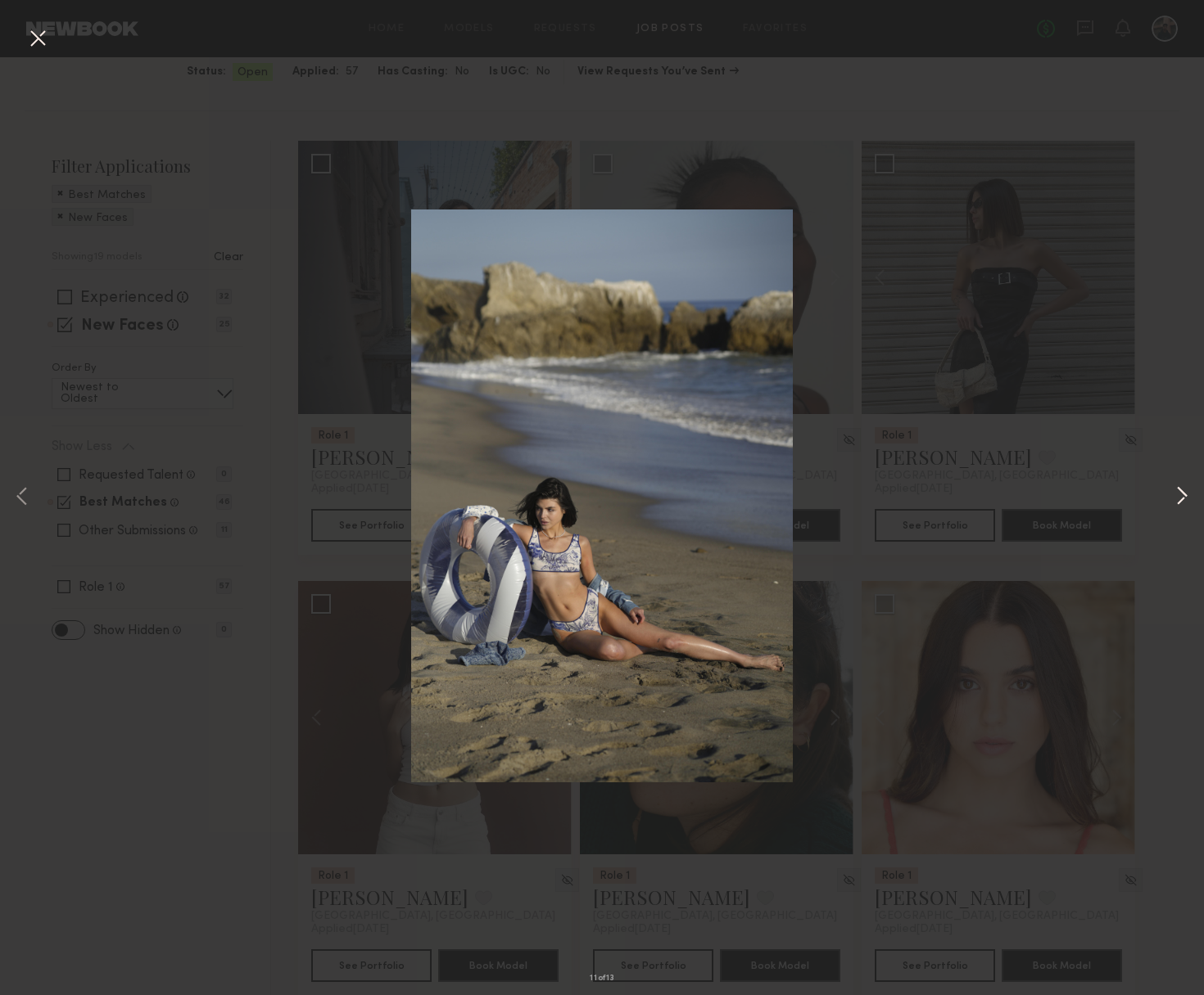
click at [1172, 499] on button at bounding box center [1181, 497] width 20 height 796
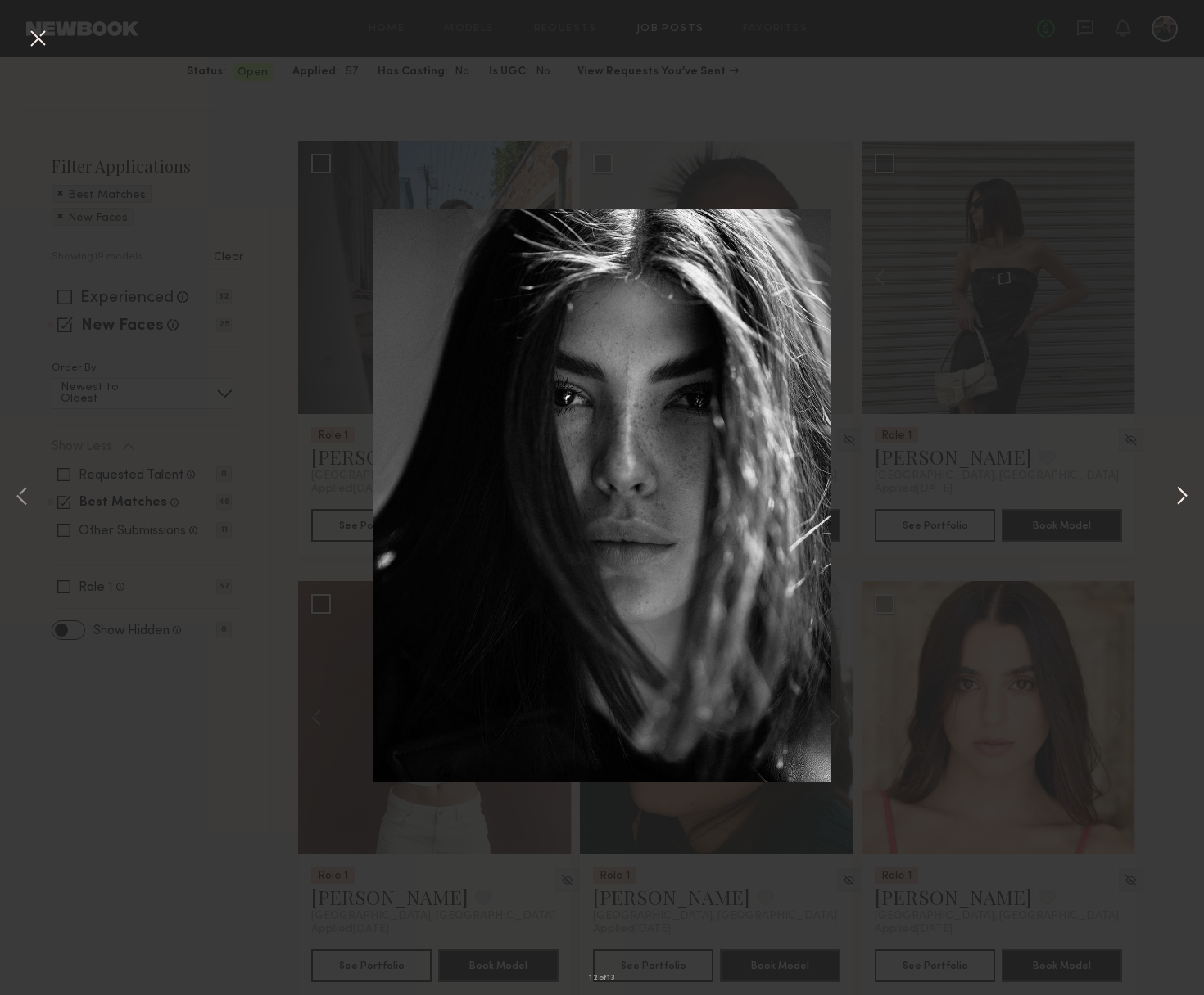
click at [1172, 498] on button at bounding box center [1181, 497] width 20 height 796
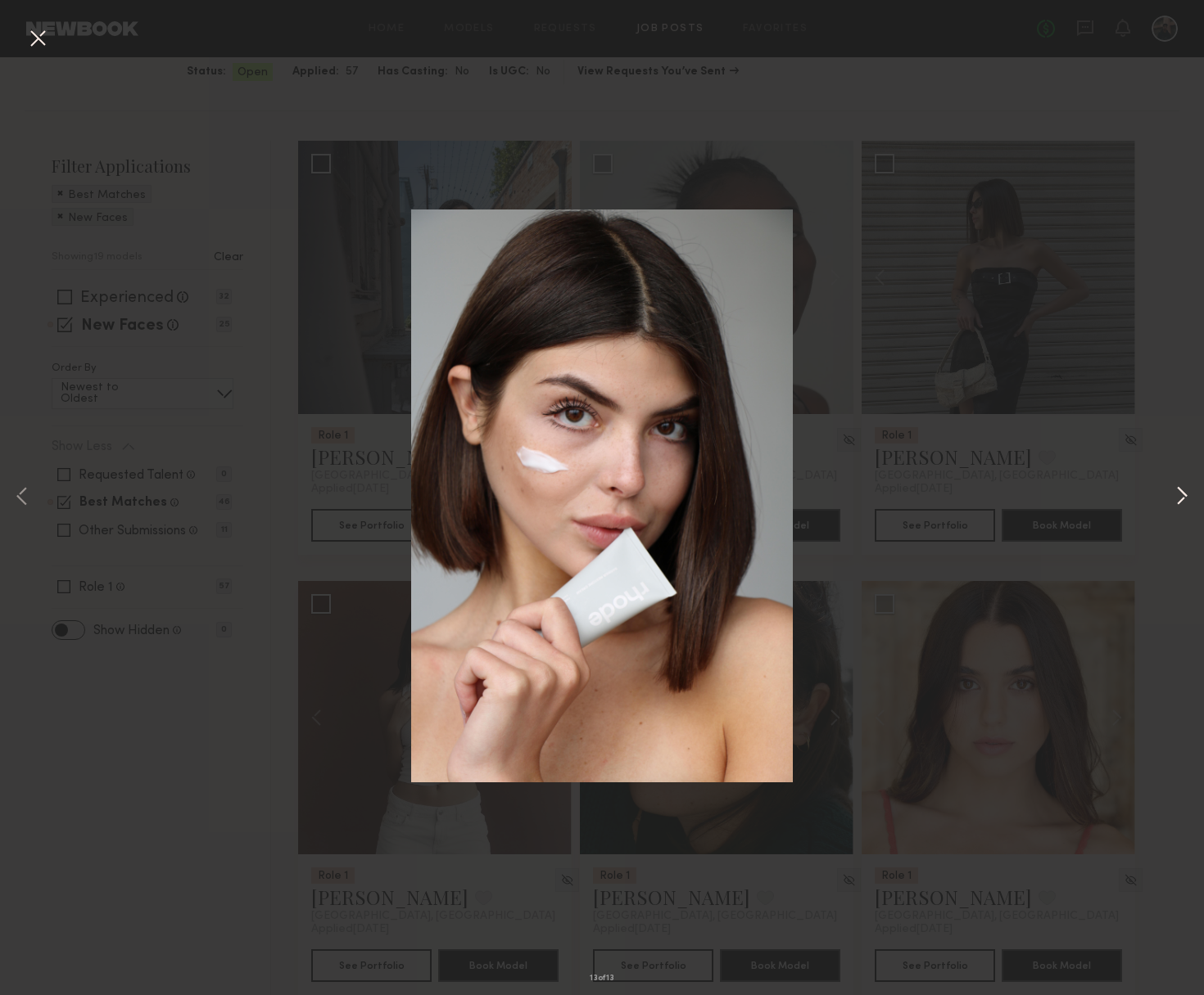
click at [1172, 497] on button at bounding box center [1181, 497] width 20 height 796
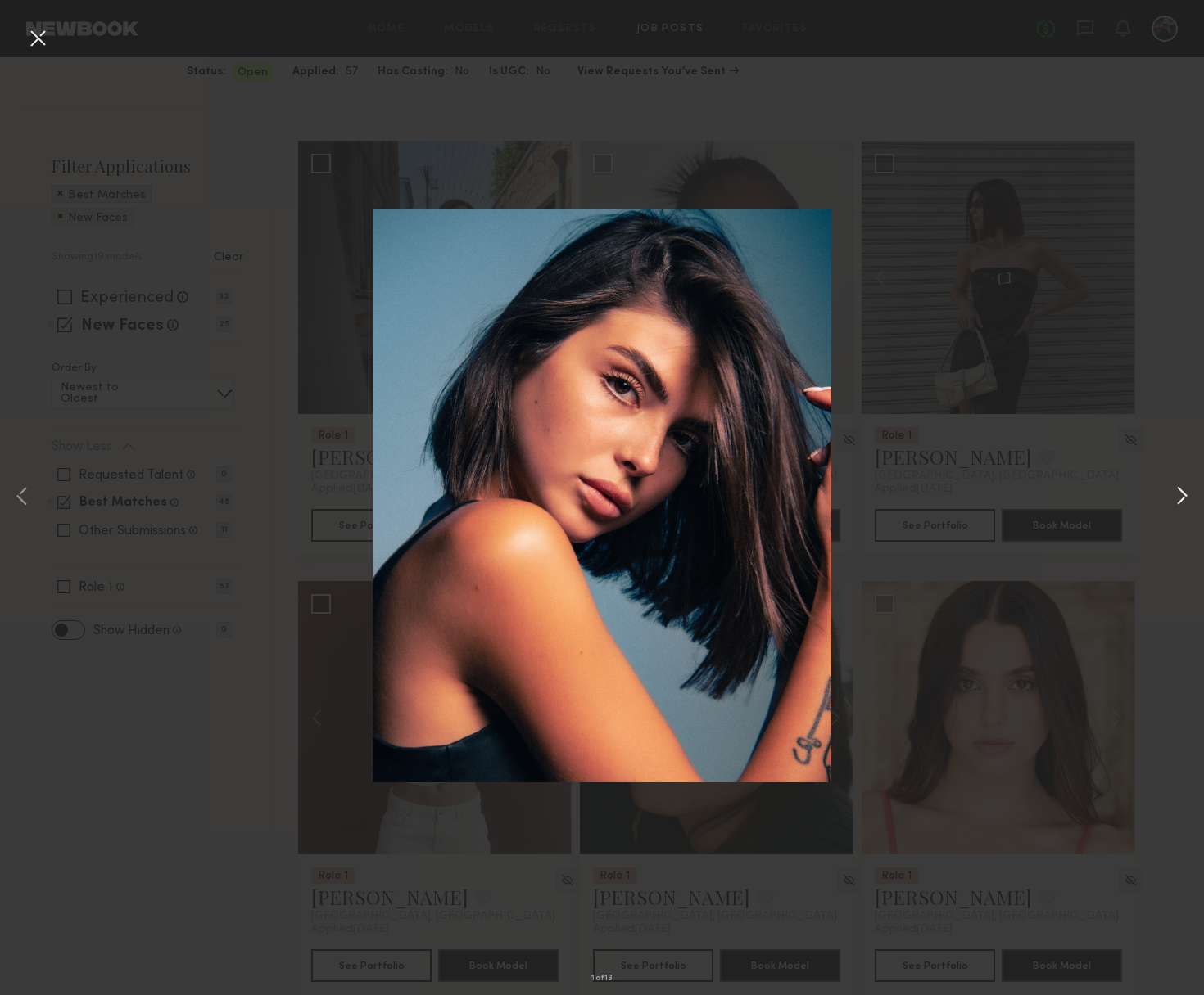
click at [1172, 376] on button at bounding box center [1181, 497] width 20 height 796
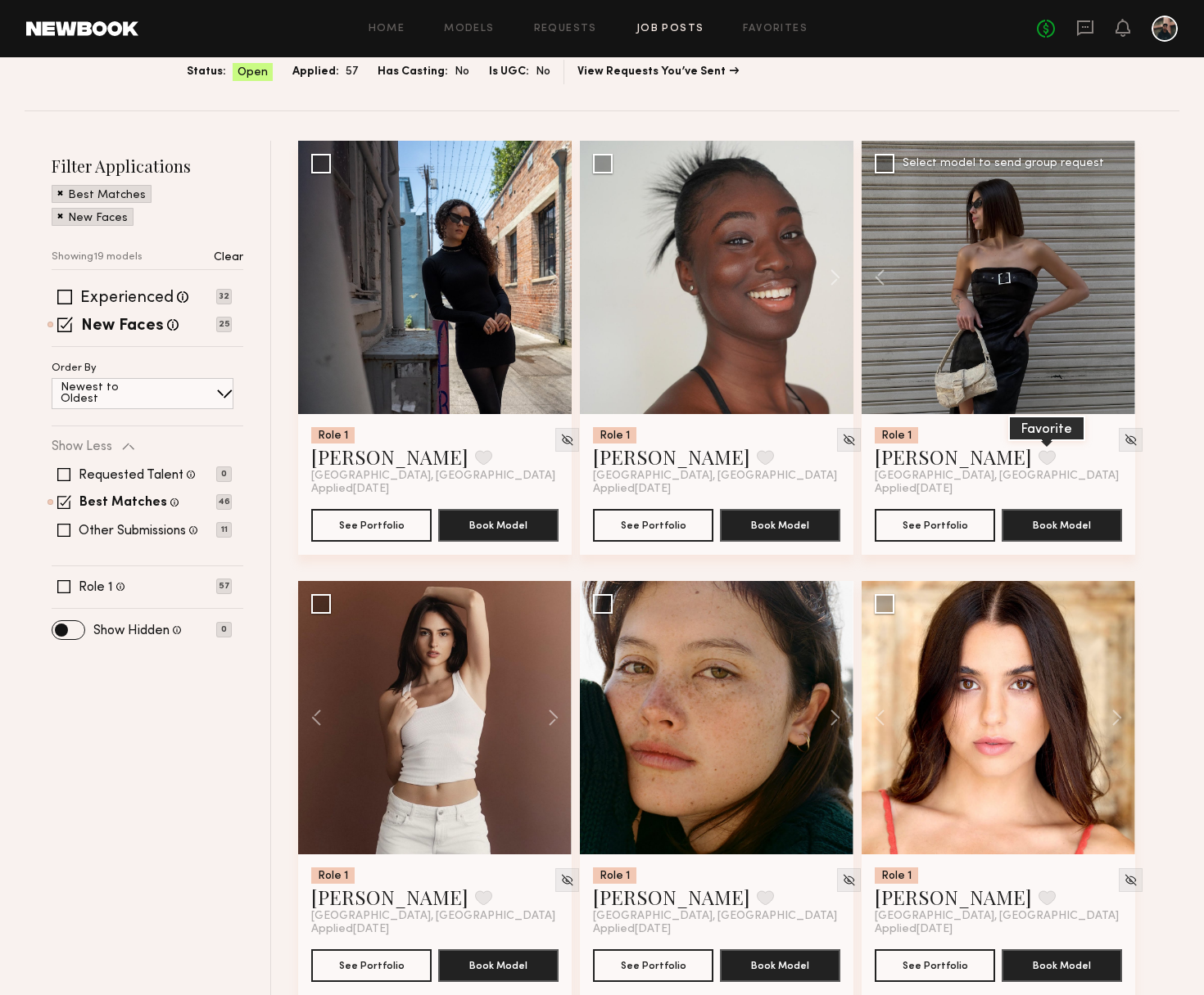
click at [1039, 460] on button at bounding box center [1046, 457] width 17 height 15
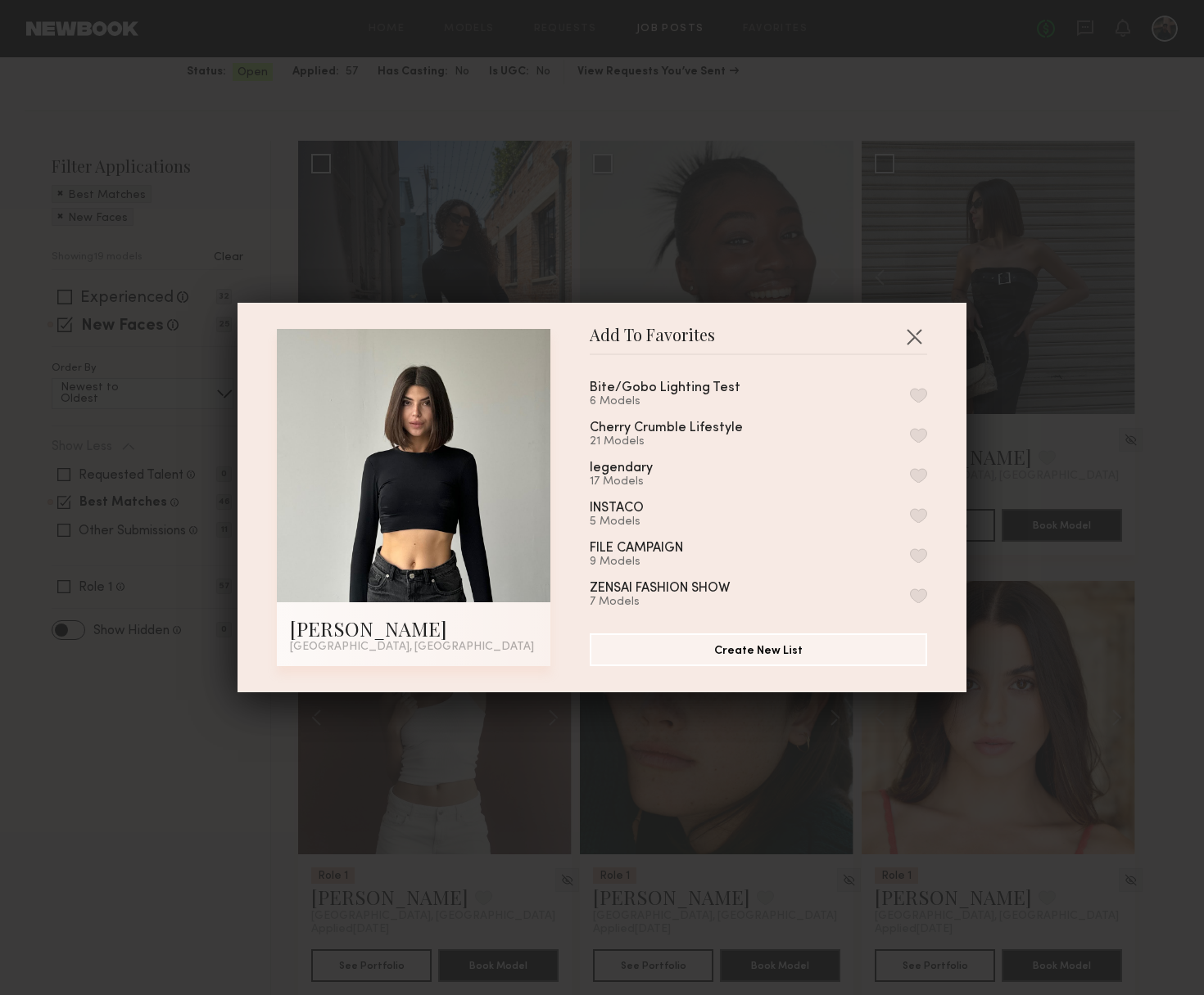
click at [921, 394] on button "button" at bounding box center [918, 395] width 17 height 15
click at [917, 333] on button "button" at bounding box center [914, 337] width 27 height 27
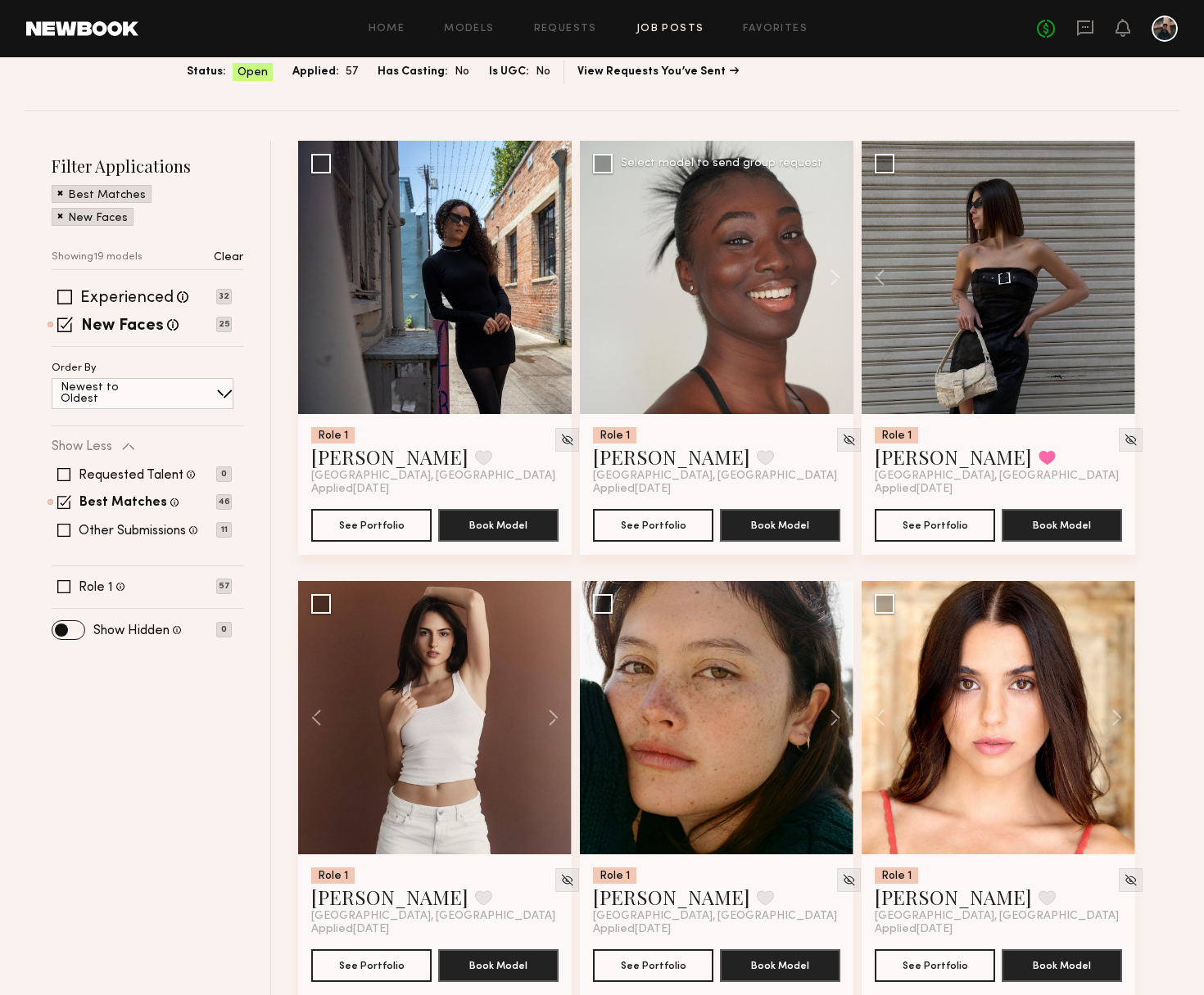
drag, startPoint x: 796, startPoint y: 27, endPoint x: 723, endPoint y: 172, distance: 162.3
click at [797, 27] on link "Favorites" at bounding box center [775, 29] width 65 height 11
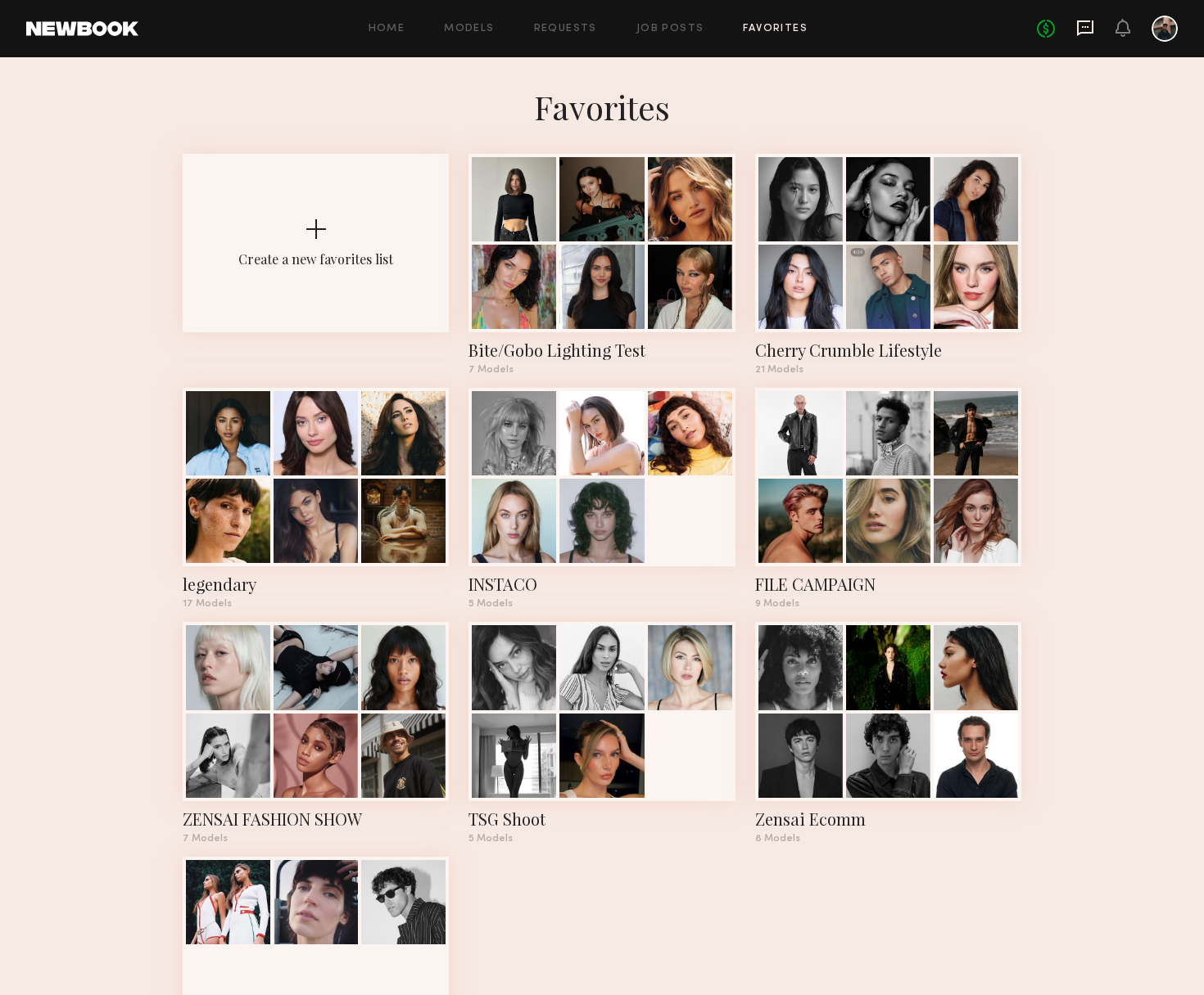
click at [1087, 30] on icon at bounding box center [1085, 28] width 18 height 18
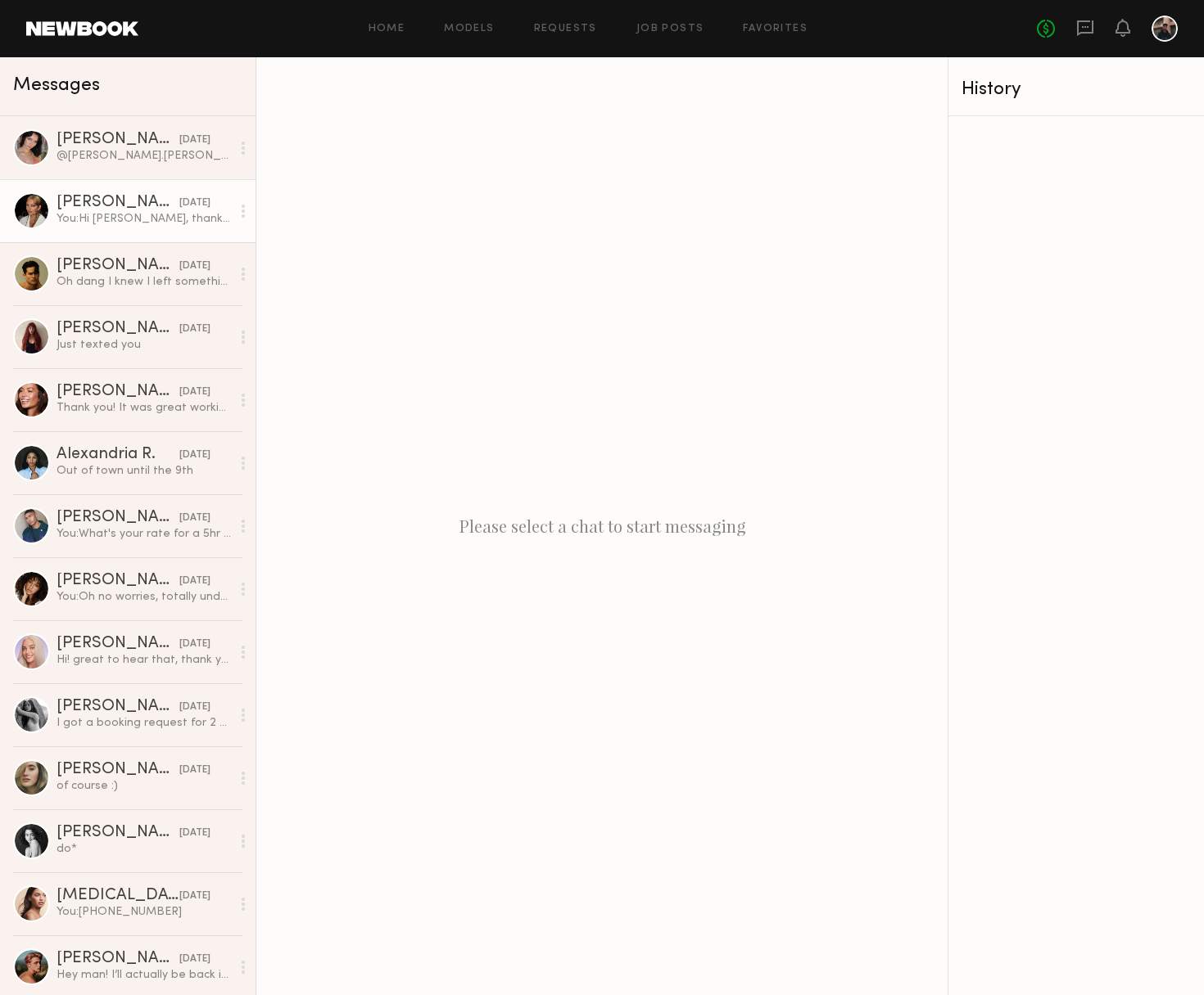
click at [156, 217] on div "You: Hi Bianca, thanks so much for applying to the content spec shoot — want to…" at bounding box center [143, 219] width 174 height 16
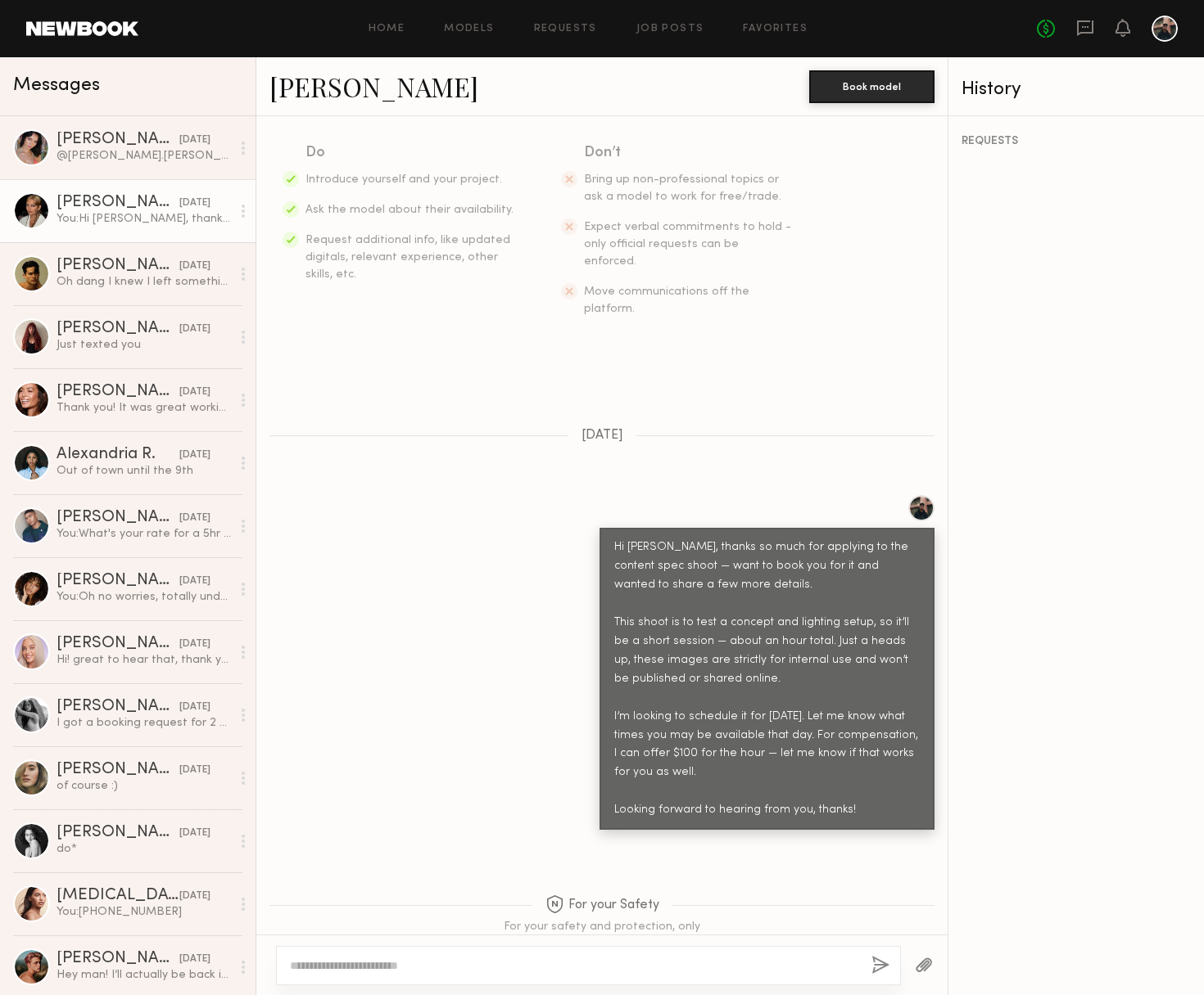
scroll to position [282, 0]
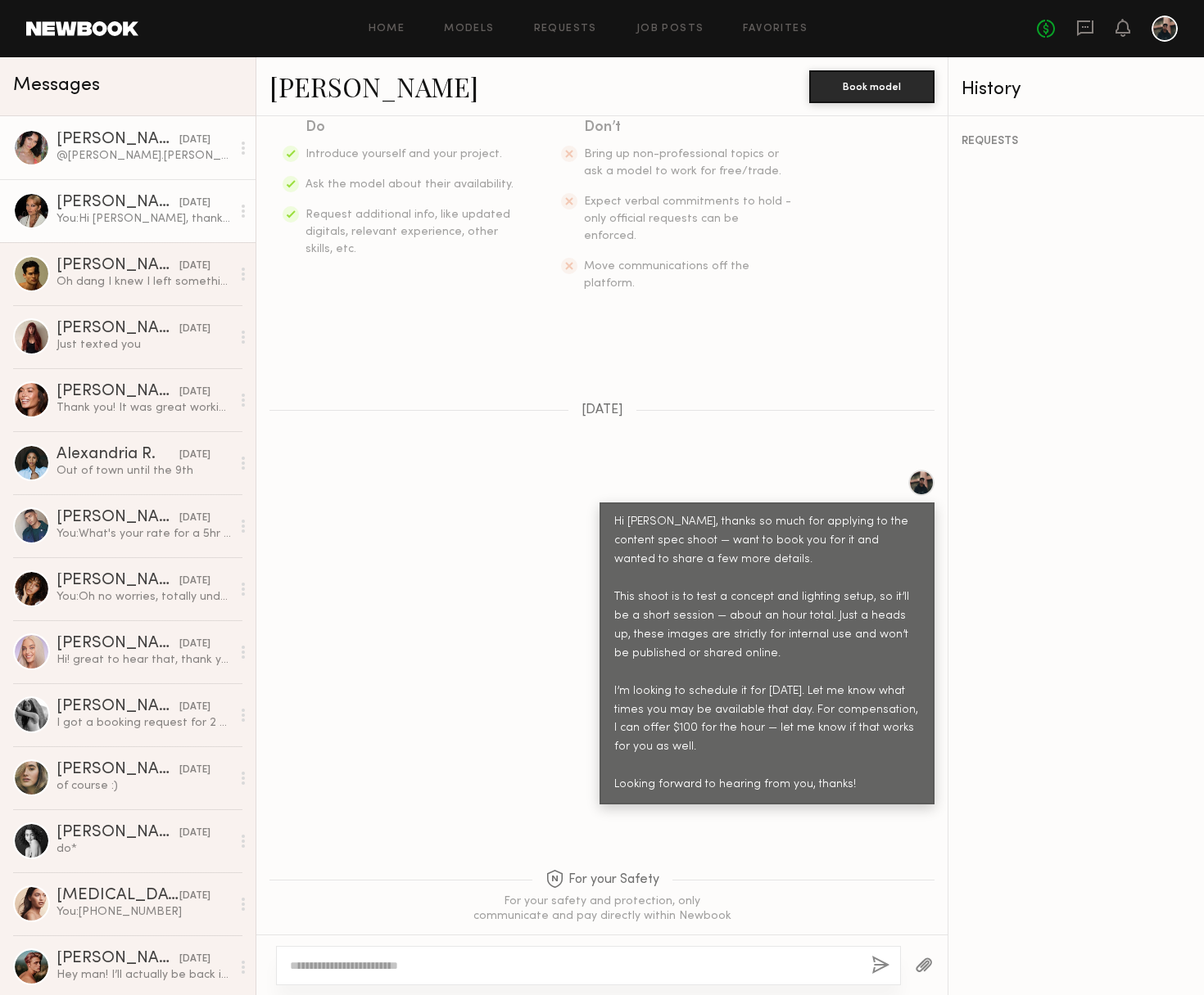
click at [116, 167] on link "Cristina L. 07/26/2025 @Cristina.lafornara x" at bounding box center [127, 148] width 255 height 63
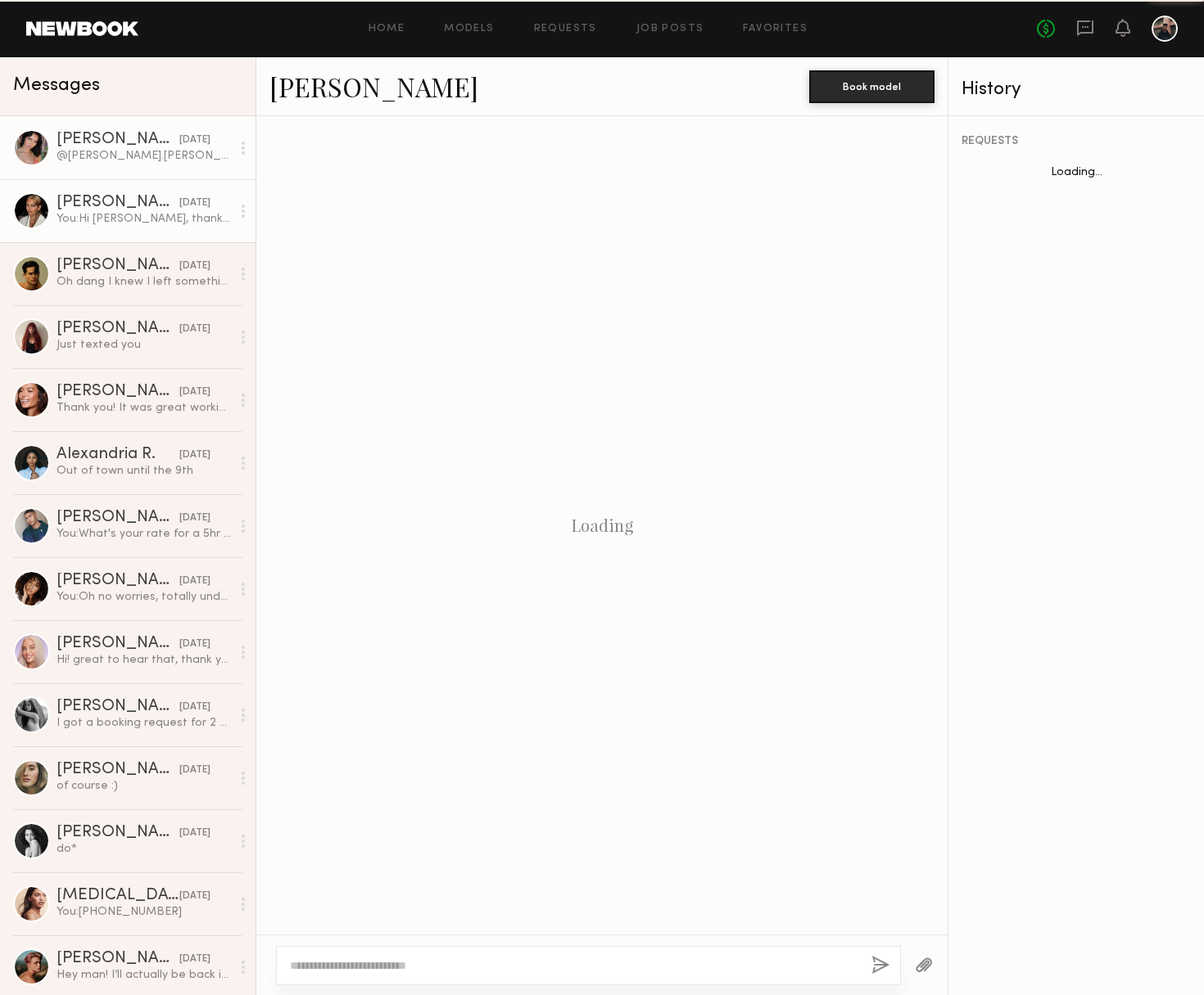
scroll to position [546, 0]
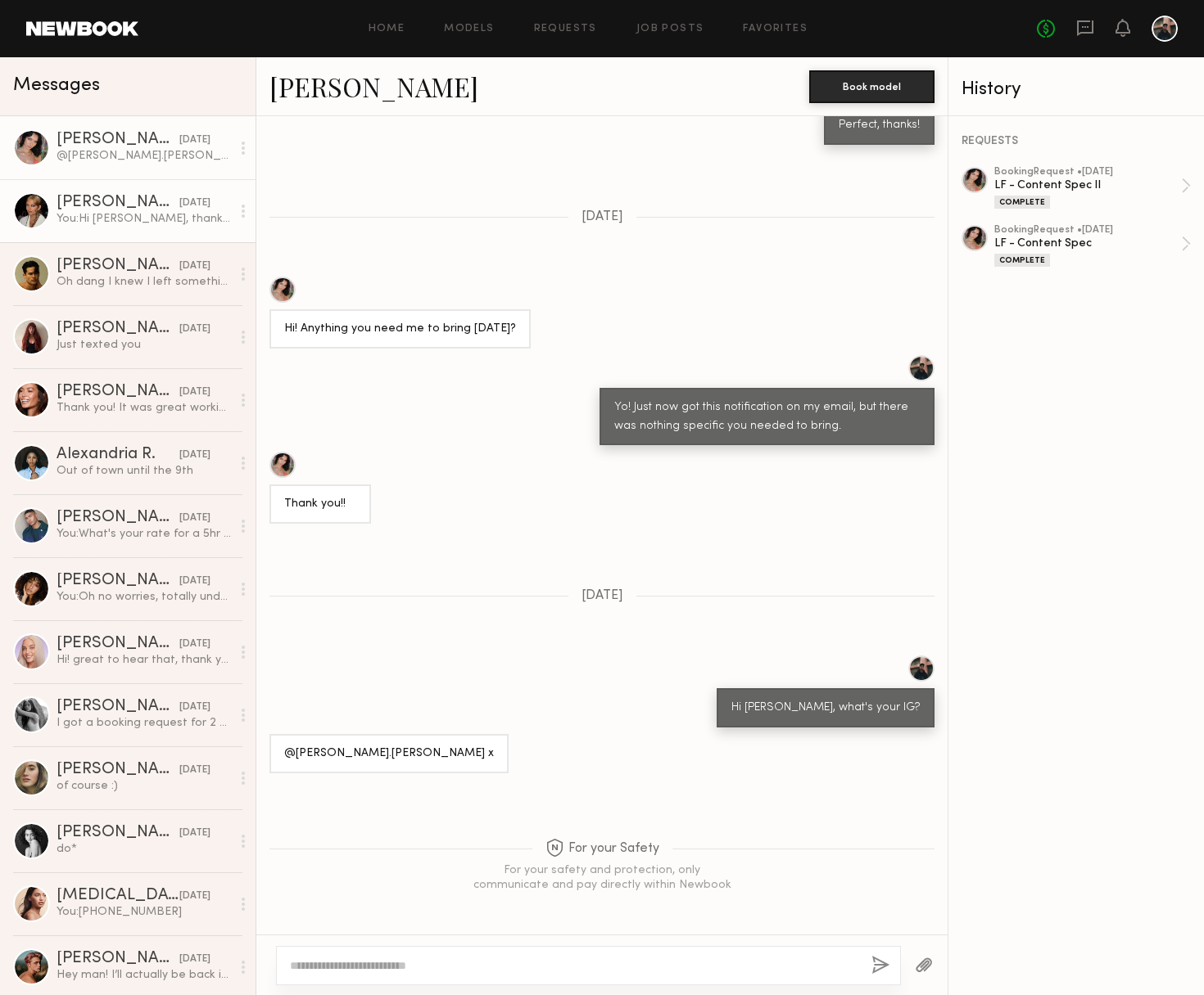
click at [117, 223] on div "You: Hi Bianca, thanks so much for applying to the content spec shoot — want to…" at bounding box center [143, 219] width 174 height 16
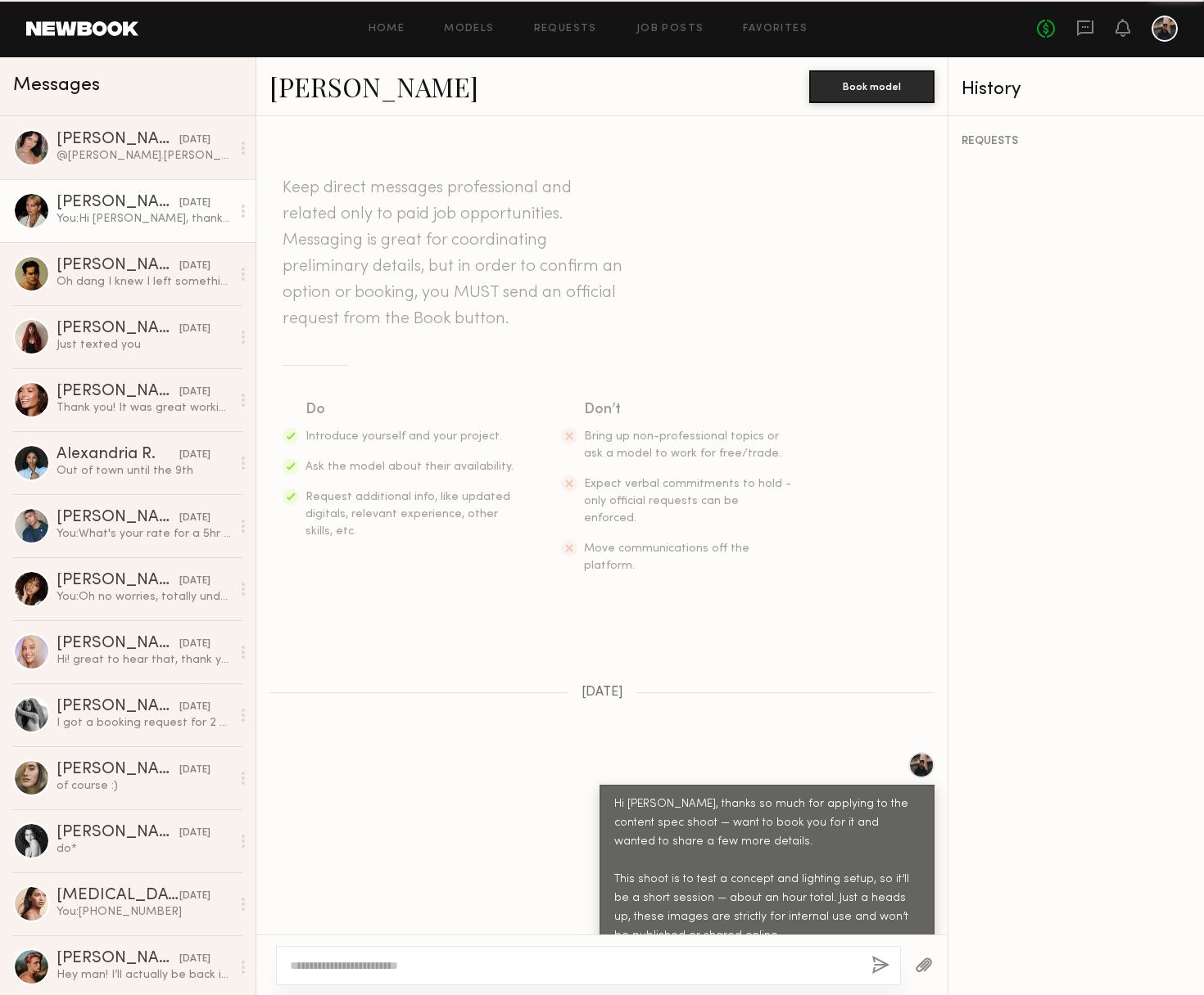
scroll to position [282, 0]
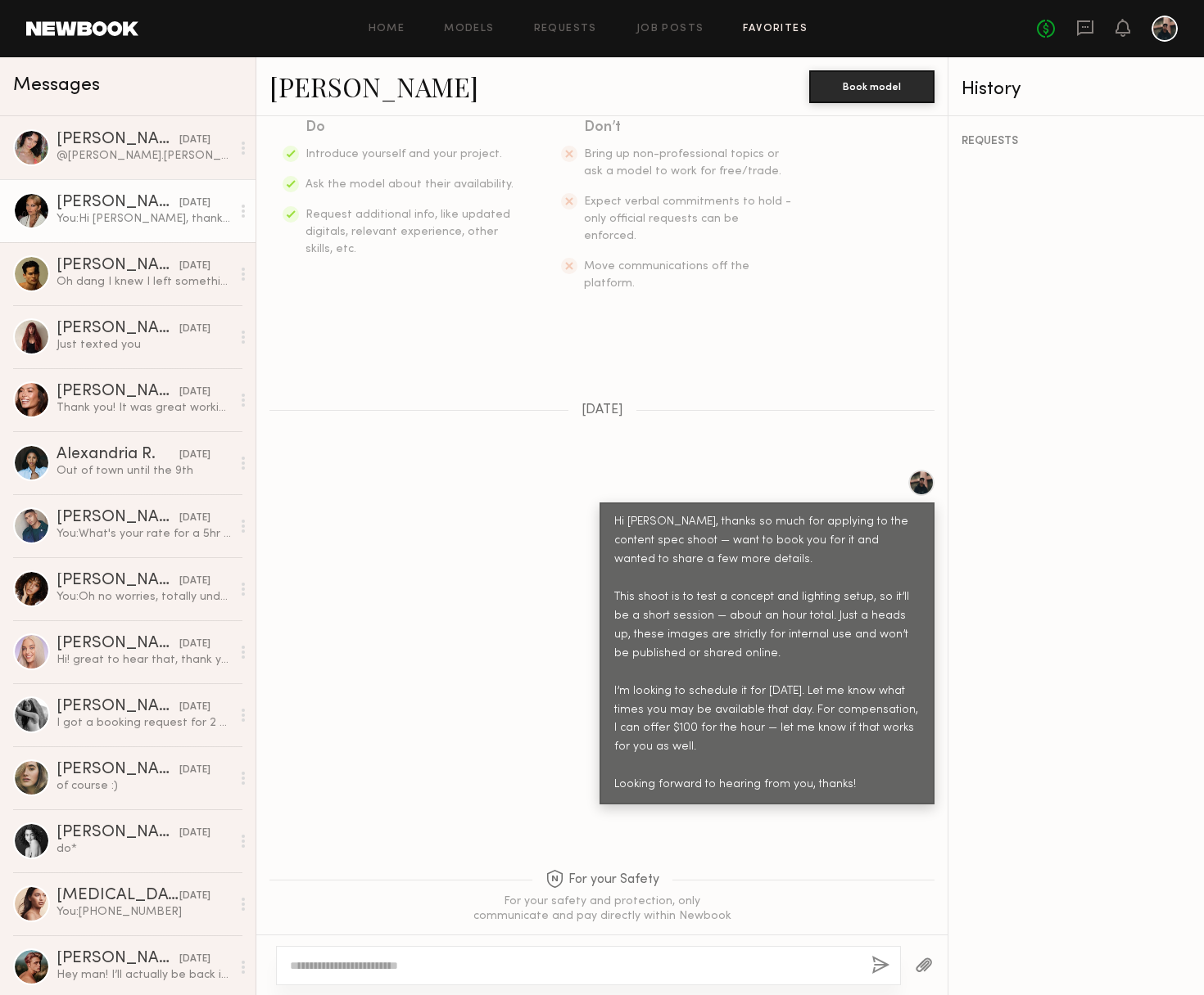
click at [754, 24] on link "Favorites" at bounding box center [775, 29] width 65 height 11
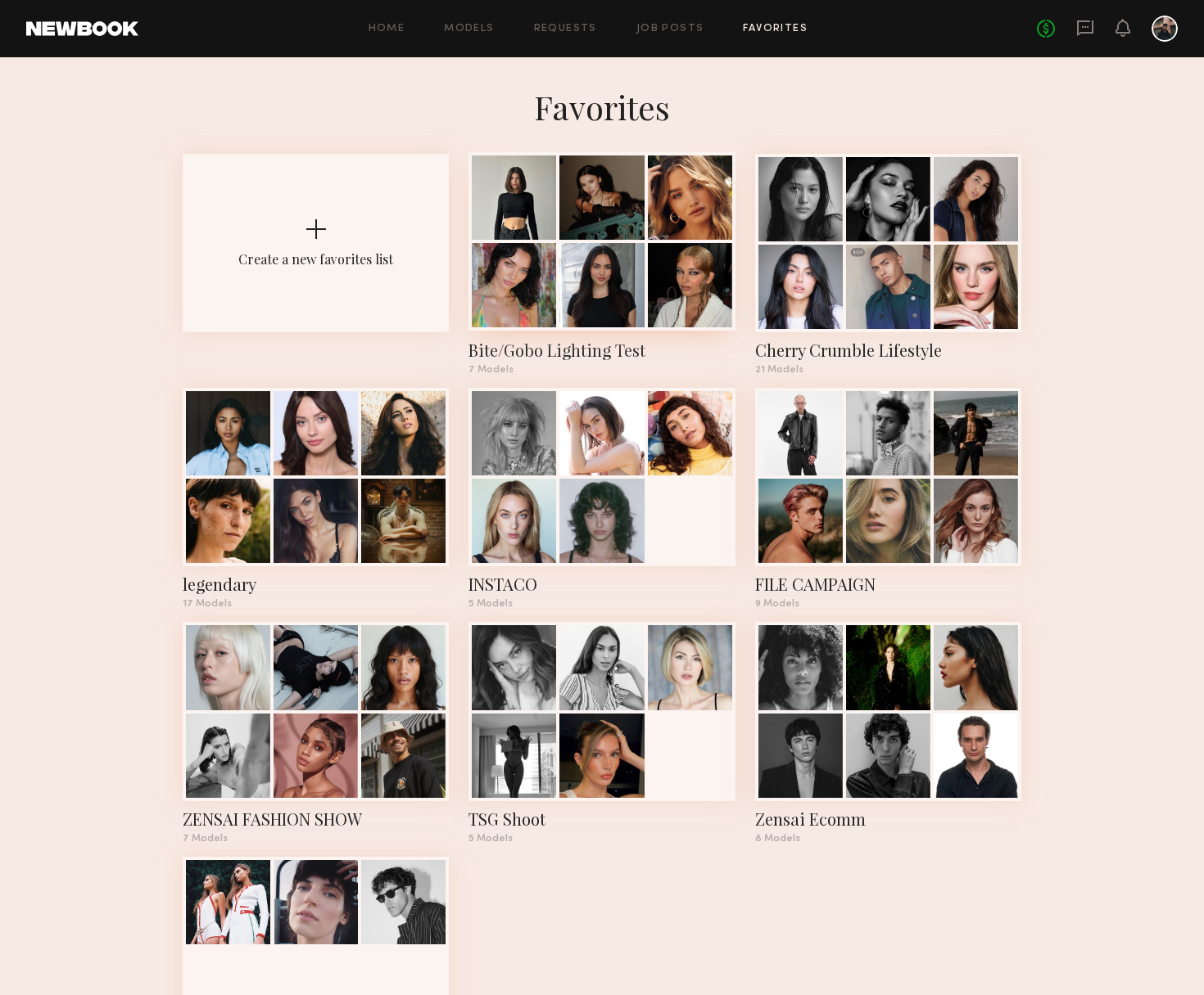
click at [609, 270] on div at bounding box center [602, 285] width 85 height 85
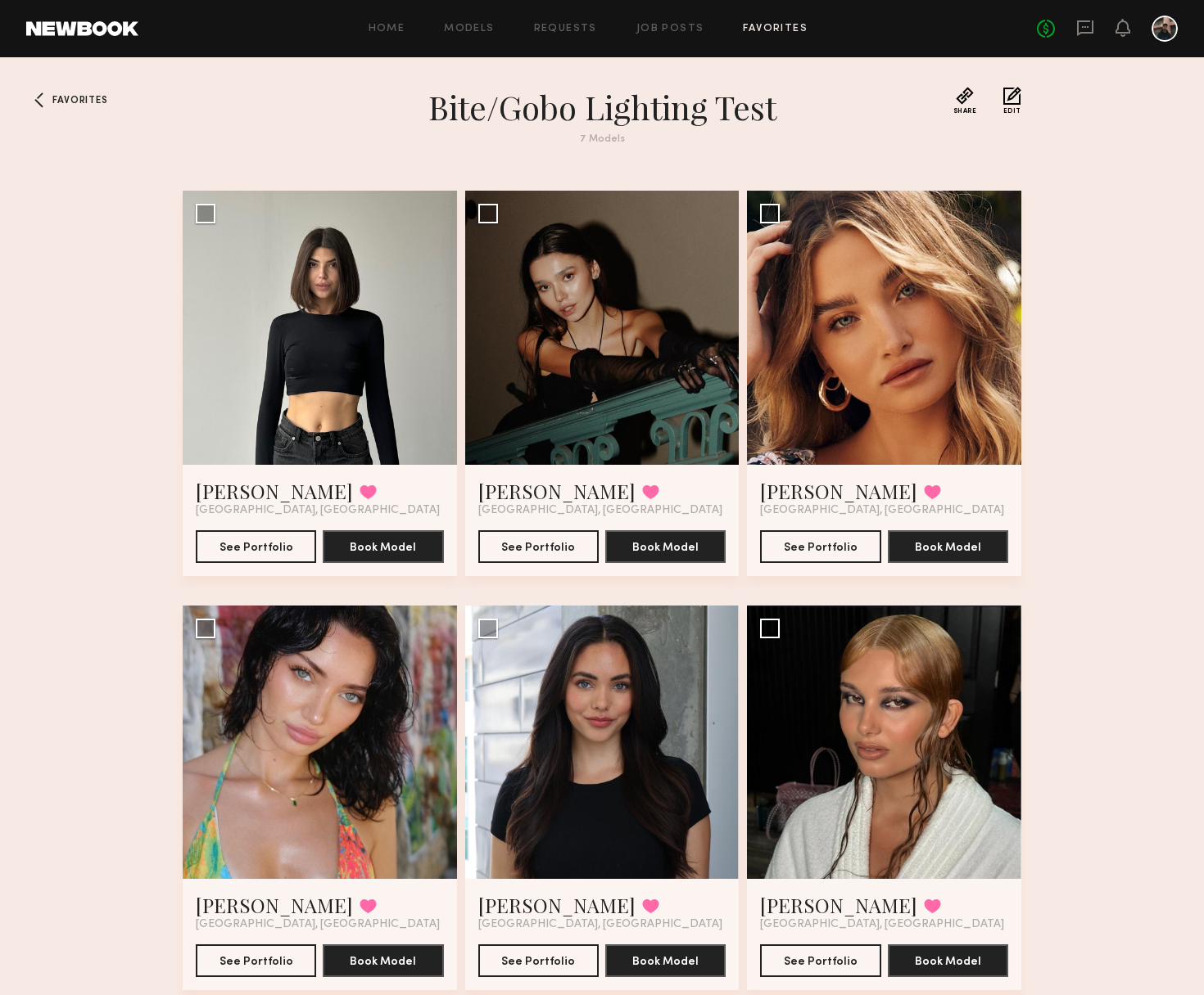
click at [667, 20] on div "Home Models Requests Job Posts Favorites Sign Out No fees up to $5,000" at bounding box center [658, 29] width 1039 height 27
click at [664, 31] on link "Job Posts" at bounding box center [669, 29] width 68 height 11
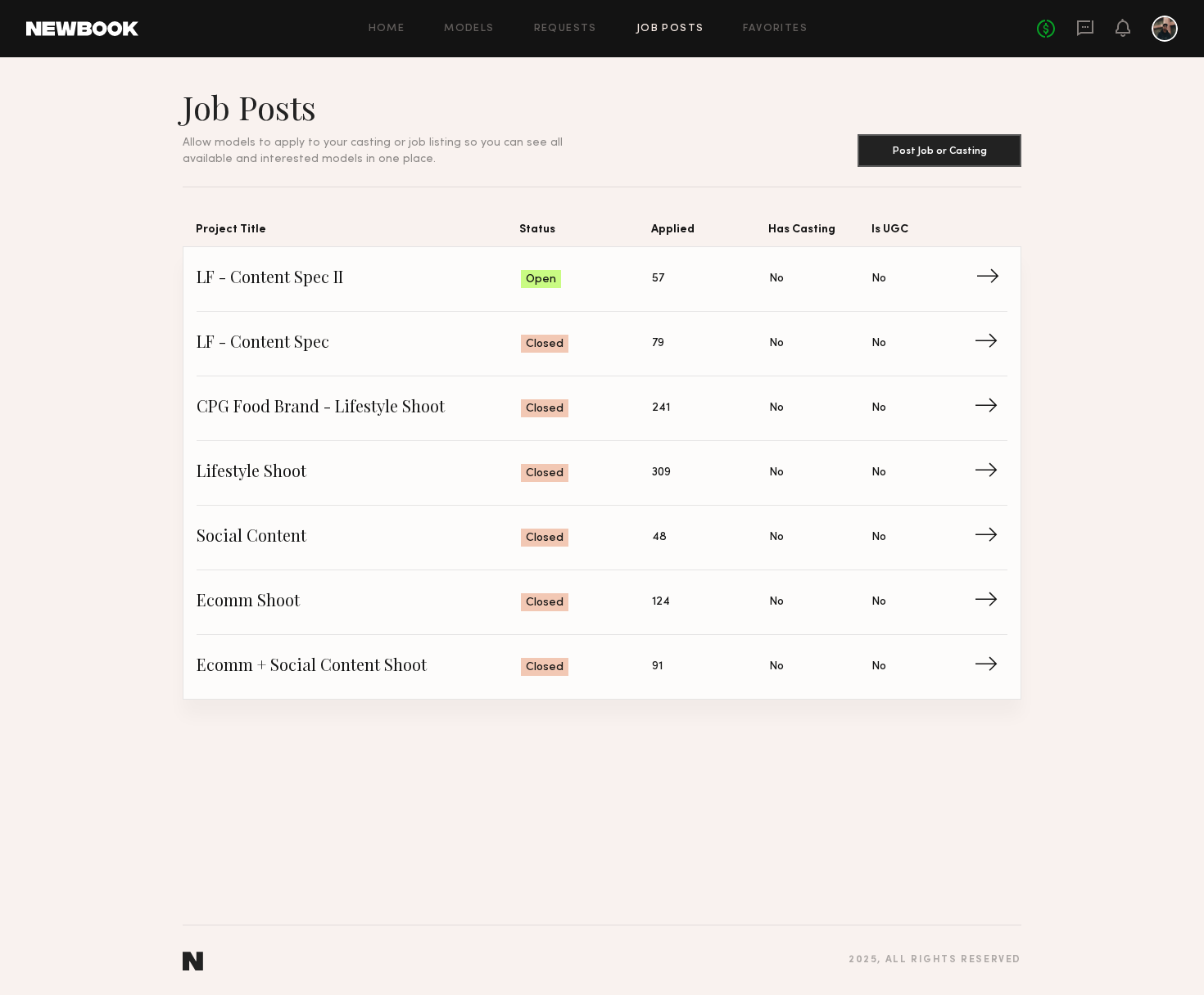
click at [976, 271] on span "→" at bounding box center [992, 279] width 33 height 25
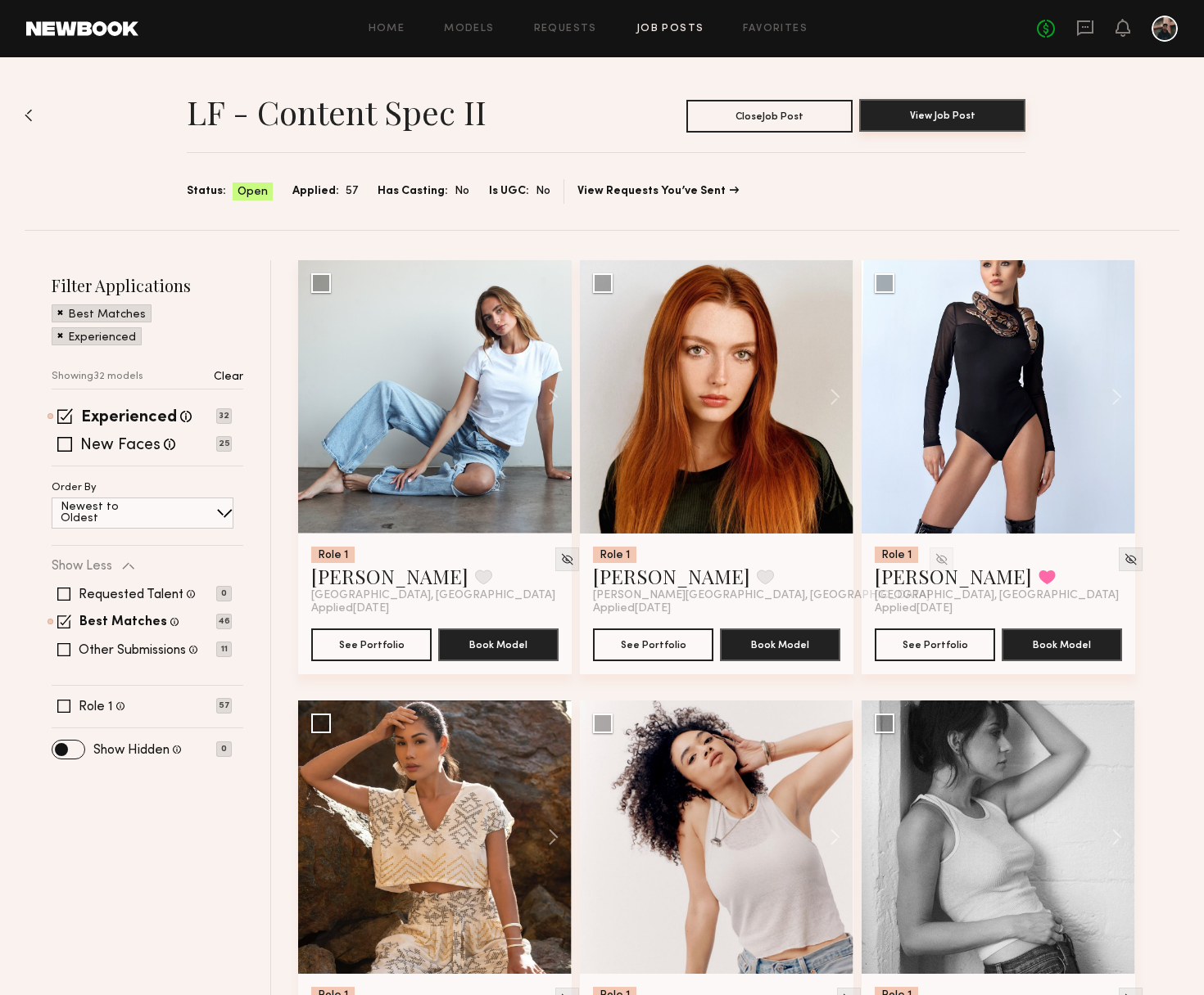
click at [914, 129] on button "View Job Post" at bounding box center [941, 115] width 166 height 32
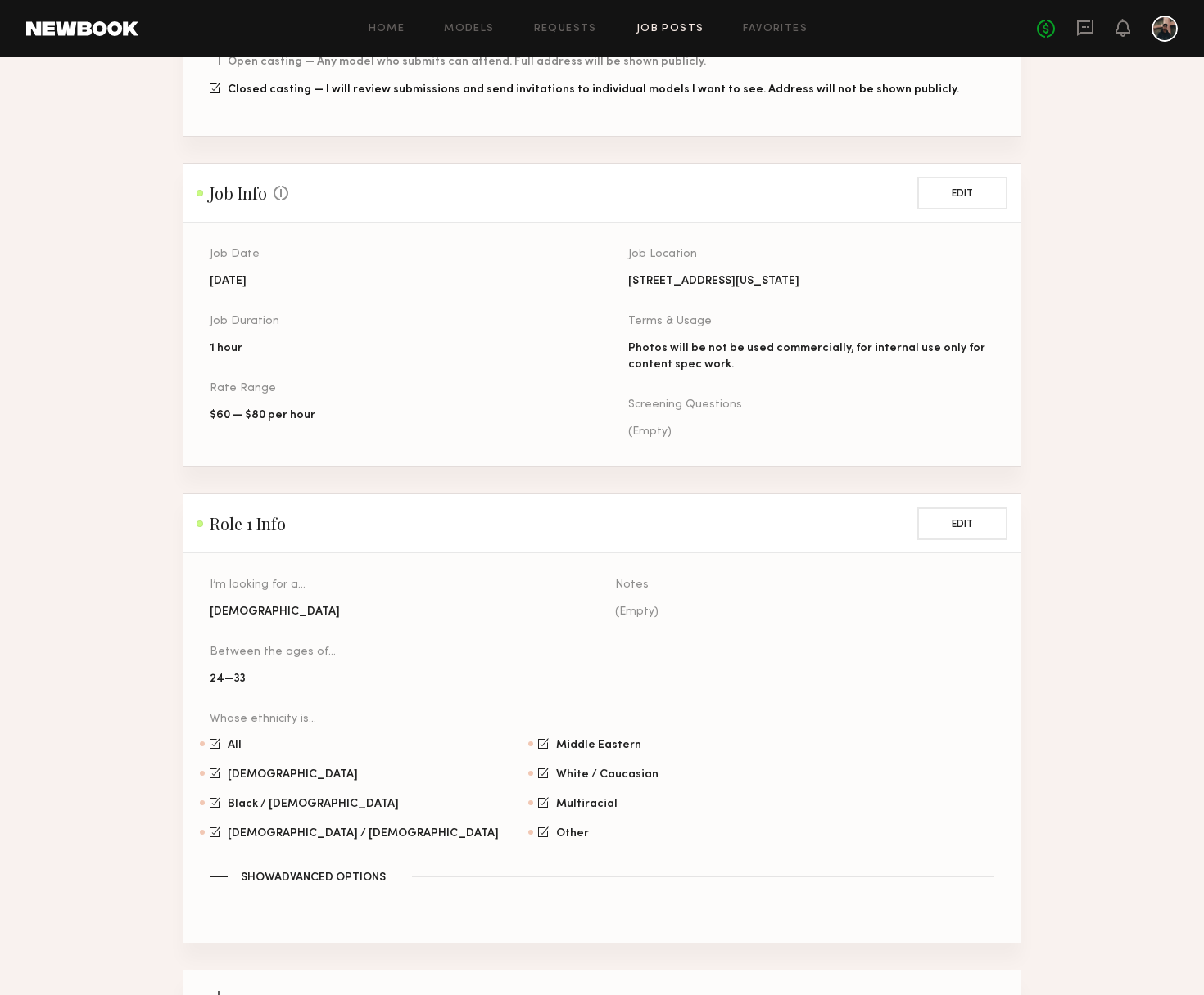
scroll to position [520, 0]
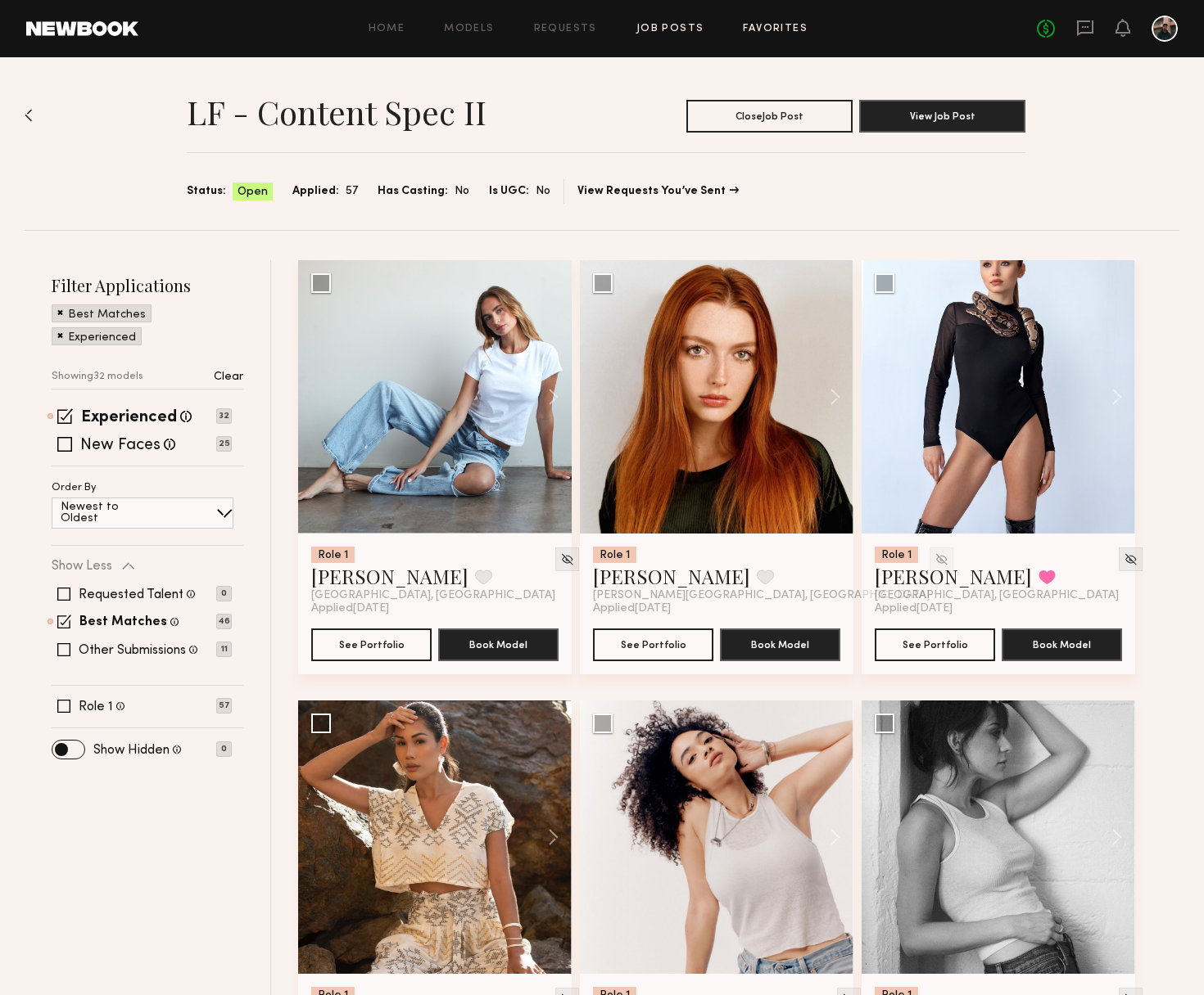
click at [775, 26] on link "Favorites" at bounding box center [775, 29] width 65 height 11
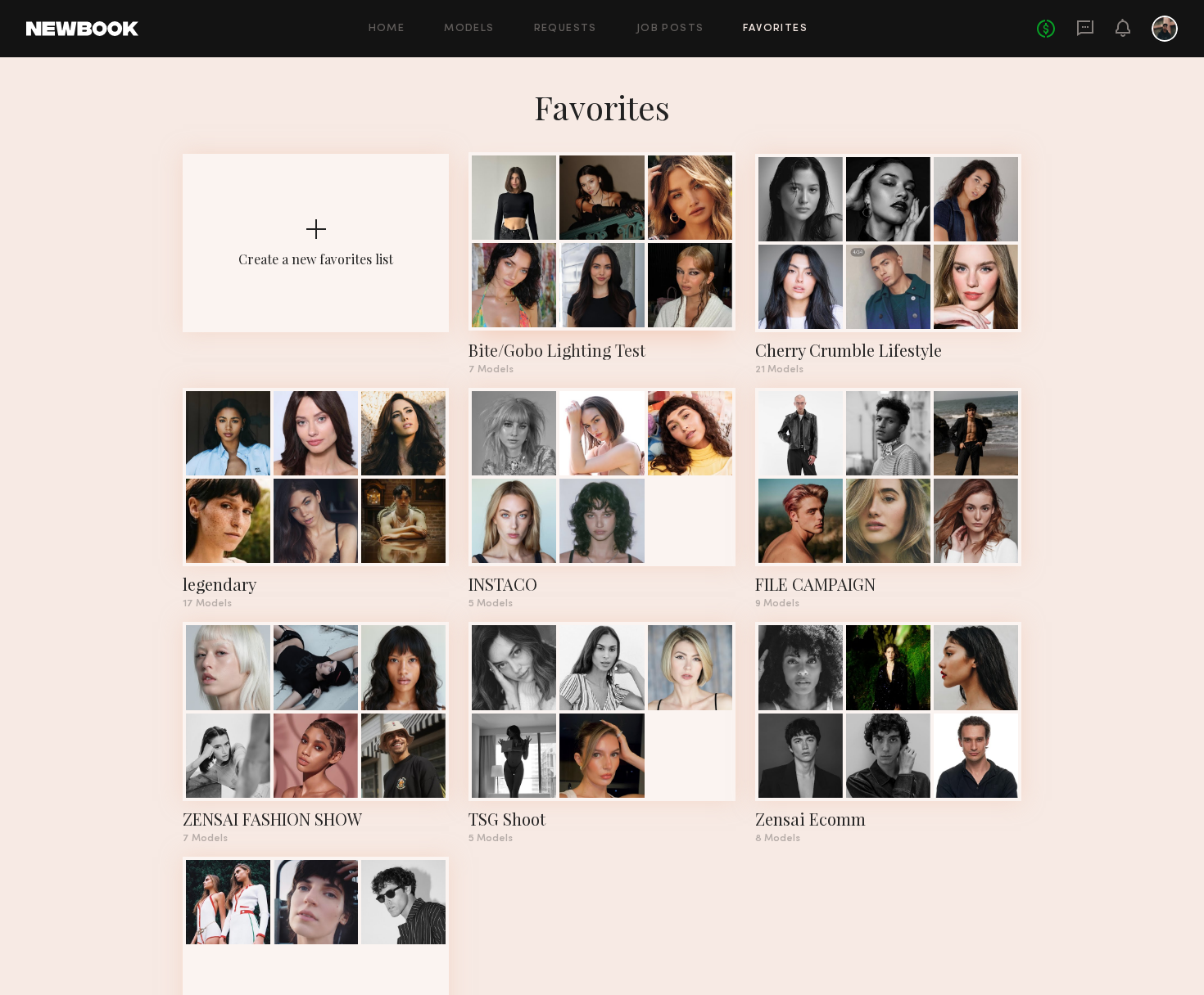
click at [595, 215] on div at bounding box center [602, 198] width 85 height 85
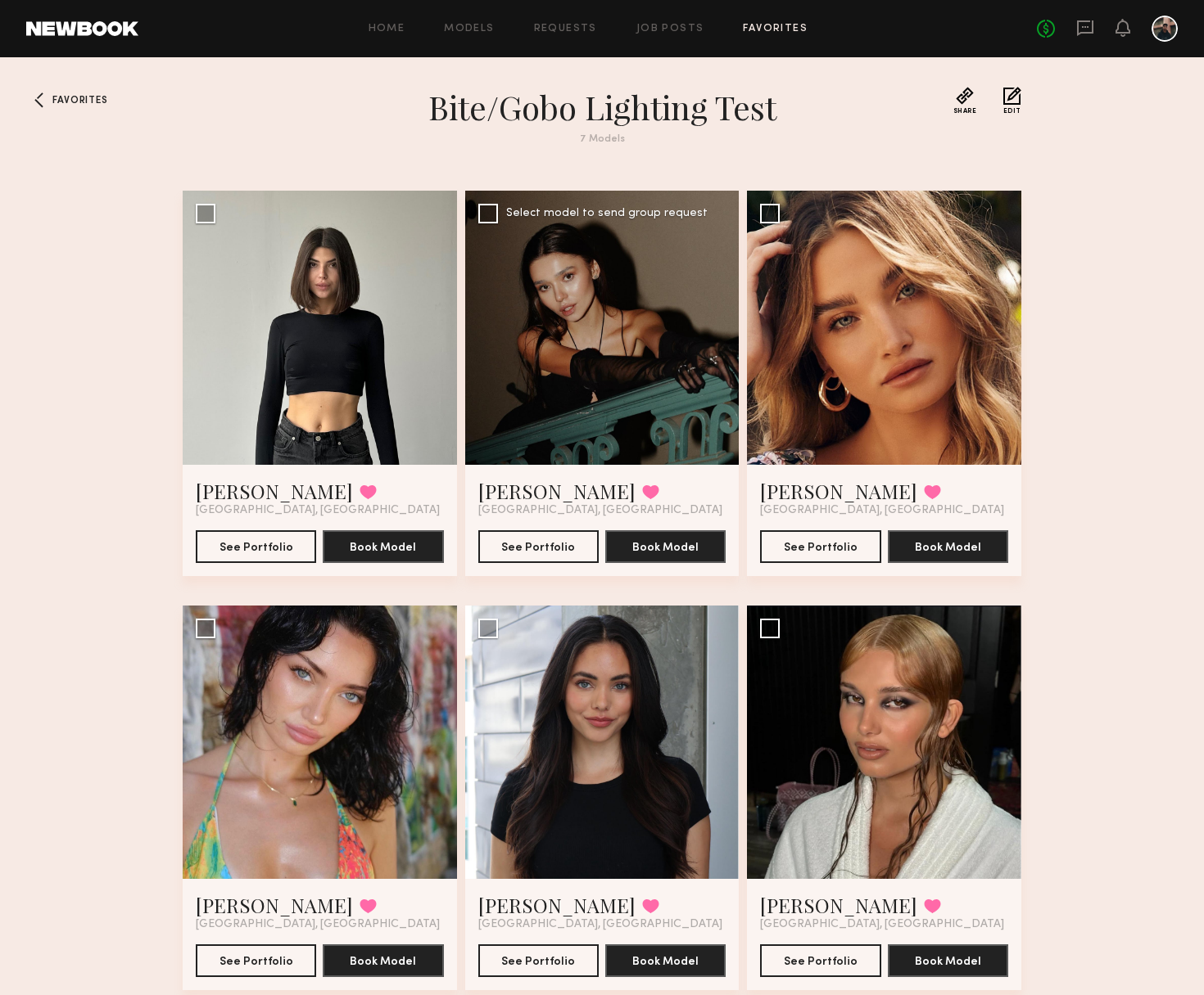
click at [591, 379] on div at bounding box center [602, 328] width 275 height 275
click at [589, 348] on div at bounding box center [602, 328] width 275 height 275
click at [557, 537] on button "See Portfolio" at bounding box center [539, 545] width 120 height 32
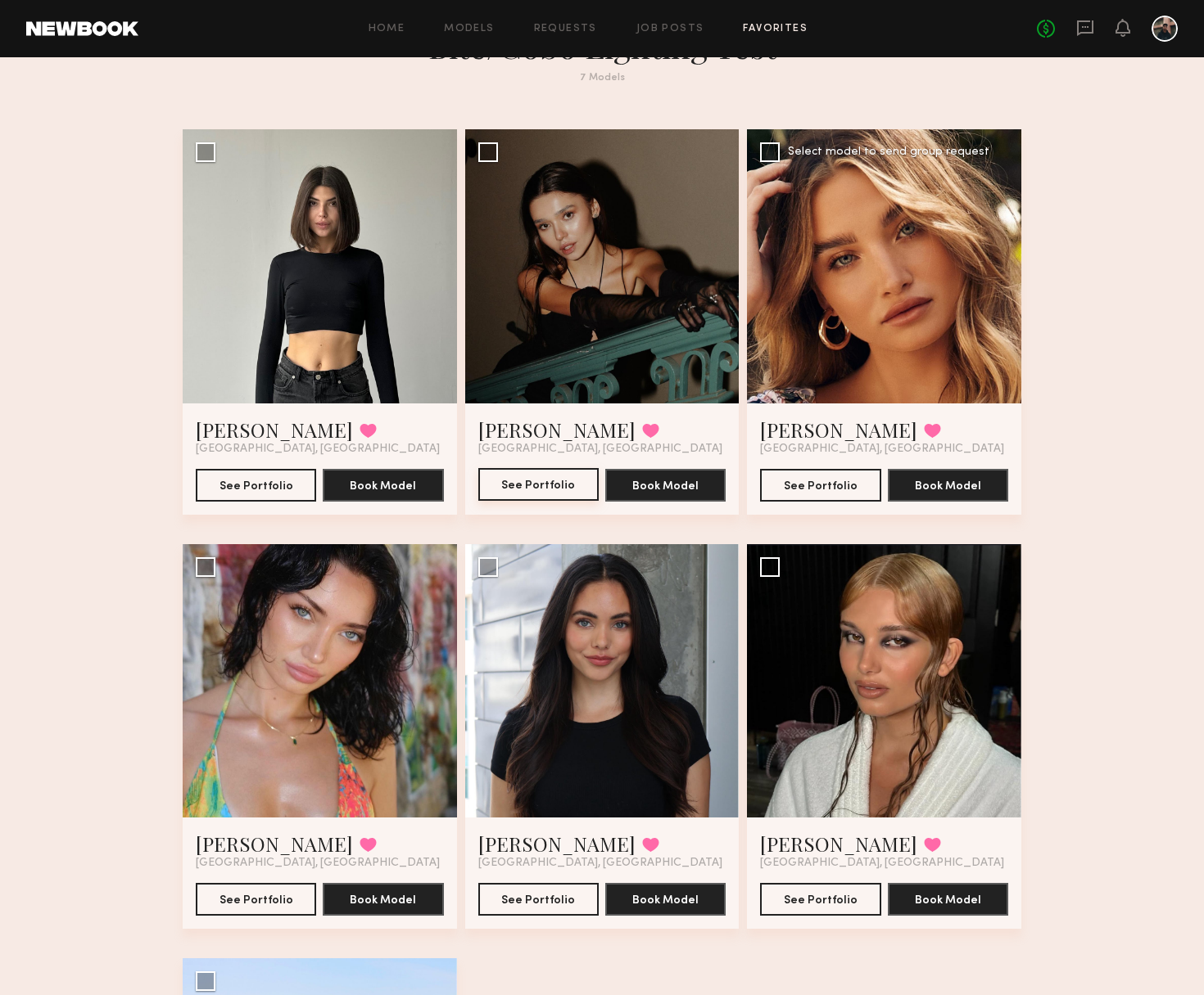
scroll to position [60, 0]
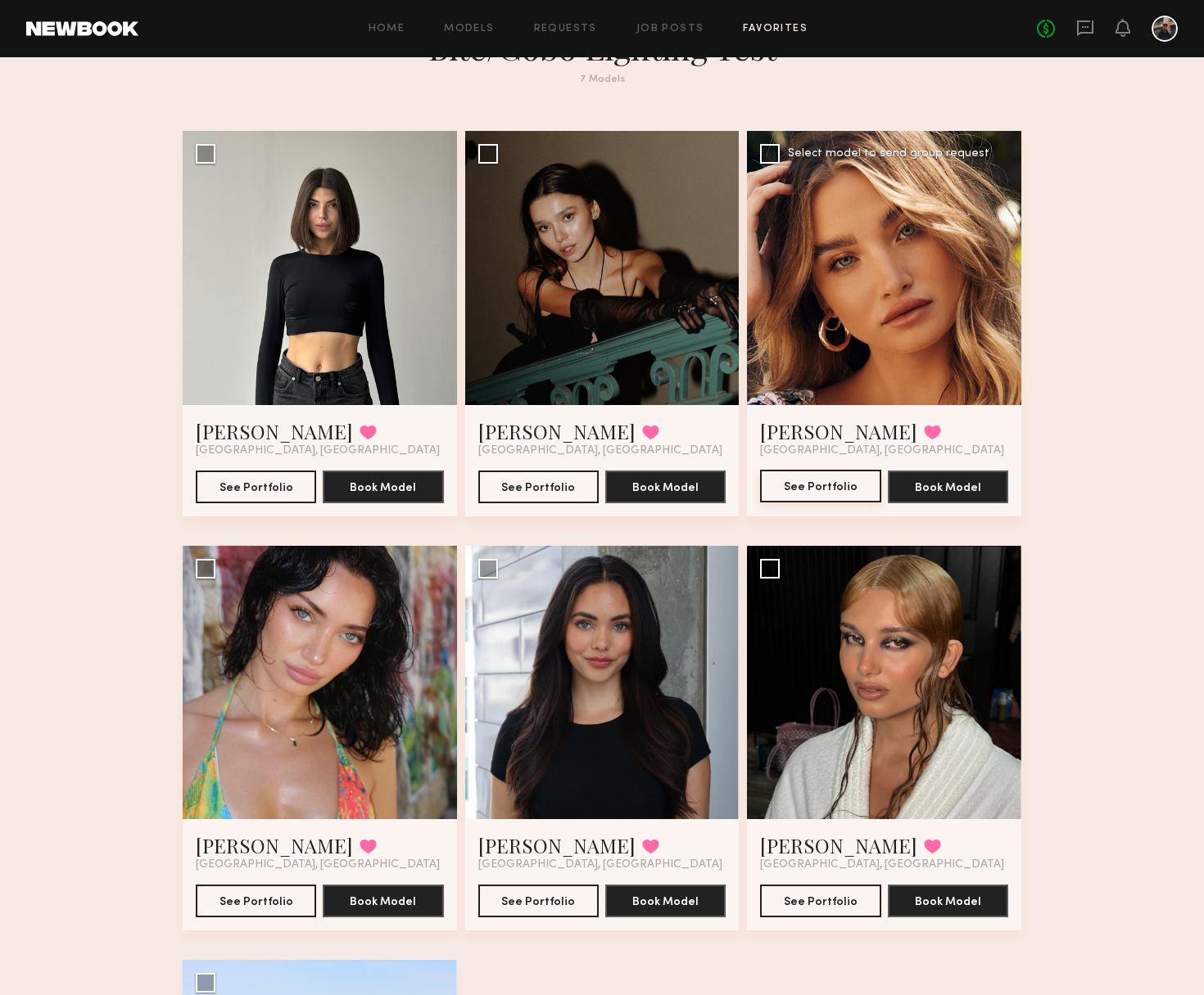
click at [848, 477] on button "See Portfolio" at bounding box center [820, 485] width 120 height 32
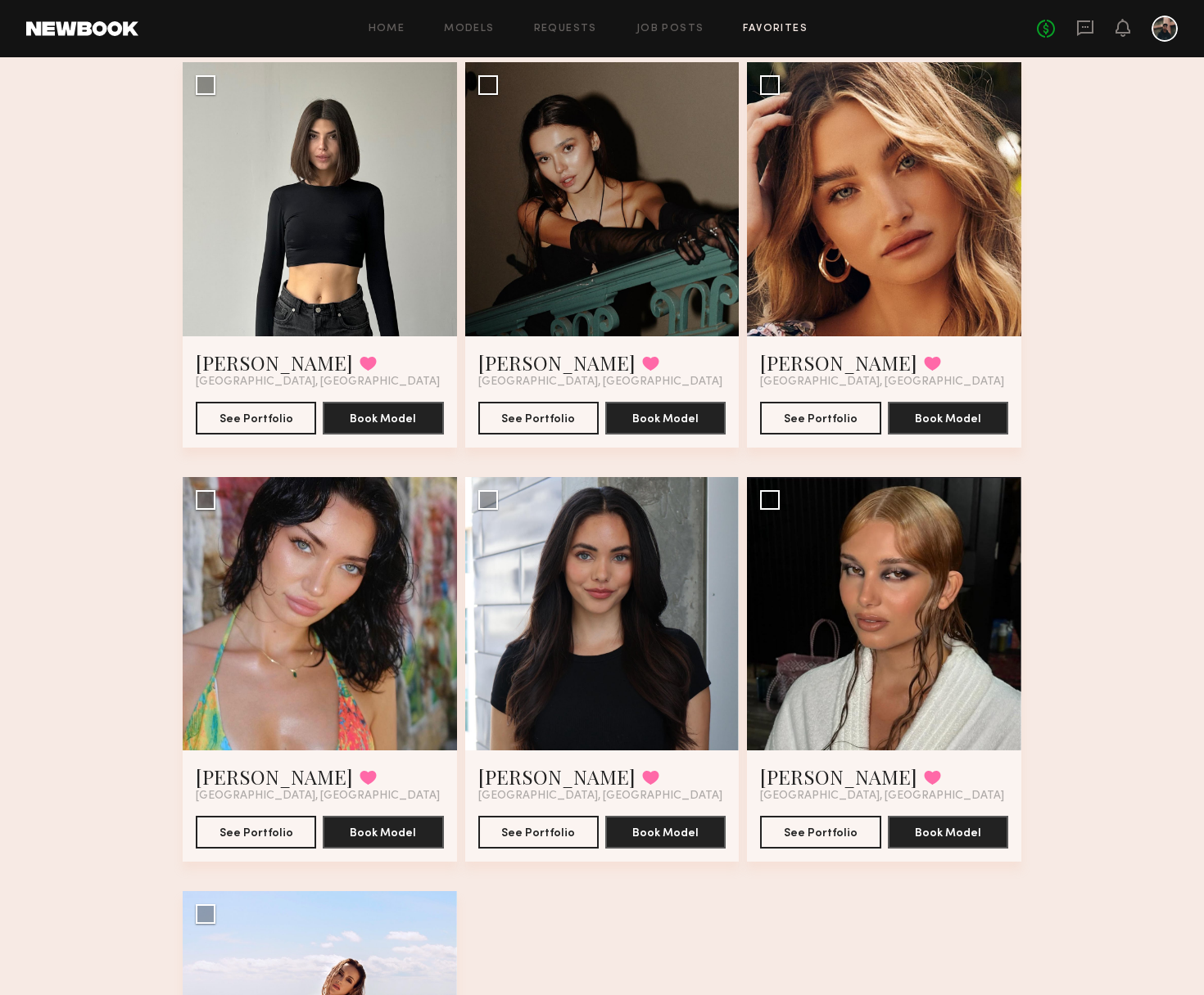
scroll to position [128, 0]
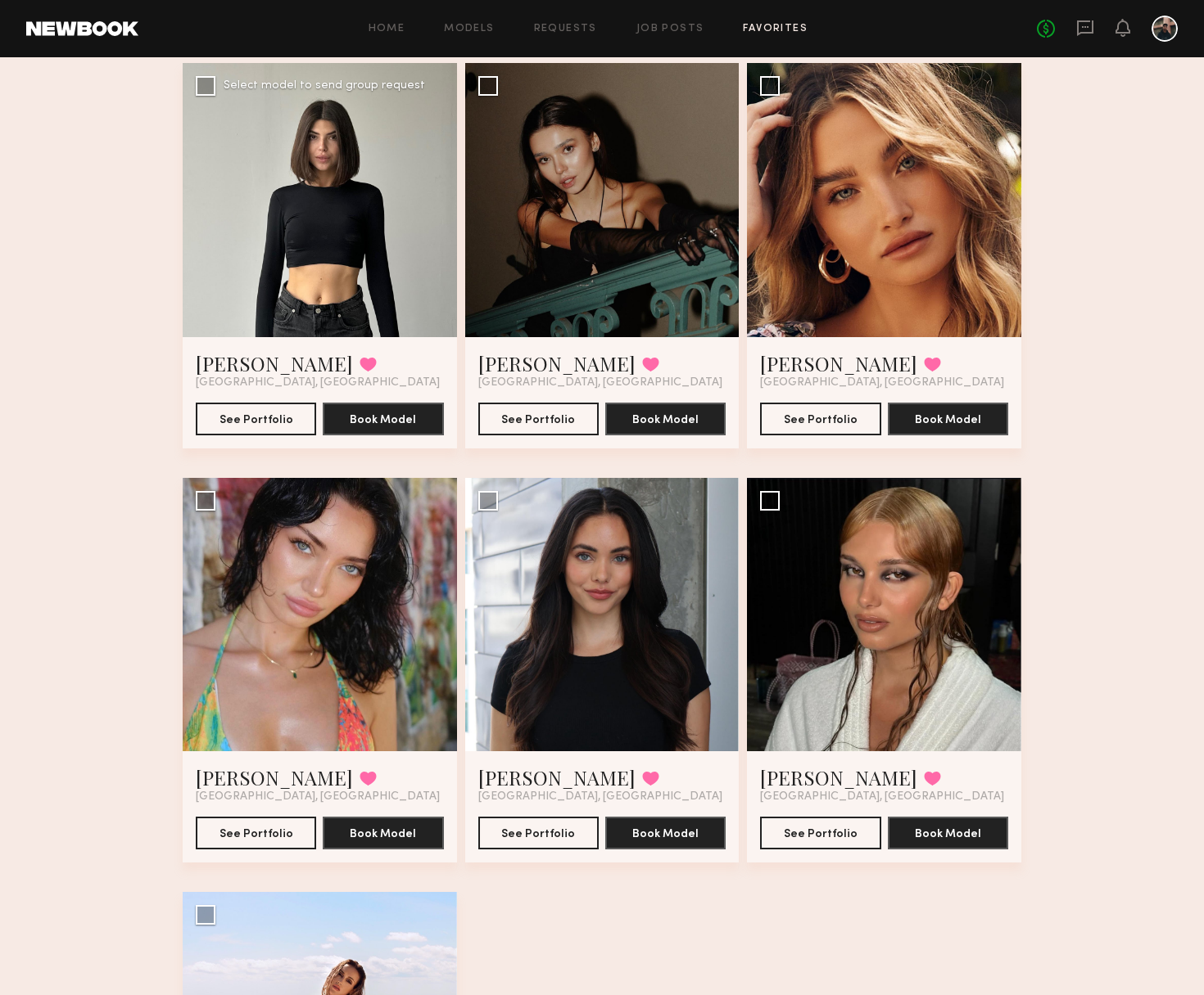
click at [301, 260] on div at bounding box center [319, 200] width 275 height 275
click at [291, 167] on div at bounding box center [319, 200] width 275 height 275
click at [225, 415] on button "See Portfolio" at bounding box center [256, 417] width 120 height 32
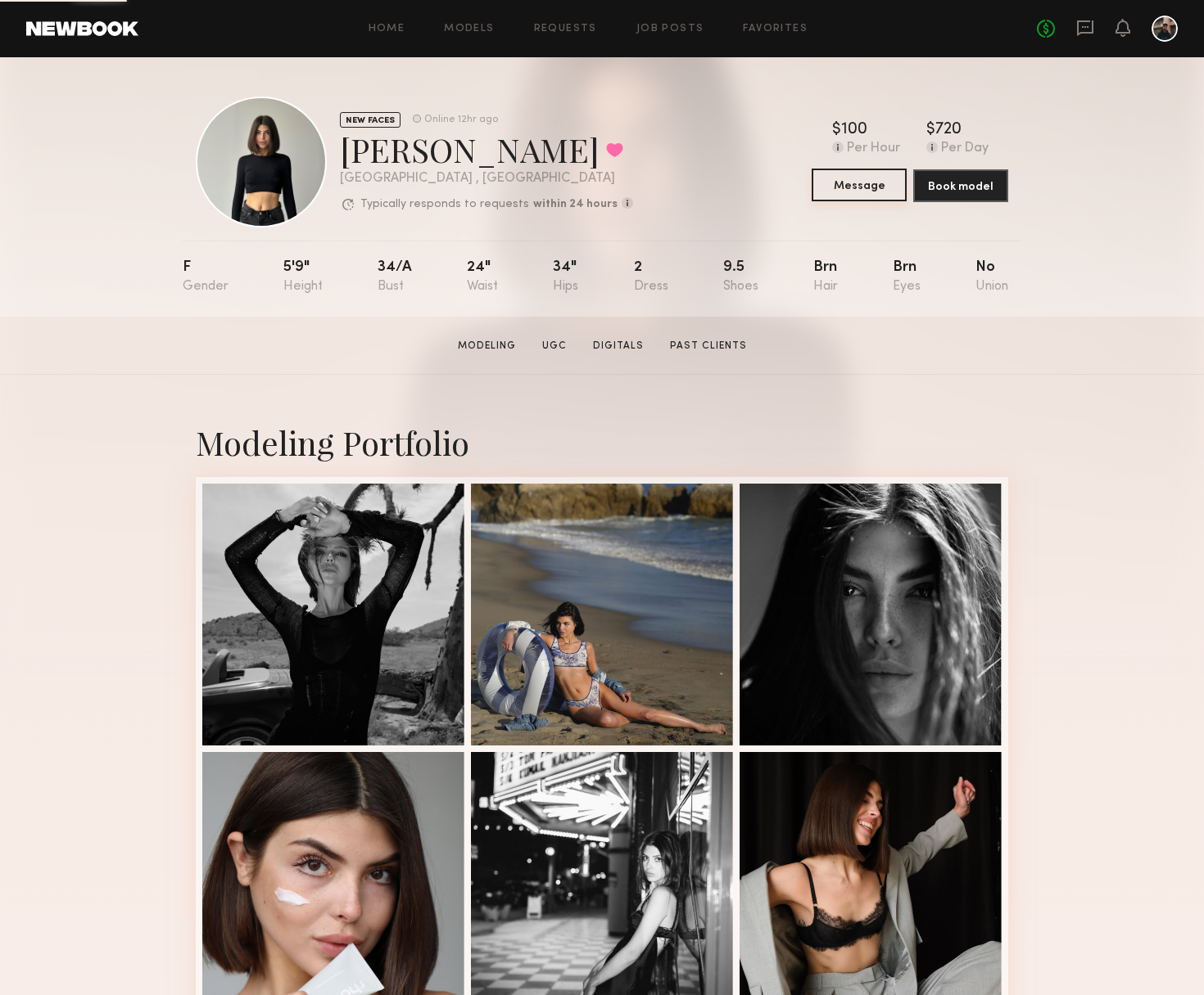
click at [879, 191] on button "Message" at bounding box center [858, 184] width 95 height 32
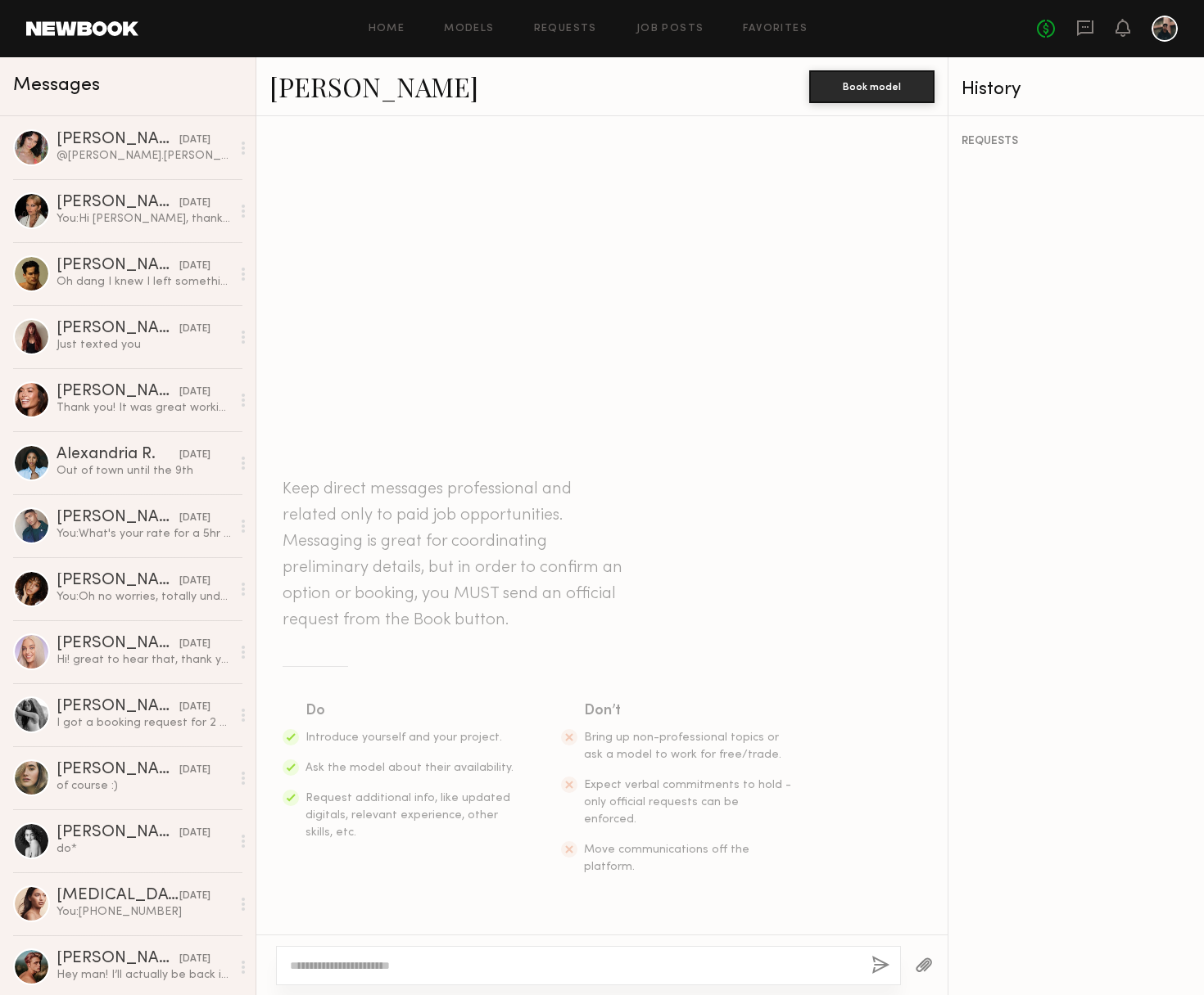
click at [348, 970] on textarea at bounding box center [573, 965] width 568 height 17
type textarea "**********"
click at [114, 219] on div "You: Hi Bianca, thanks so much for applying to the content spec shoot — want to…" at bounding box center [143, 219] width 174 height 16
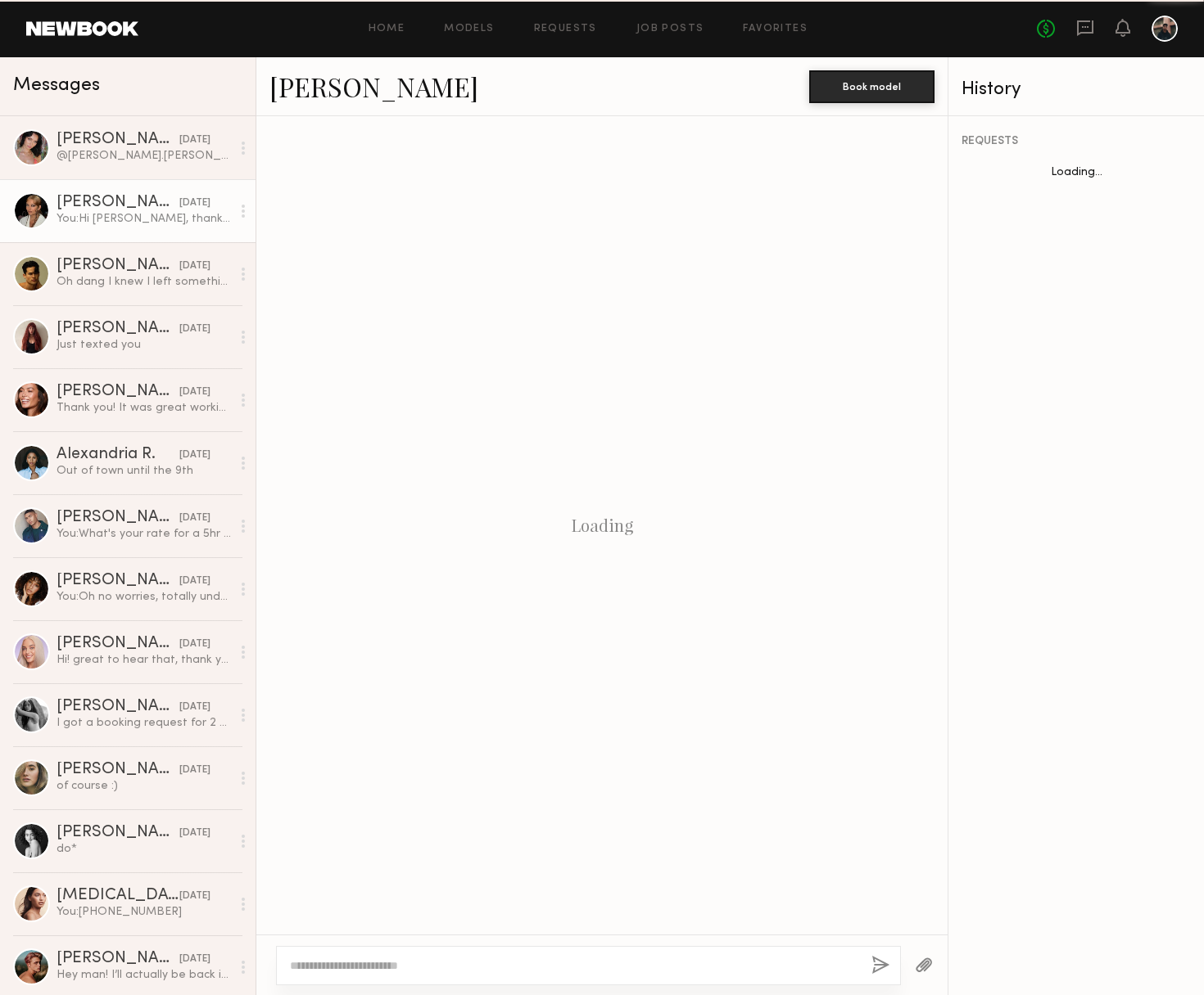
scroll to position [282, 0]
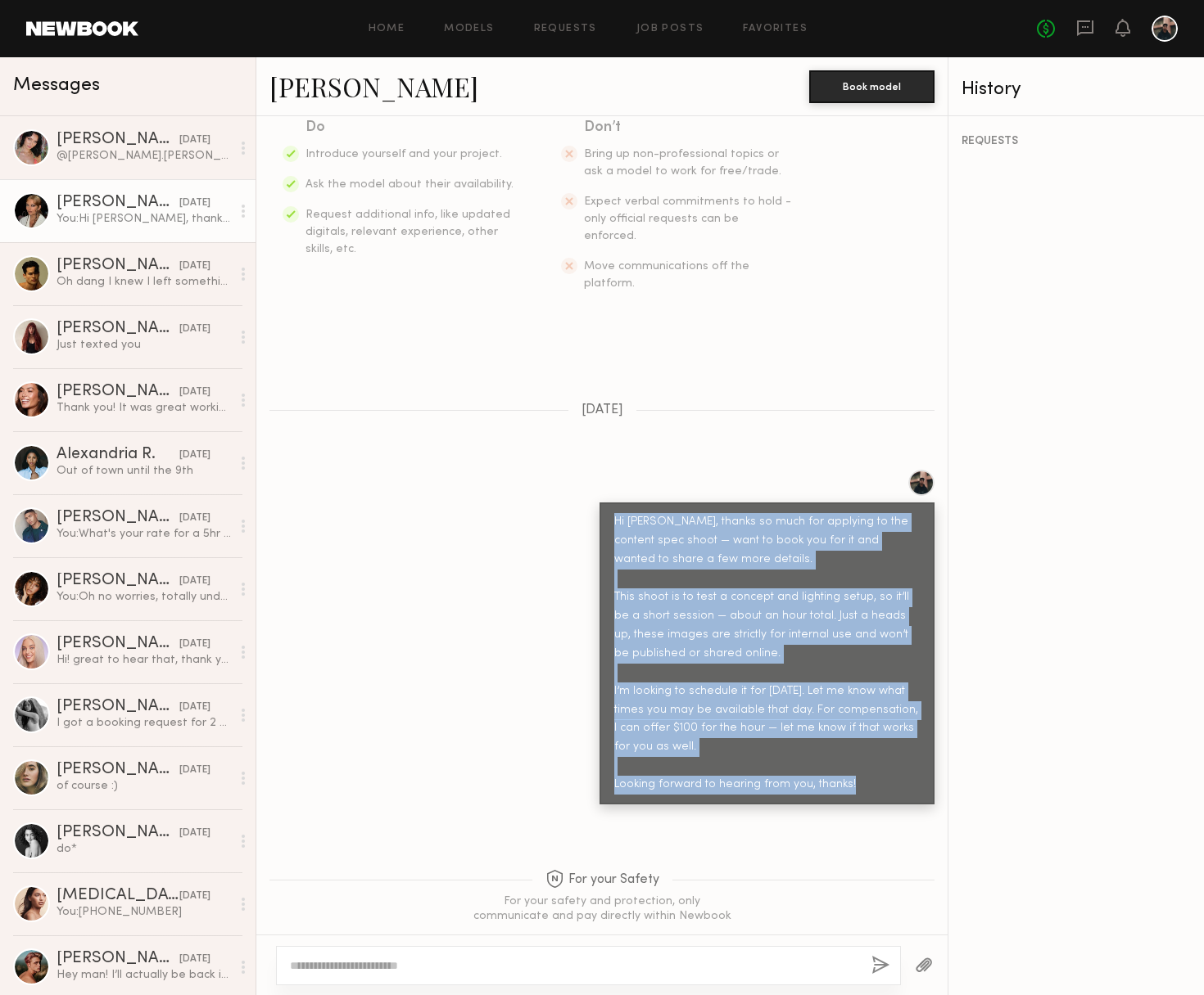
drag, startPoint x: 614, startPoint y: 488, endPoint x: 906, endPoint y: 758, distance: 397.7
click at [904, 760] on div "Hi [PERSON_NAME], thanks so much for applying to the content spec shoot — want …" at bounding box center [767, 653] width 305 height 281
copy div "Hi Bianca, thanks so much for applying to the content spec shoot — want to book…"
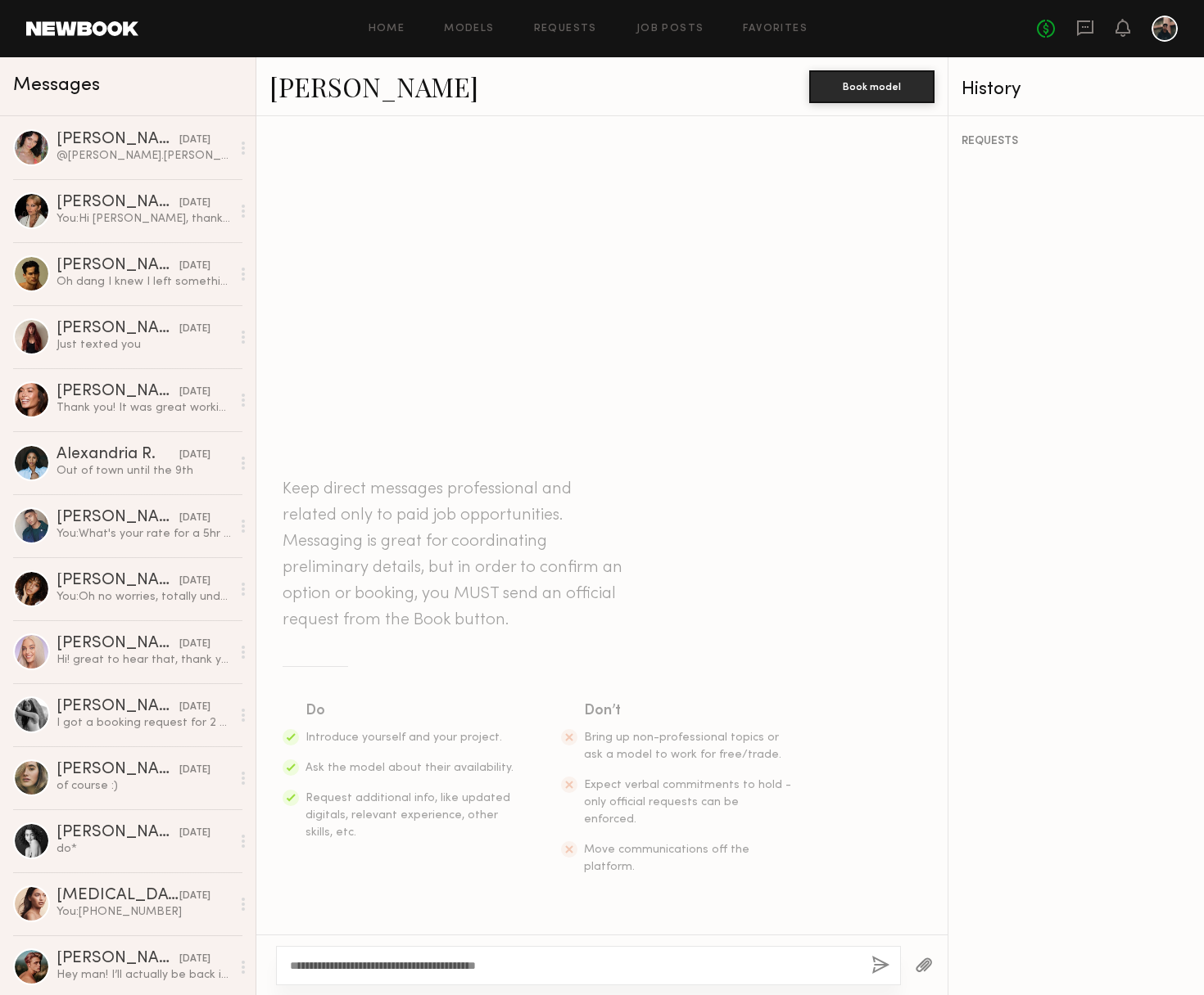
drag, startPoint x: 456, startPoint y: 964, endPoint x: 285, endPoint y: 955, distance: 171.2
click at [285, 954] on div "**********" at bounding box center [588, 965] width 625 height 39
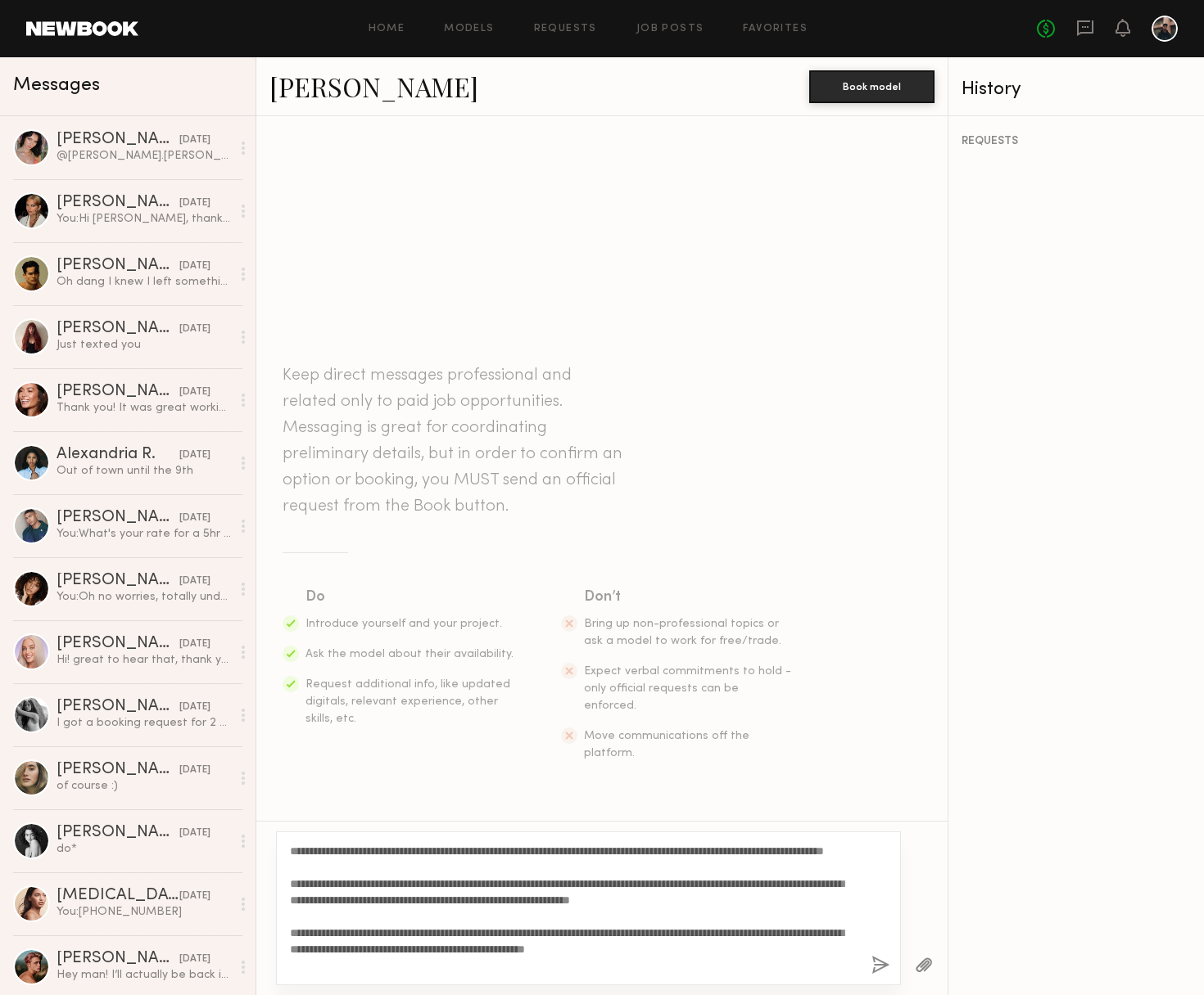
click at [337, 849] on textarea "**********" at bounding box center [573, 908] width 568 height 131
click at [572, 849] on textarea "**********" at bounding box center [573, 908] width 568 height 131
click at [615, 865] on textarea "**********" at bounding box center [573, 908] width 568 height 131
click at [656, 850] on textarea "**********" at bounding box center [573, 908] width 568 height 131
click at [666, 849] on textarea "**********" at bounding box center [573, 908] width 568 height 131
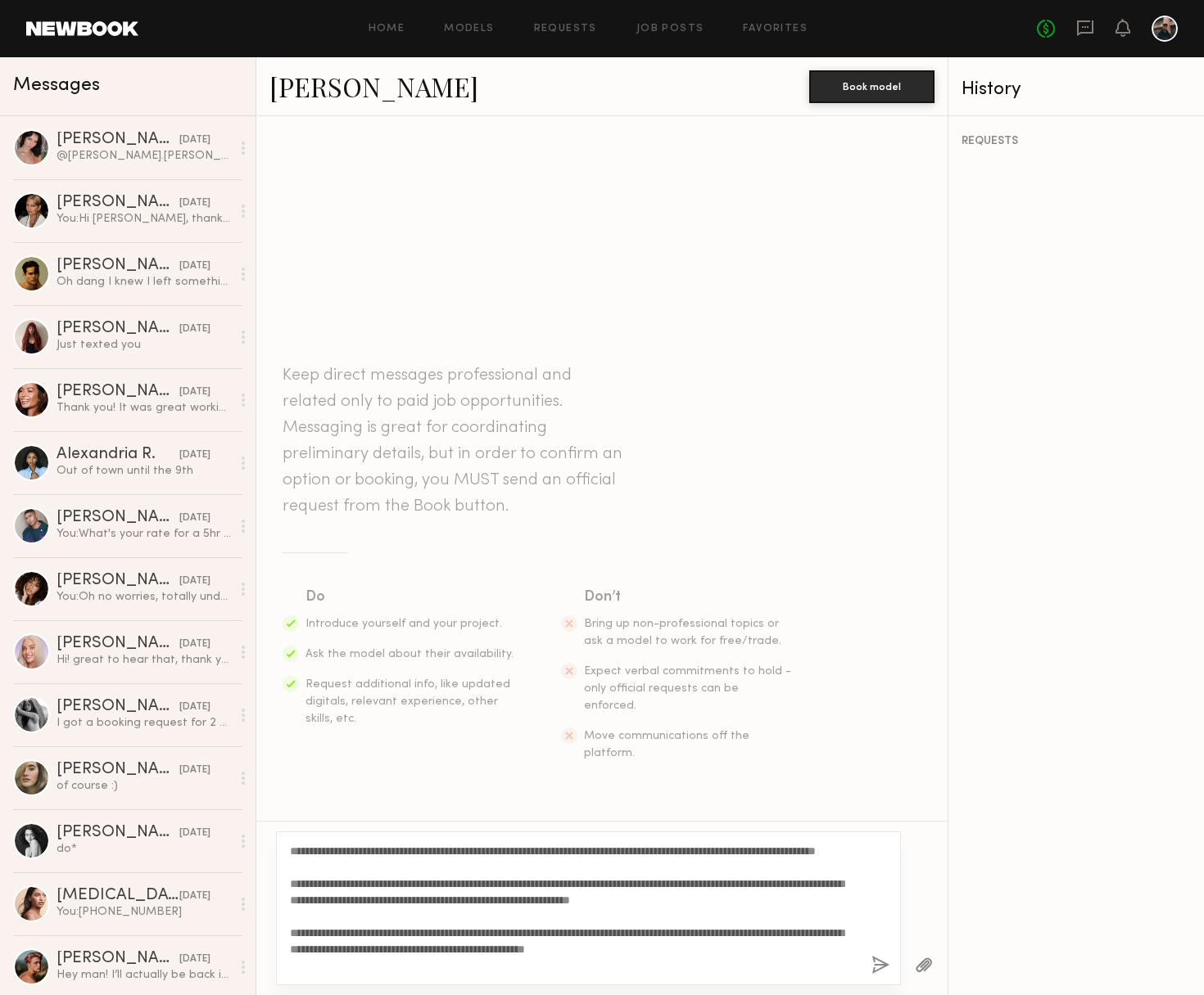
drag, startPoint x: 668, startPoint y: 849, endPoint x: 629, endPoint y: 853, distance: 39.2
click at [629, 853] on textarea "**********" at bounding box center [573, 908] width 568 height 131
click at [602, 893] on textarea "**********" at bounding box center [573, 908] width 568 height 131
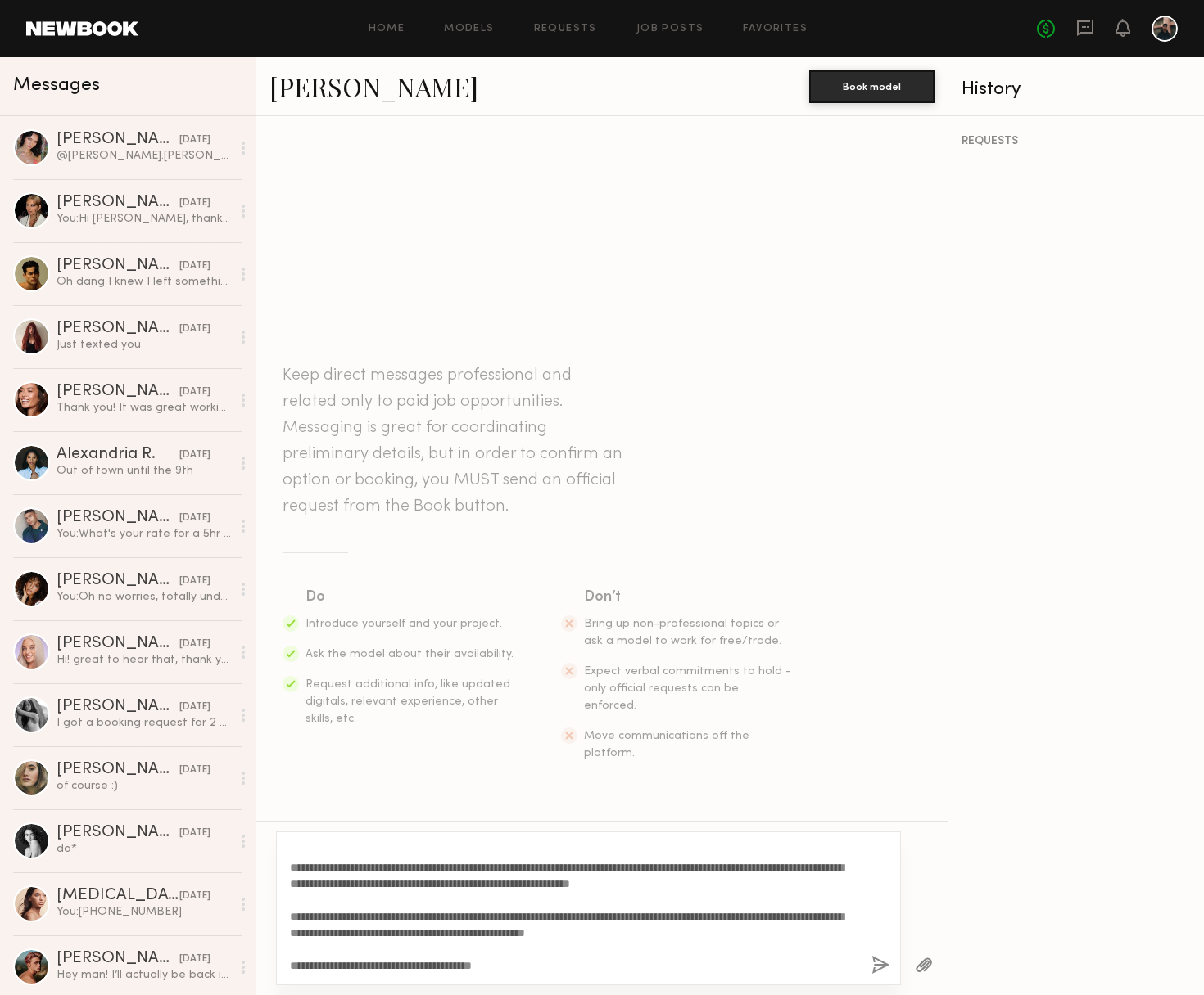
scroll to position [27, 0]
click at [597, 887] on textarea "**********" at bounding box center [573, 908] width 568 height 131
drag, startPoint x: 448, startPoint y: 873, endPoint x: 538, endPoint y: 868, distance: 90.1
click at [538, 868] on textarea "**********" at bounding box center [573, 908] width 568 height 131
click at [665, 873] on textarea "**********" at bounding box center [573, 908] width 568 height 131
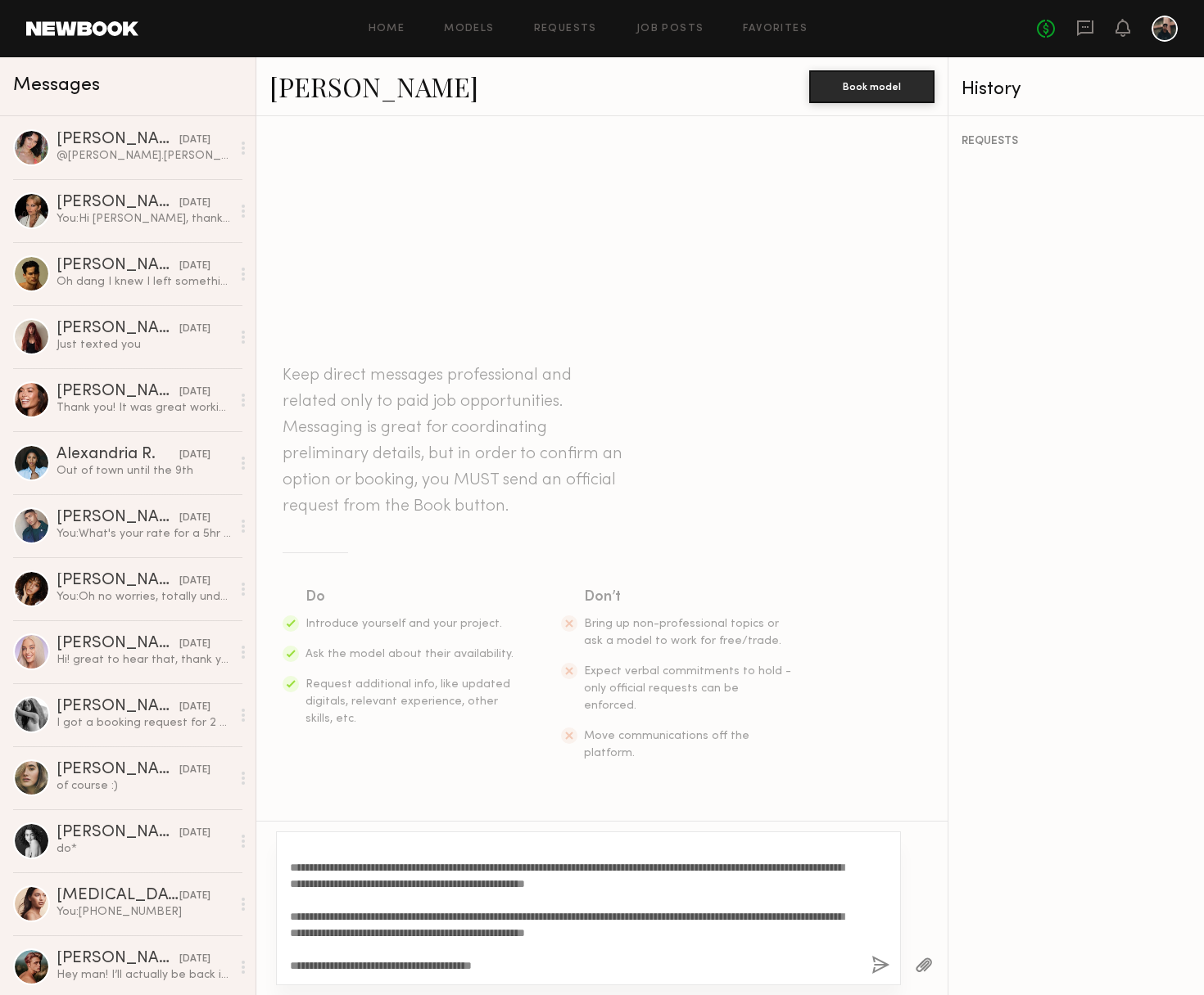
click at [739, 900] on textarea "**********" at bounding box center [573, 908] width 568 height 131
drag, startPoint x: 489, startPoint y: 927, endPoint x: 395, endPoint y: 922, distance: 94.1
click at [489, 927] on textarea "**********" at bounding box center [573, 908] width 568 height 131
drag, startPoint x: 460, startPoint y: 921, endPoint x: 509, endPoint y: 918, distance: 49.1
click at [509, 918] on textarea "**********" at bounding box center [573, 908] width 568 height 131
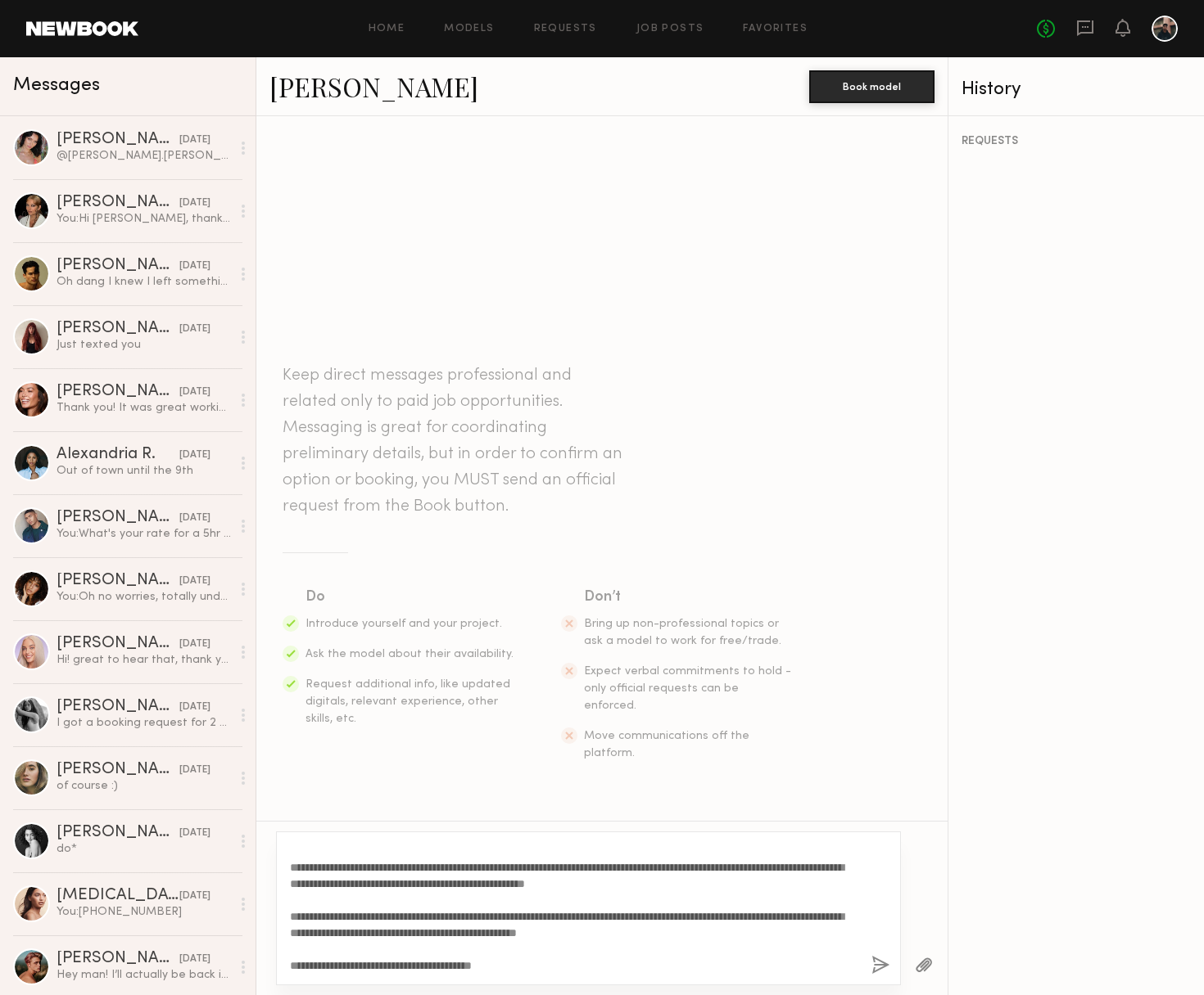
click at [689, 923] on textarea "**********" at bounding box center [573, 908] width 568 height 131
click at [640, 889] on textarea "**********" at bounding box center [573, 908] width 568 height 131
click at [624, 933] on textarea "**********" at bounding box center [573, 908] width 568 height 131
click at [707, 937] on textarea "**********" at bounding box center [573, 908] width 568 height 131
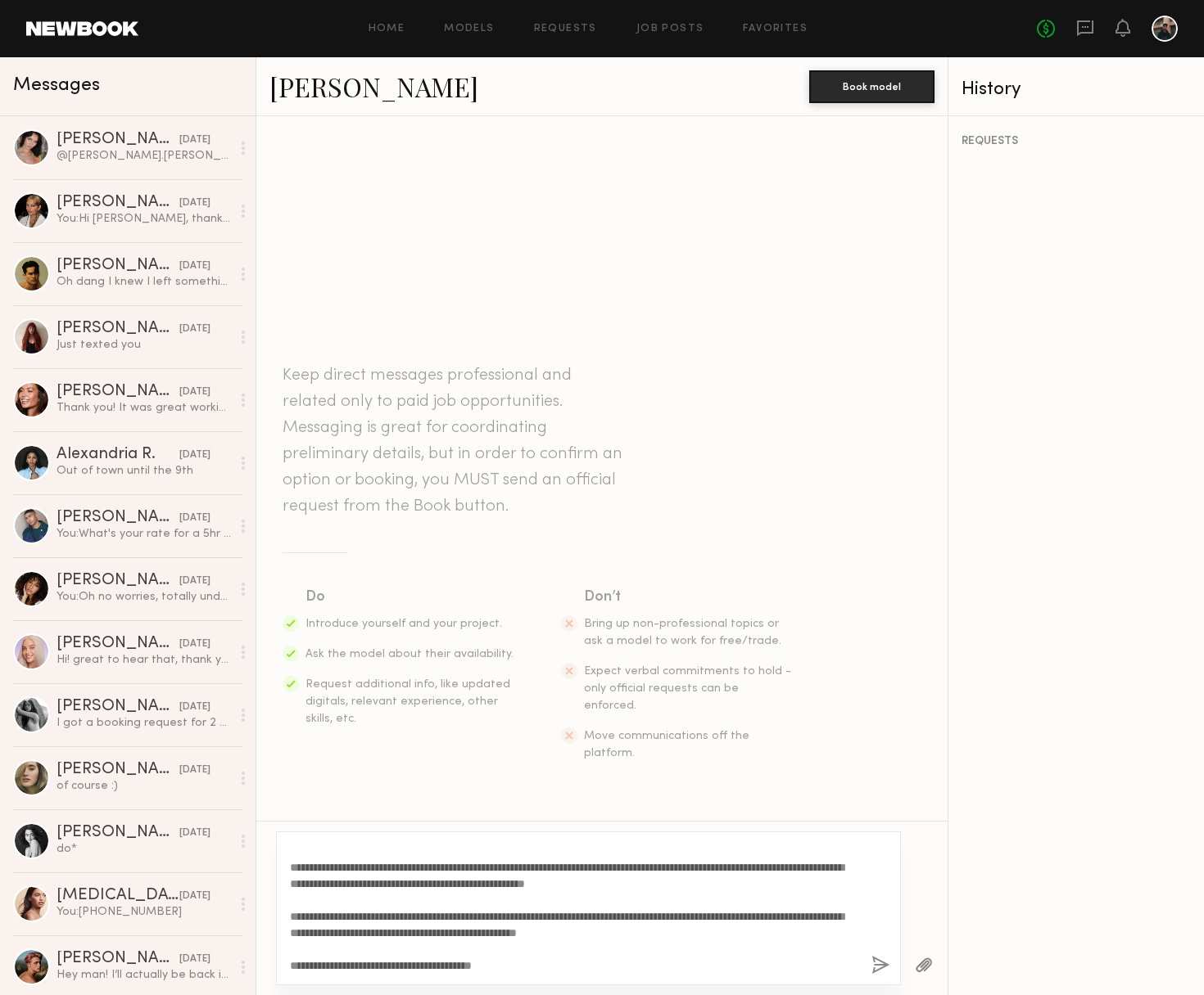
drag, startPoint x: 450, startPoint y: 931, endPoint x: 498, endPoint y: 927, distance: 48.2
click at [450, 931] on textarea "**********" at bounding box center [573, 908] width 568 height 131
click at [668, 970] on textarea "**********" at bounding box center [573, 908] width 568 height 131
click at [542, 972] on textarea "**********" at bounding box center [573, 908] width 568 height 131
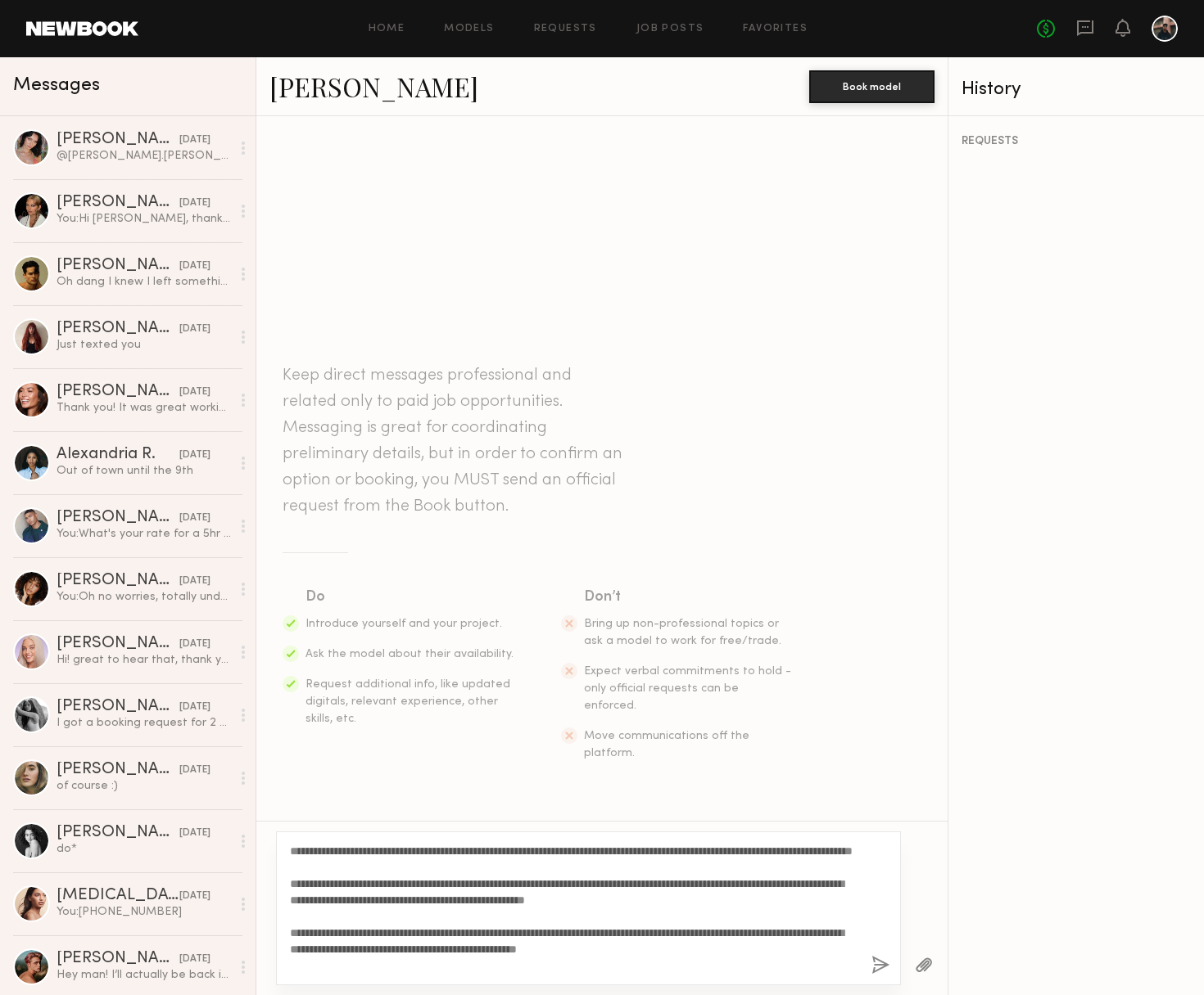
drag, startPoint x: 357, startPoint y: 879, endPoint x: 272, endPoint y: 830, distance: 98.1
click at [272, 830] on div "**********" at bounding box center [602, 907] width 691 height 174
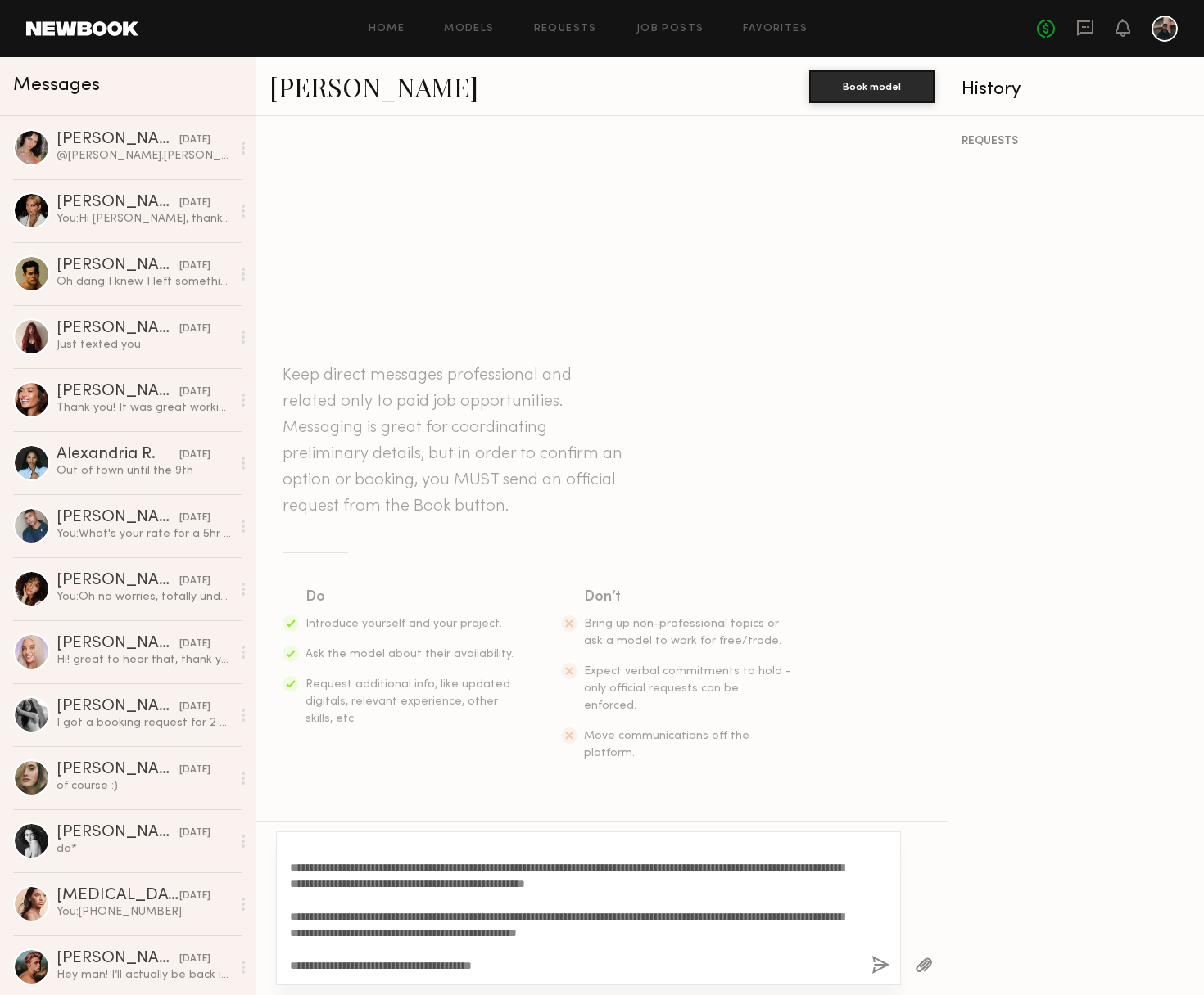
click at [547, 962] on textarea "**********" at bounding box center [573, 908] width 568 height 131
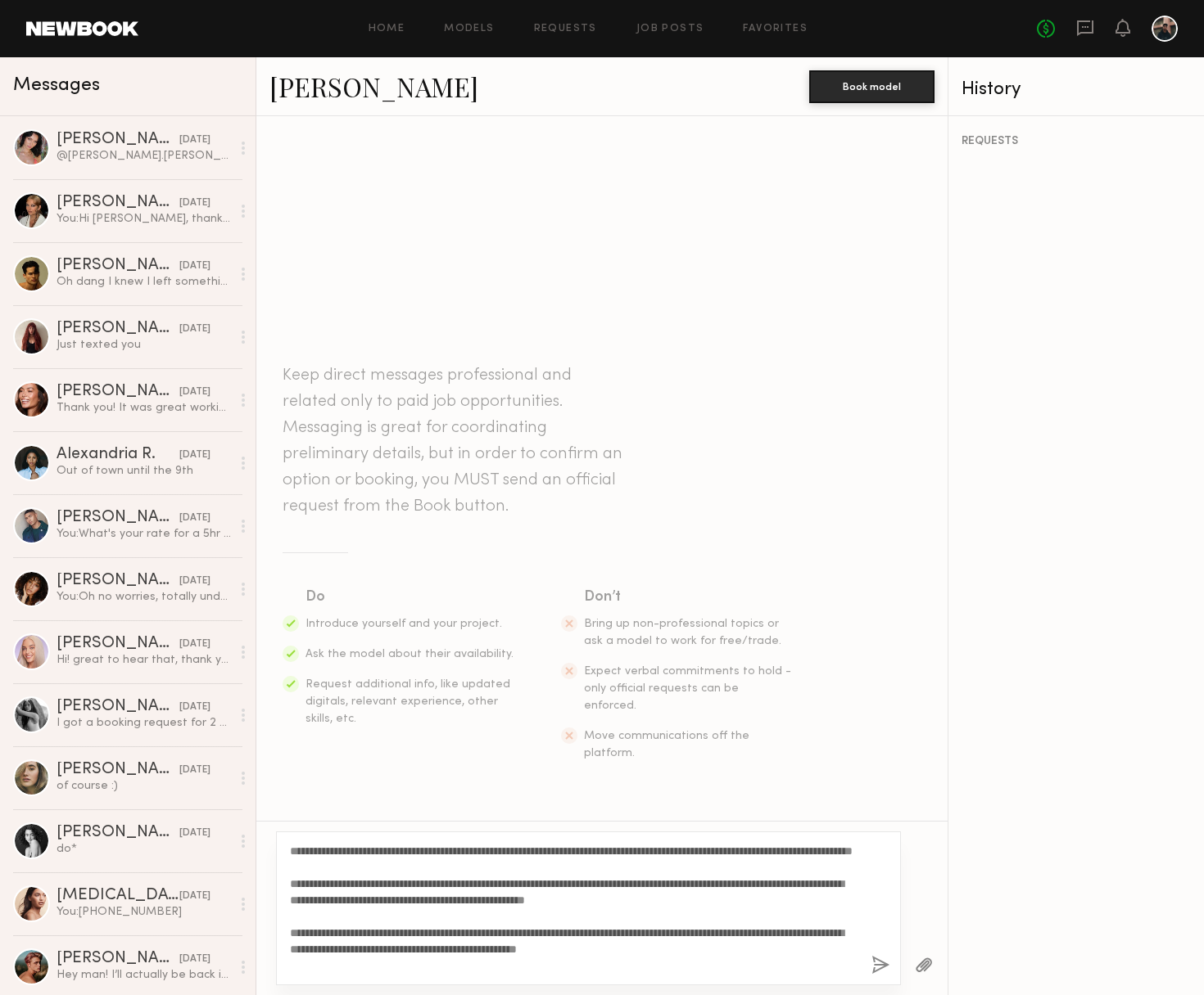
drag, startPoint x: 443, startPoint y: 897, endPoint x: 333, endPoint y: 853, distance: 118.5
click at [333, 853] on textarea "**********" at bounding box center [573, 908] width 568 height 131
click at [834, 922] on textarea "**********" at bounding box center [573, 908] width 568 height 131
click at [358, 848] on textarea "**********" at bounding box center [573, 908] width 568 height 131
drag, startPoint x: 331, startPoint y: 849, endPoint x: 490, endPoint y: 911, distance: 170.7
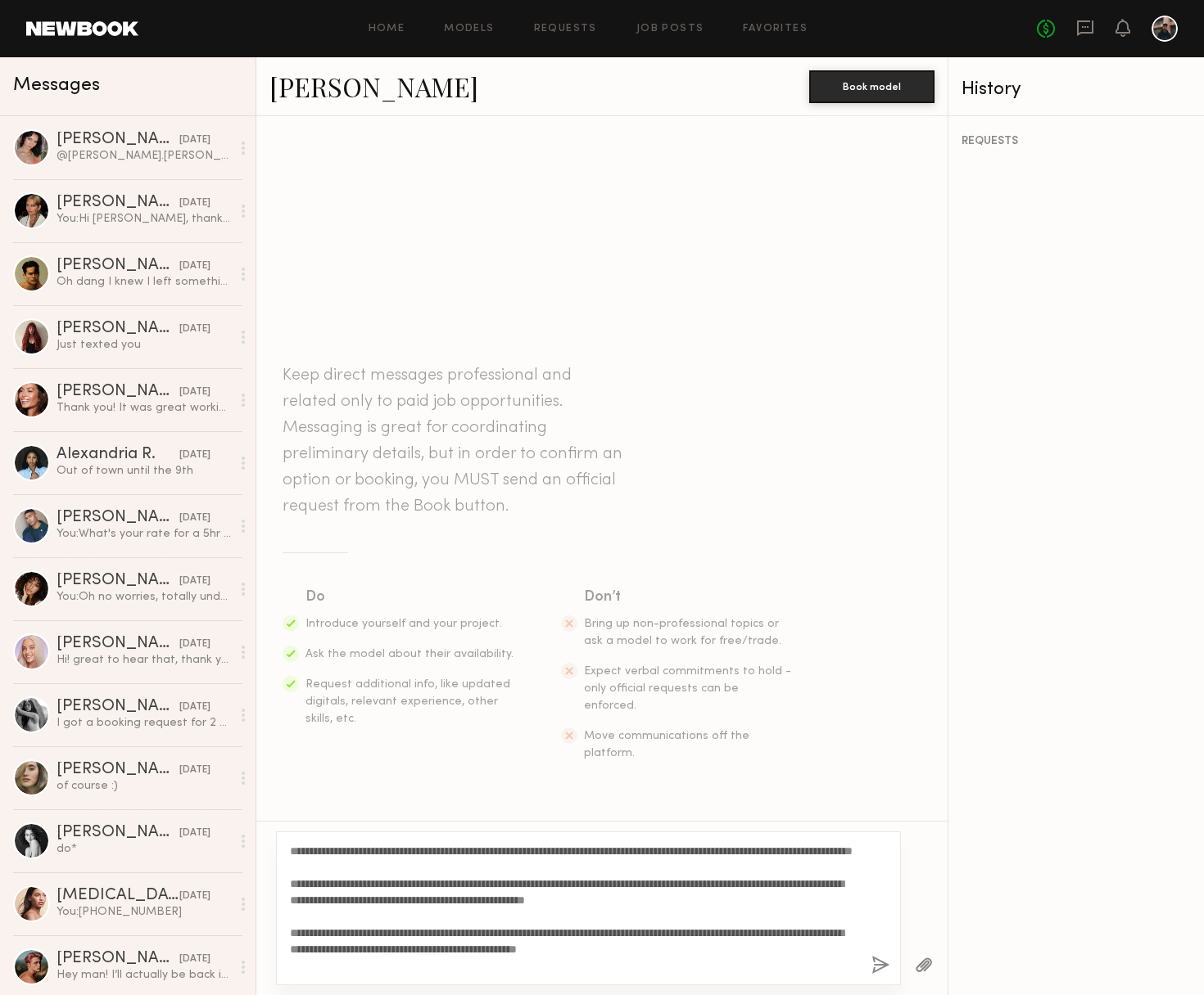
click at [739, 994] on html "Home Models Requests Job Posts Favorites Sign Out No fees up to $5,000 Messages…" at bounding box center [602, 497] width 1204 height 995
drag, startPoint x: 410, startPoint y: 867, endPoint x: 354, endPoint y: 853, distance: 57.7
click at [408, 866] on textarea "**********" at bounding box center [573, 908] width 568 height 131
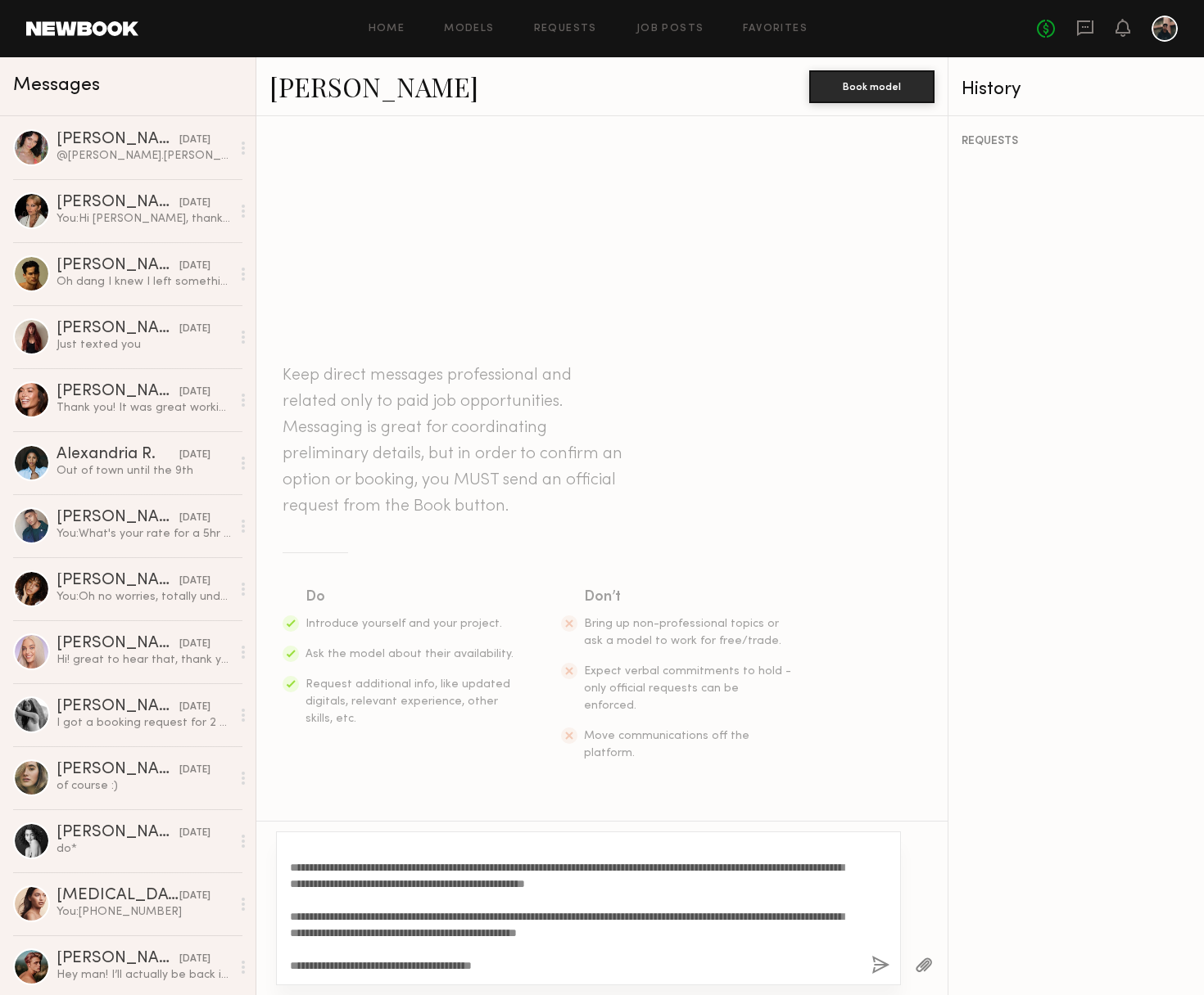
drag, startPoint x: 362, startPoint y: 850, endPoint x: 835, endPoint y: 1012, distance: 500.0
click at [835, 994] on html "Home Models Requests Job Posts Favorites Sign Out No fees up to $5,000 Messages…" at bounding box center [602, 497] width 1204 height 995
type textarea "**********"
click at [879, 964] on button "button" at bounding box center [880, 965] width 18 height 21
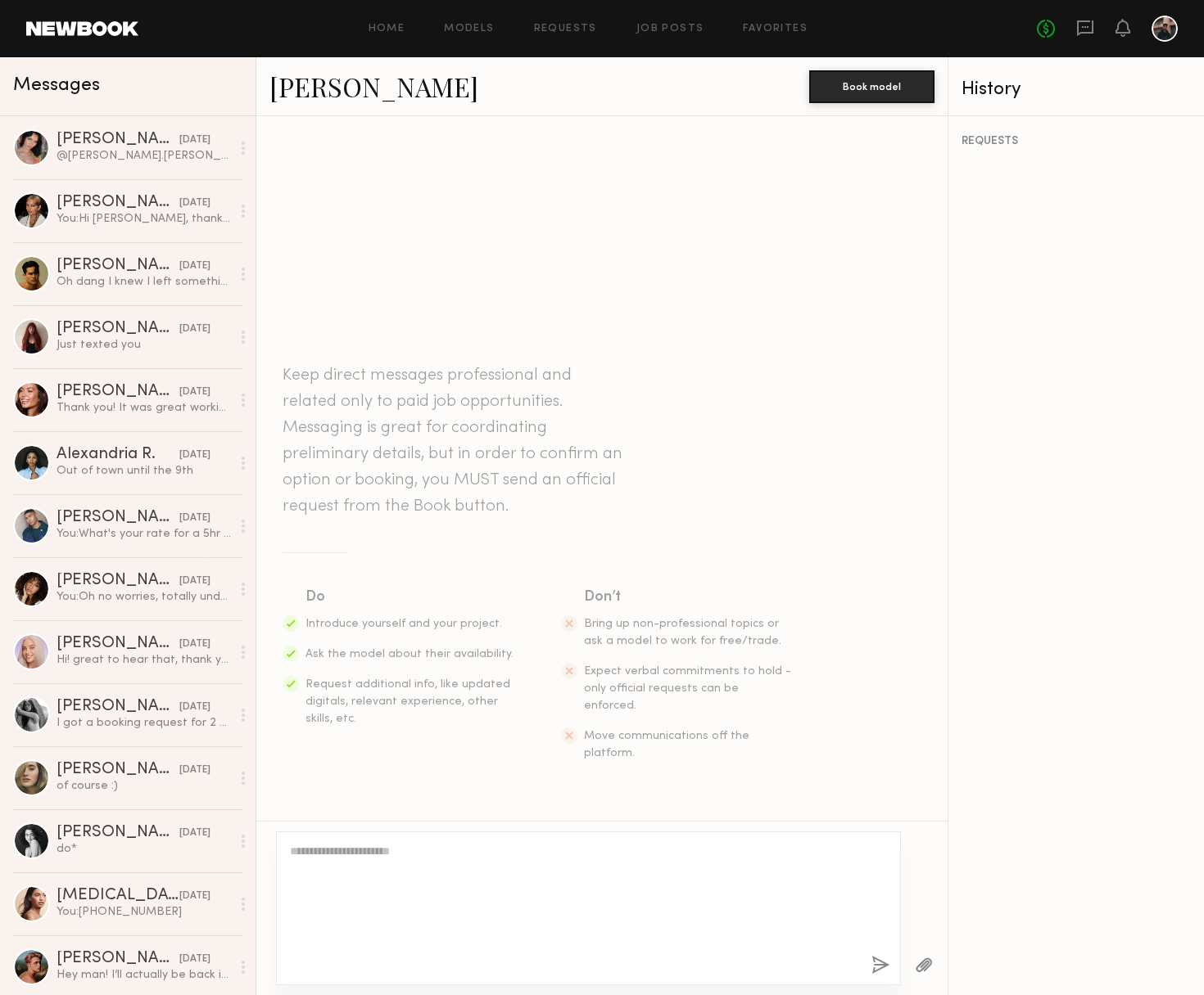
scroll to position [0, 0]
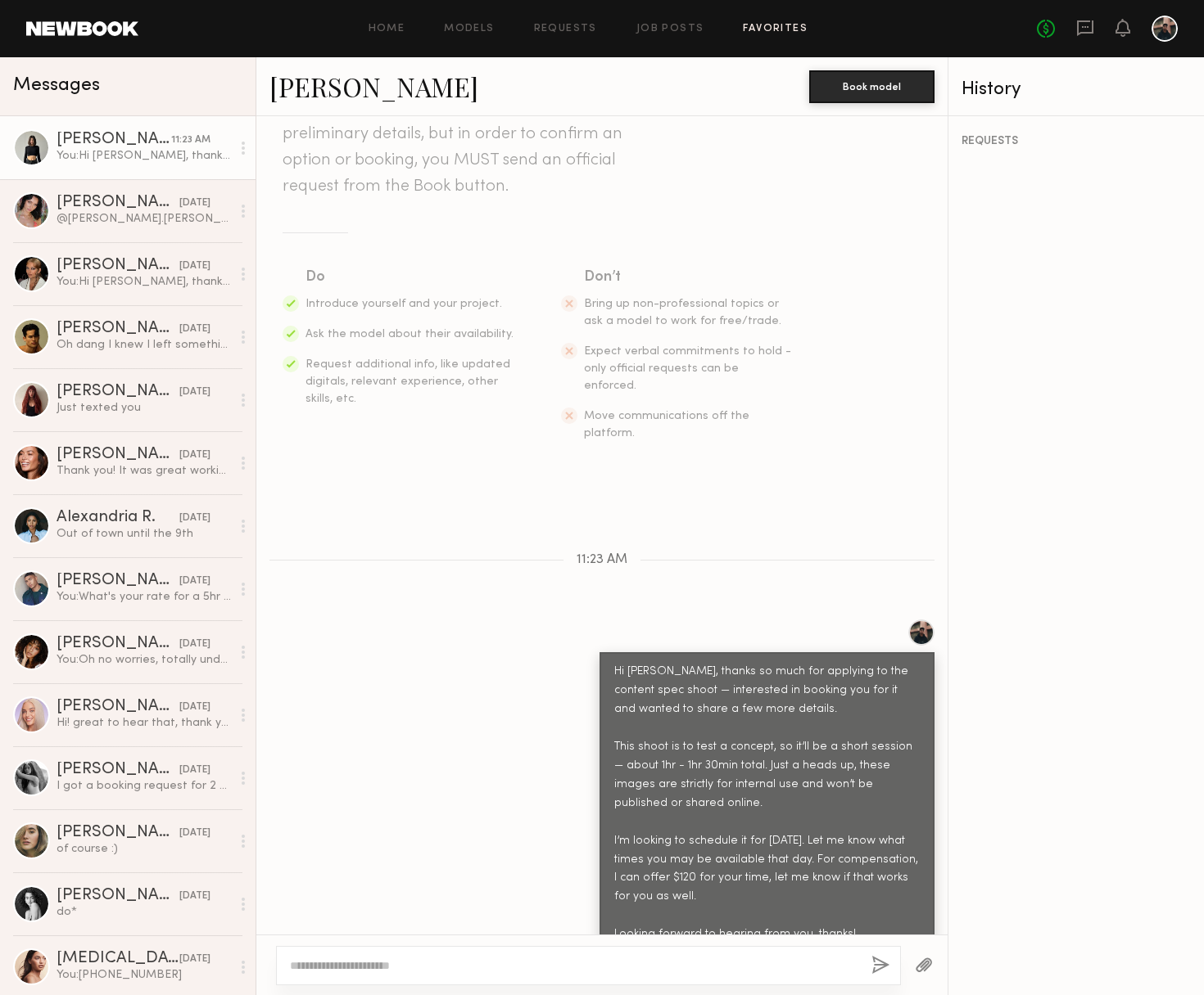
click at [766, 31] on link "Favorites" at bounding box center [775, 29] width 65 height 11
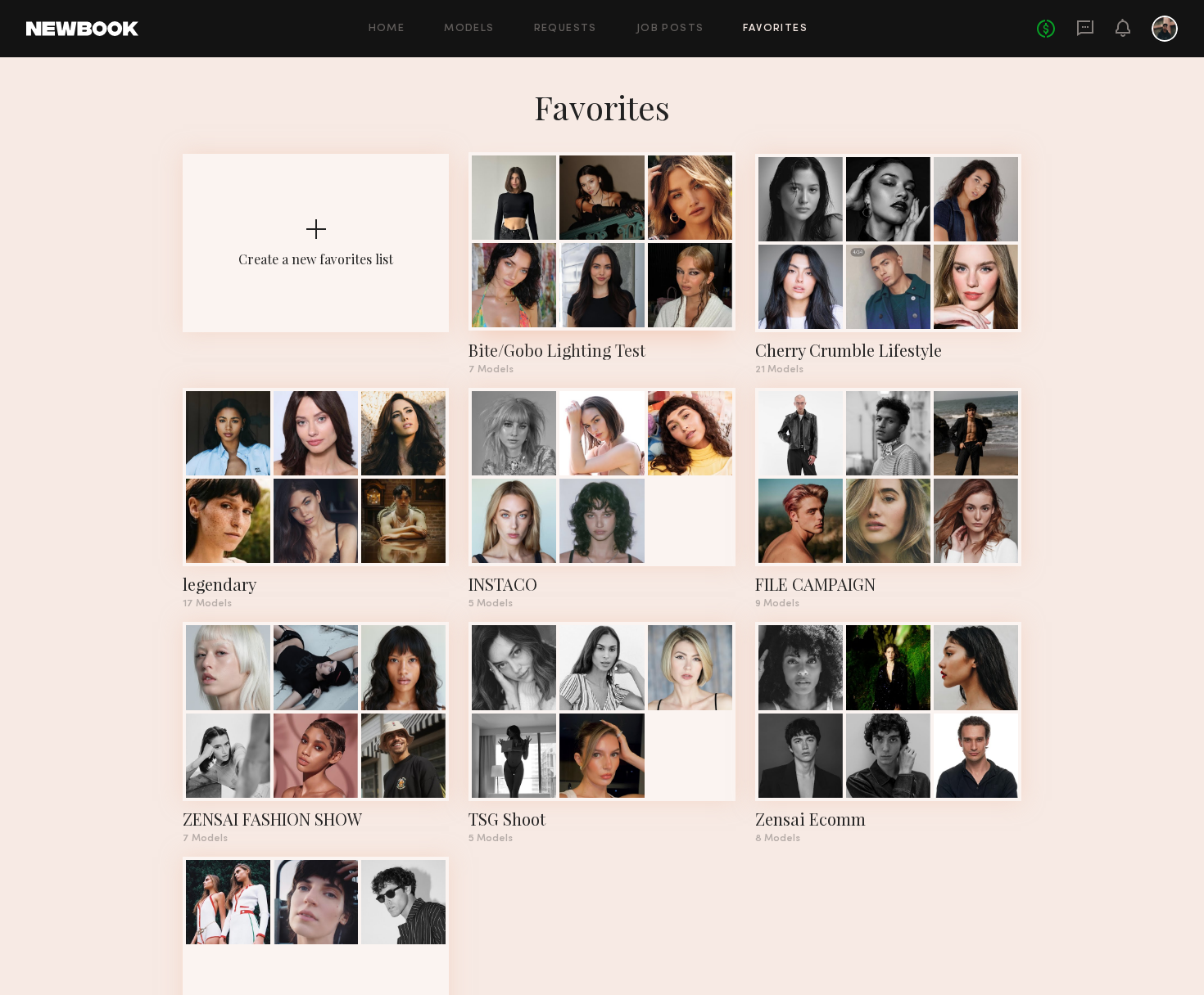
click at [517, 353] on div "Bite/Gobo Lighting Test" at bounding box center [602, 349] width 266 height 23
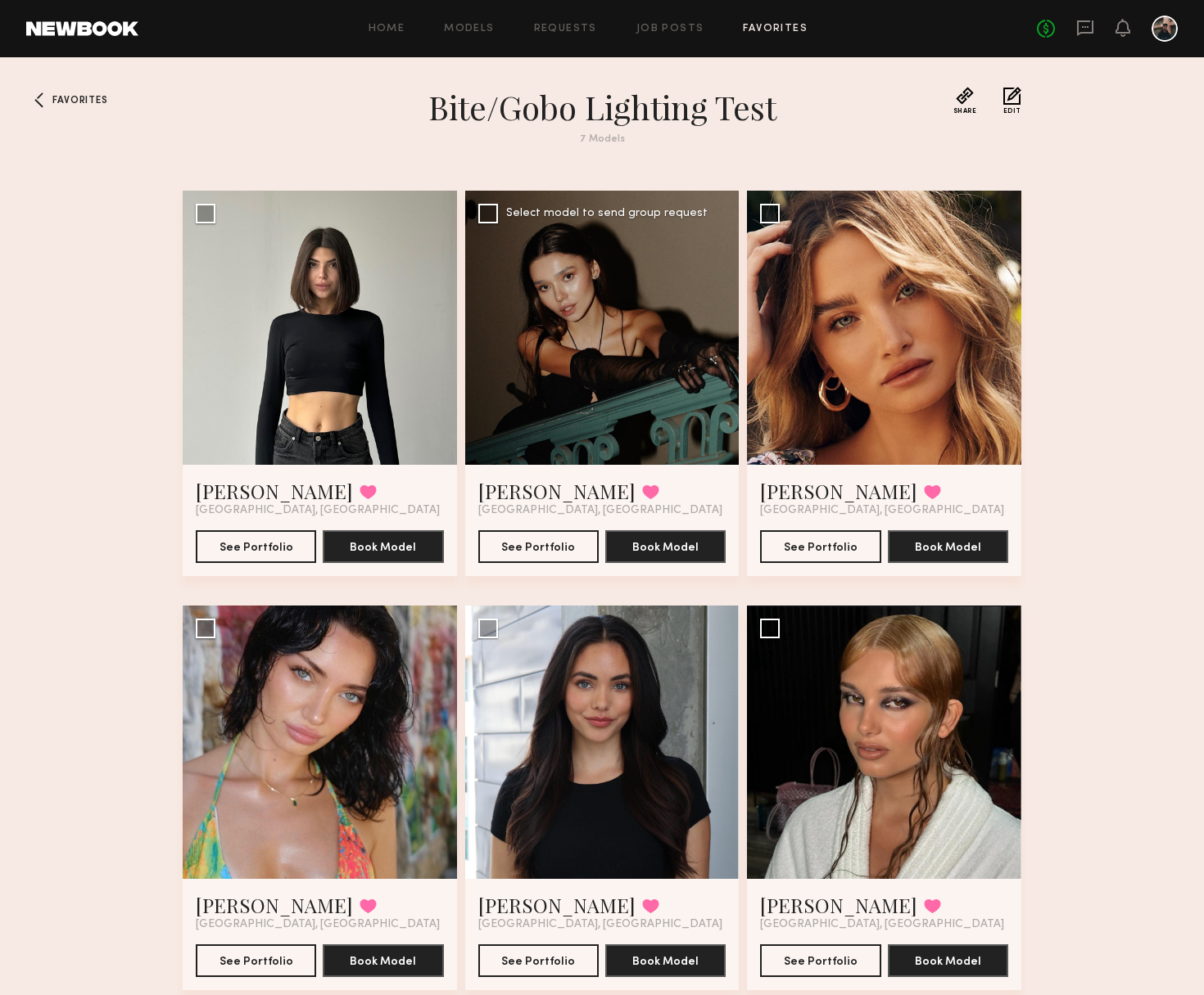
click at [534, 315] on div at bounding box center [602, 328] width 275 height 275
click at [616, 352] on div at bounding box center [602, 328] width 275 height 275
click at [559, 545] on button "See Portfolio" at bounding box center [539, 545] width 120 height 32
click at [810, 499] on link "Alexis B." at bounding box center [839, 491] width 158 height 27
click at [1130, 179] on div "Favorites Bite/Gobo Lighting Test 7 Models Share Copy Shareable Link Edit Kate …" at bounding box center [602, 566] width 1204 height 960
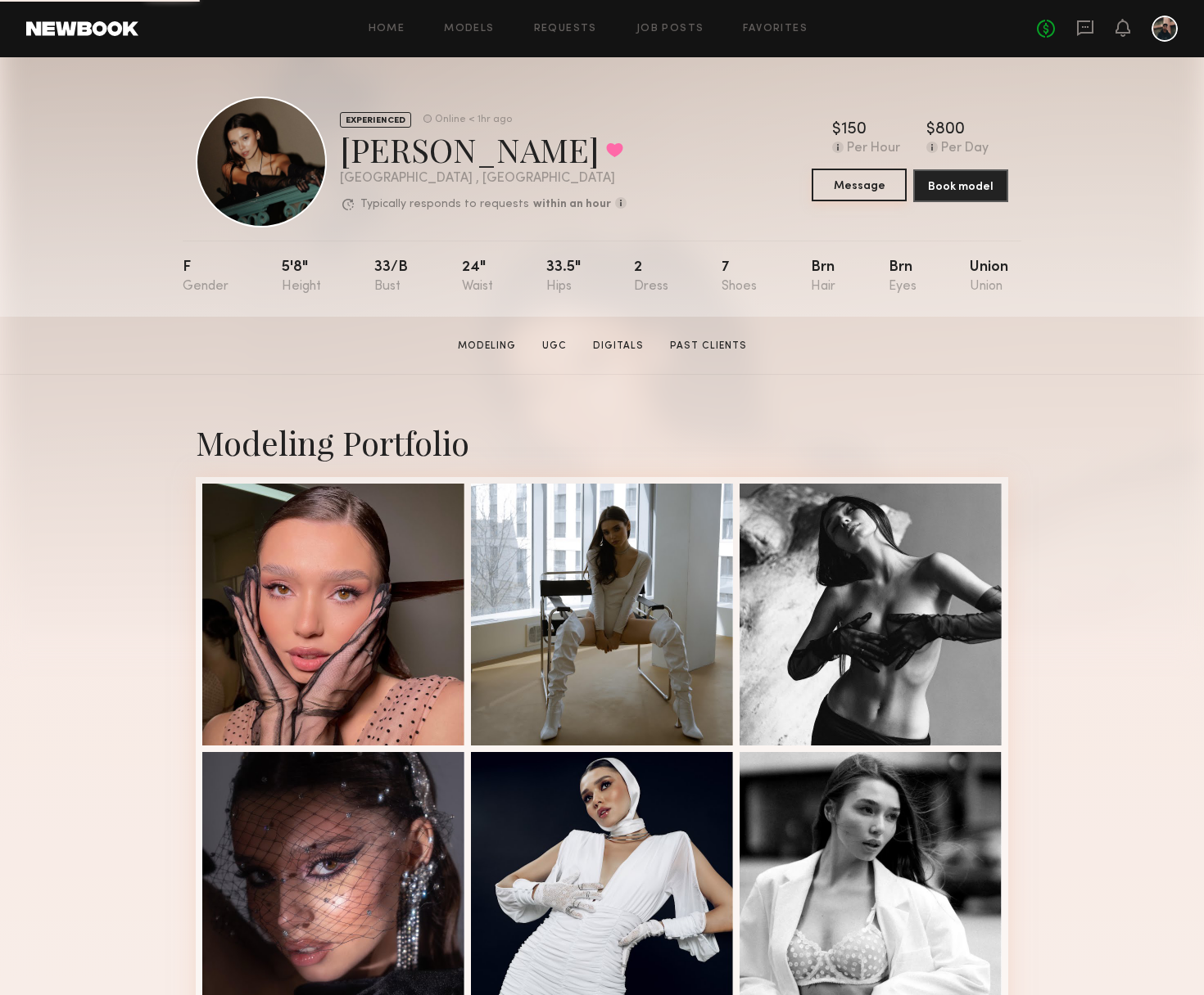
click at [873, 186] on button "Message" at bounding box center [858, 184] width 95 height 32
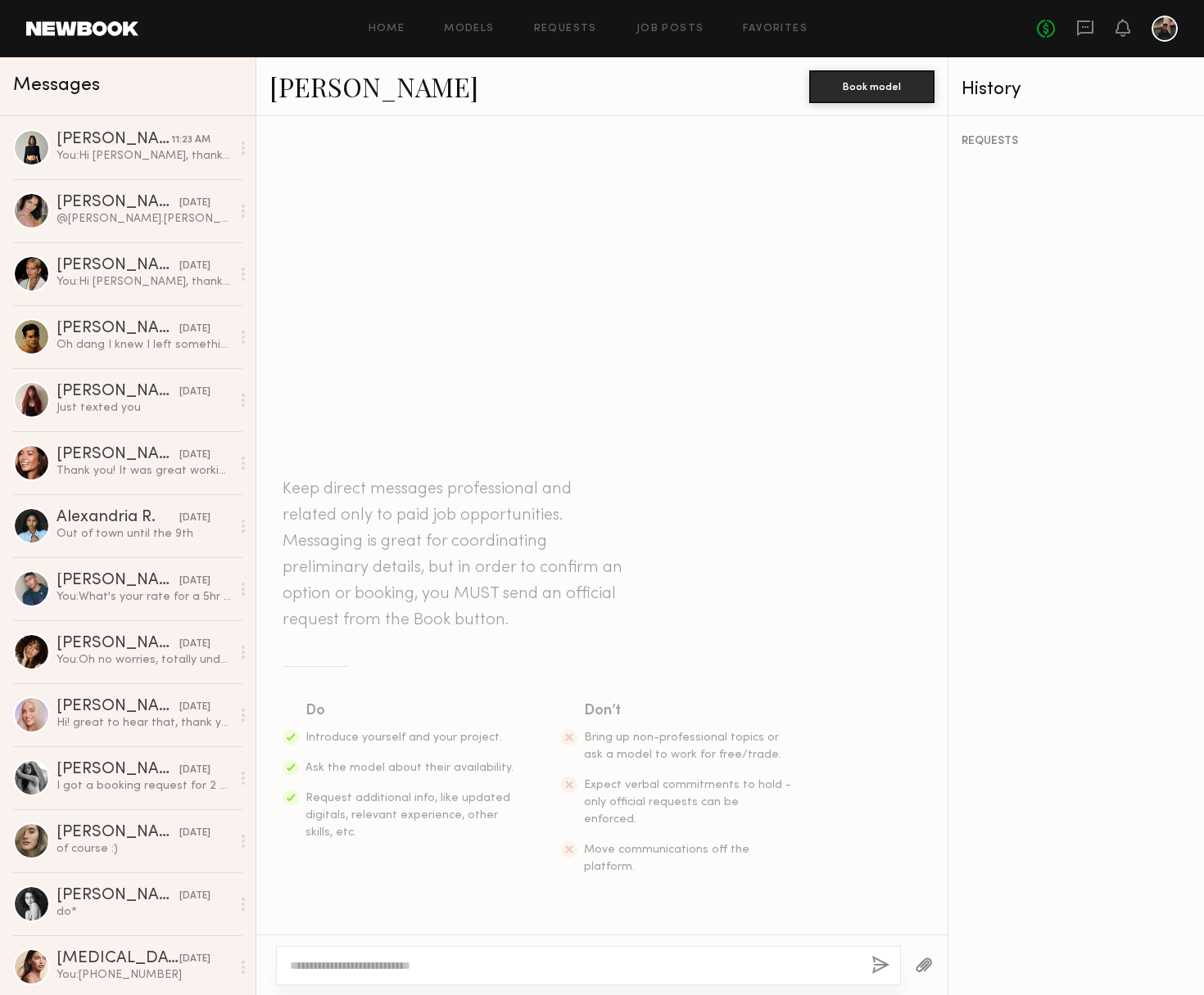
click at [415, 962] on textarea at bounding box center [573, 965] width 568 height 17
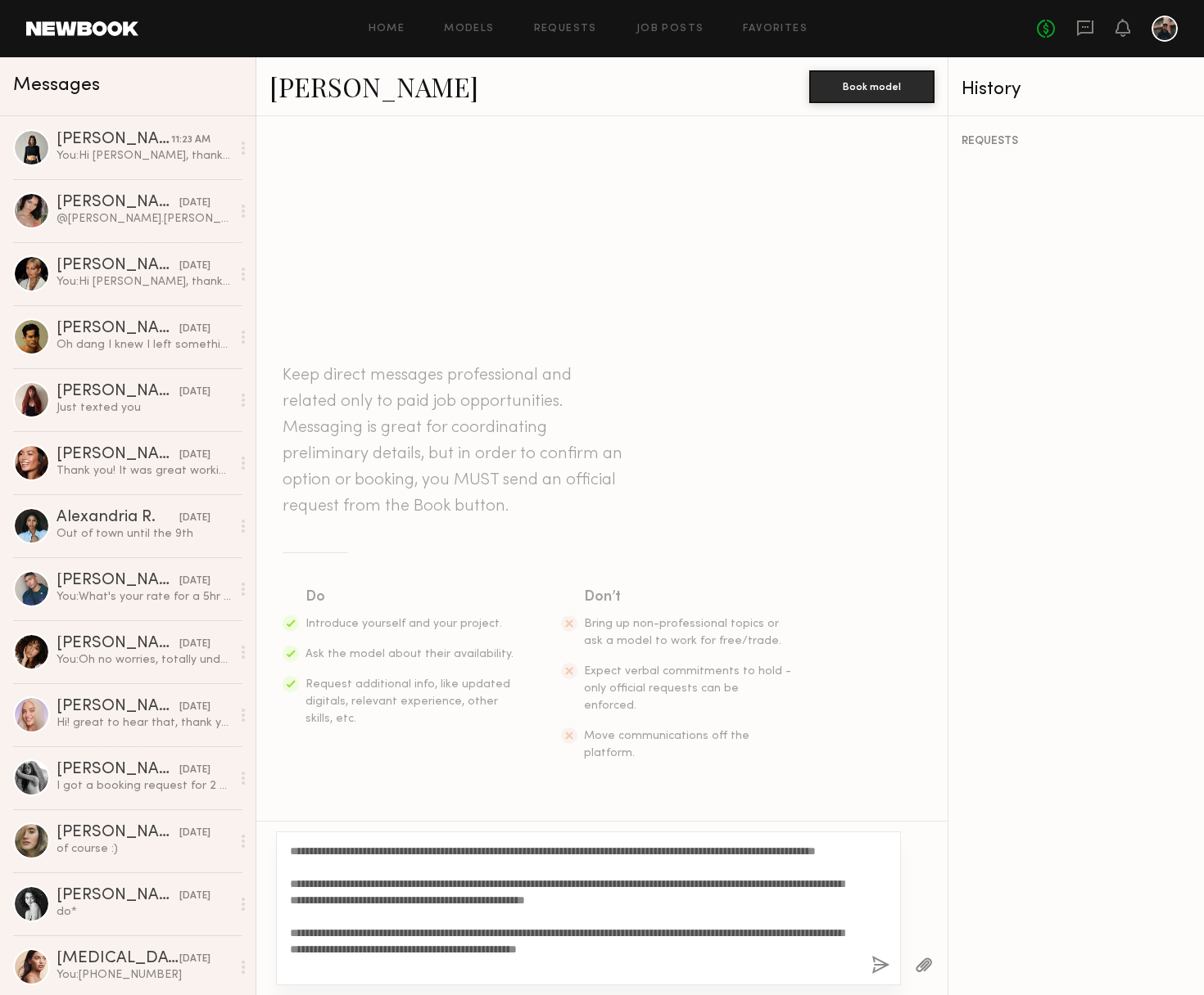
drag, startPoint x: 287, startPoint y: 849, endPoint x: 337, endPoint y: 839, distance: 51.0
click at [286, 848] on div "**********" at bounding box center [588, 908] width 625 height 154
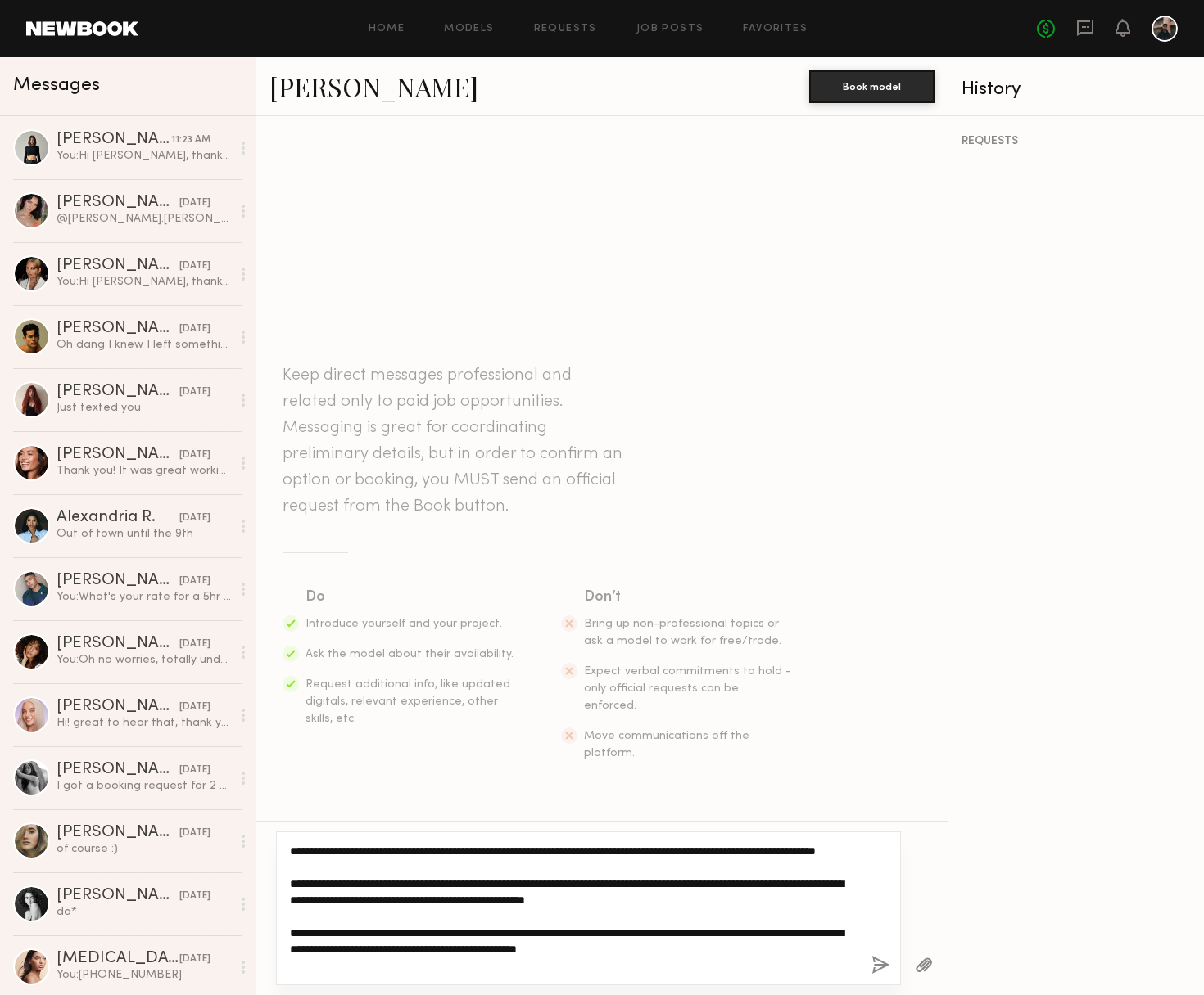
click at [308, 848] on textarea "**********" at bounding box center [573, 908] width 568 height 131
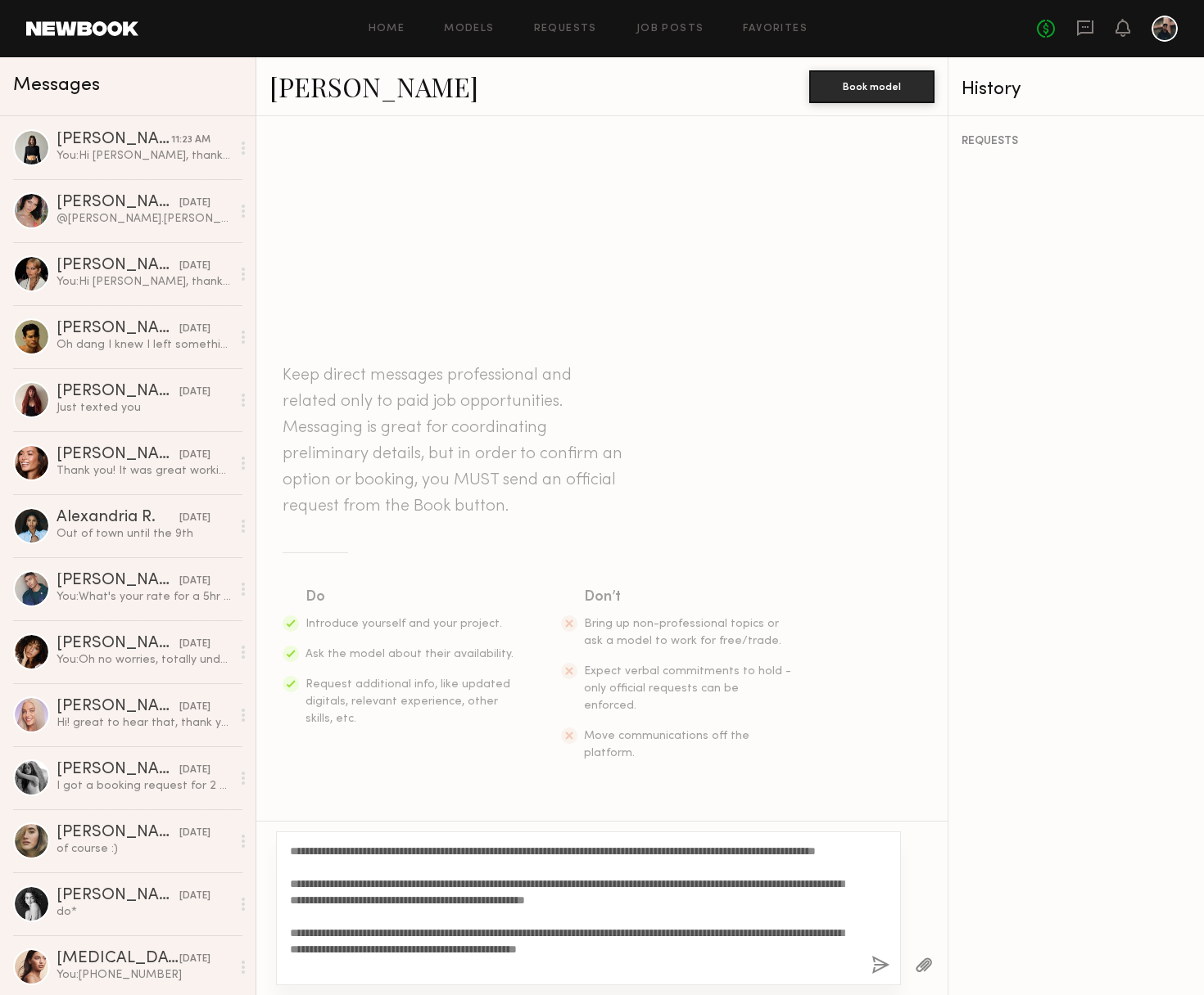
click at [286, 849] on div "**********" at bounding box center [588, 908] width 625 height 154
click at [289, 848] on div "**********" at bounding box center [588, 908] width 625 height 154
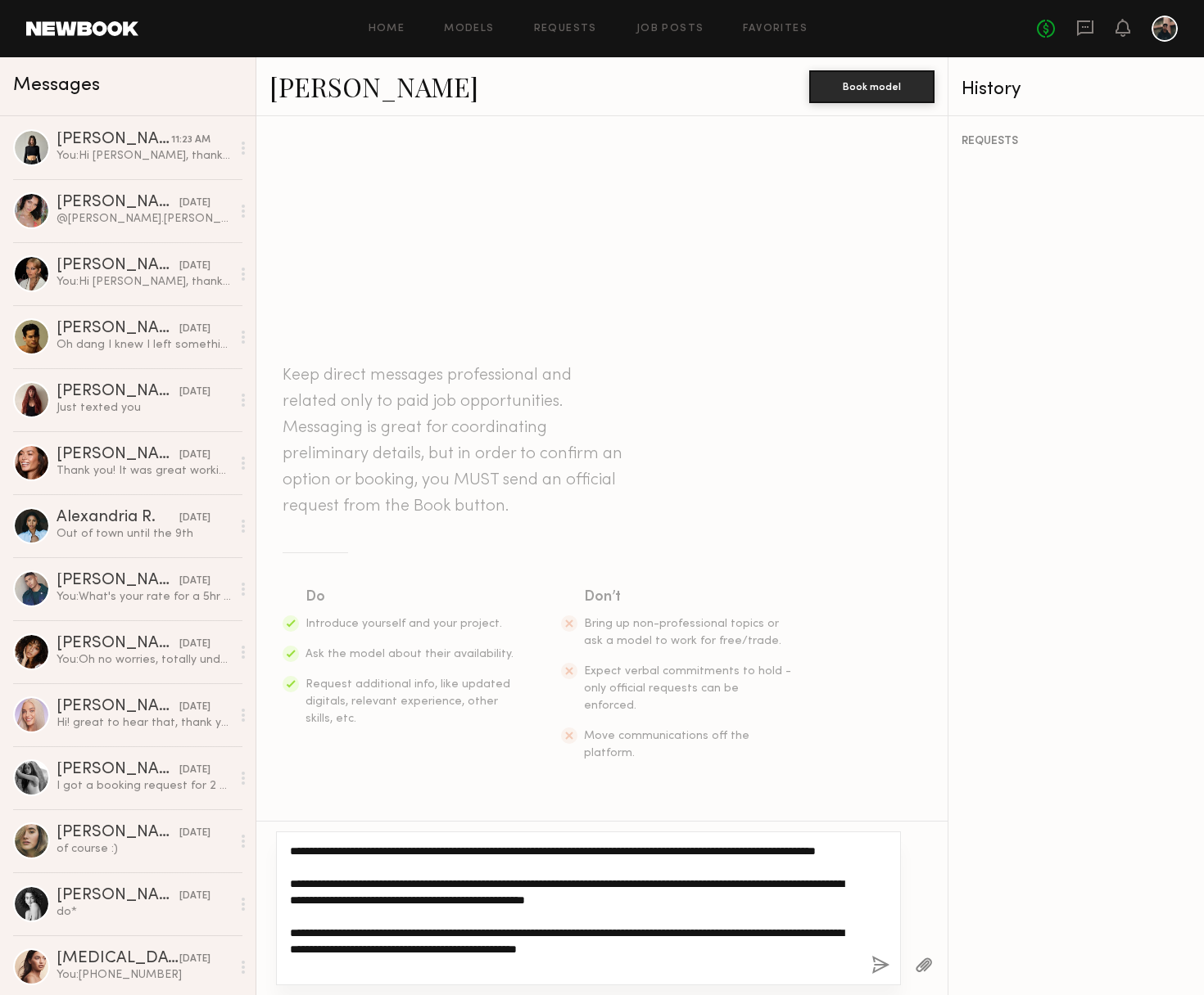
click at [291, 848] on textarea "**********" at bounding box center [573, 908] width 568 height 131
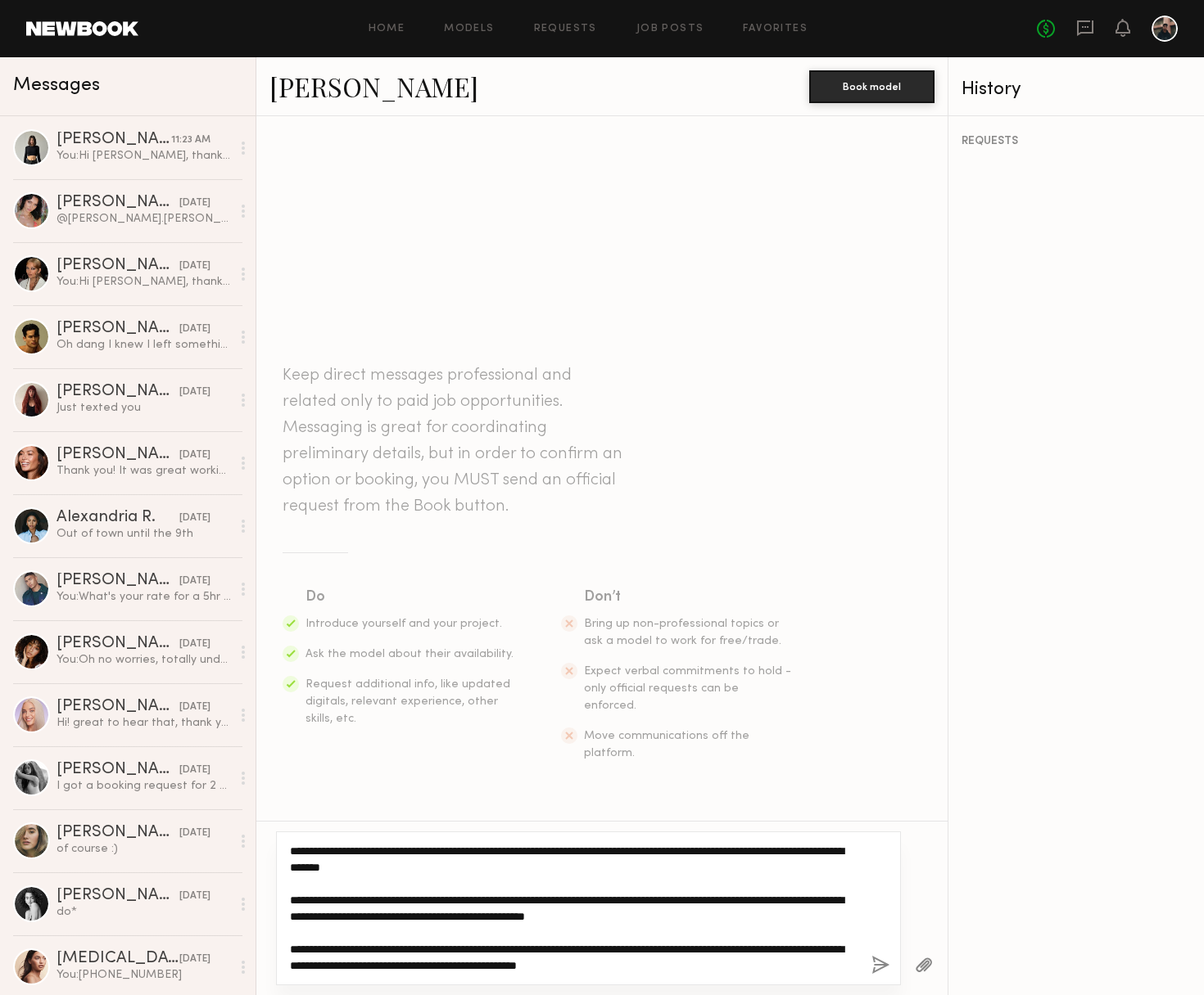
scroll to position [32, 0]
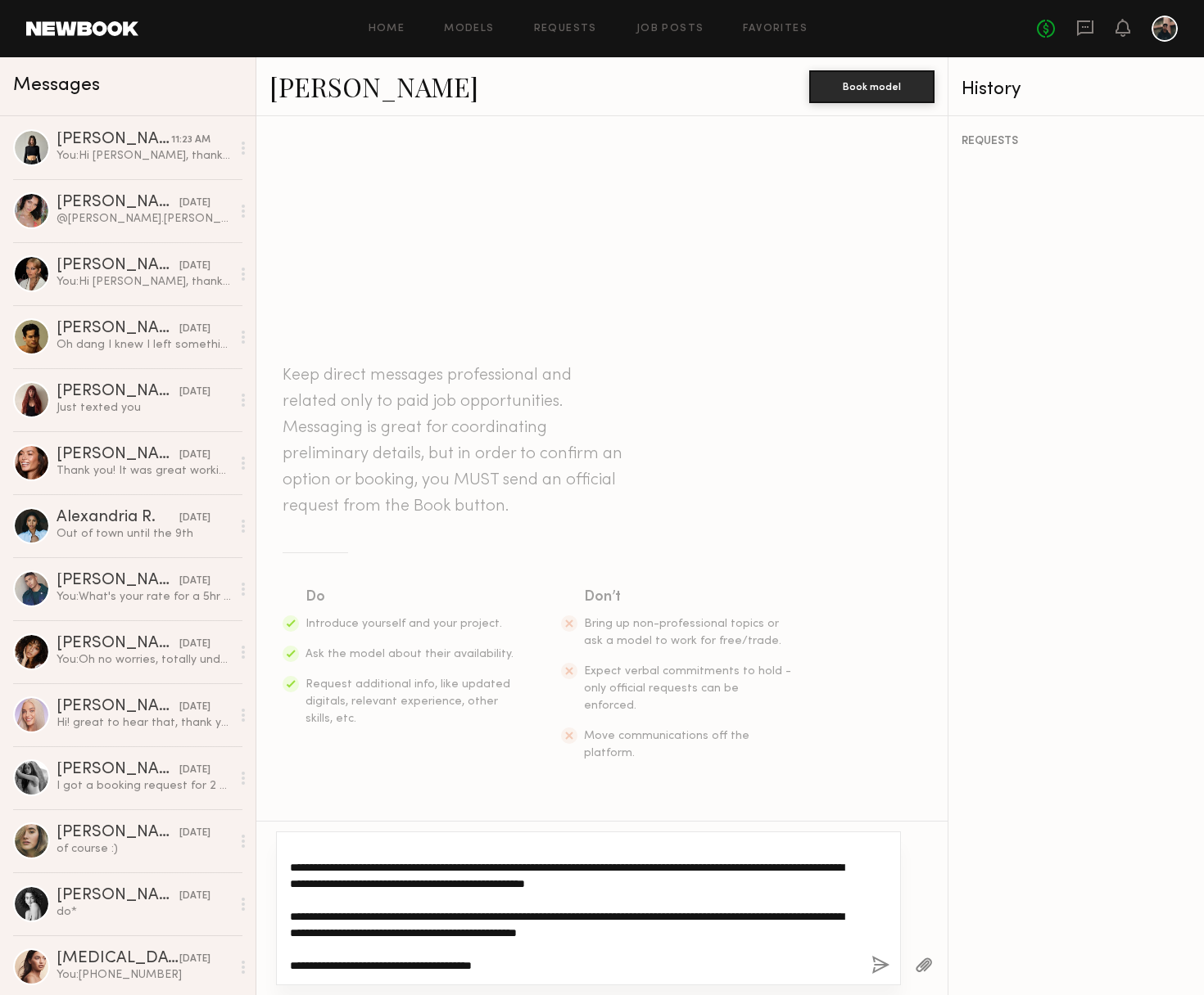
drag, startPoint x: 542, startPoint y: 959, endPoint x: 552, endPoint y: 957, distance: 10.2
click at [546, 959] on textarea "**********" at bounding box center [573, 908] width 568 height 131
click at [557, 968] on textarea "**********" at bounding box center [573, 908] width 568 height 131
click at [546, 965] on textarea "**********" at bounding box center [573, 908] width 568 height 131
type textarea "**********"
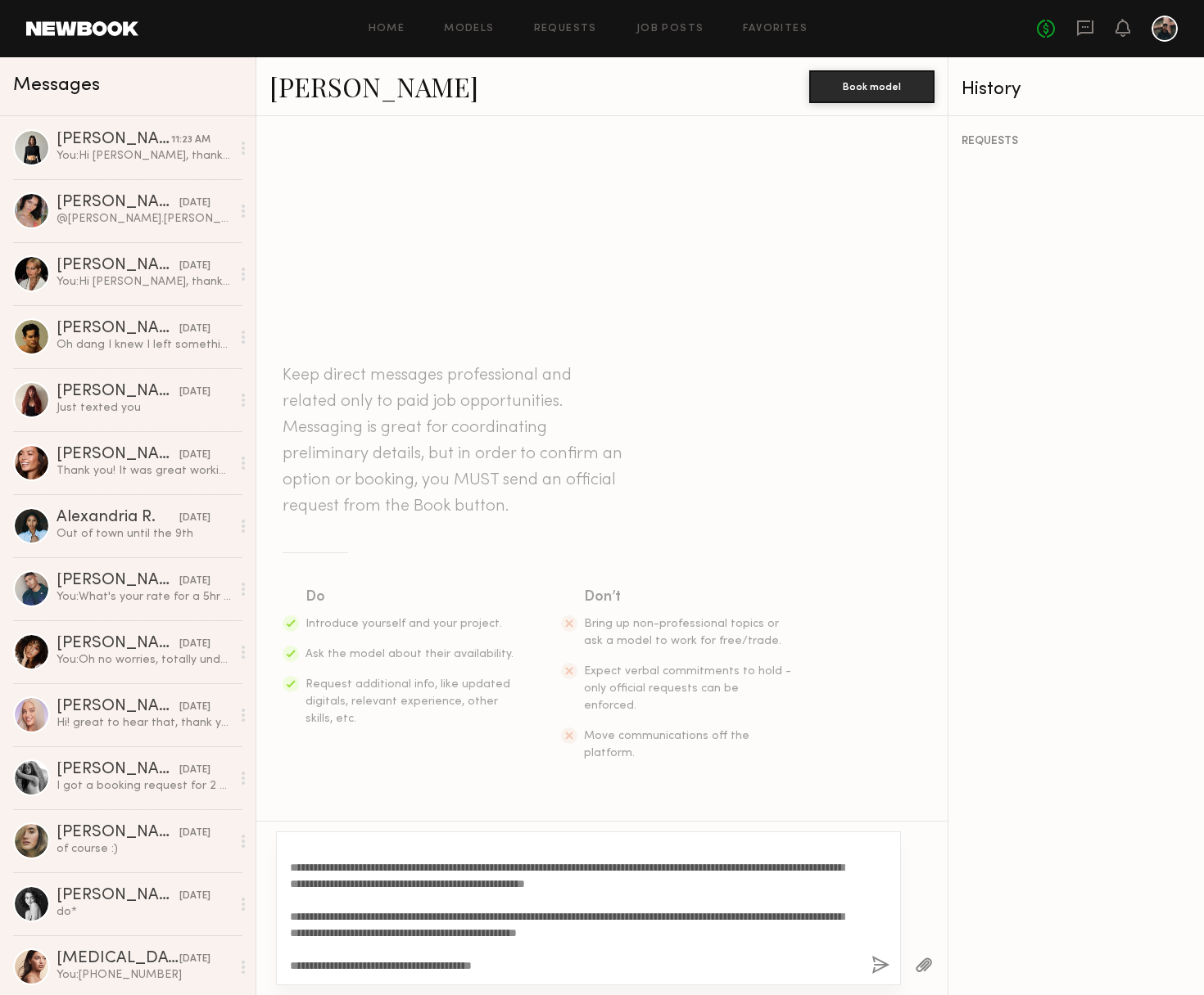
click at [875, 965] on button "button" at bounding box center [880, 965] width 18 height 21
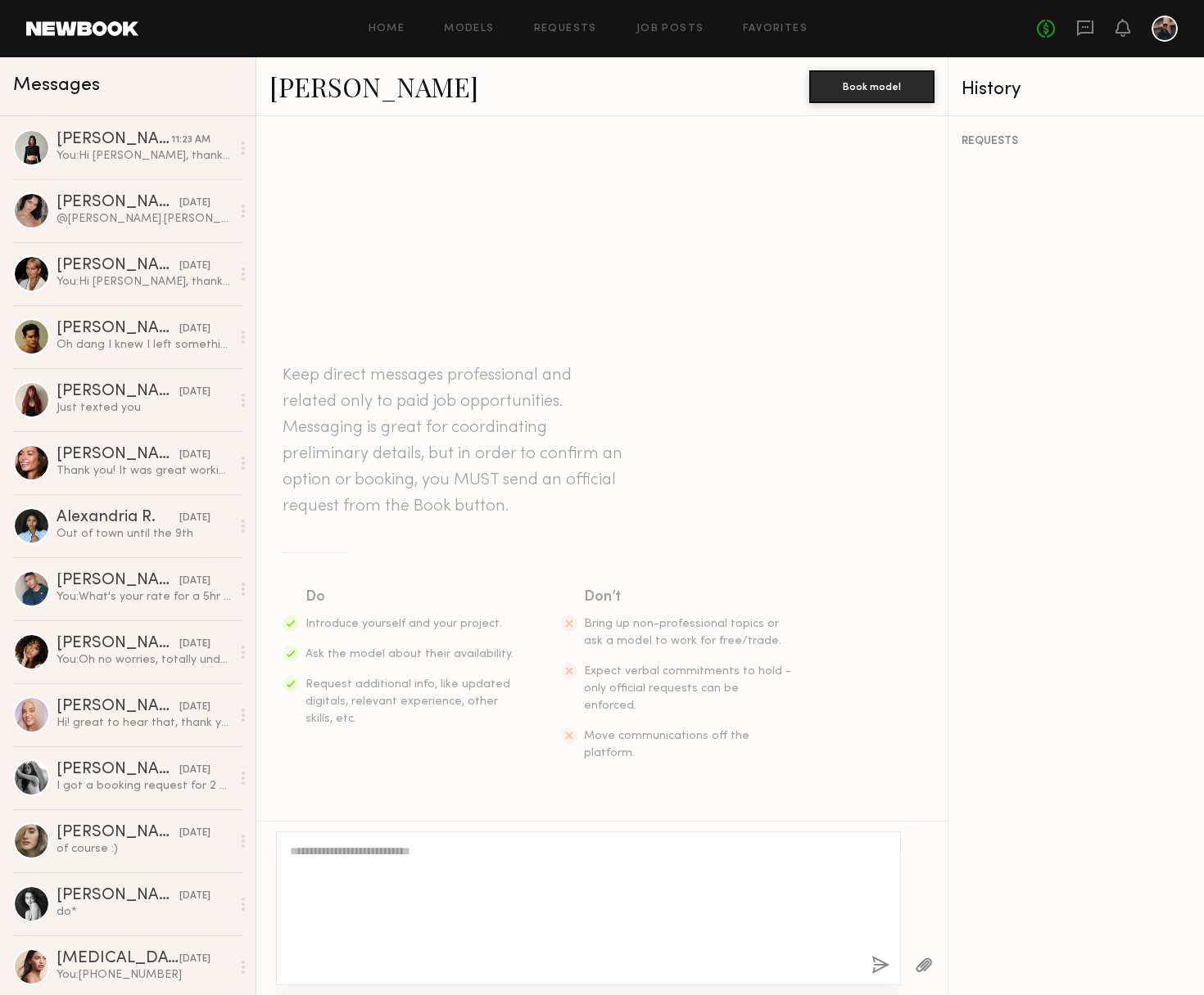
scroll to position [0, 0]
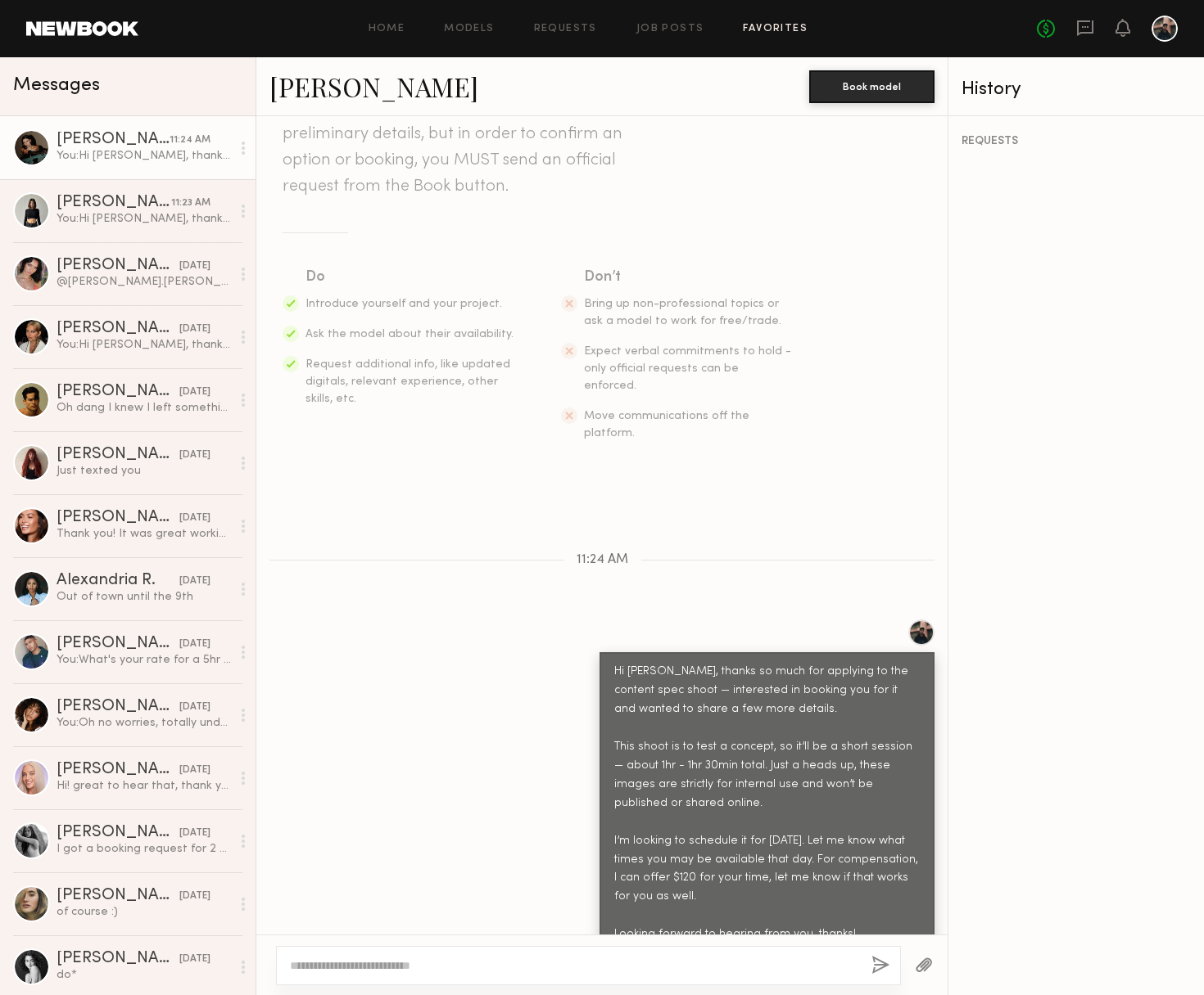
click at [755, 28] on link "Favorites" at bounding box center [775, 29] width 65 height 11
